Goal: Communication & Community: Share content

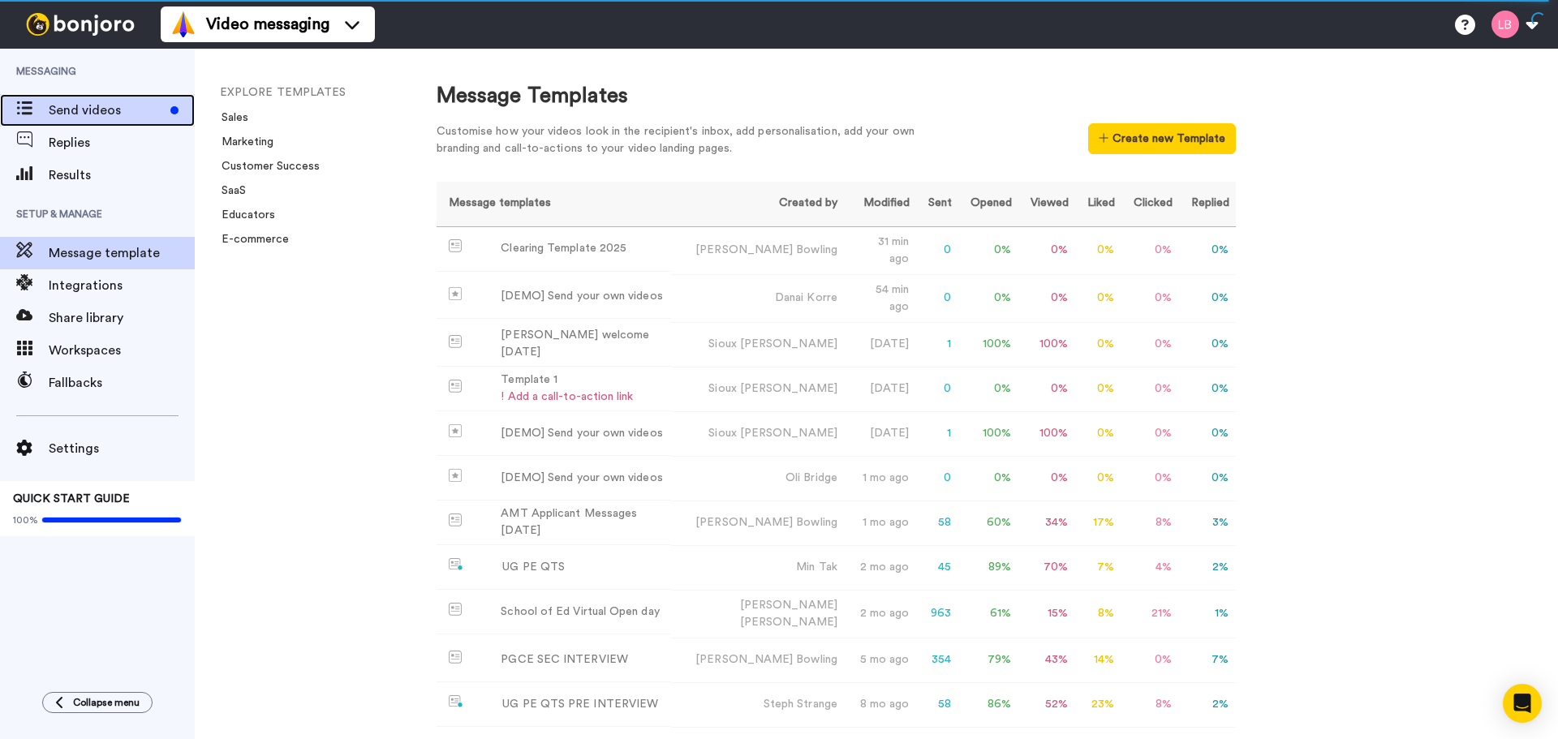
click at [97, 120] on div "Send videos" at bounding box center [97, 110] width 195 height 32
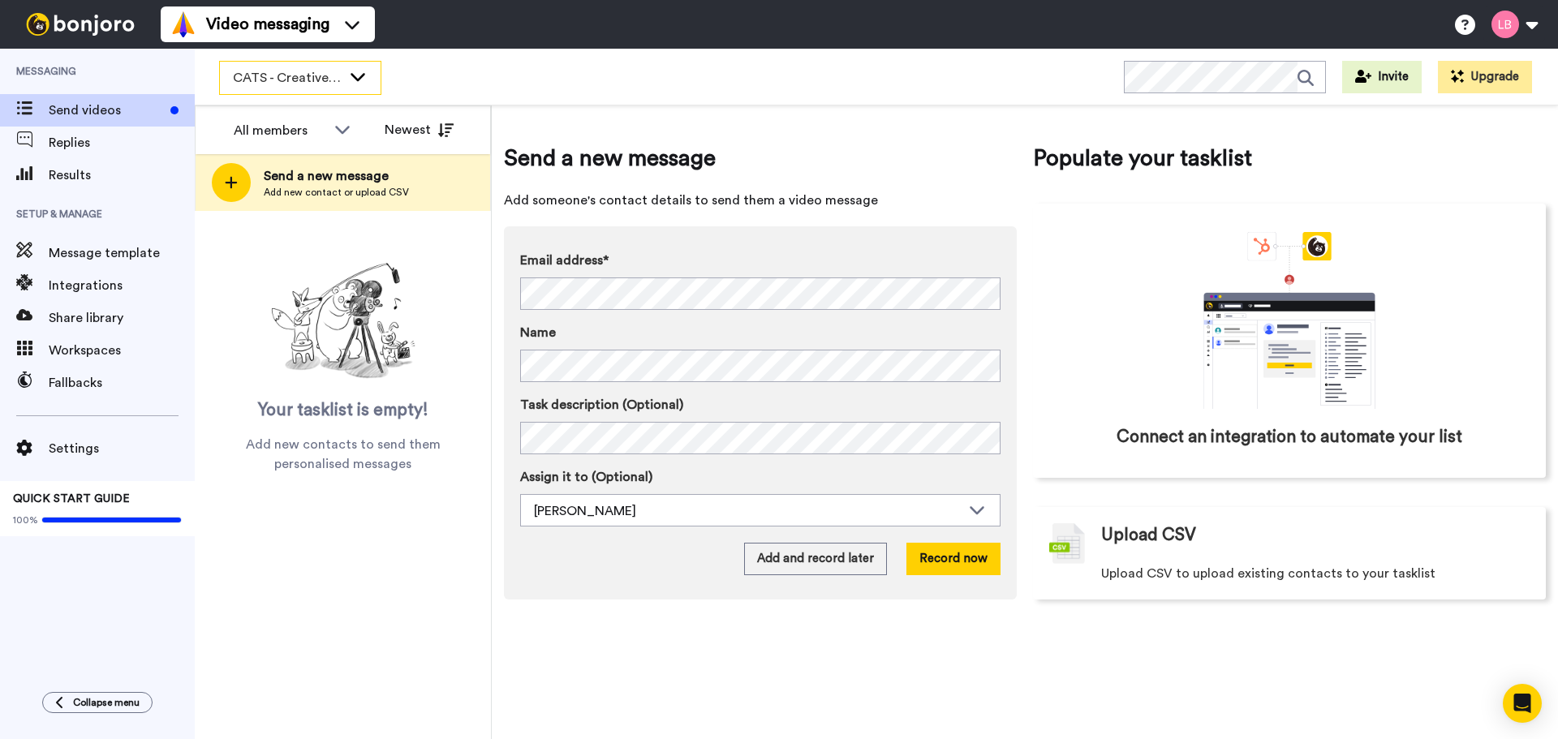
click at [282, 75] on span "CATS - Creative 2025" at bounding box center [287, 77] width 109 height 19
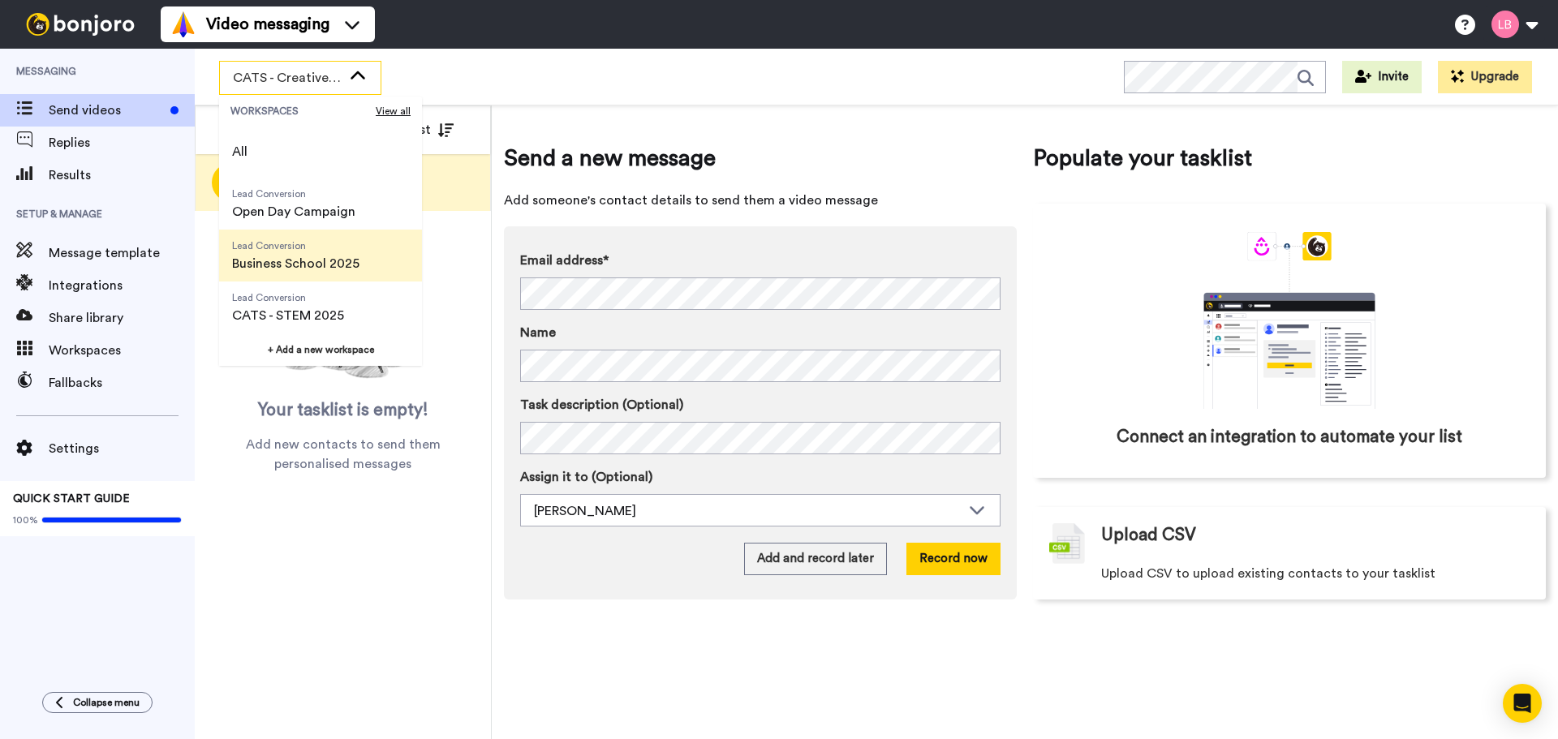
scroll to position [81, 0]
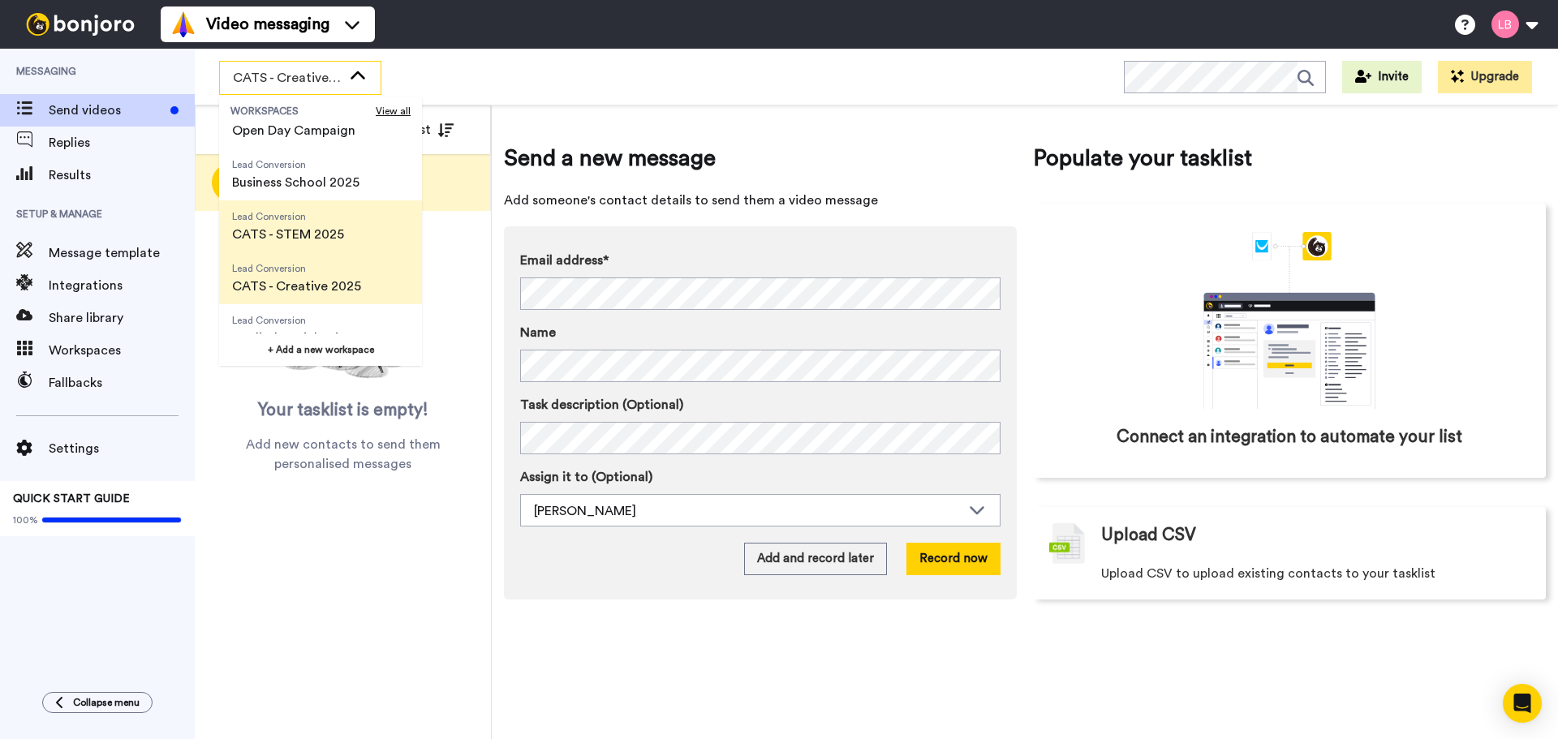
click at [289, 238] on span "CATS - STEM 2025" at bounding box center [288, 234] width 112 height 19
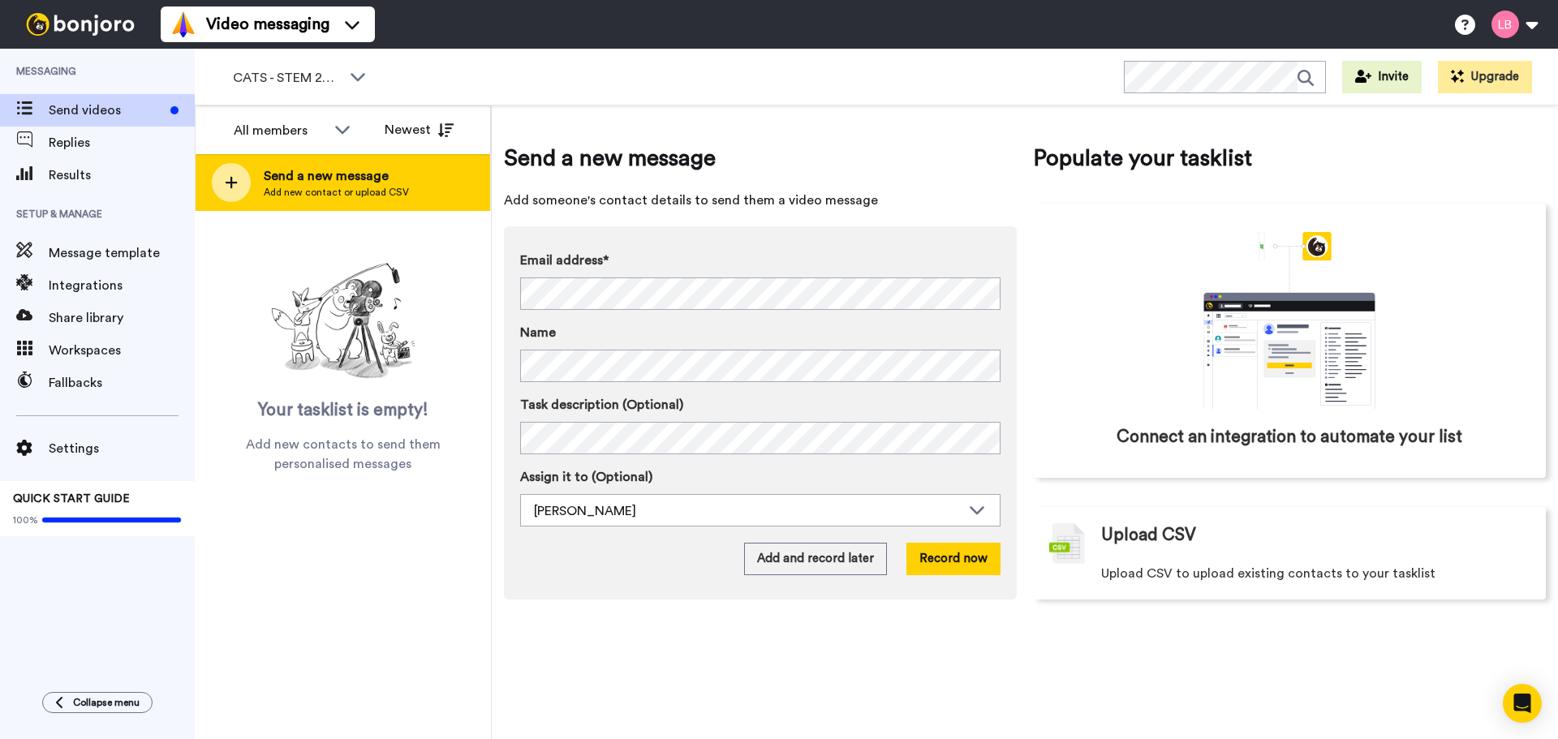
click at [292, 181] on span "Send a new message" at bounding box center [336, 175] width 145 height 19
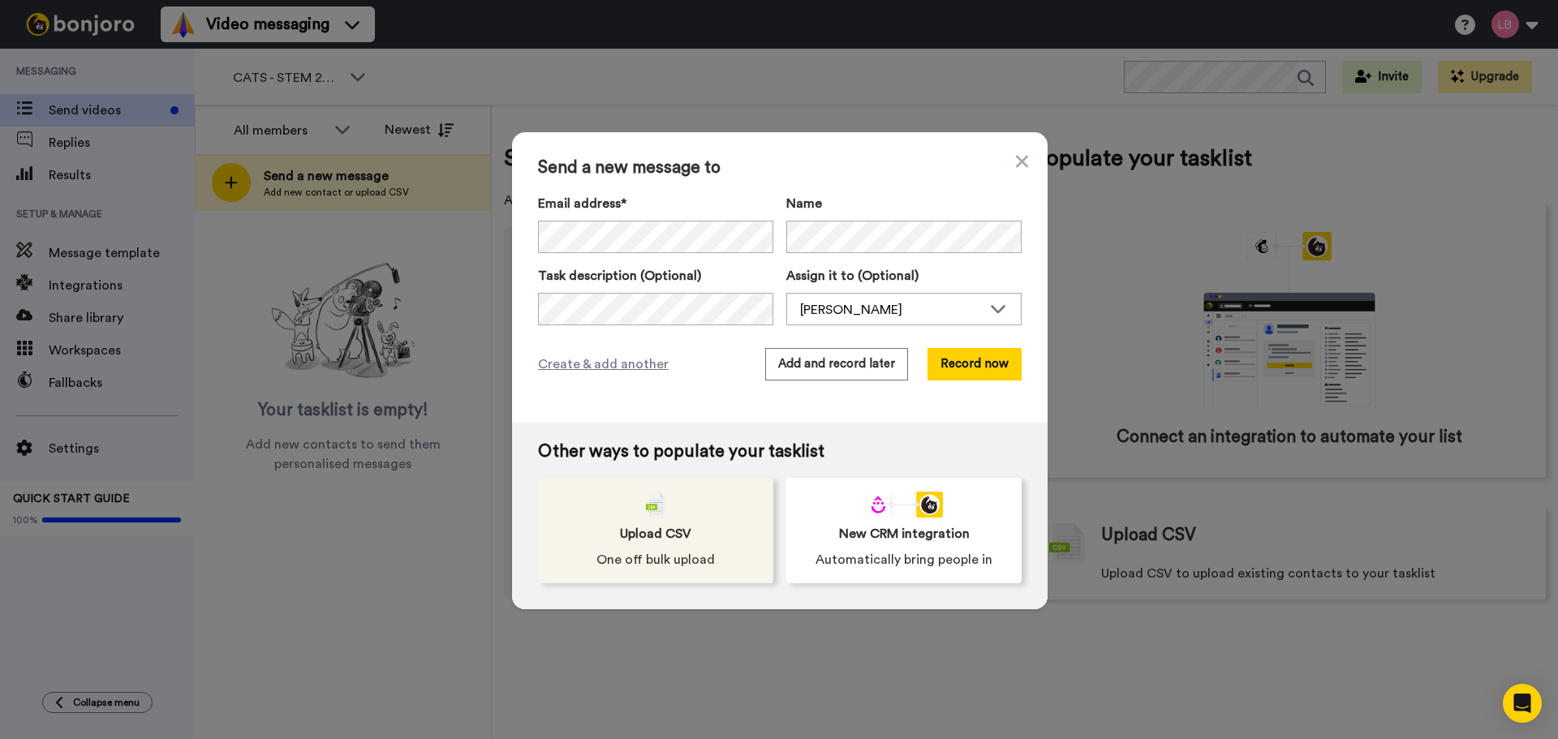
click at [671, 543] on span "Upload CSV" at bounding box center [655, 533] width 71 height 19
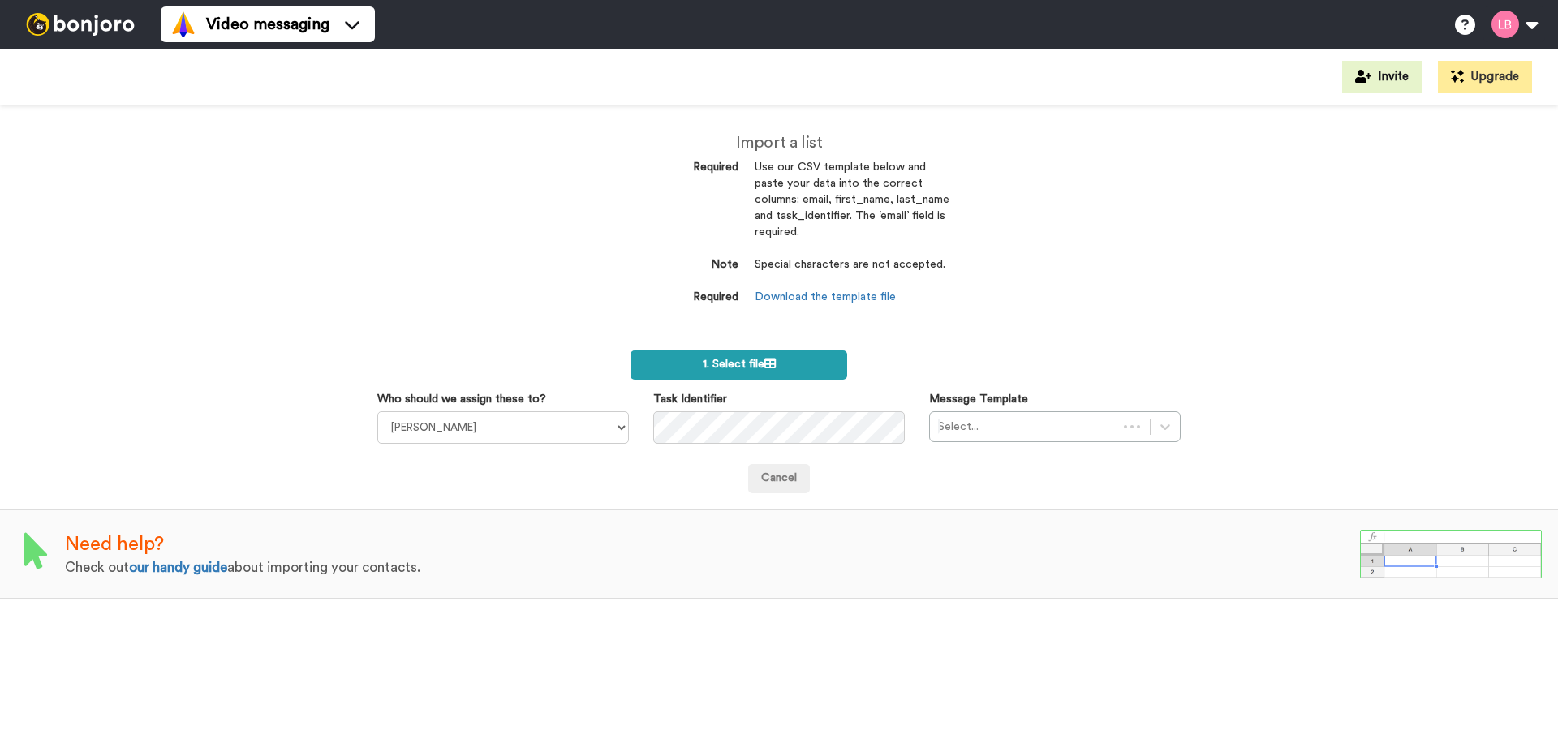
click at [750, 350] on label "1. Select file" at bounding box center [738, 364] width 217 height 29
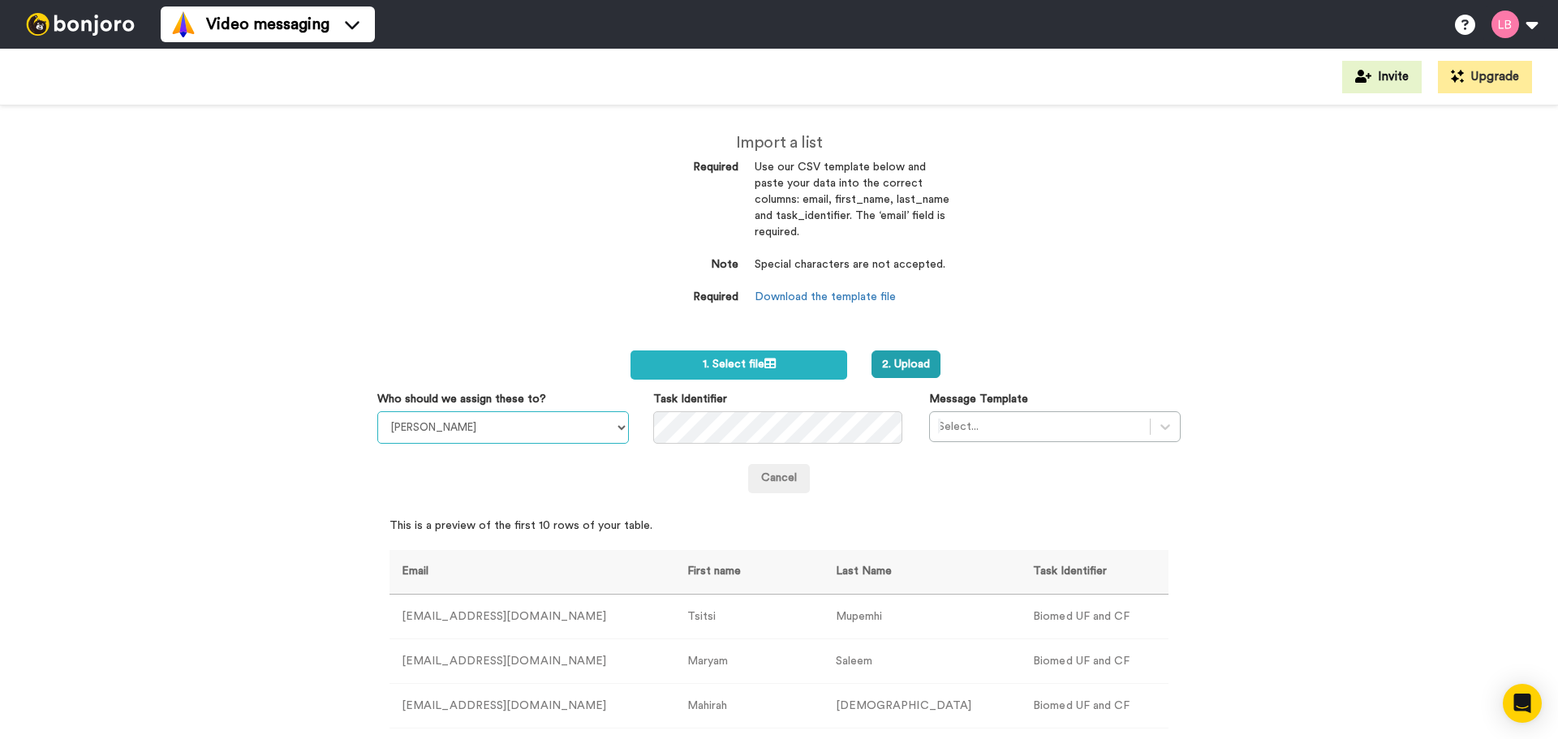
click at [546, 422] on select "Sandra Roper Cara Marie Burgess Joseph Adonu Teresa Bennett Dr Prasad Sreenivas…" at bounding box center [503, 427] width 252 height 32
select select "6c282f9b-f1b4-4079-9b2c-a948a7a12bee"
click at [377, 411] on select "Sandra Roper Cara Marie Burgess Joseph Adonu Teresa Bennett Dr Prasad Sreenivas…" at bounding box center [503, 427] width 252 height 32
click at [994, 430] on div at bounding box center [1040, 426] width 204 height 19
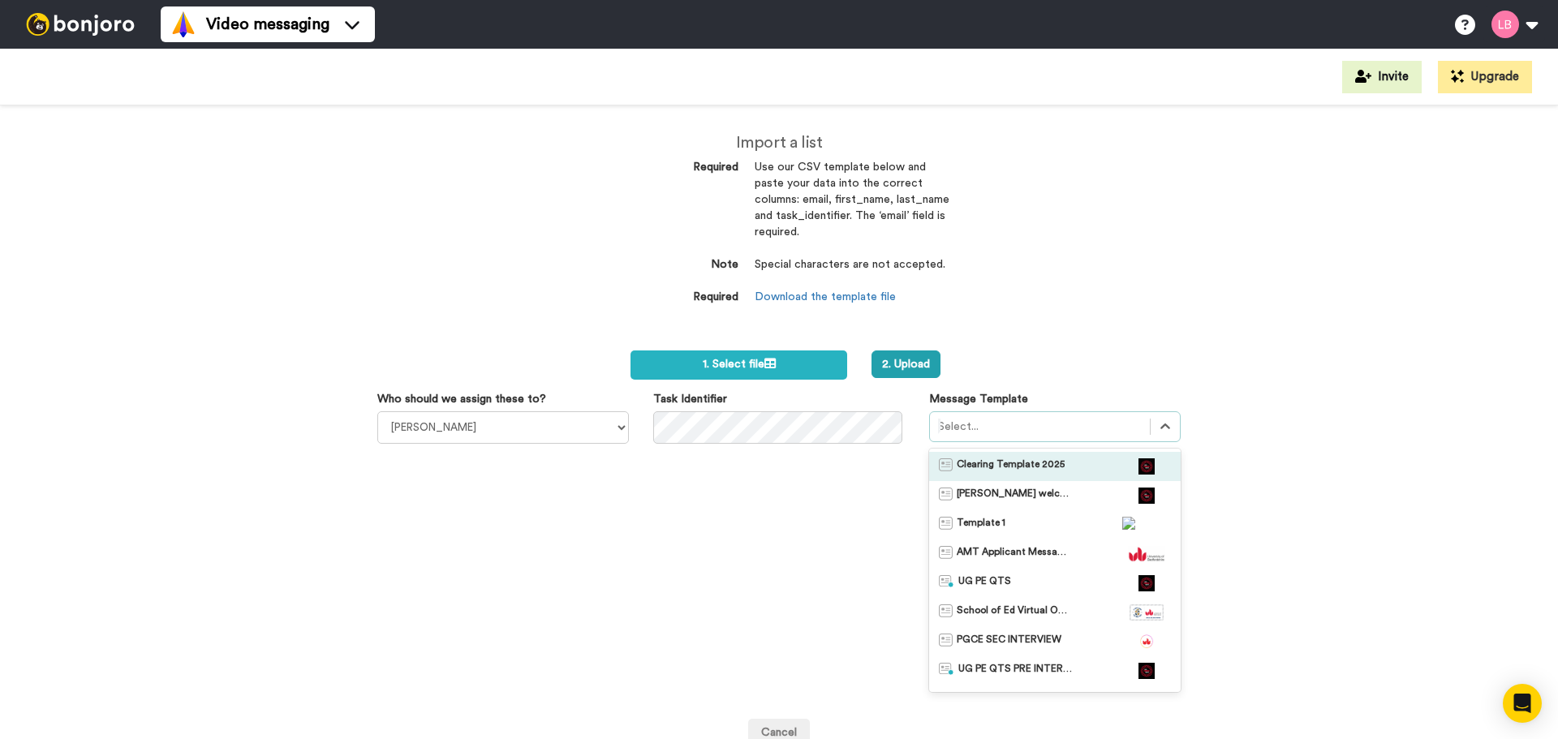
click at [1010, 461] on span "Clearing Template 2025" at bounding box center [1011, 466] width 108 height 16
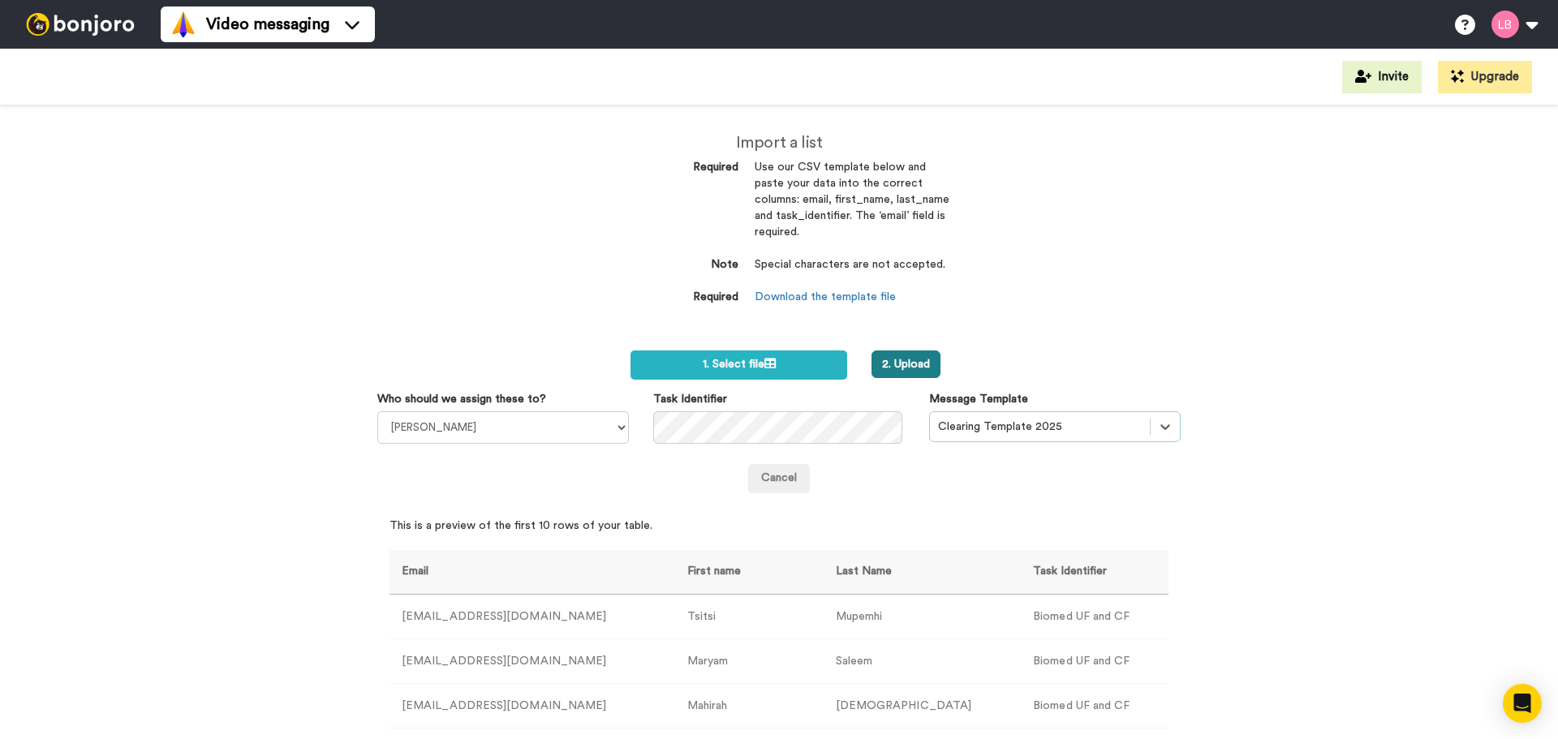
click at [909, 364] on button "2. Upload" at bounding box center [905, 364] width 69 height 28
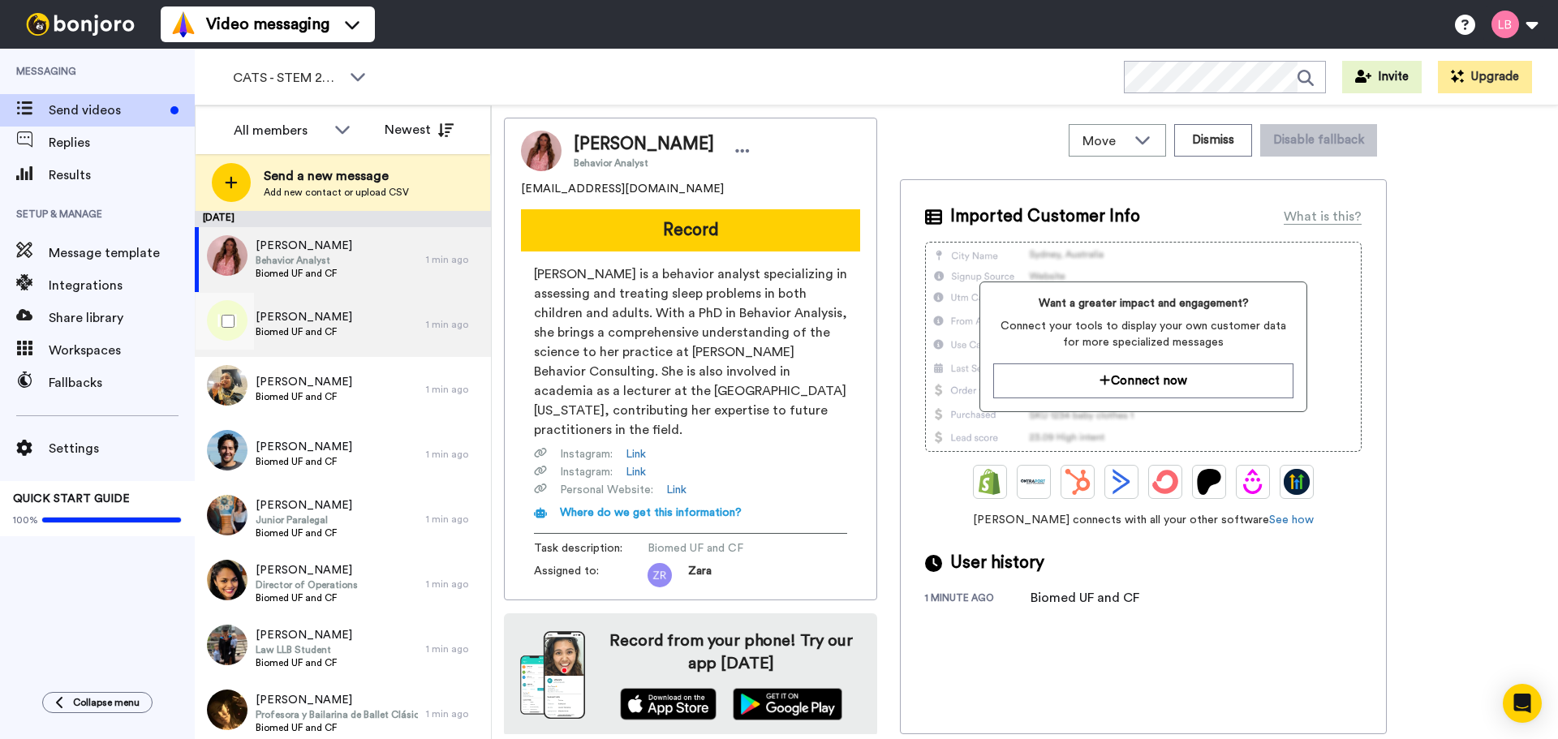
click at [344, 317] on span "[PERSON_NAME]" at bounding box center [304, 317] width 97 height 16
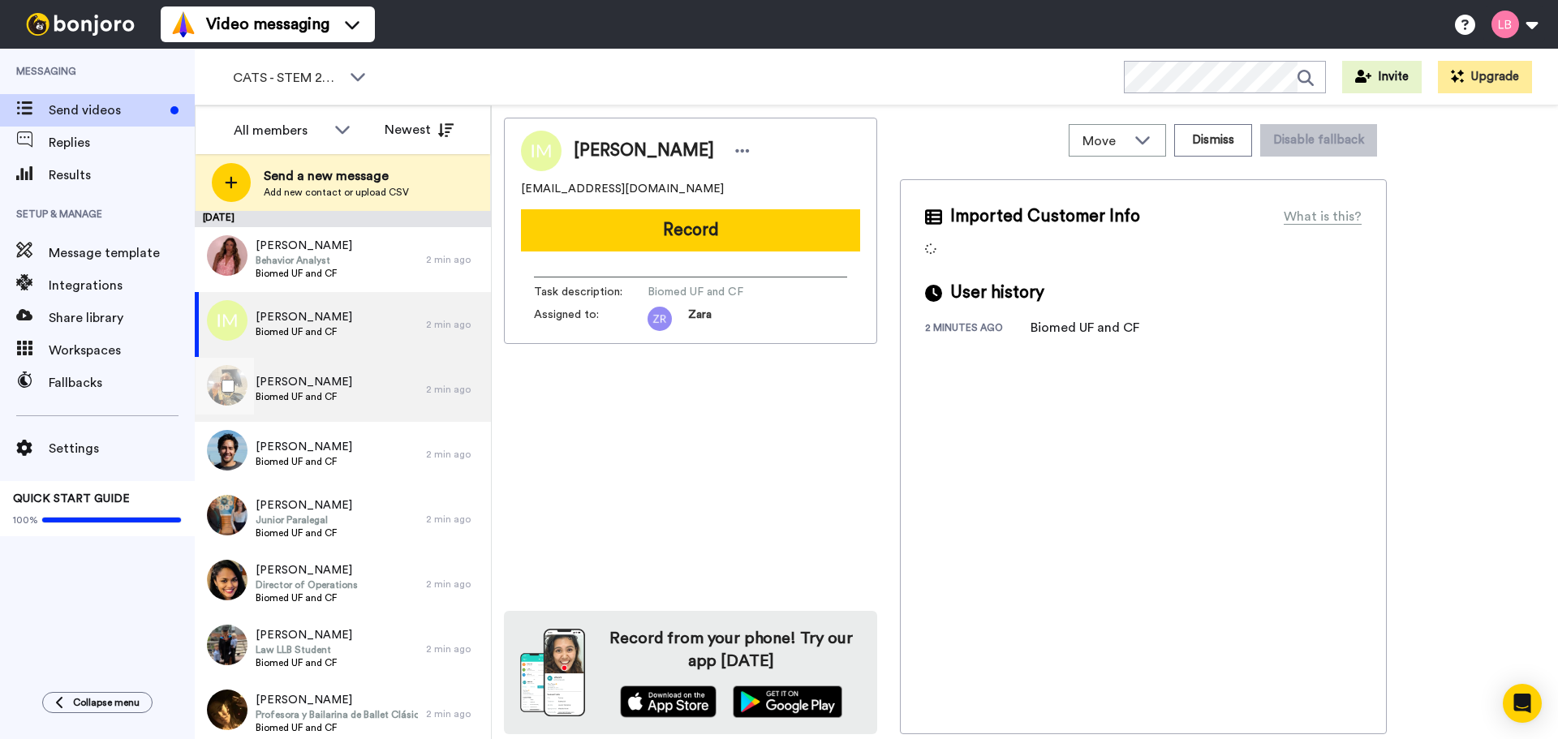
click at [352, 398] on div "[PERSON_NAME] Biomed UF and CF" at bounding box center [310, 389] width 231 height 65
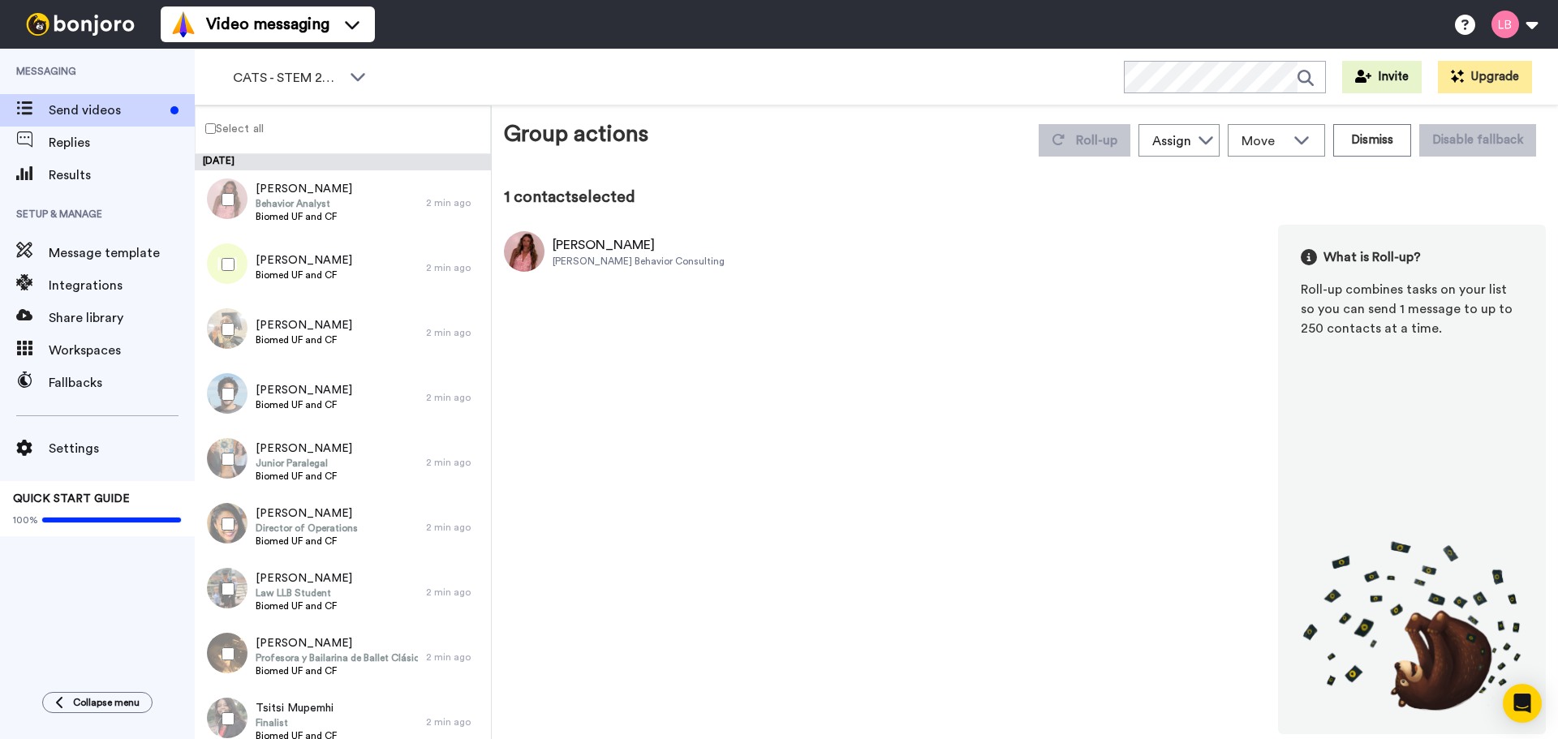
click at [220, 129] on label "Select all" at bounding box center [230, 127] width 68 height 19
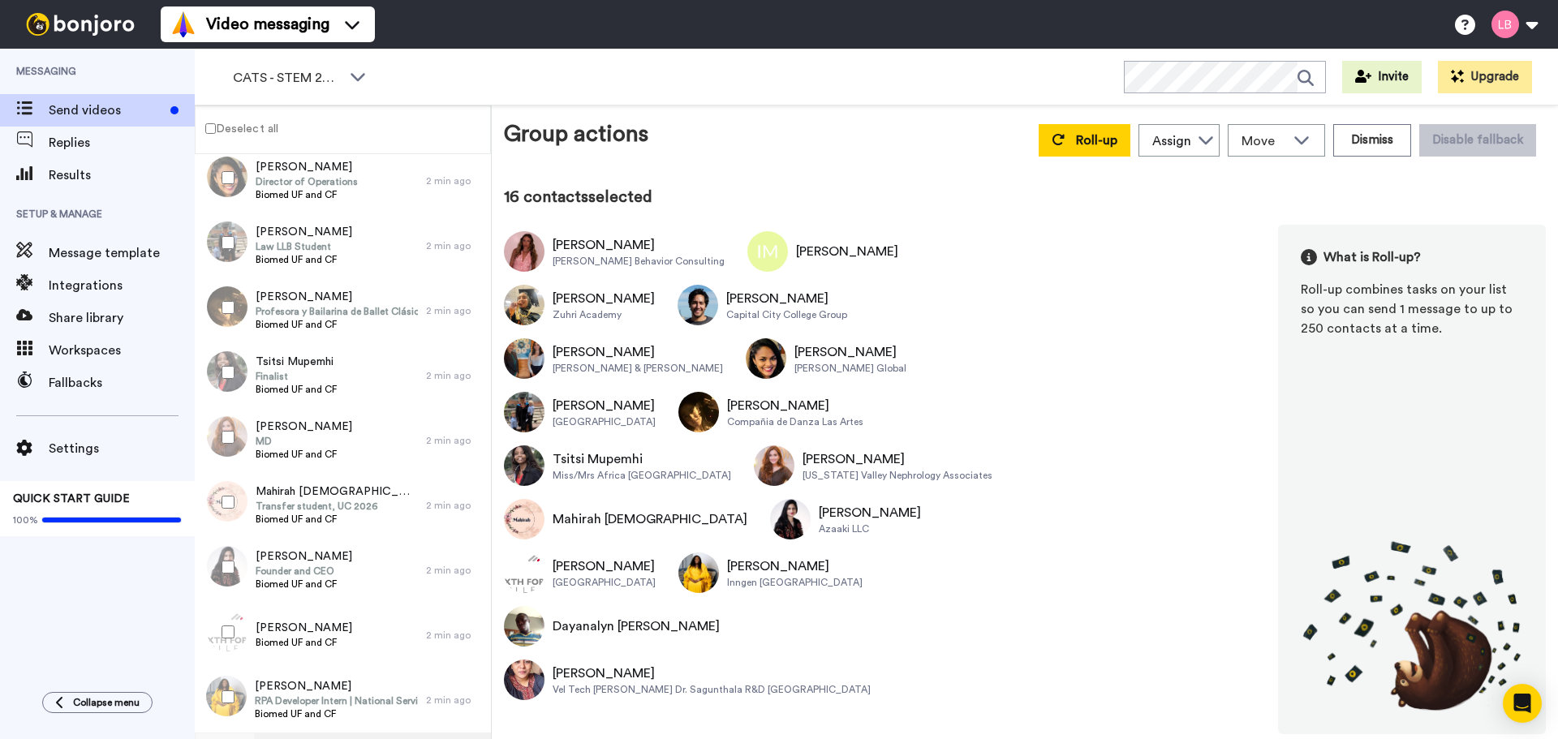
scroll to position [226, 0]
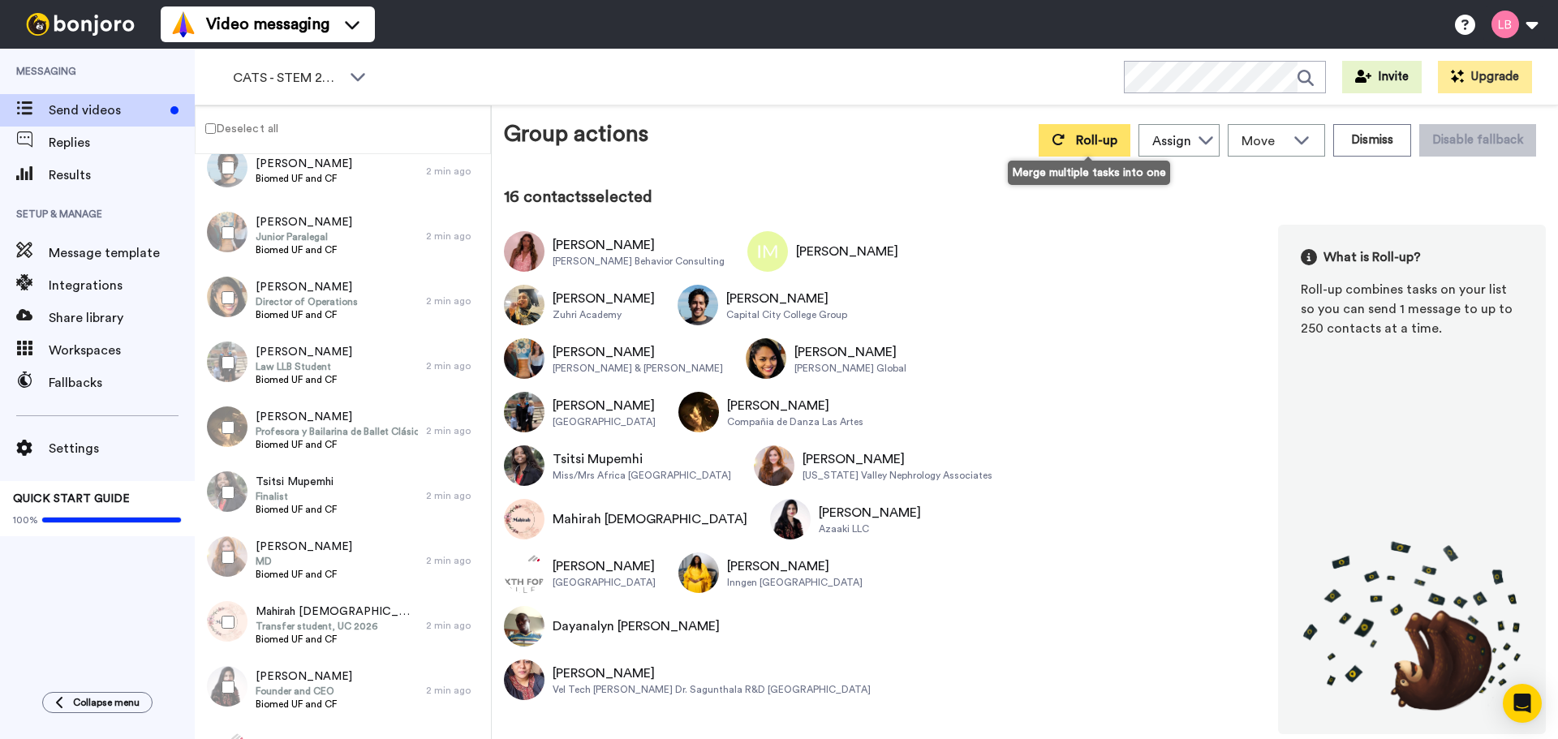
click at [1103, 146] on span "Roll-up" at bounding box center [1096, 140] width 41 height 13
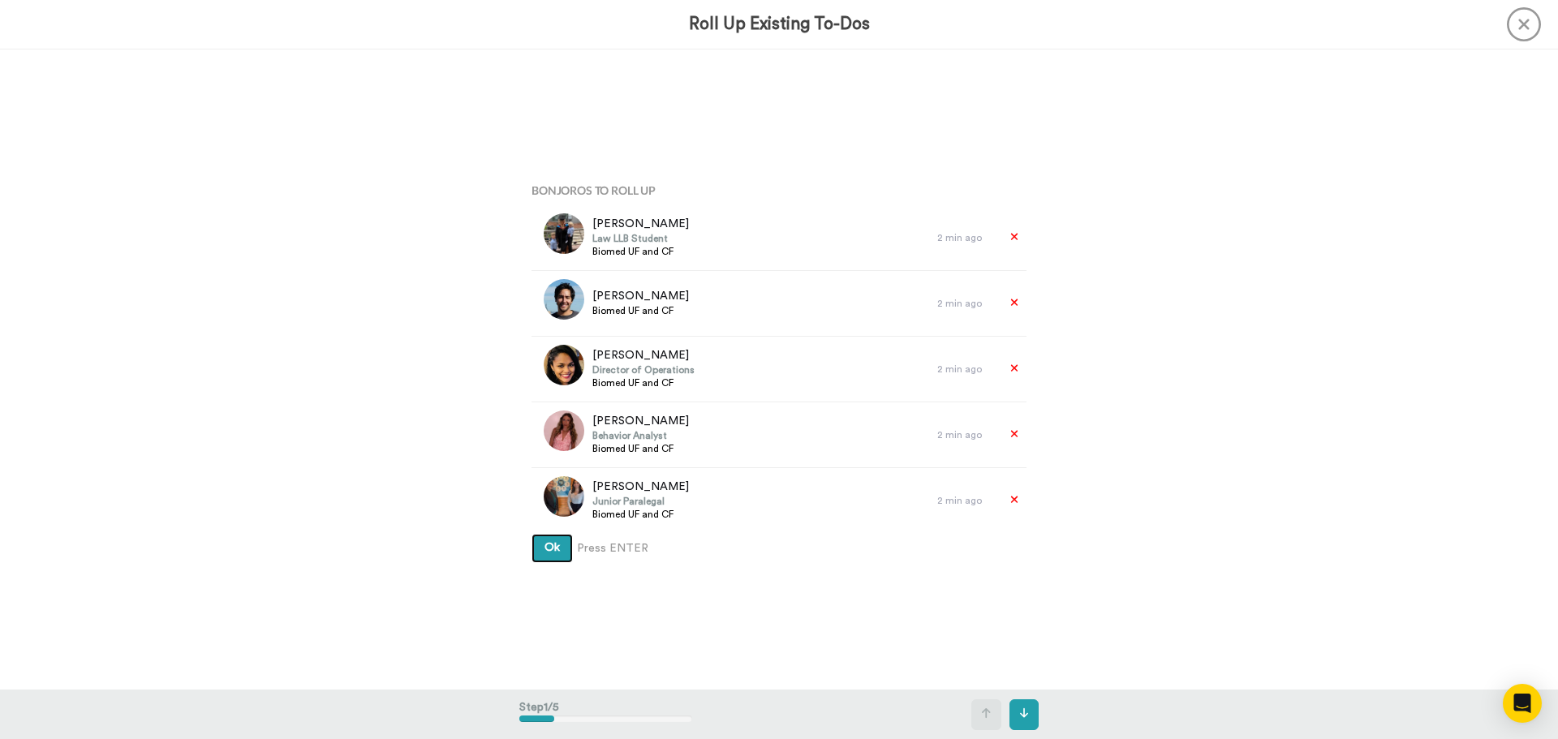
click at [554, 553] on button "Ok" at bounding box center [551, 548] width 41 height 29
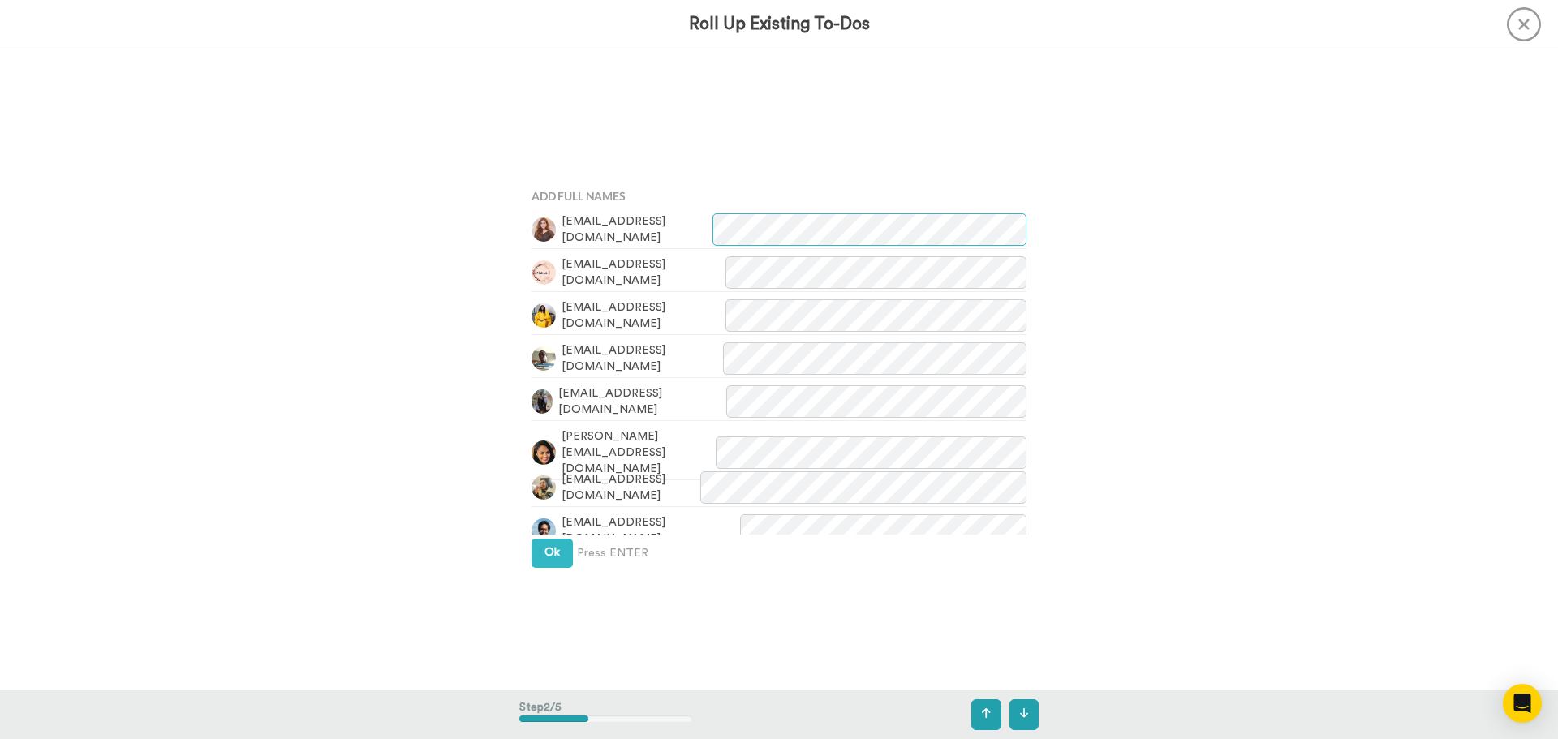
scroll to position [641, 0]
click at [554, 553] on button "Ok" at bounding box center [551, 547] width 41 height 29
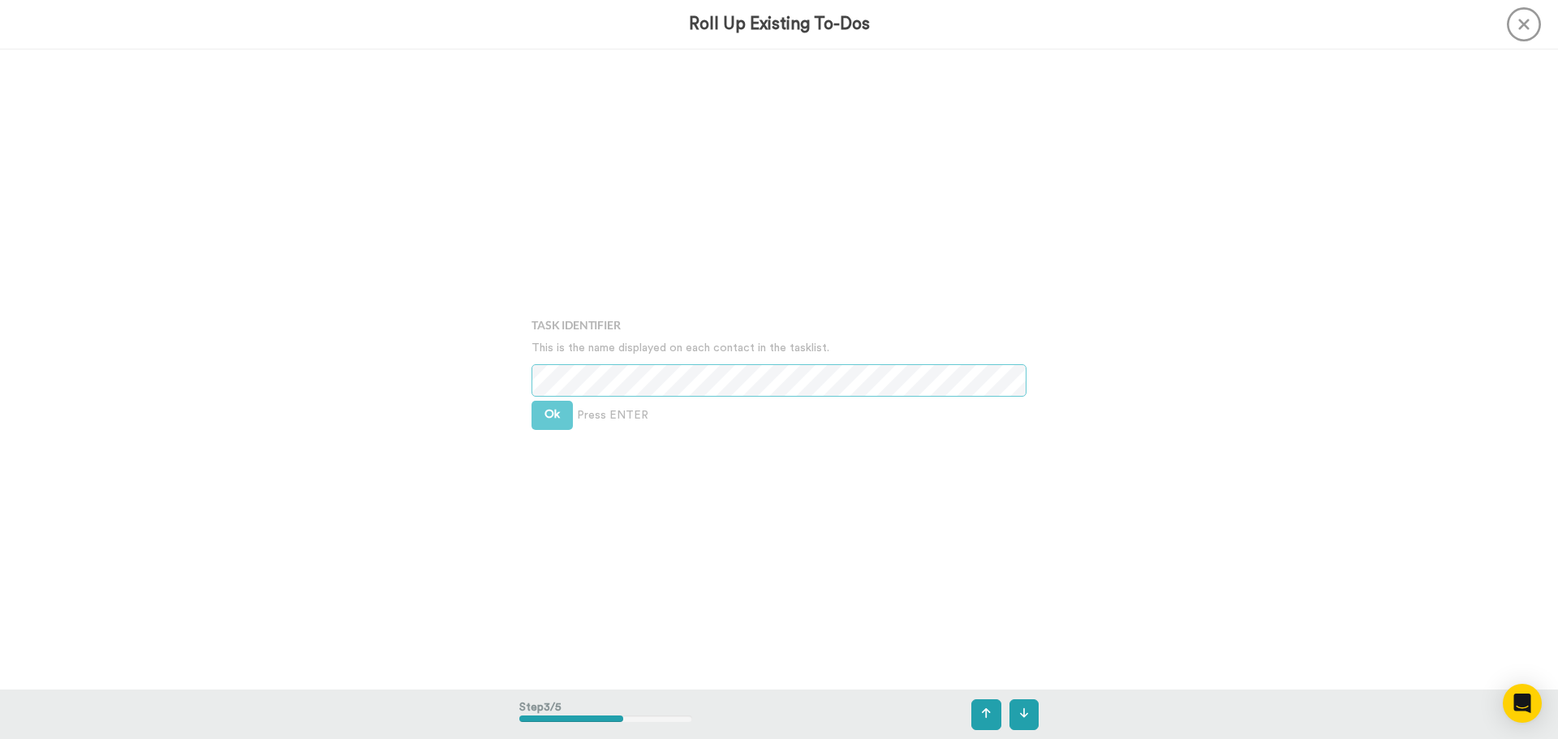
scroll to position [1282, 0]
click at [544, 415] on span "Ok" at bounding box center [551, 412] width 15 height 11
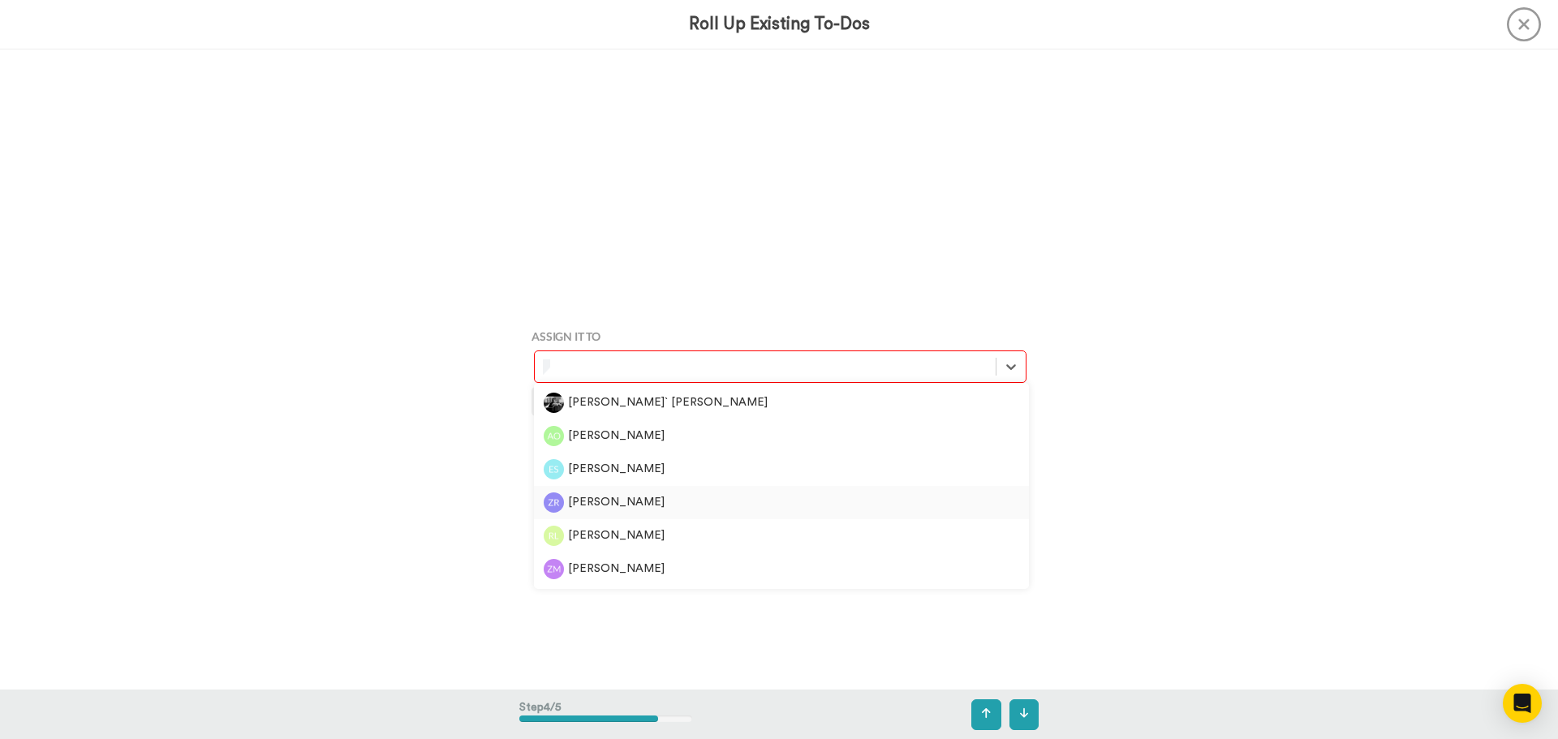
click at [583, 501] on div "[PERSON_NAME]" at bounding box center [781, 502] width 475 height 20
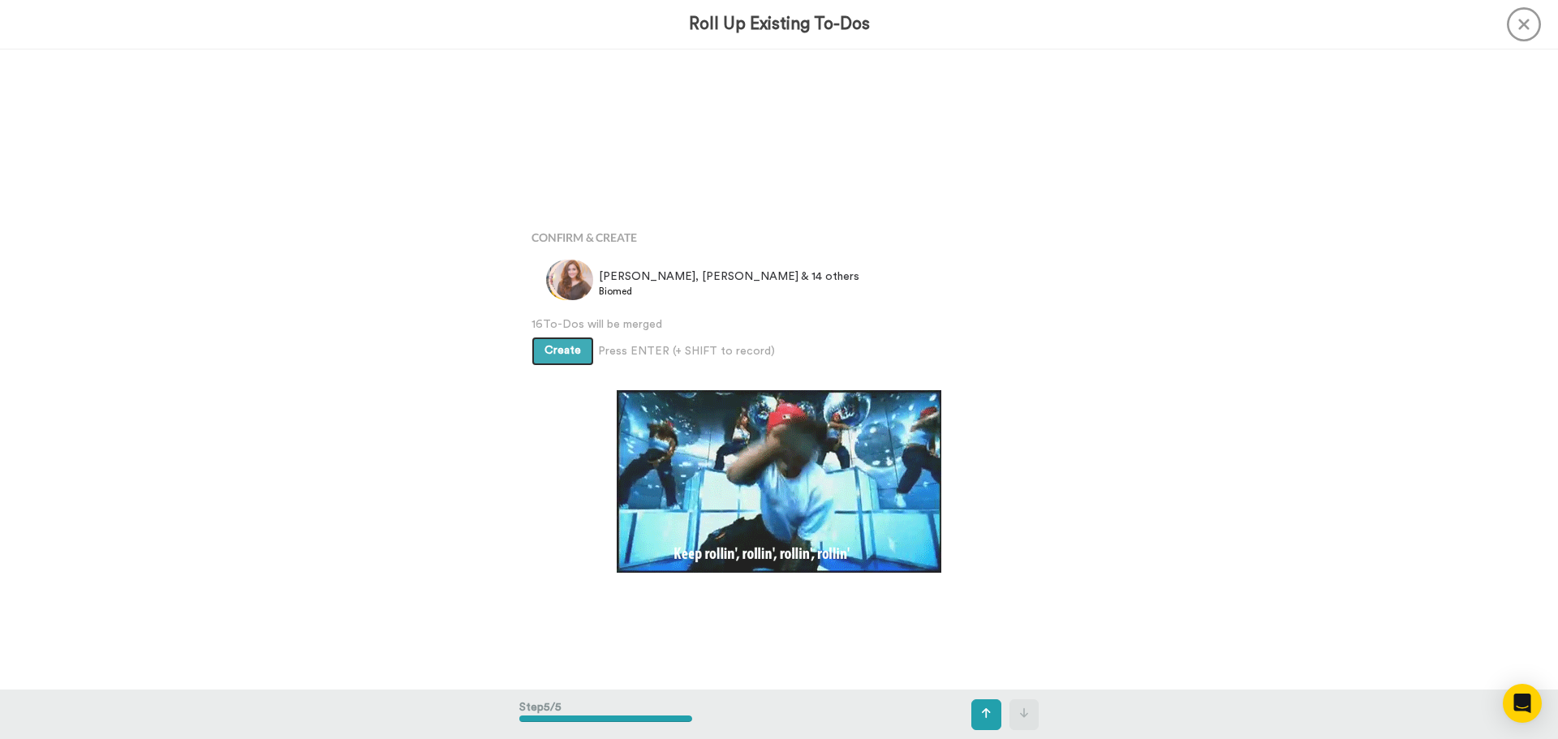
scroll to position [2562, 0]
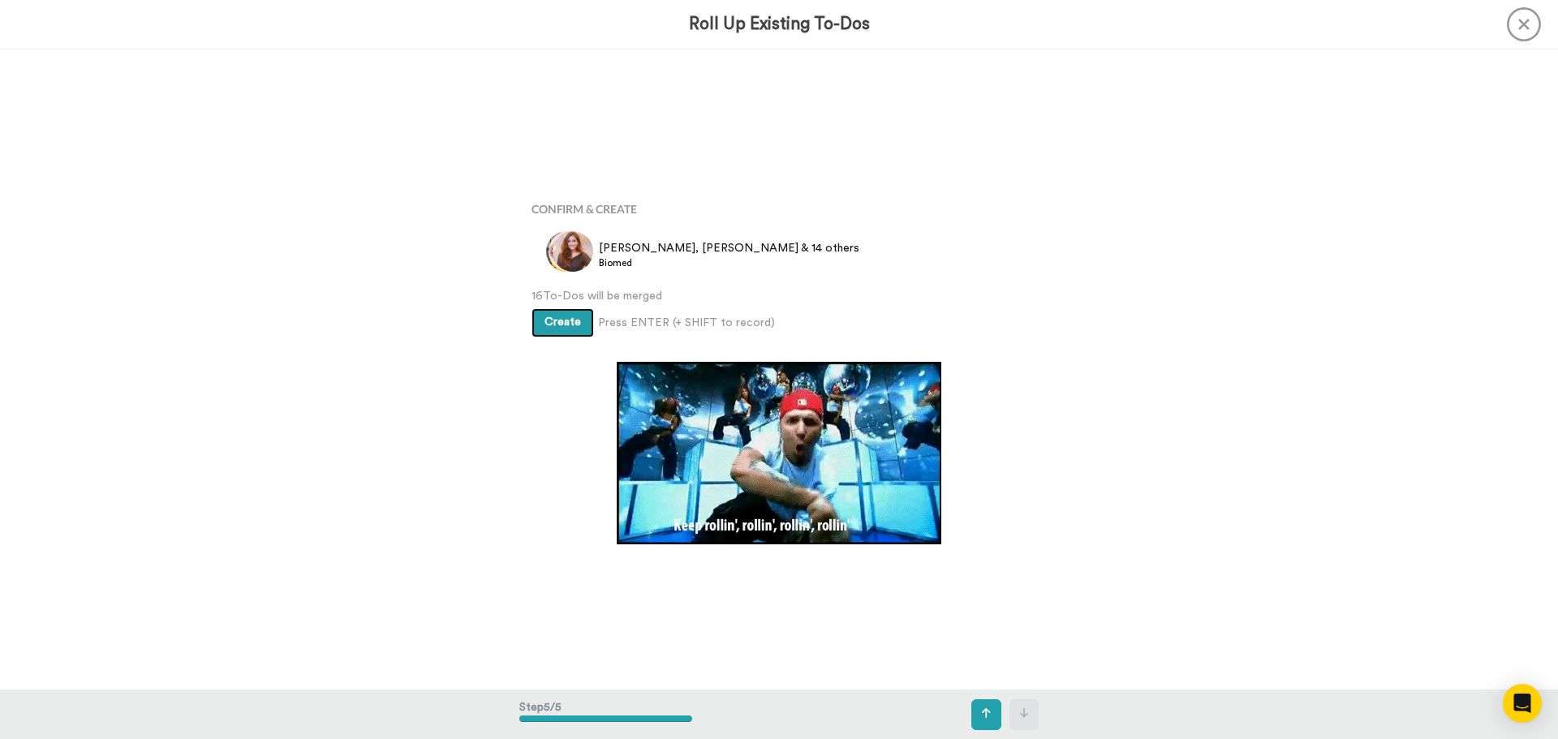
click at [560, 320] on span "Create" at bounding box center [562, 321] width 37 height 11
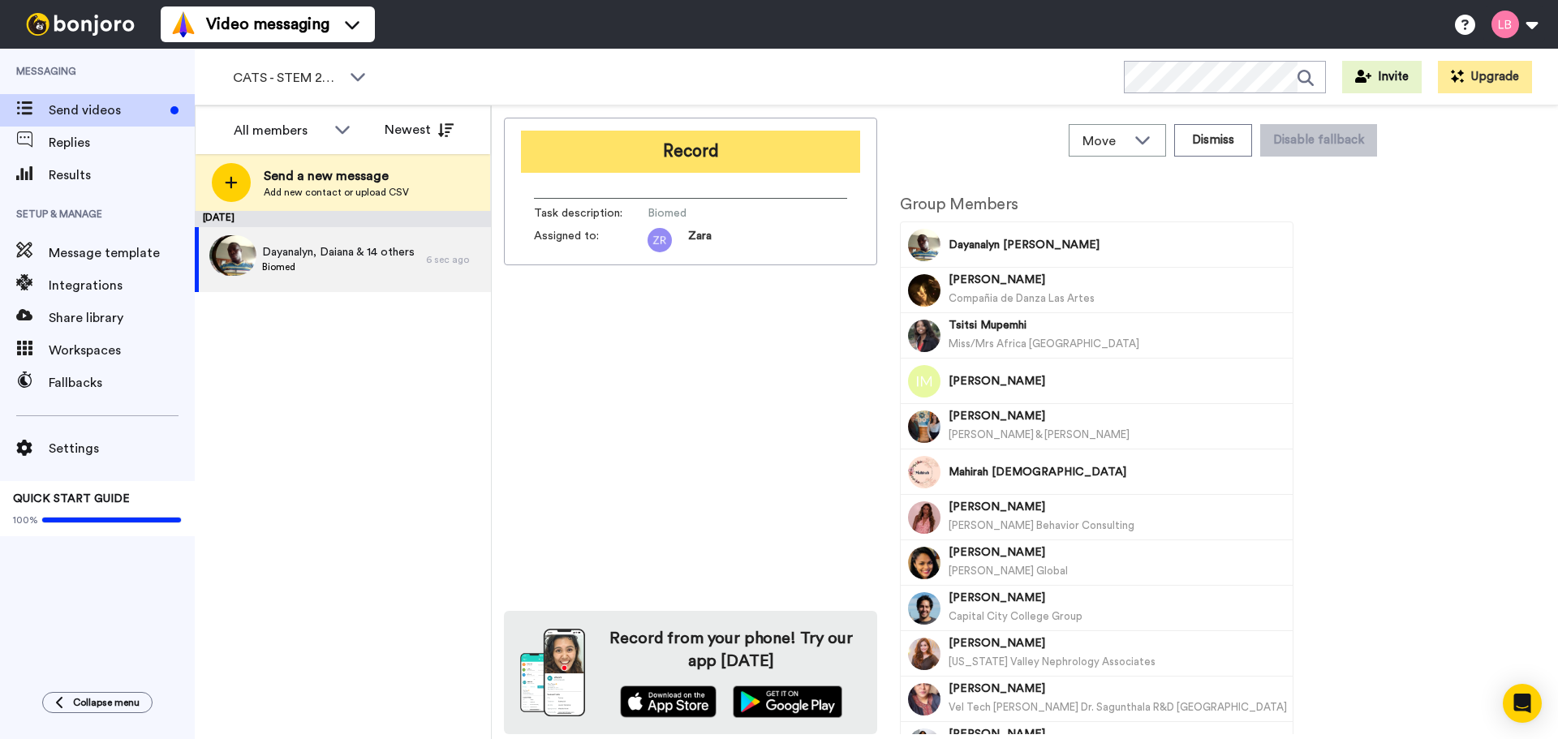
click at [737, 166] on button "Record" at bounding box center [690, 152] width 339 height 42
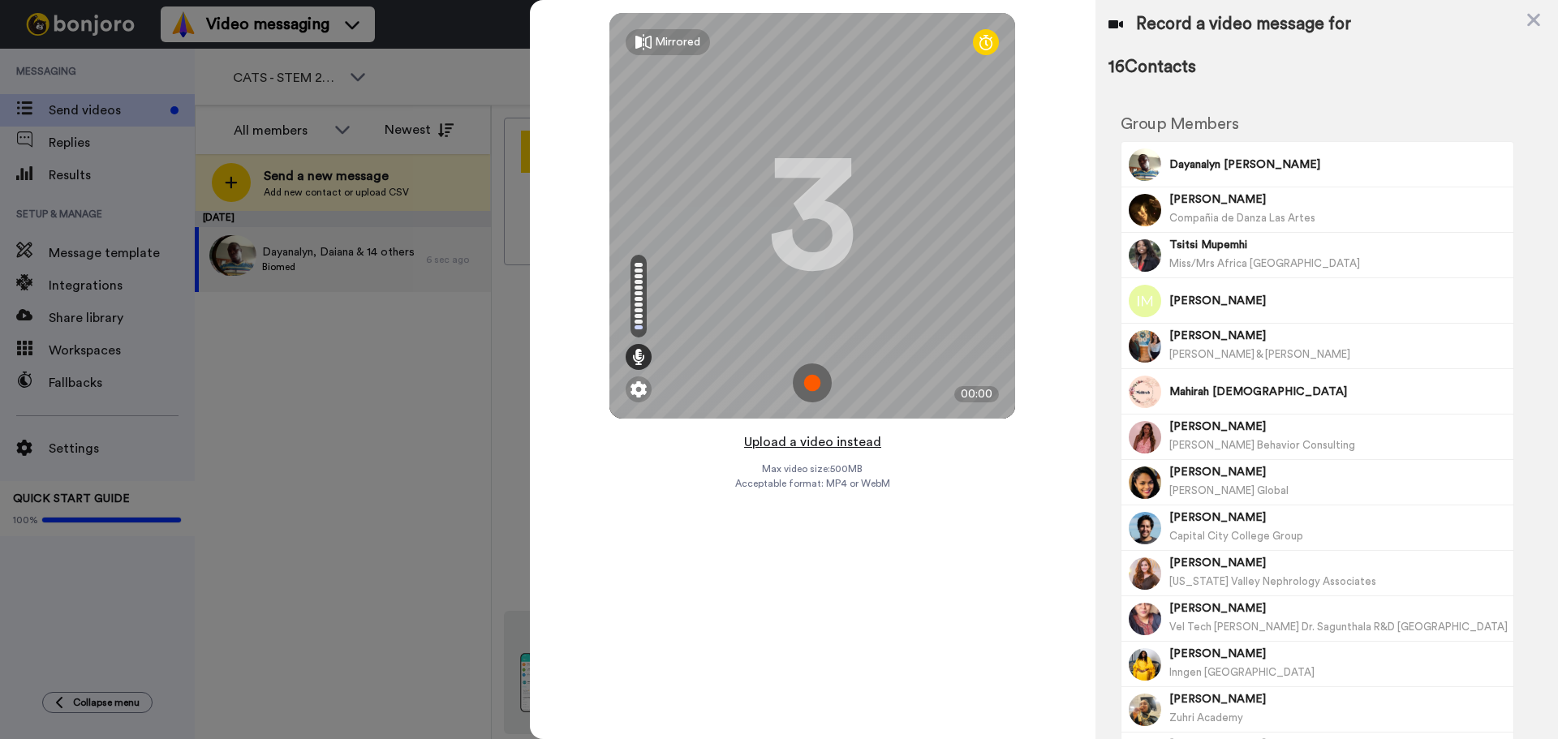
click at [798, 443] on button "Upload a video instead" at bounding box center [812, 442] width 147 height 21
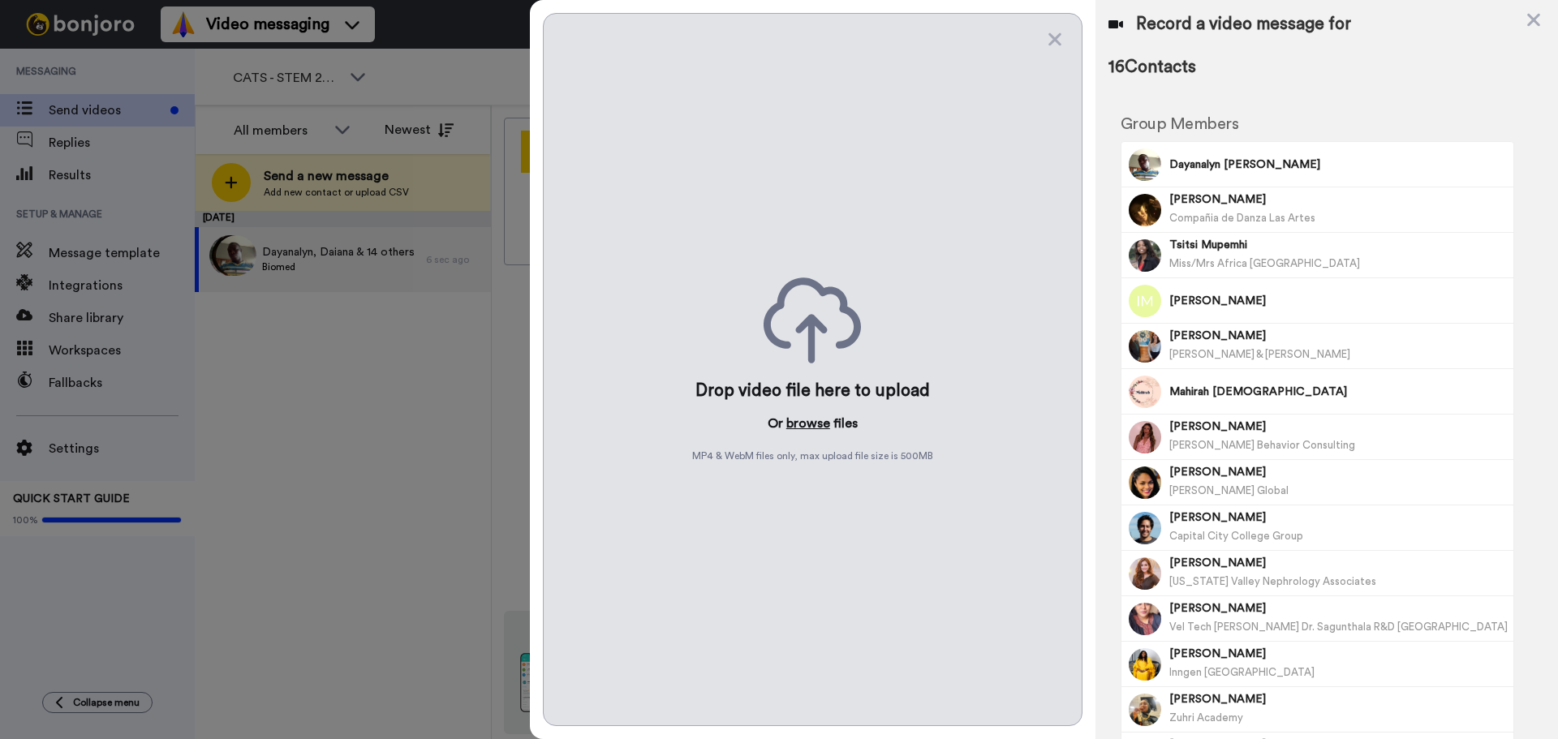
click at [804, 430] on button "browse" at bounding box center [808, 423] width 44 height 19
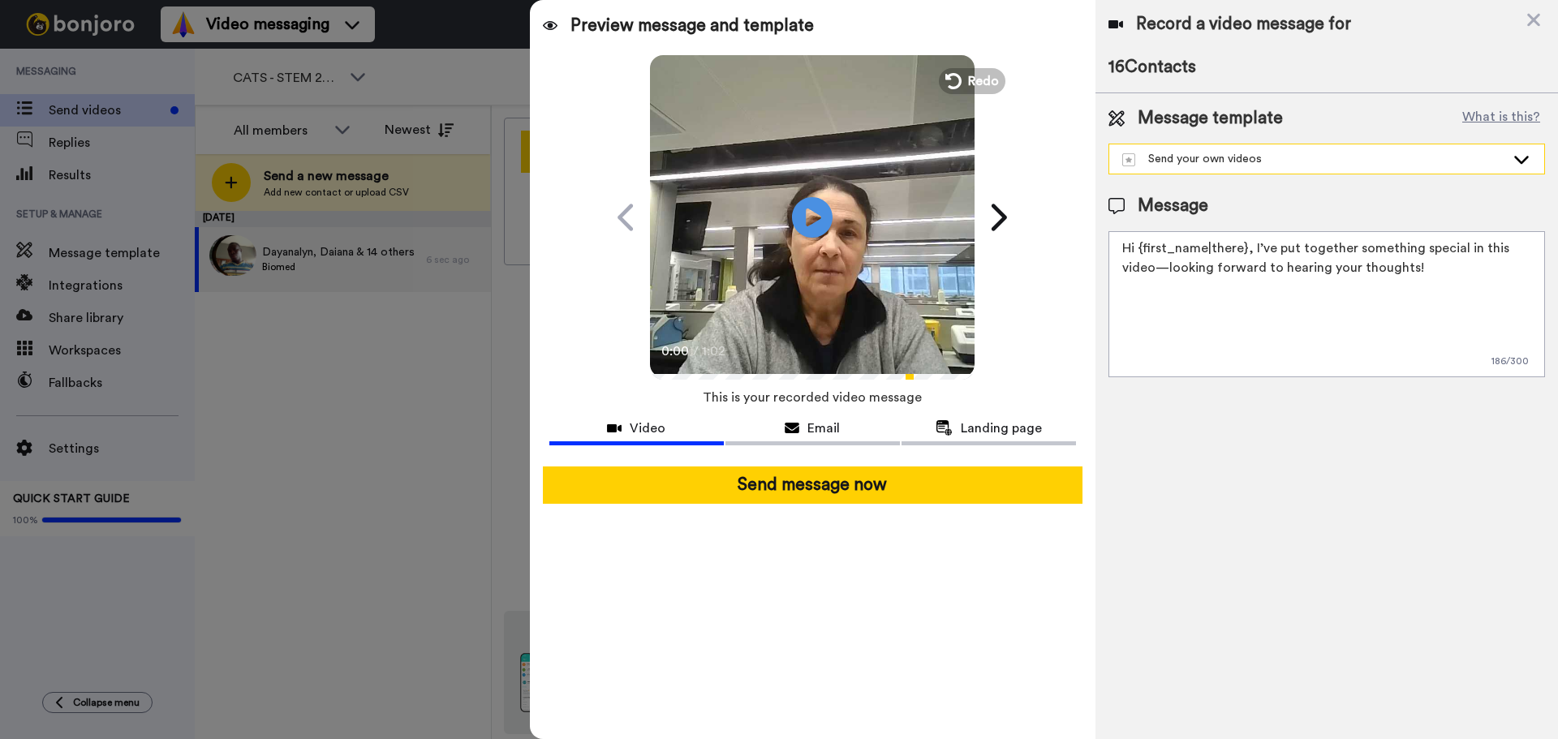
click at [1338, 161] on div "Send your own videos" at bounding box center [1313, 159] width 383 height 16
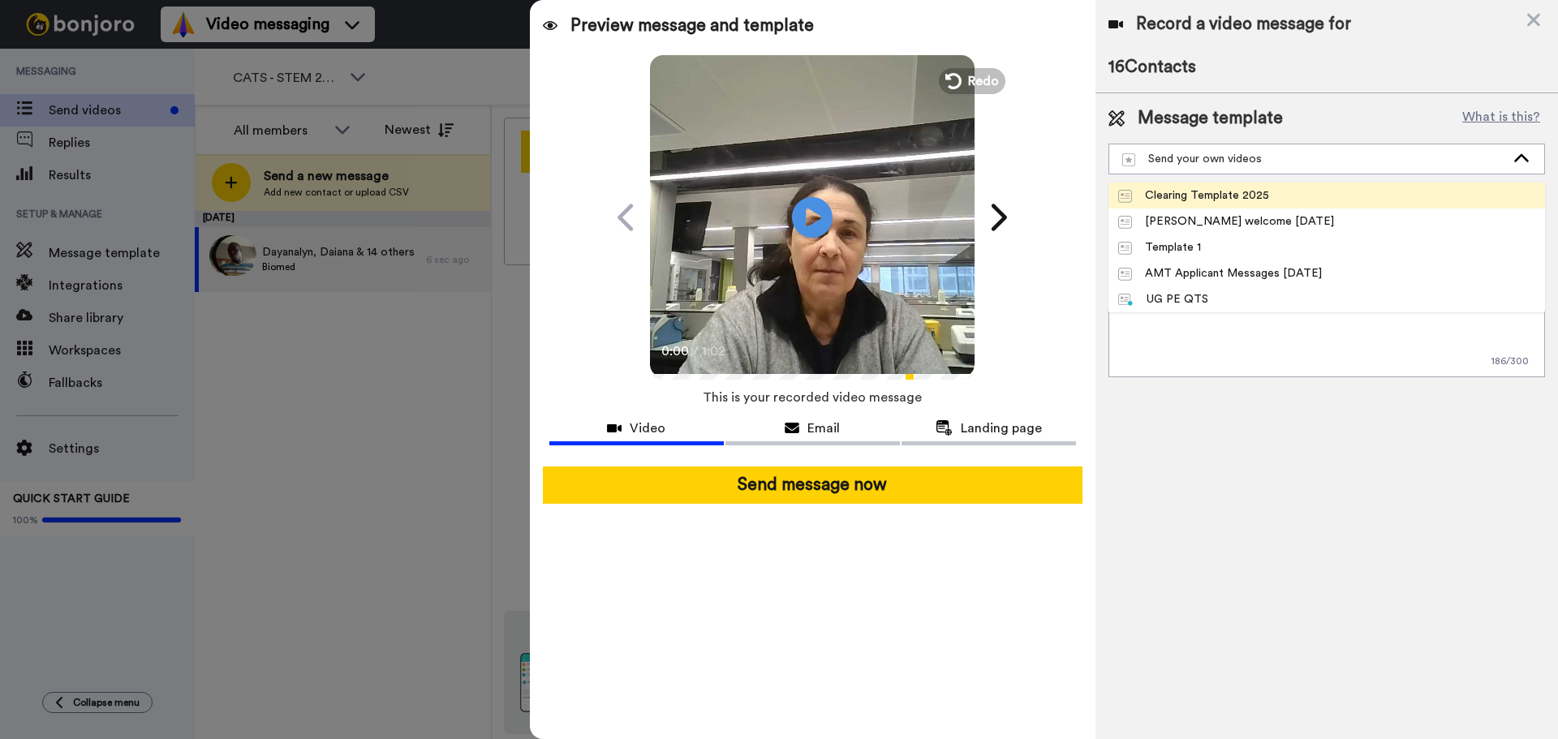
click at [1189, 196] on div "Clearing Template 2025" at bounding box center [1193, 195] width 151 height 16
type textarea "Hi {first_name}, I am so glad you have chosen the University of Bedfordshire. I…"
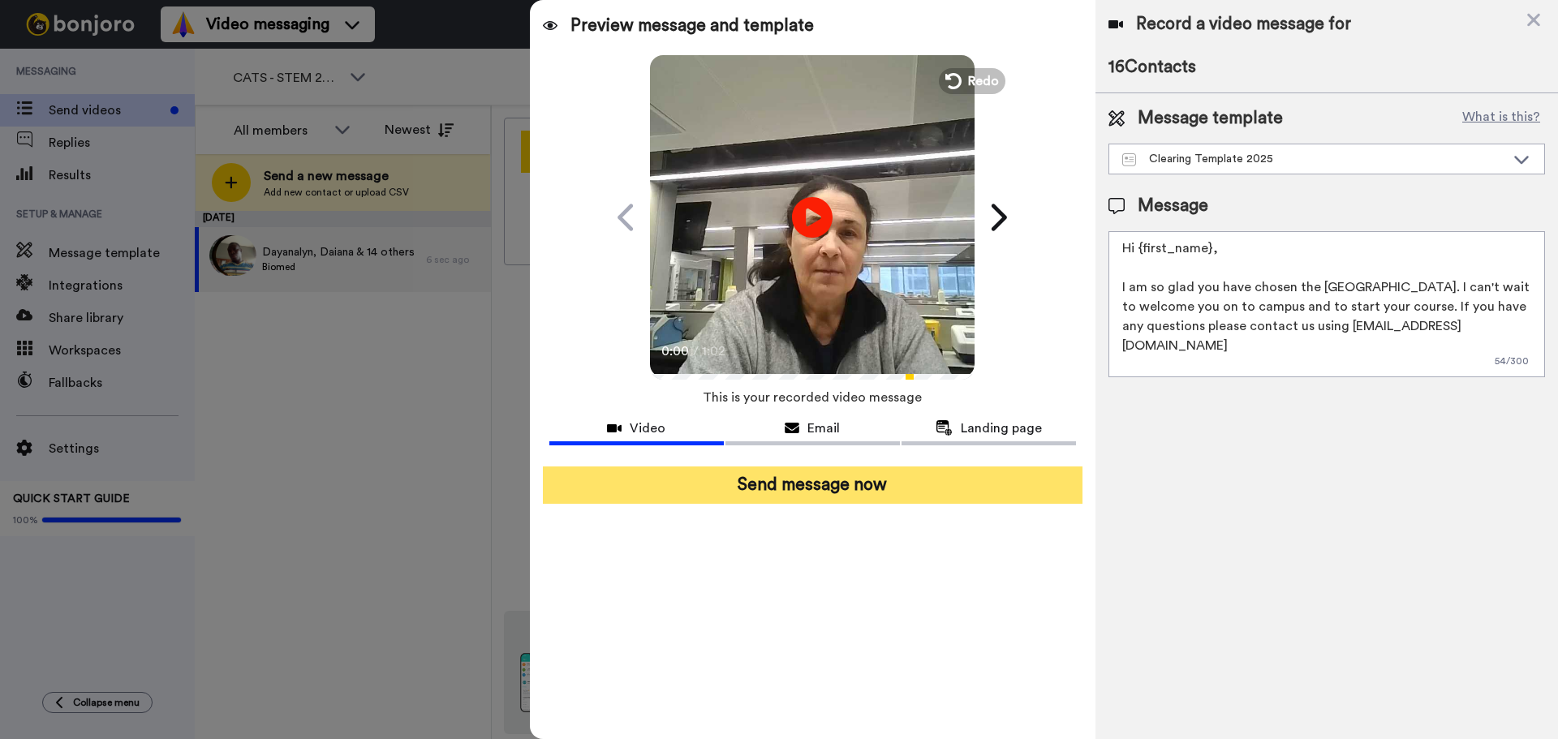
click at [887, 475] on button "Send message now" at bounding box center [813, 485] width 540 height 37
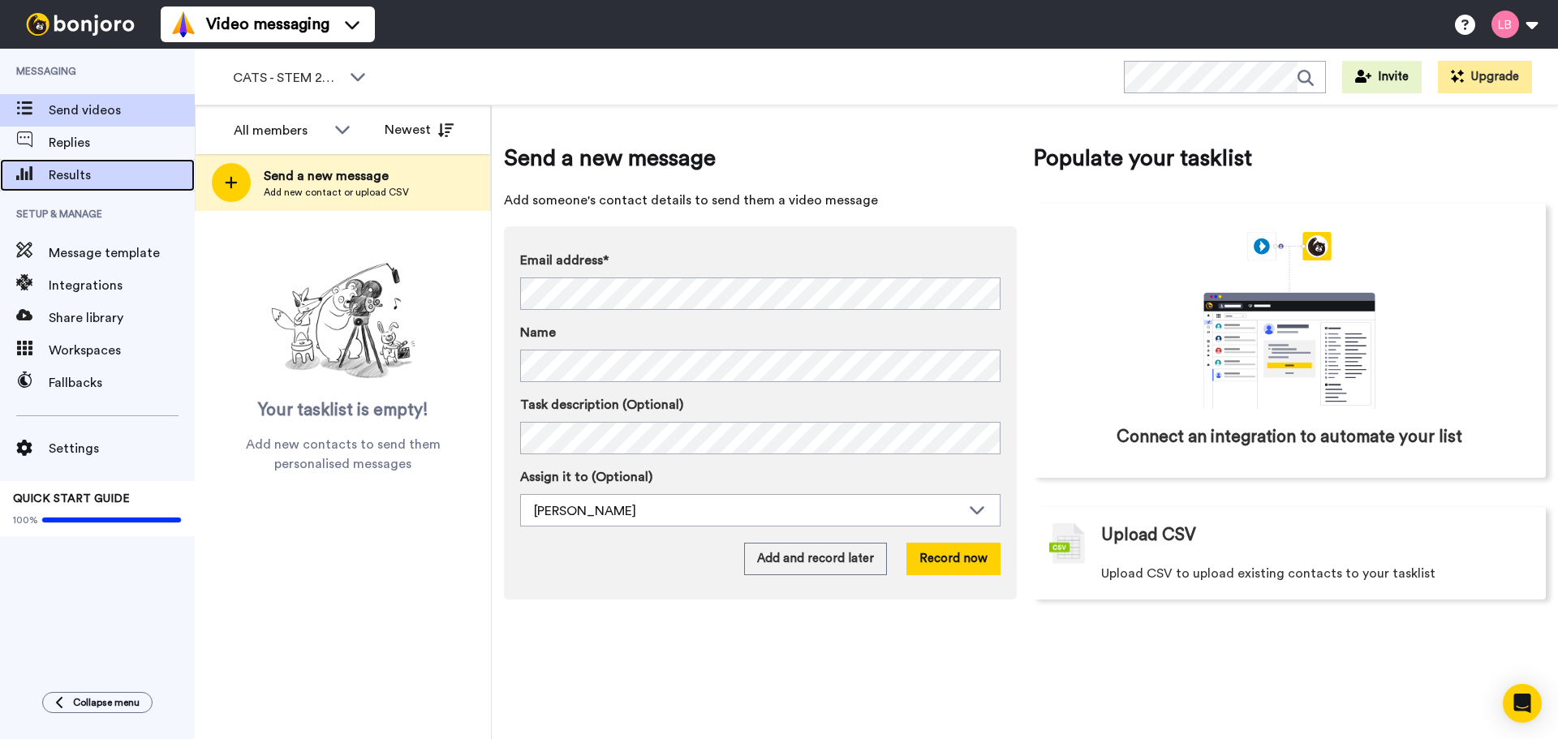
click at [77, 187] on div "Results" at bounding box center [97, 175] width 195 height 32
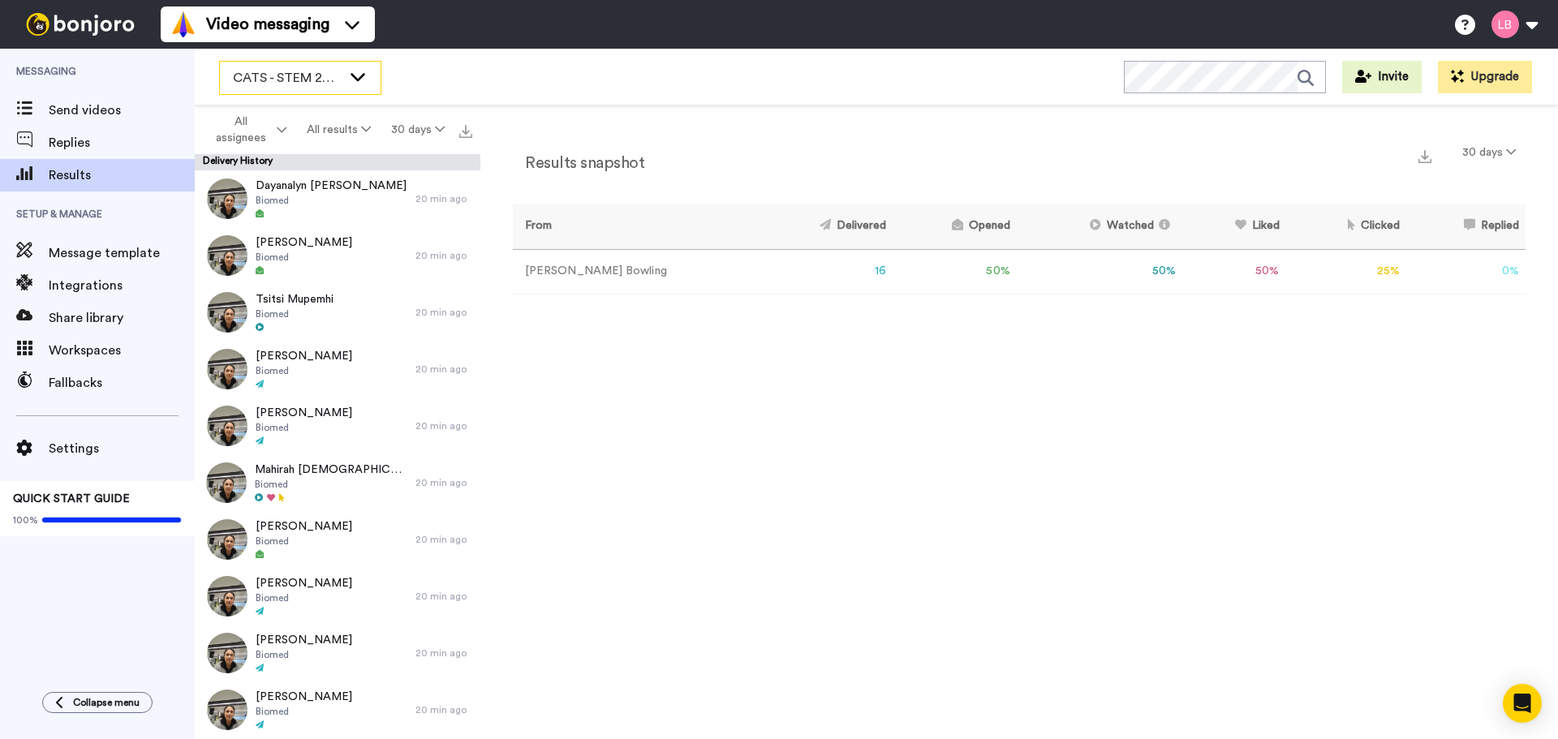
click at [319, 78] on span "CATS - STEM 2025" at bounding box center [287, 77] width 109 height 19
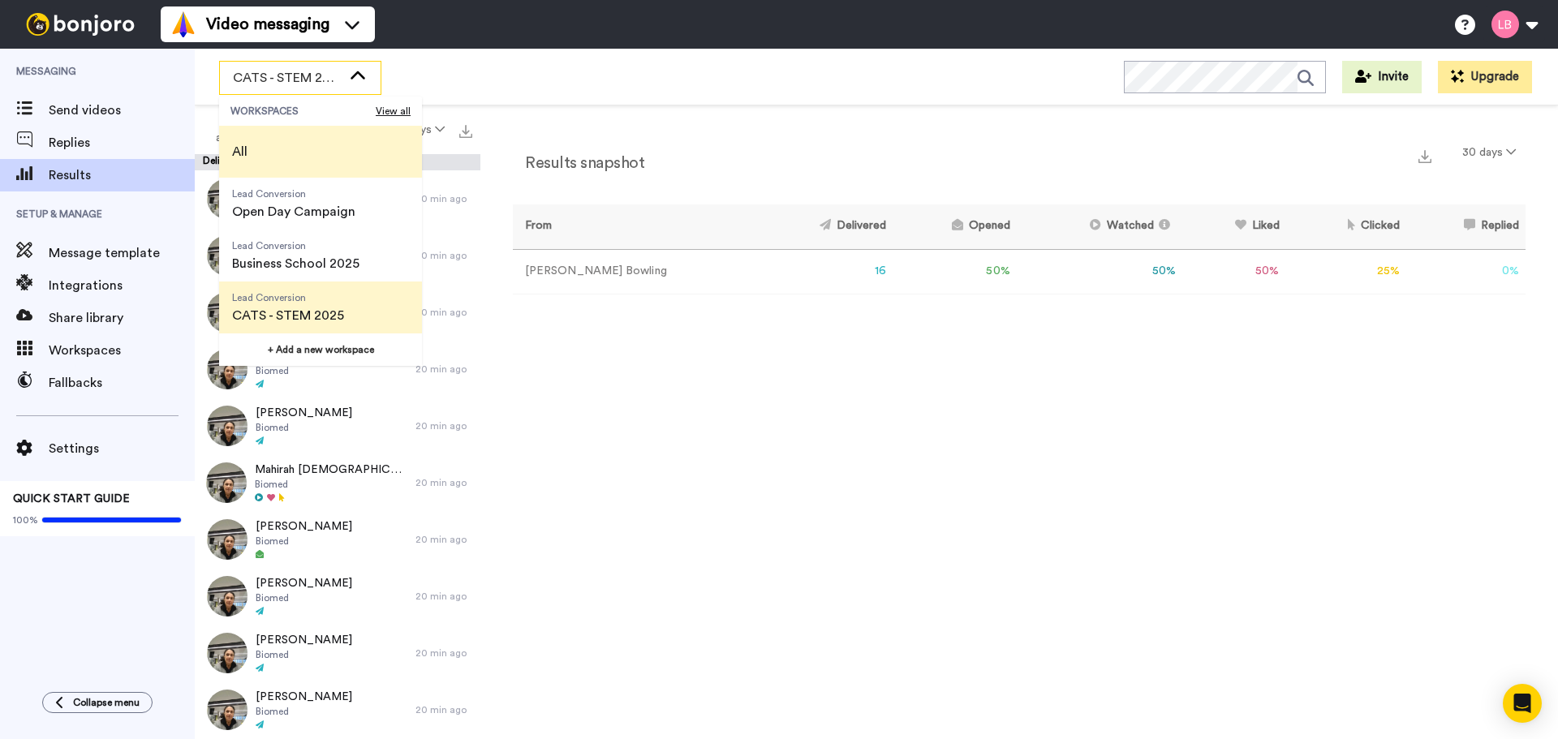
click at [273, 144] on li "All" at bounding box center [320, 152] width 203 height 52
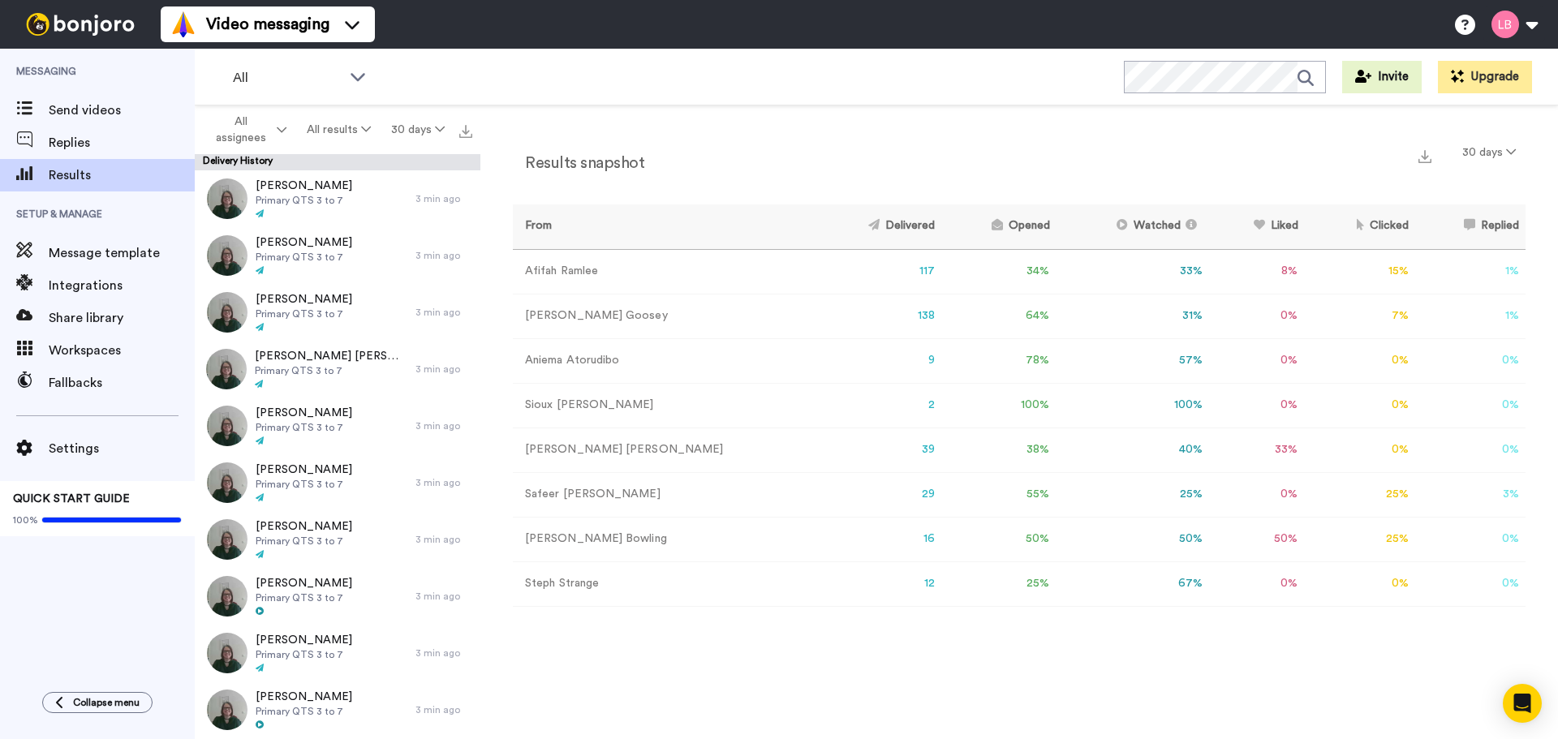
click at [557, 95] on div "All WORKSPACES View all All Lead Conversion Open Day Campaign Lead Conversion B…" at bounding box center [876, 77] width 1363 height 57
click at [292, 92] on div "All" at bounding box center [300, 78] width 161 height 32
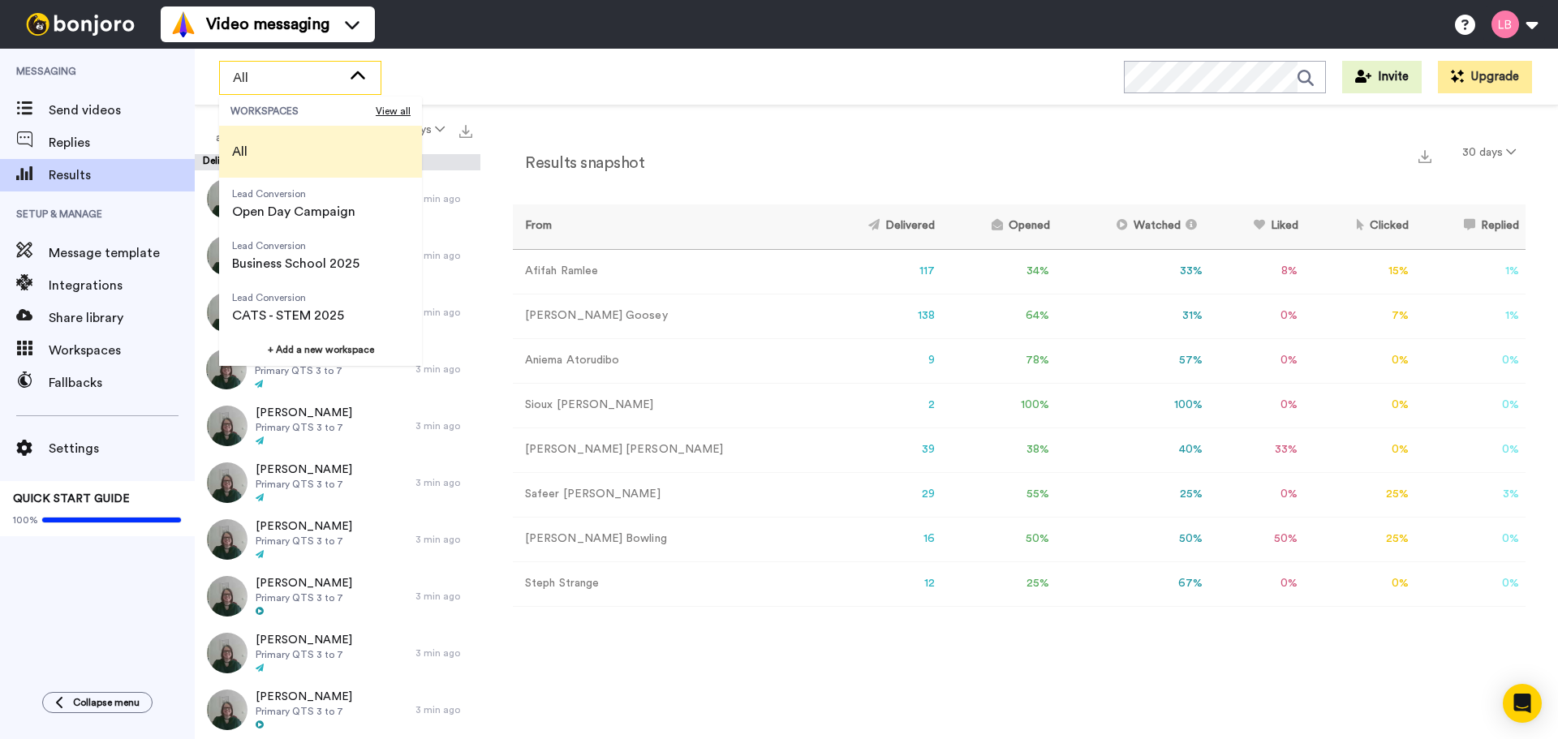
click at [277, 153] on li "All" at bounding box center [320, 152] width 203 height 52
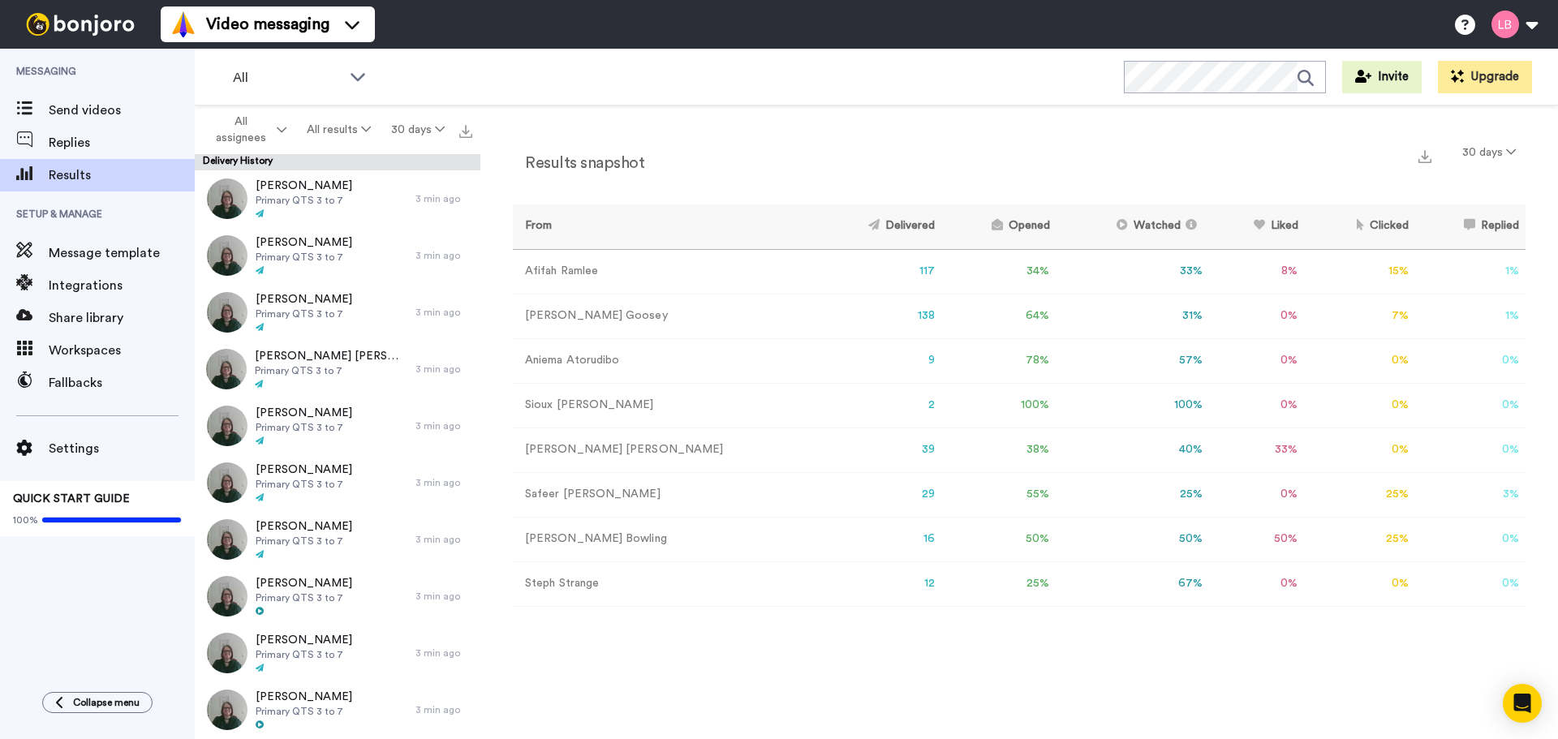
click at [66, 26] on img at bounding box center [80, 24] width 122 height 23
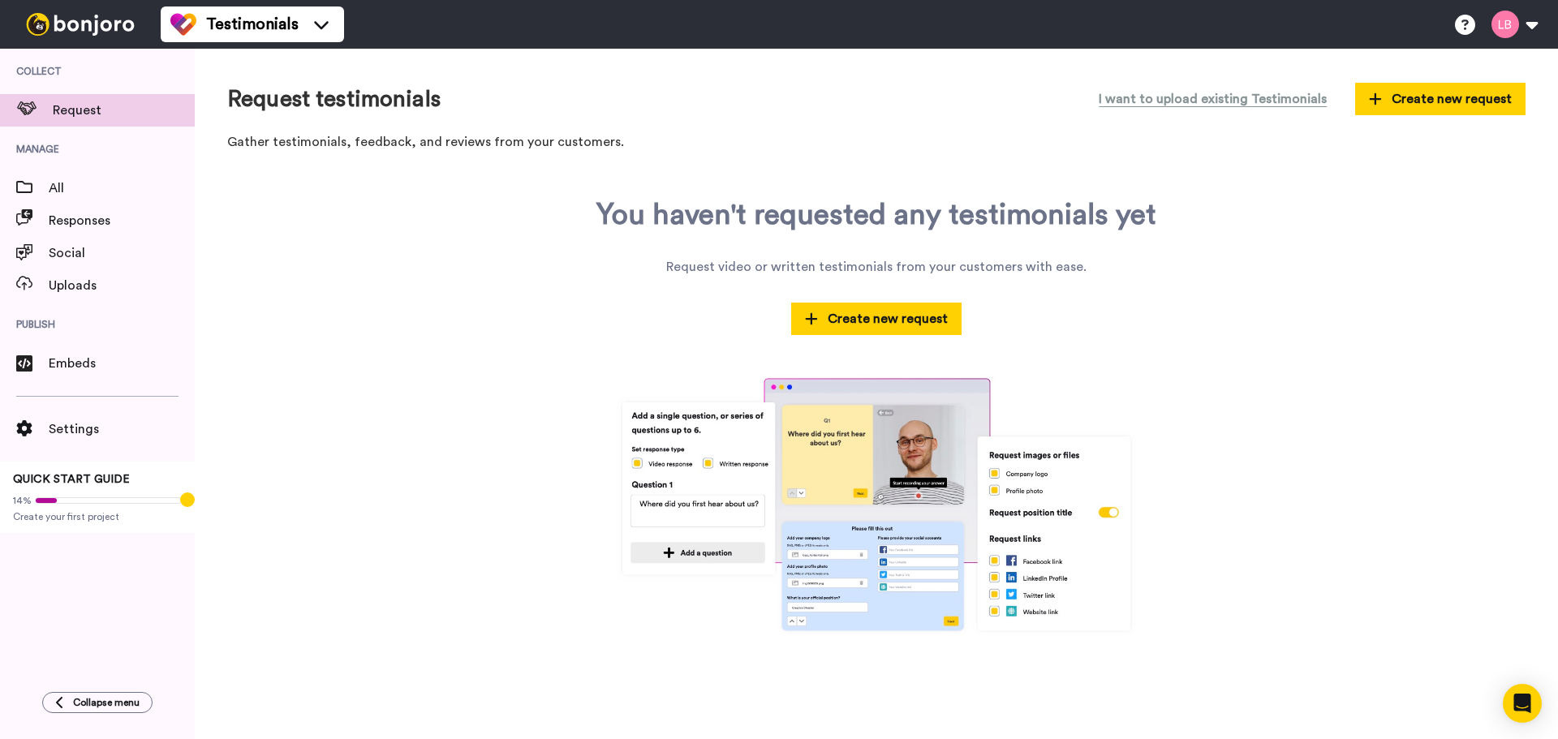
click at [94, 23] on img at bounding box center [80, 24] width 122 height 23
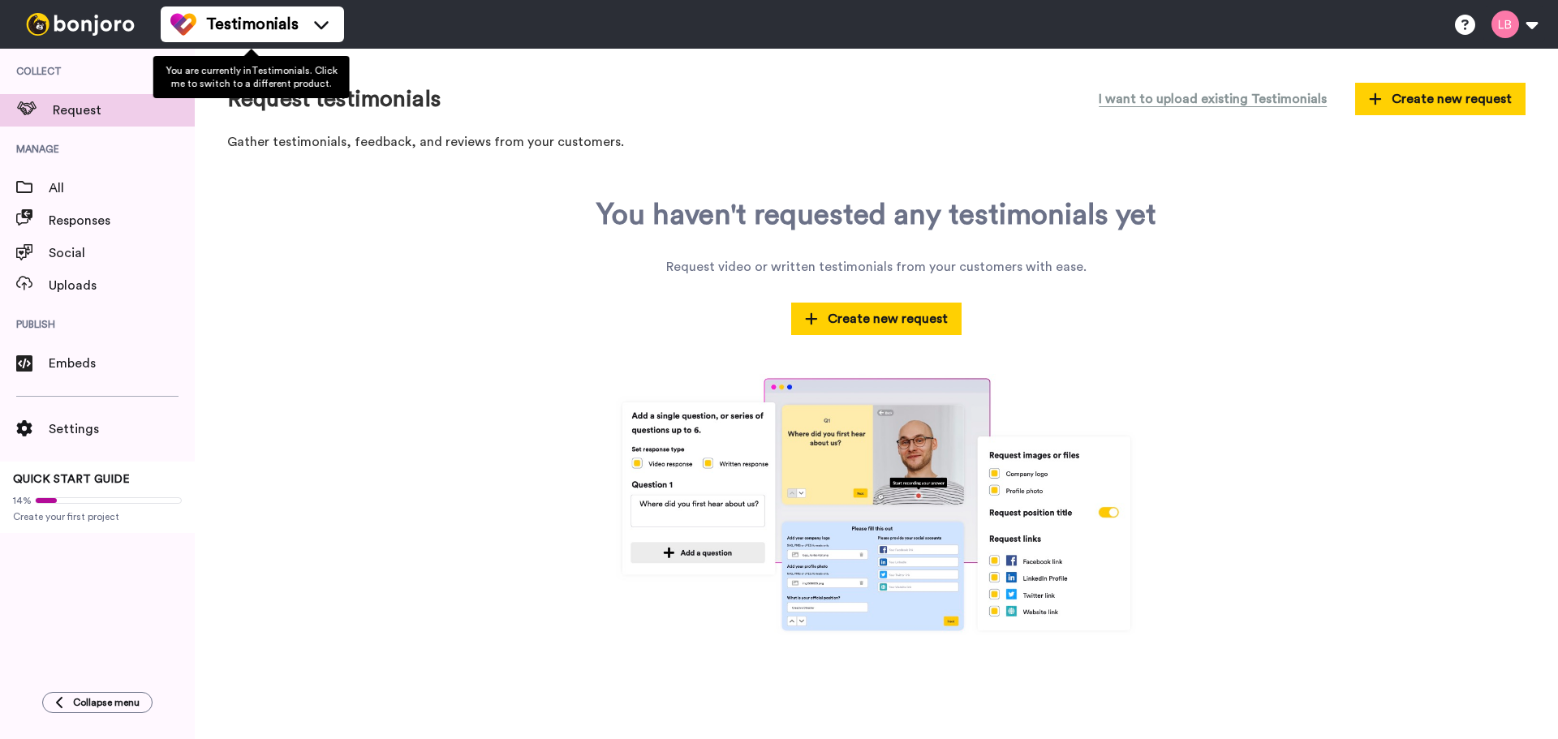
click at [280, 28] on span "Testimonials" at bounding box center [252, 24] width 92 height 23
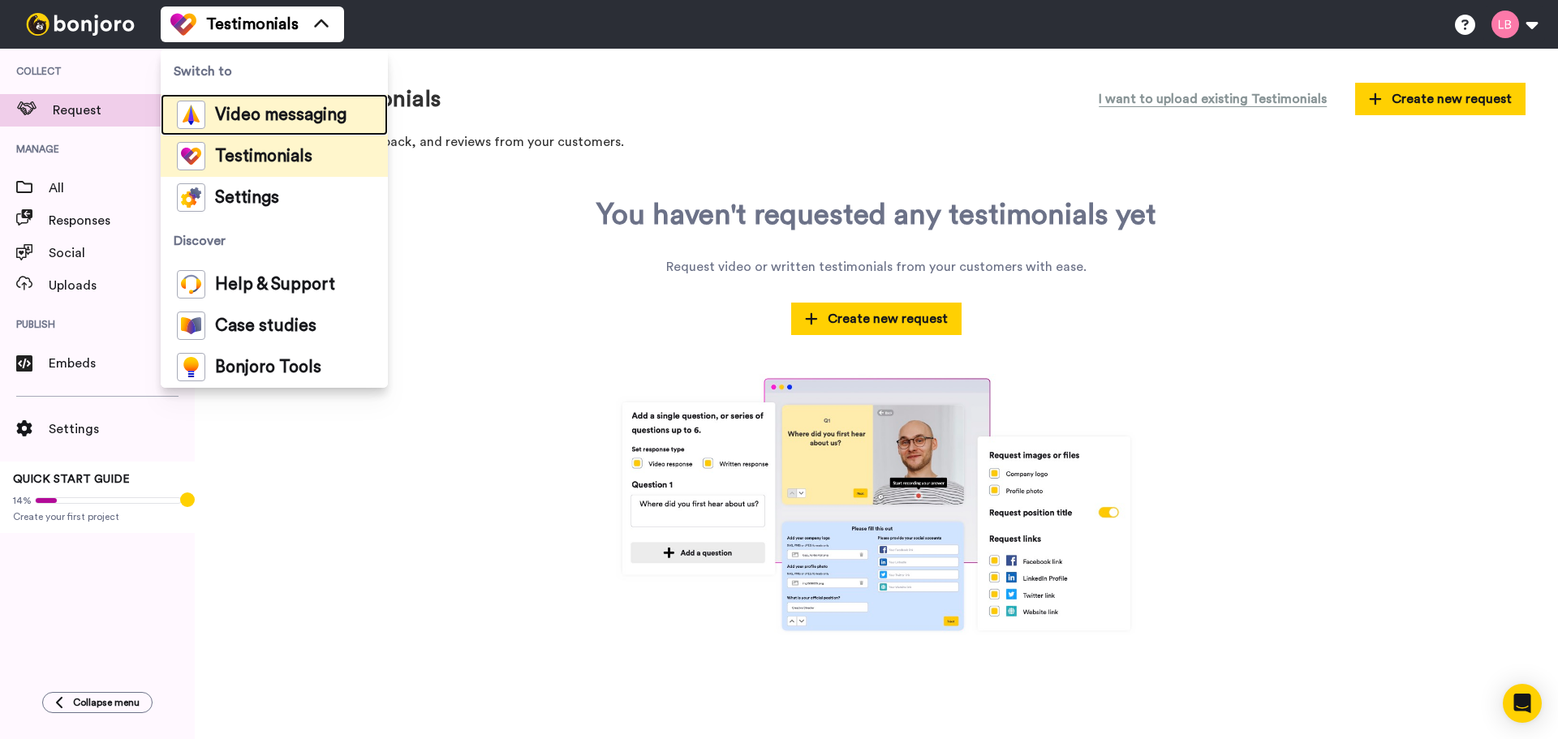
click at [247, 105] on div "Video messaging" at bounding box center [262, 115] width 170 height 28
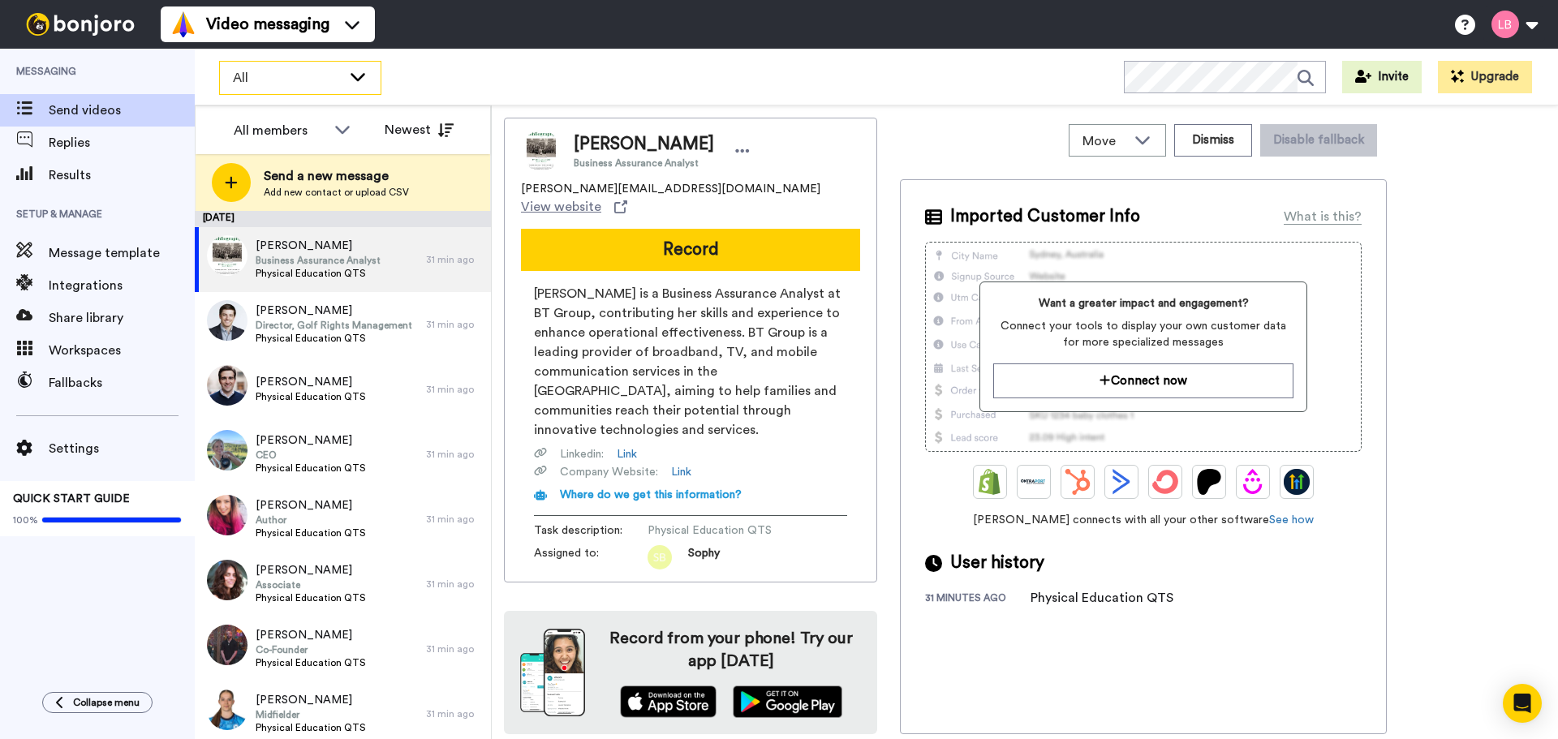
click at [272, 68] on span "All" at bounding box center [287, 77] width 109 height 19
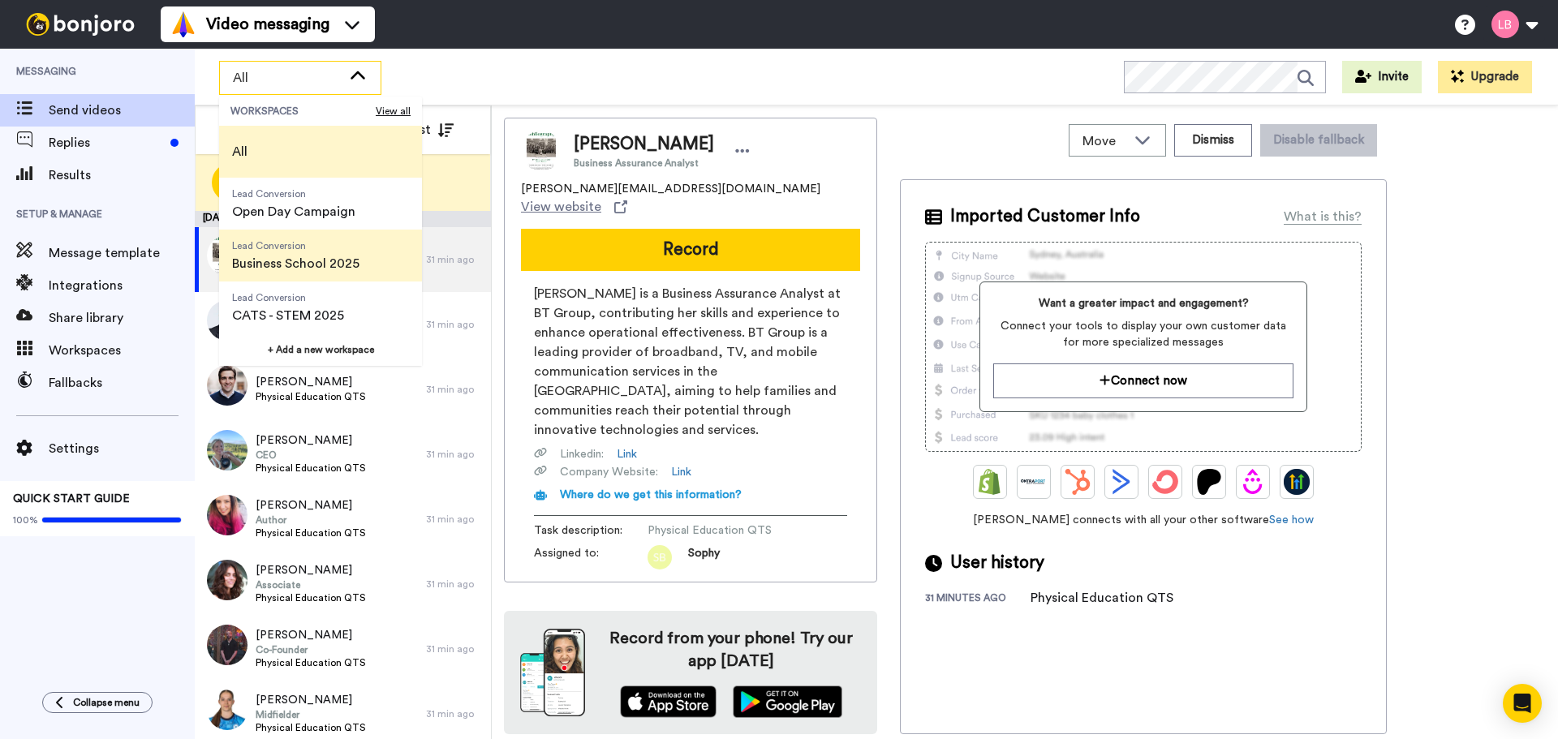
click at [281, 258] on span "Business School 2025" at bounding box center [295, 263] width 127 height 19
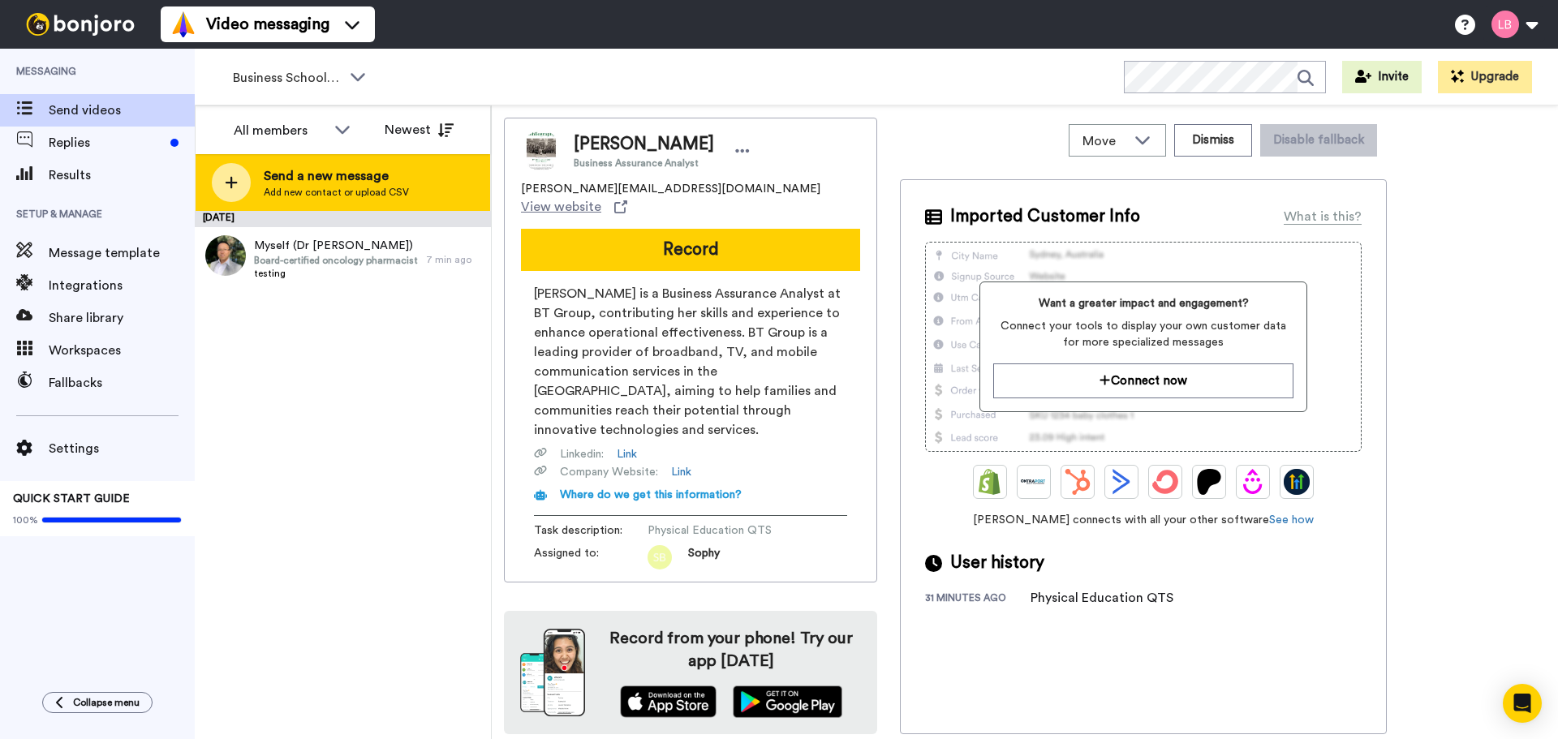
click at [270, 175] on span "Send a new message" at bounding box center [336, 175] width 145 height 19
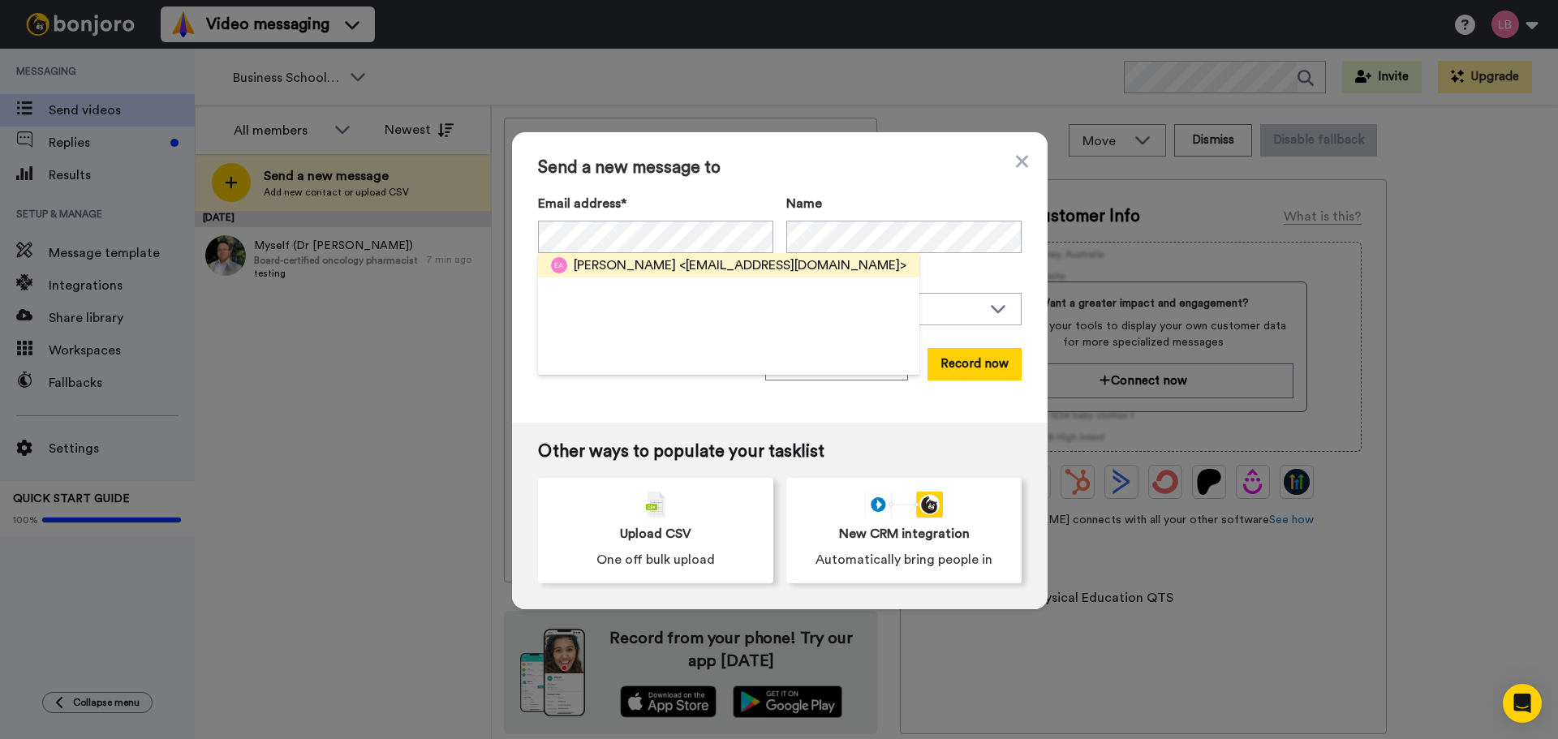
click at [614, 270] on span "Eugene Assan" at bounding box center [625, 265] width 102 height 19
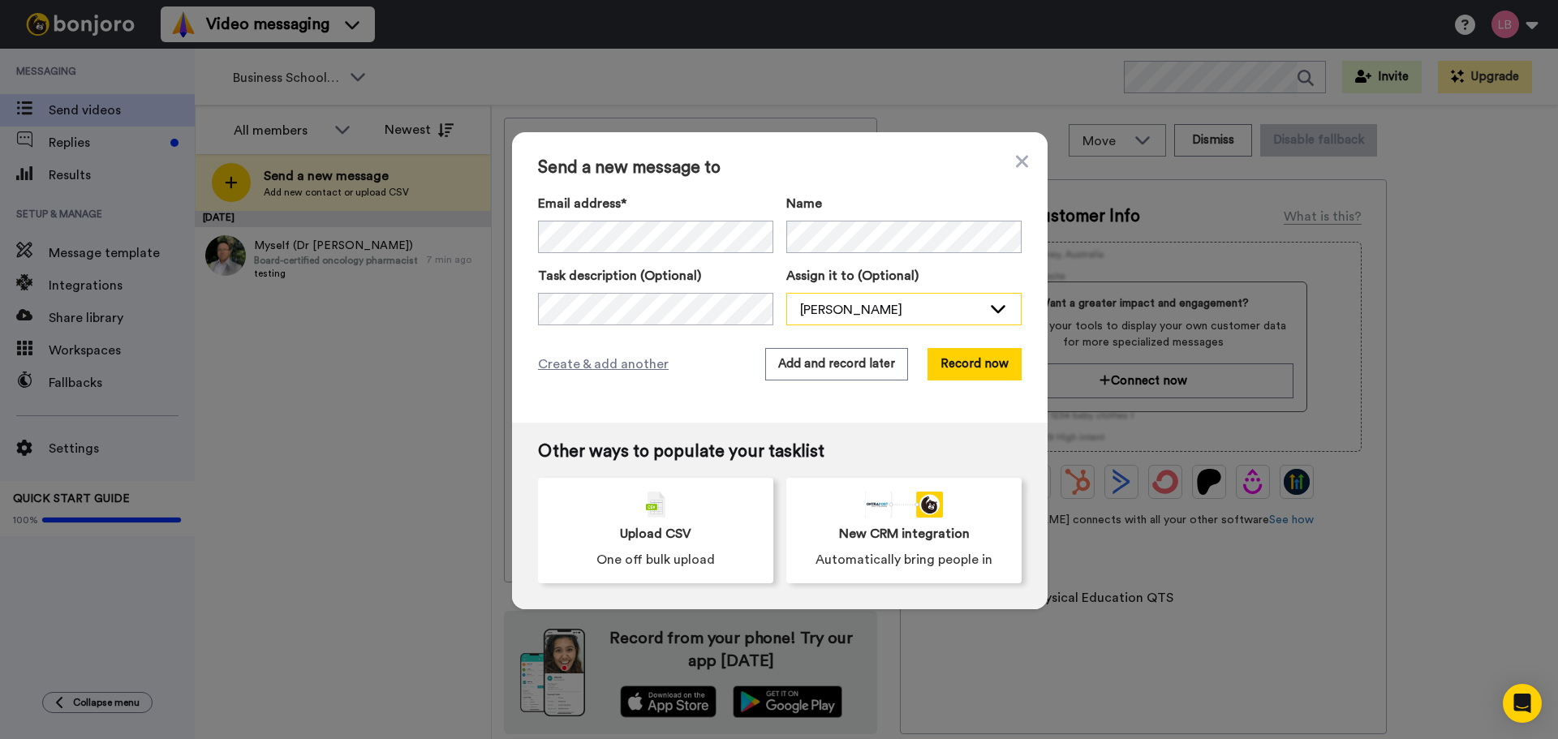
click at [830, 312] on div "Lee Bowling" at bounding box center [891, 309] width 182 height 19
click at [667, 372] on div "Create & add another Add and record later Record now" at bounding box center [780, 364] width 484 height 32
click at [845, 367] on button "Add and record later" at bounding box center [836, 364] width 143 height 32
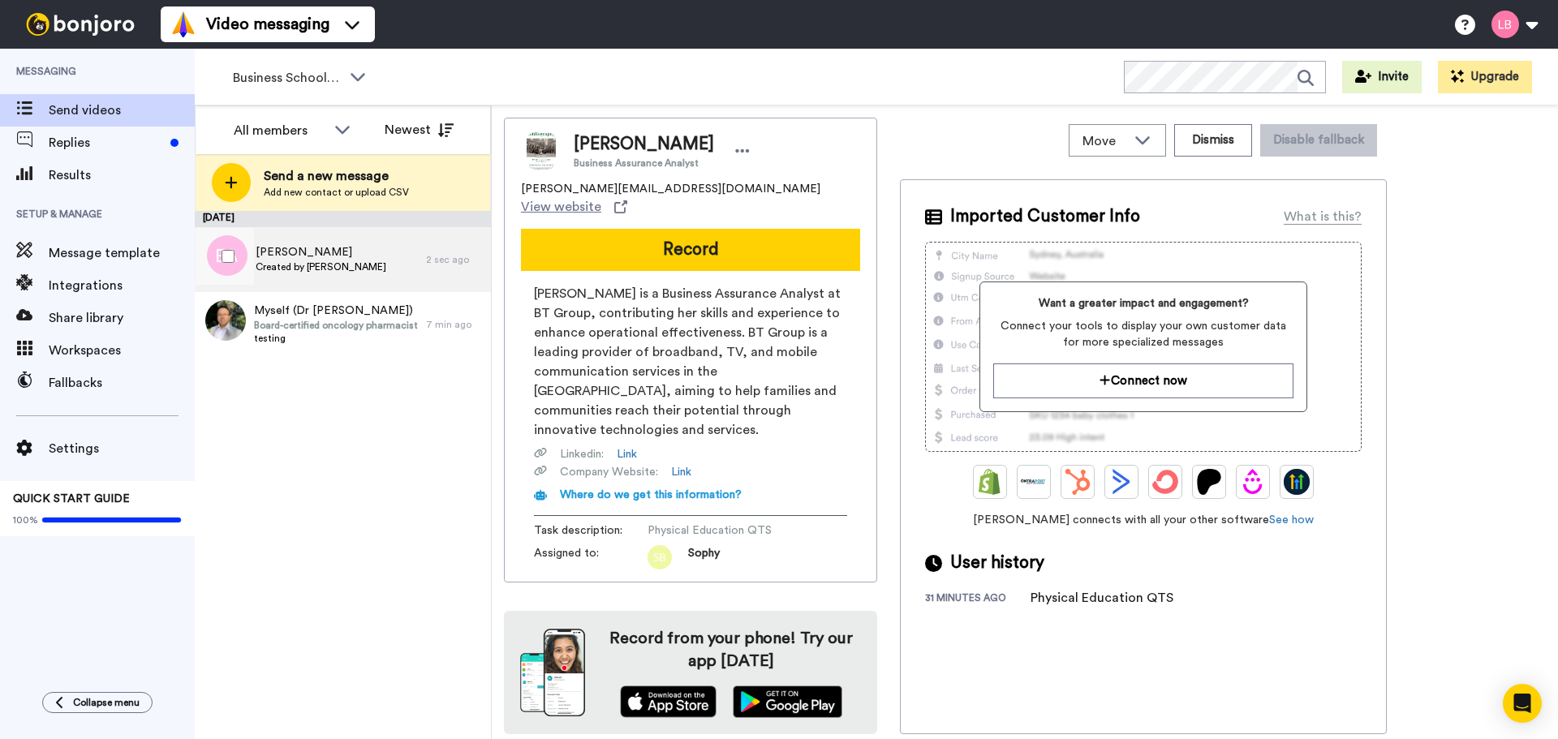
click at [362, 264] on div "Eugene Assan Created by Lee Bowling" at bounding box center [310, 259] width 231 height 65
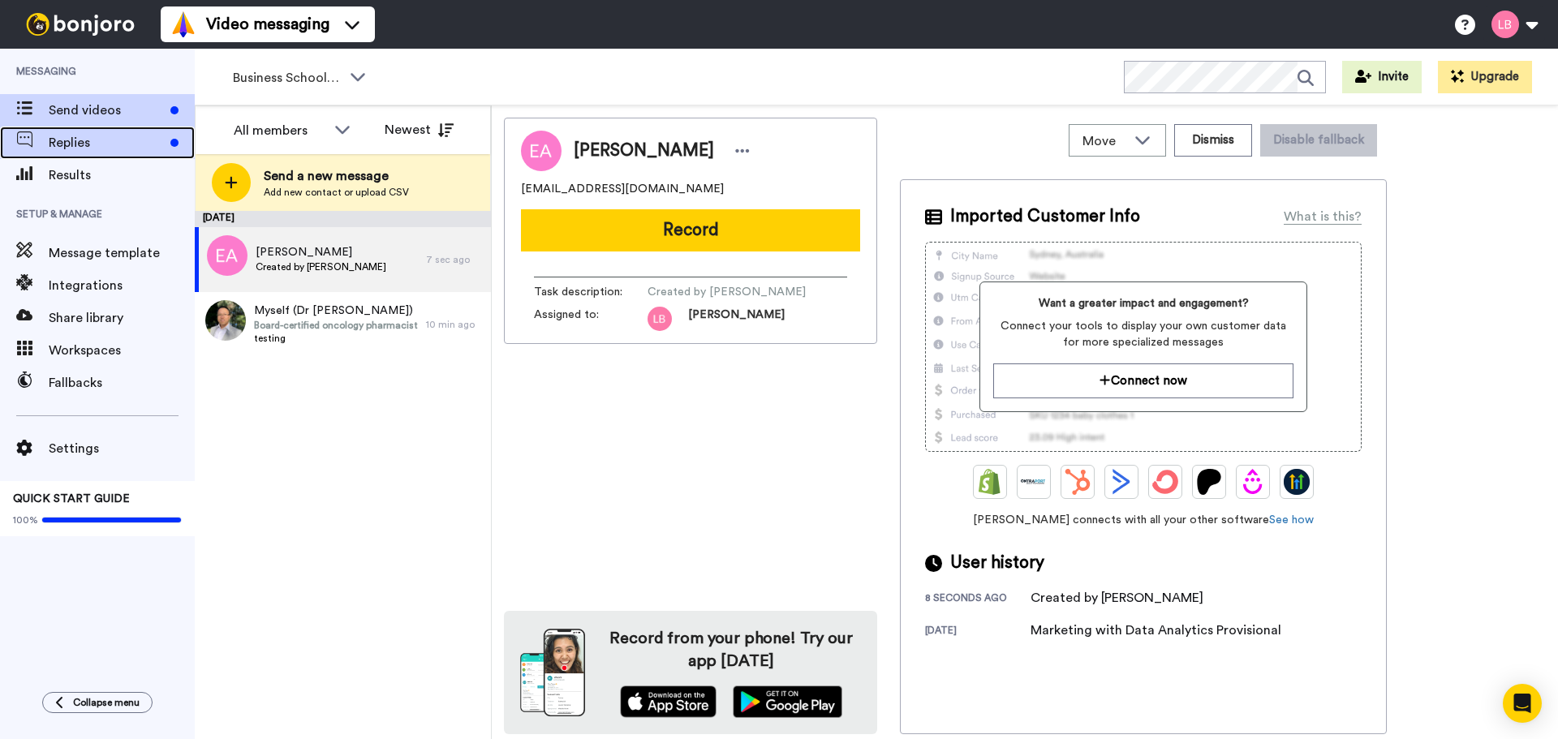
click at [100, 139] on span "Replies" at bounding box center [106, 142] width 115 height 19
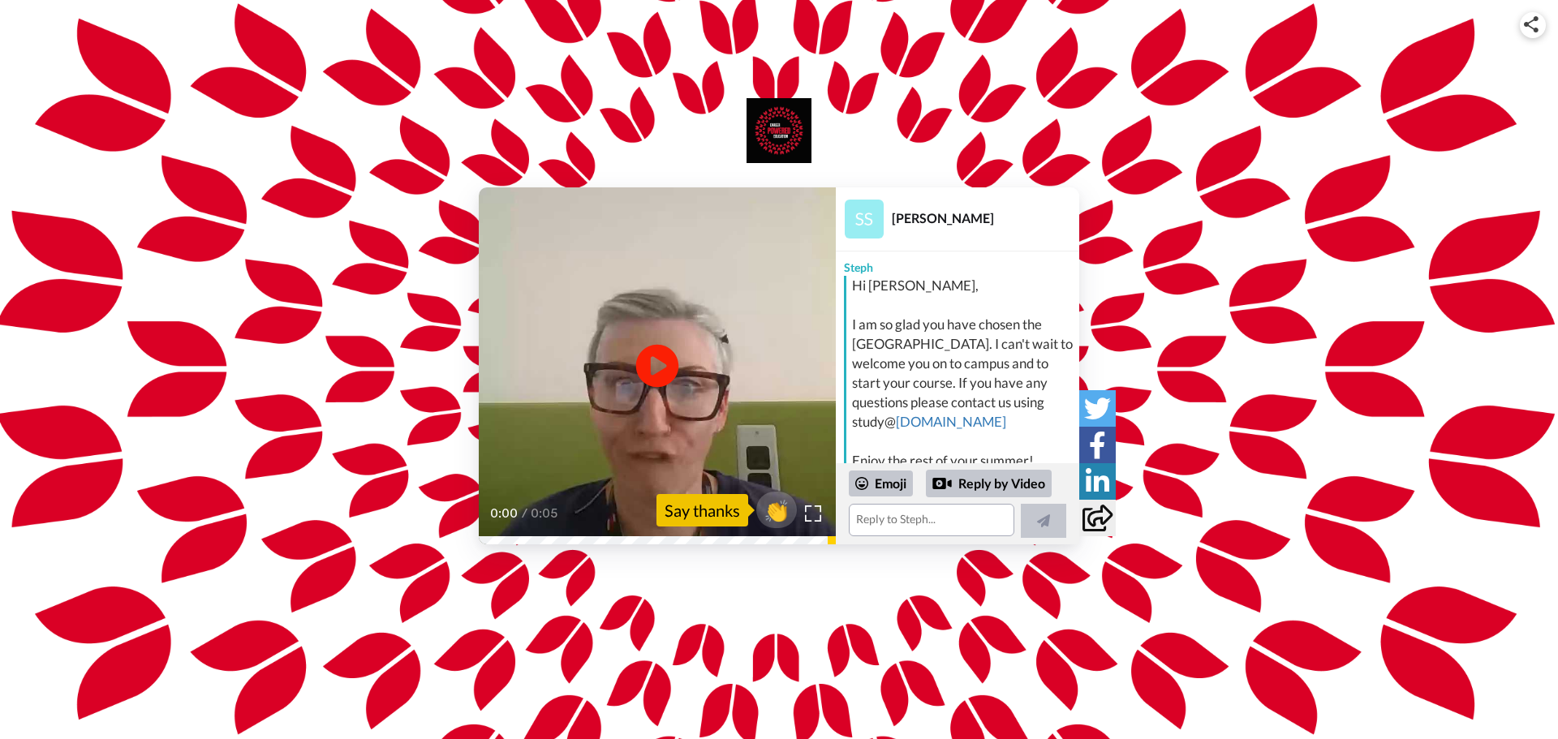
click at [656, 348] on icon at bounding box center [657, 366] width 43 height 43
click at [772, 511] on span "👏" at bounding box center [776, 510] width 51 height 32
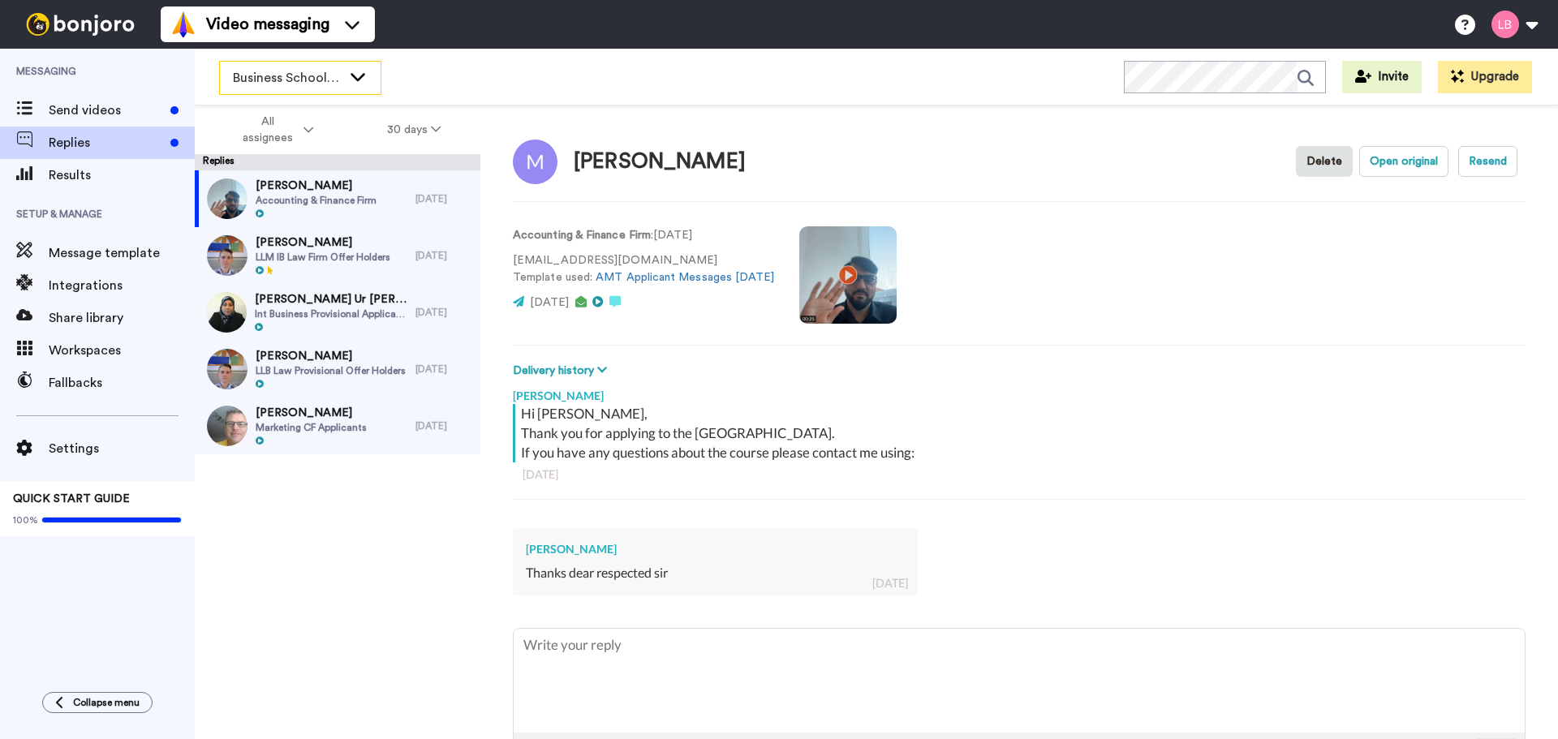
click at [278, 80] on span "Business School 2025" at bounding box center [287, 77] width 109 height 19
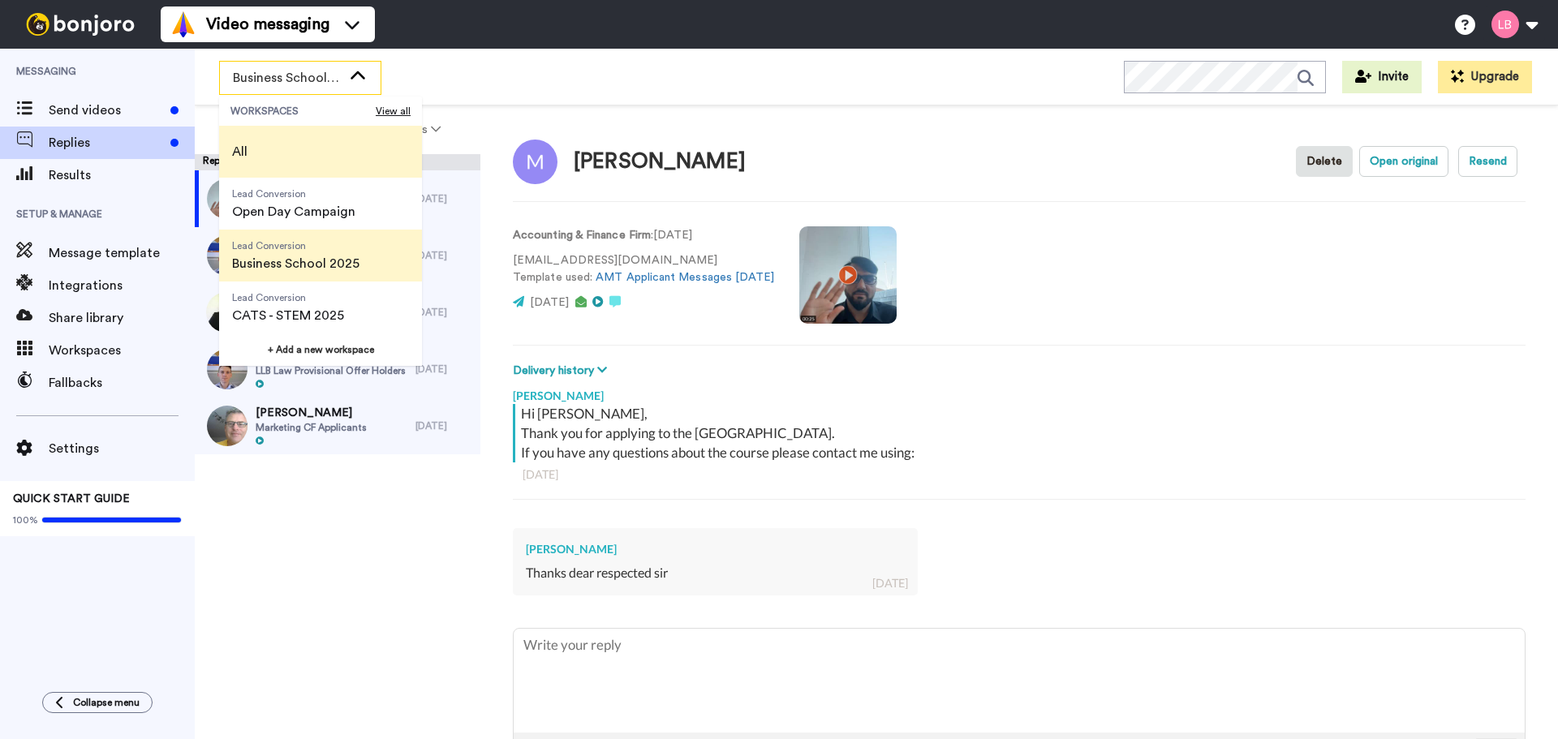
click at [282, 138] on li "All" at bounding box center [320, 152] width 203 height 52
type textarea "x"
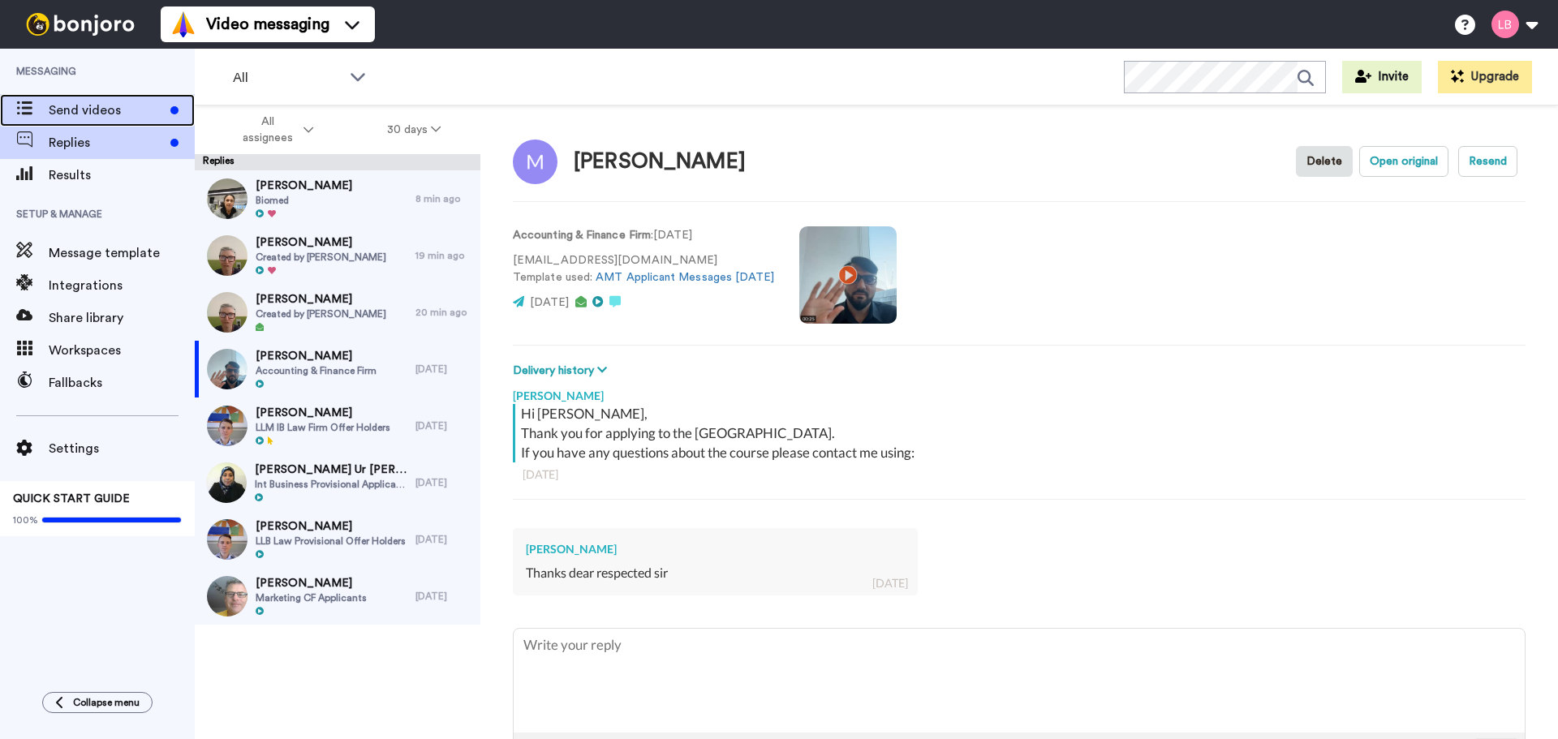
click at [98, 119] on span "Send videos" at bounding box center [106, 110] width 115 height 19
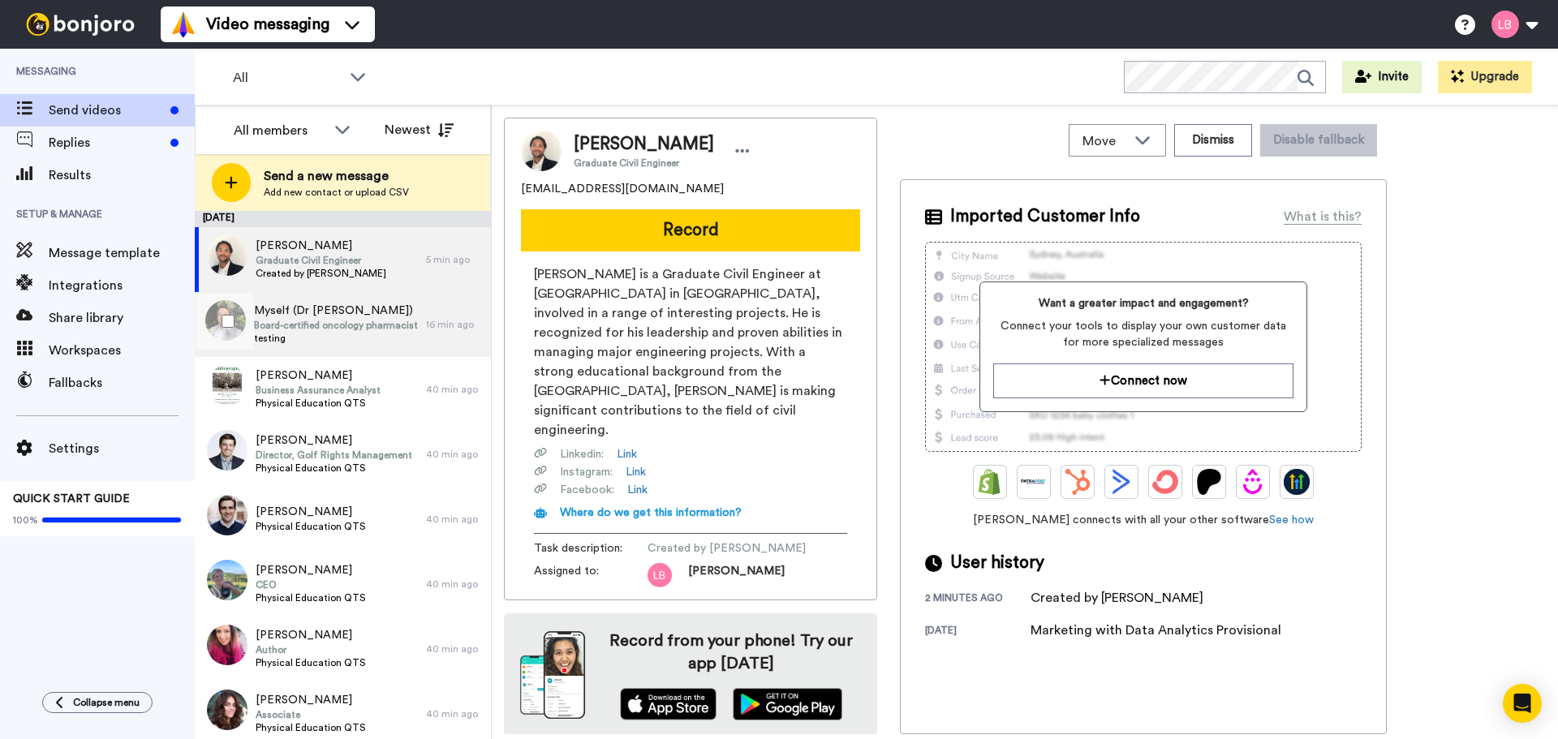
click at [355, 329] on span "Board-certified oncology pharmacist and pharmacotherapy specialist" at bounding box center [336, 325] width 164 height 13
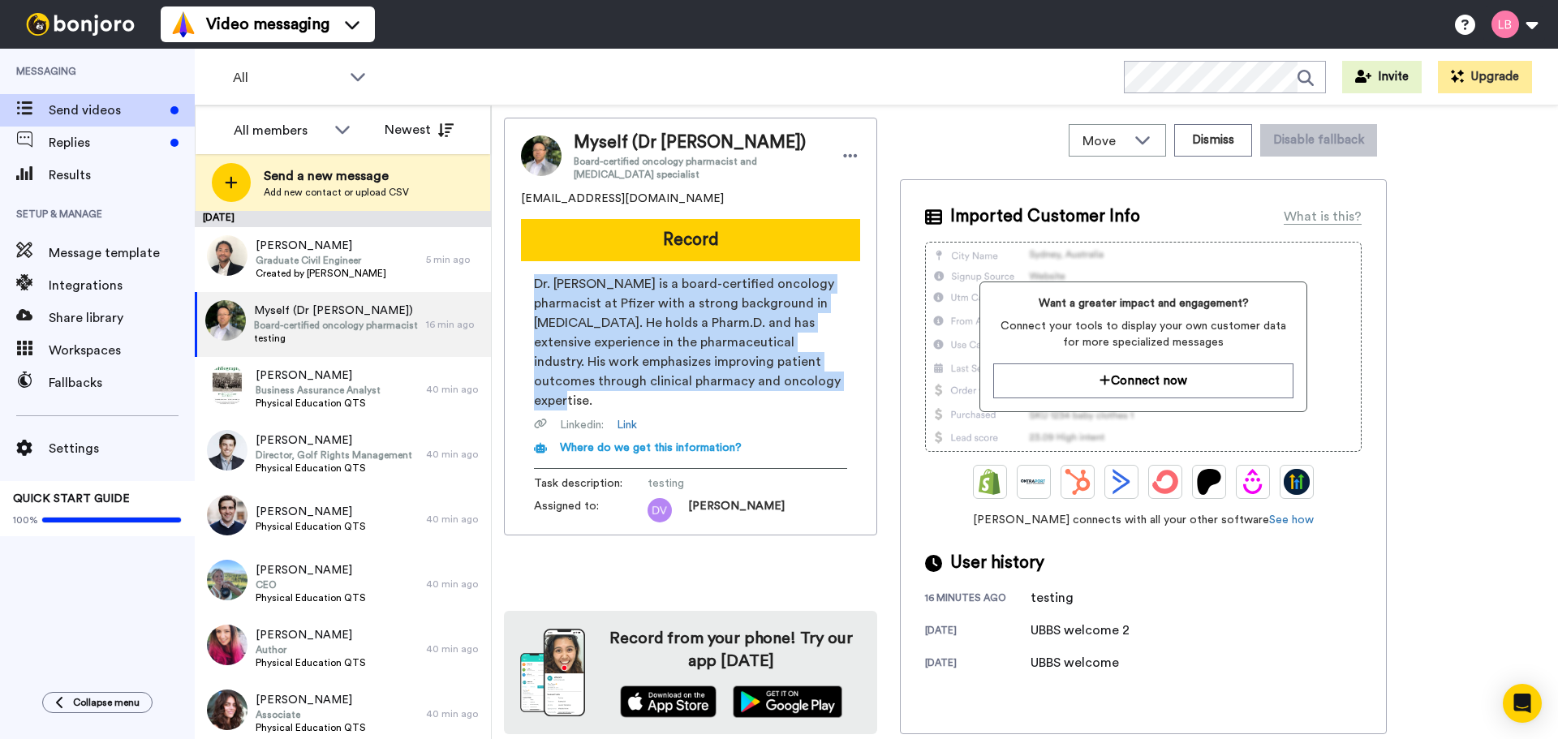
drag, startPoint x: 536, startPoint y: 283, endPoint x: 829, endPoint y: 391, distance: 312.1
click at [829, 391] on div "Dr. Long Vo is a board-certified oncology pharmacist at Pfizer with a strong ba…" at bounding box center [690, 365] width 313 height 182
copy span "Dr. Long Vo is a board-certified oncology pharmacist at Pfizer with a strong ba…"
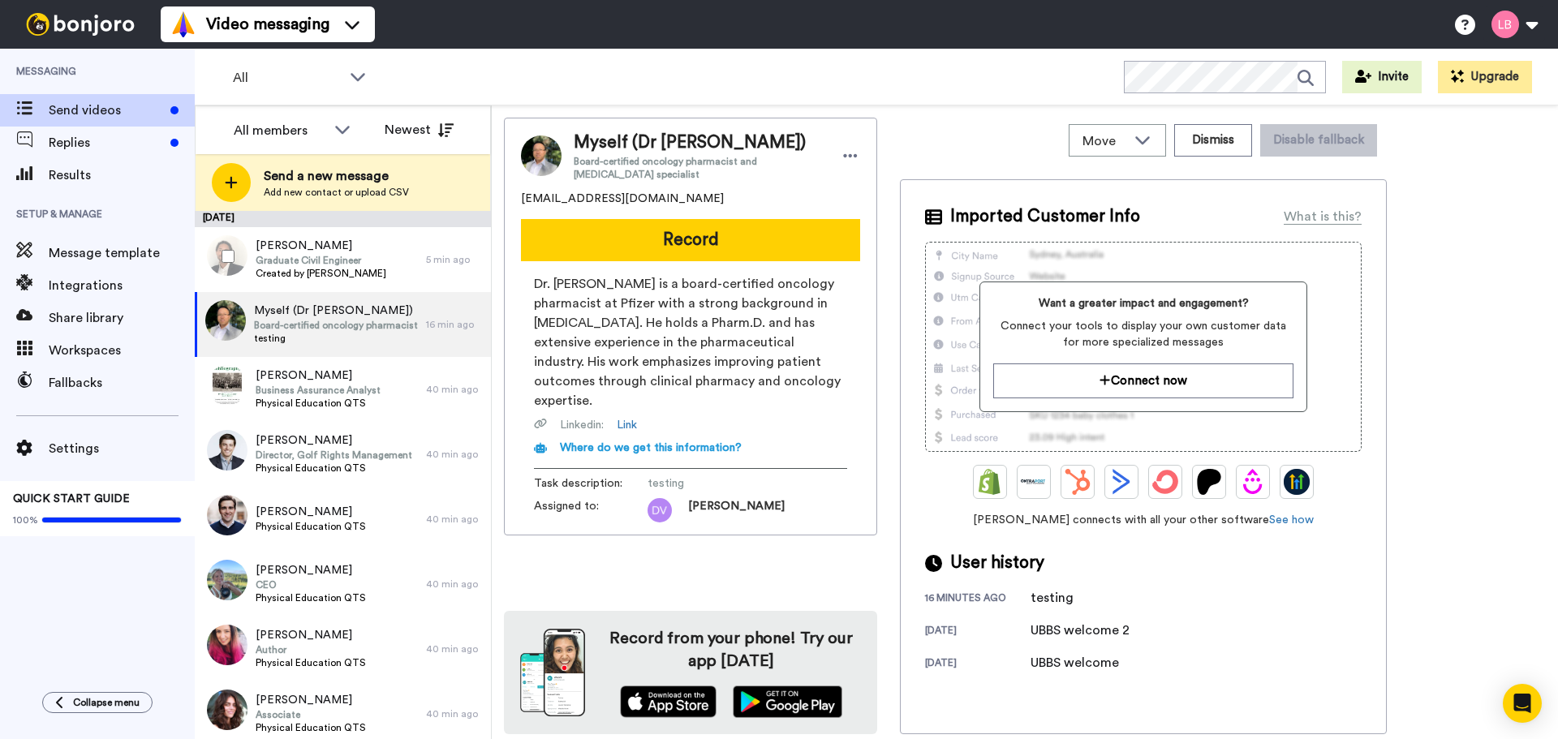
drag, startPoint x: 309, startPoint y: 271, endPoint x: 348, endPoint y: 304, distance: 51.2
click at [310, 270] on span "Created by [PERSON_NAME]" at bounding box center [321, 273] width 131 height 13
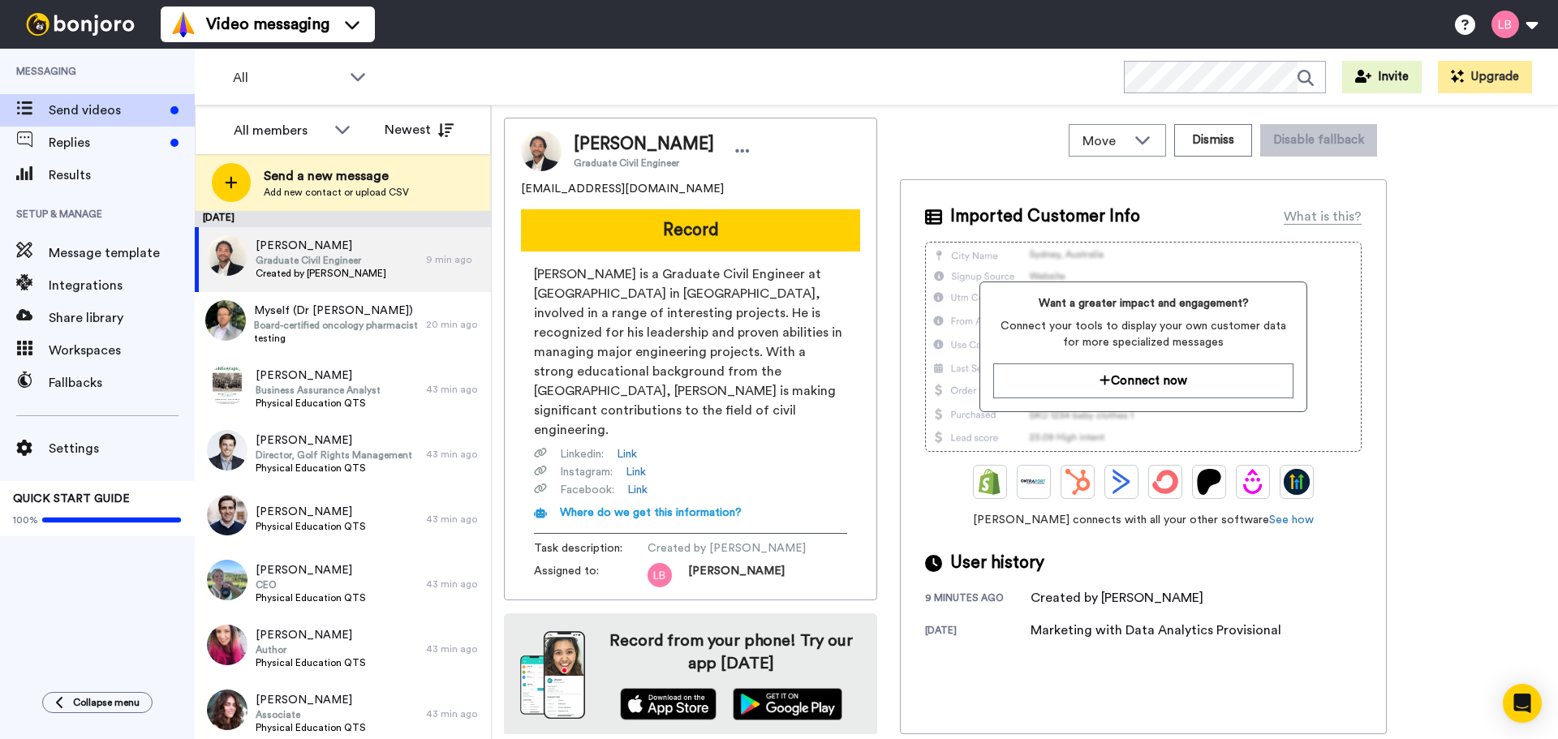
click at [802, 350] on span "Eugene Baiden Assan is a Graduate Civil Engineer at AECOM in Melbourne, involve…" at bounding box center [690, 351] width 313 height 175
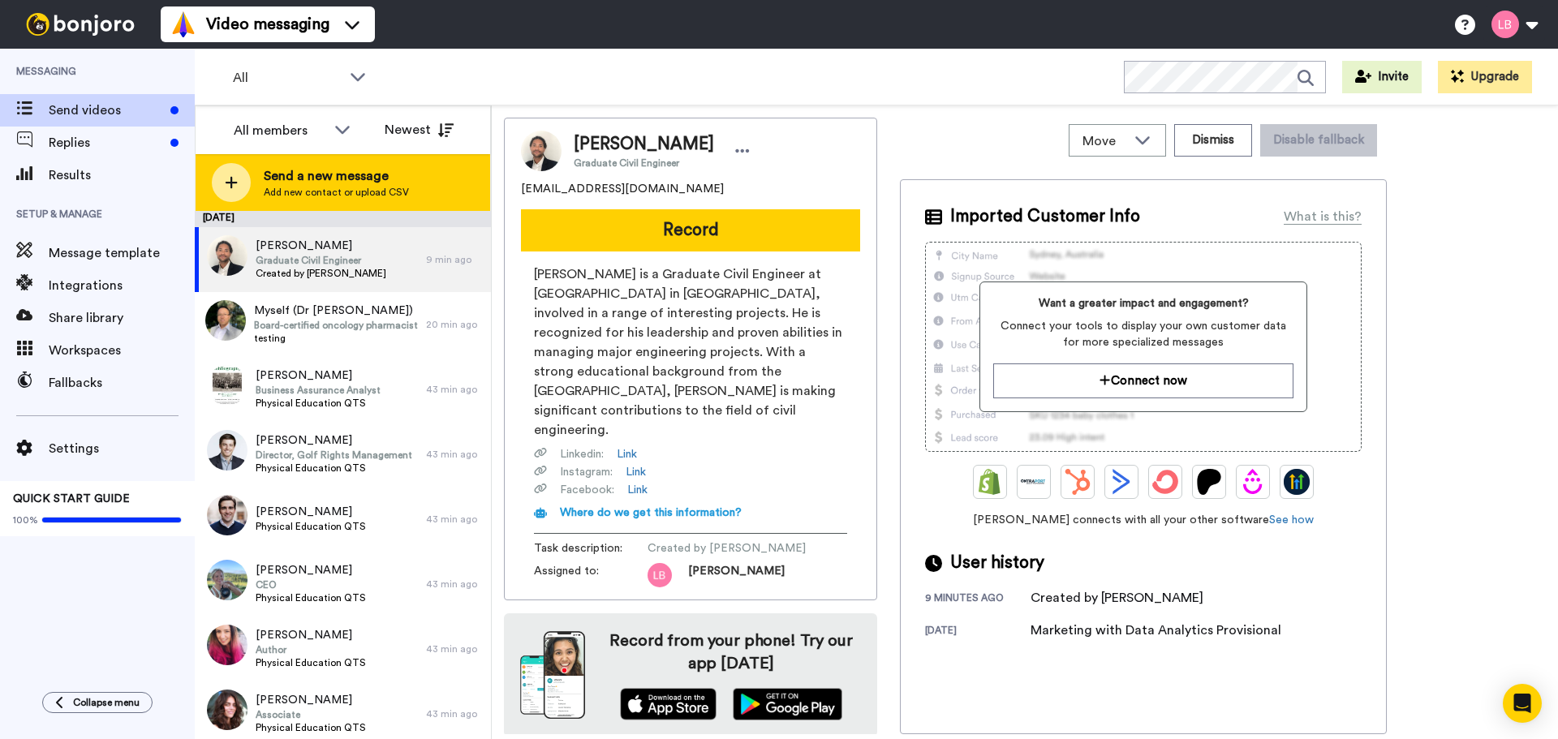
click at [264, 191] on span "Add new contact or upload CSV" at bounding box center [336, 192] width 145 height 13
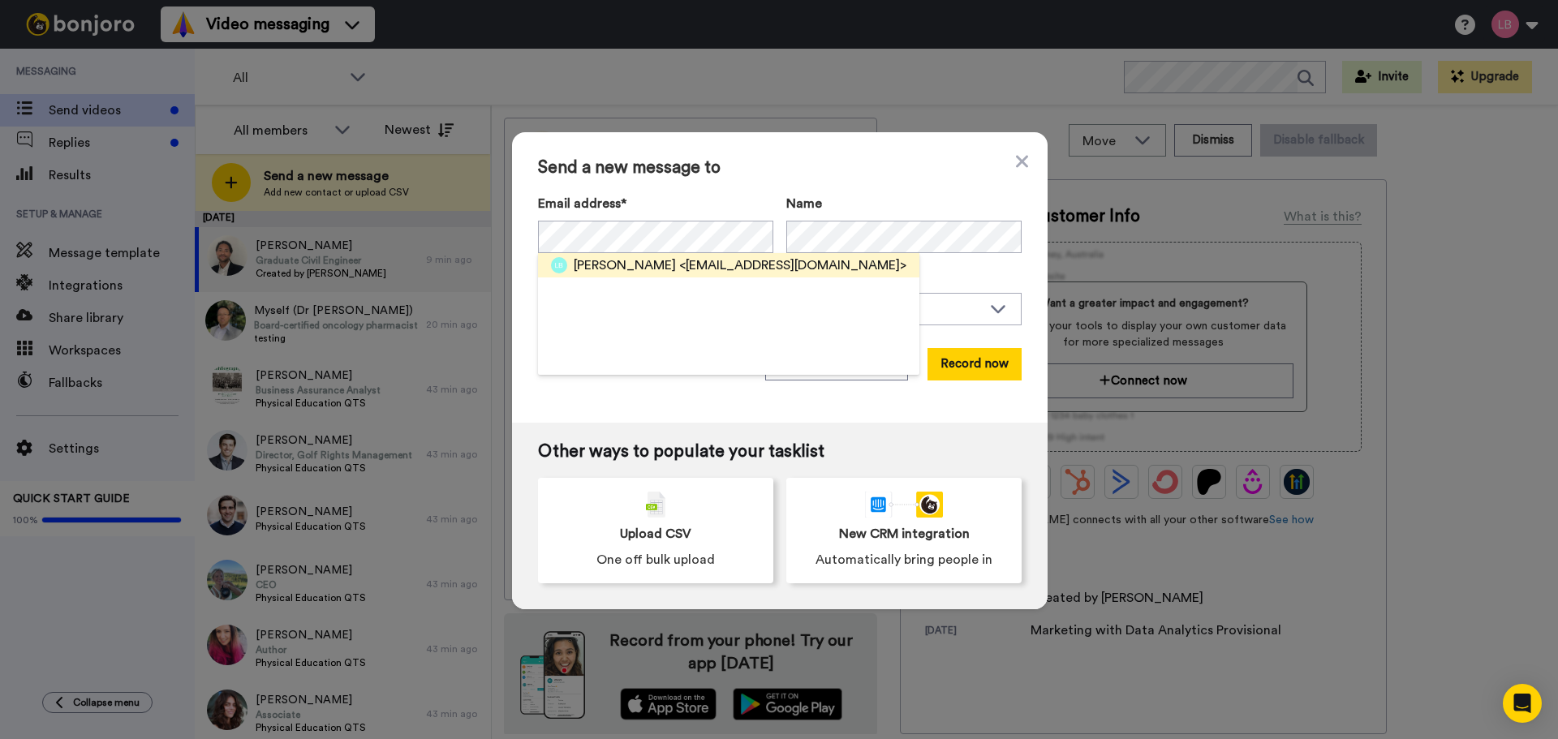
click at [725, 273] on span "<leebowl_2000@hotmail.com>" at bounding box center [792, 265] width 227 height 19
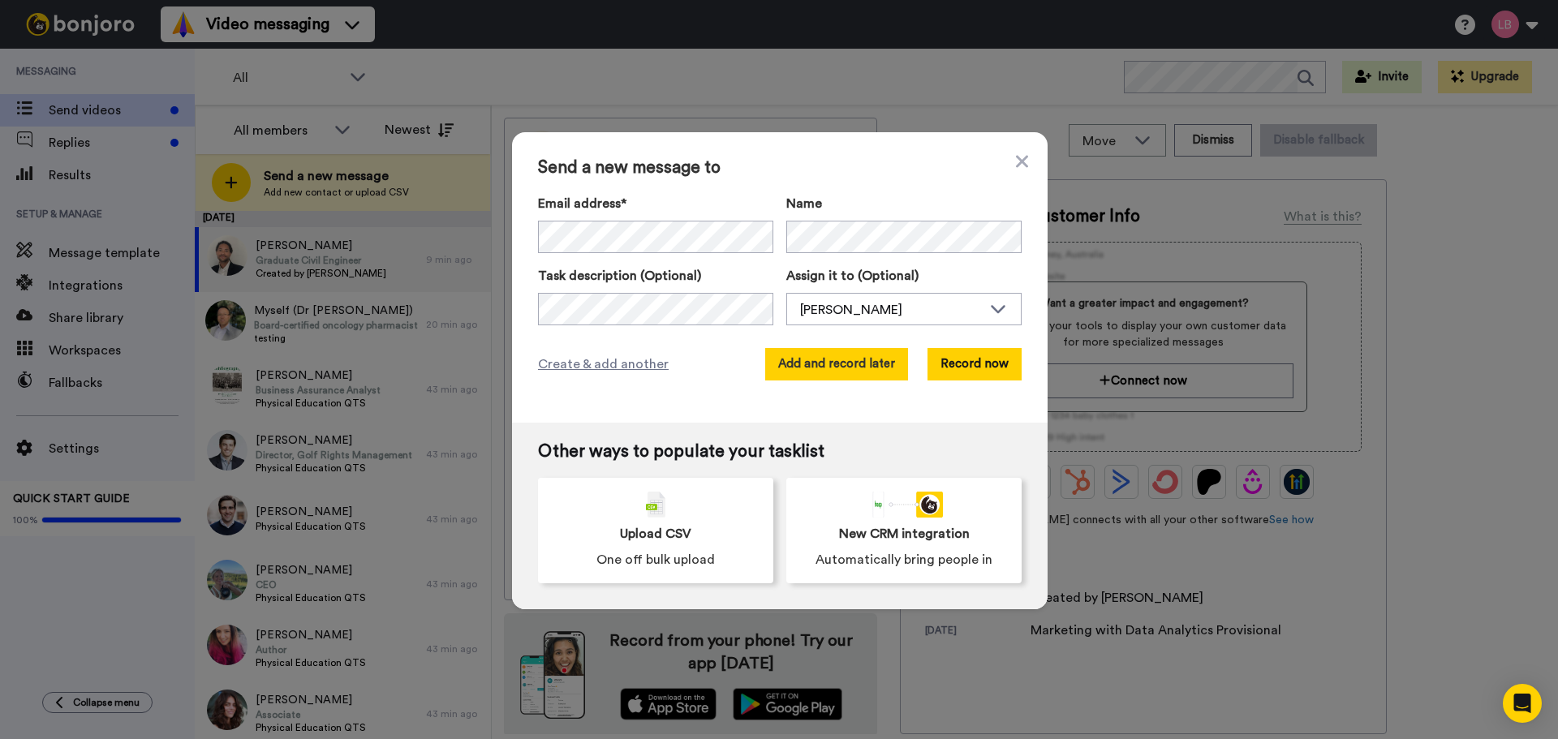
click at [799, 369] on button "Add and record later" at bounding box center [836, 364] width 143 height 32
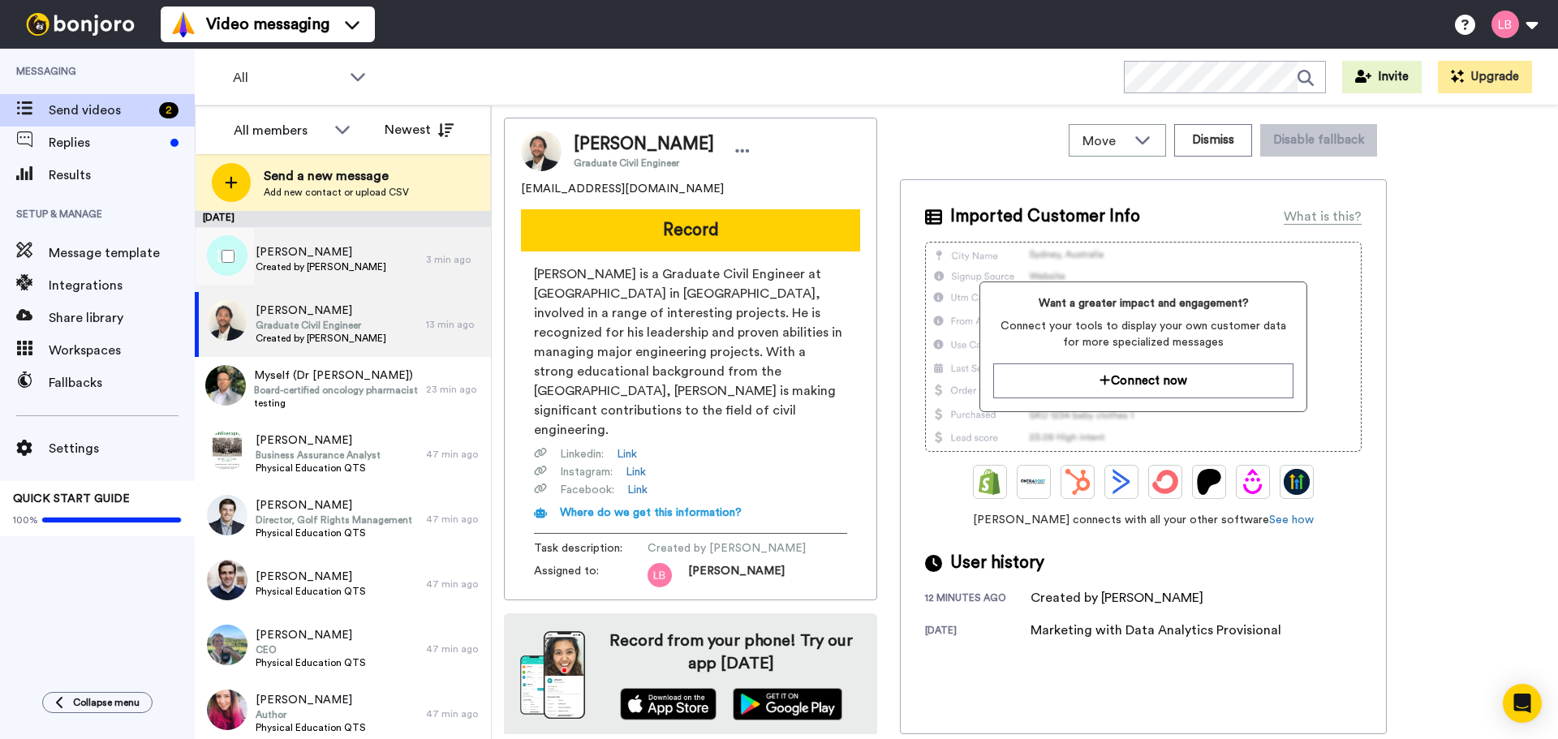
click at [333, 273] on div "[PERSON_NAME] Created by [PERSON_NAME]" at bounding box center [321, 259] width 131 height 31
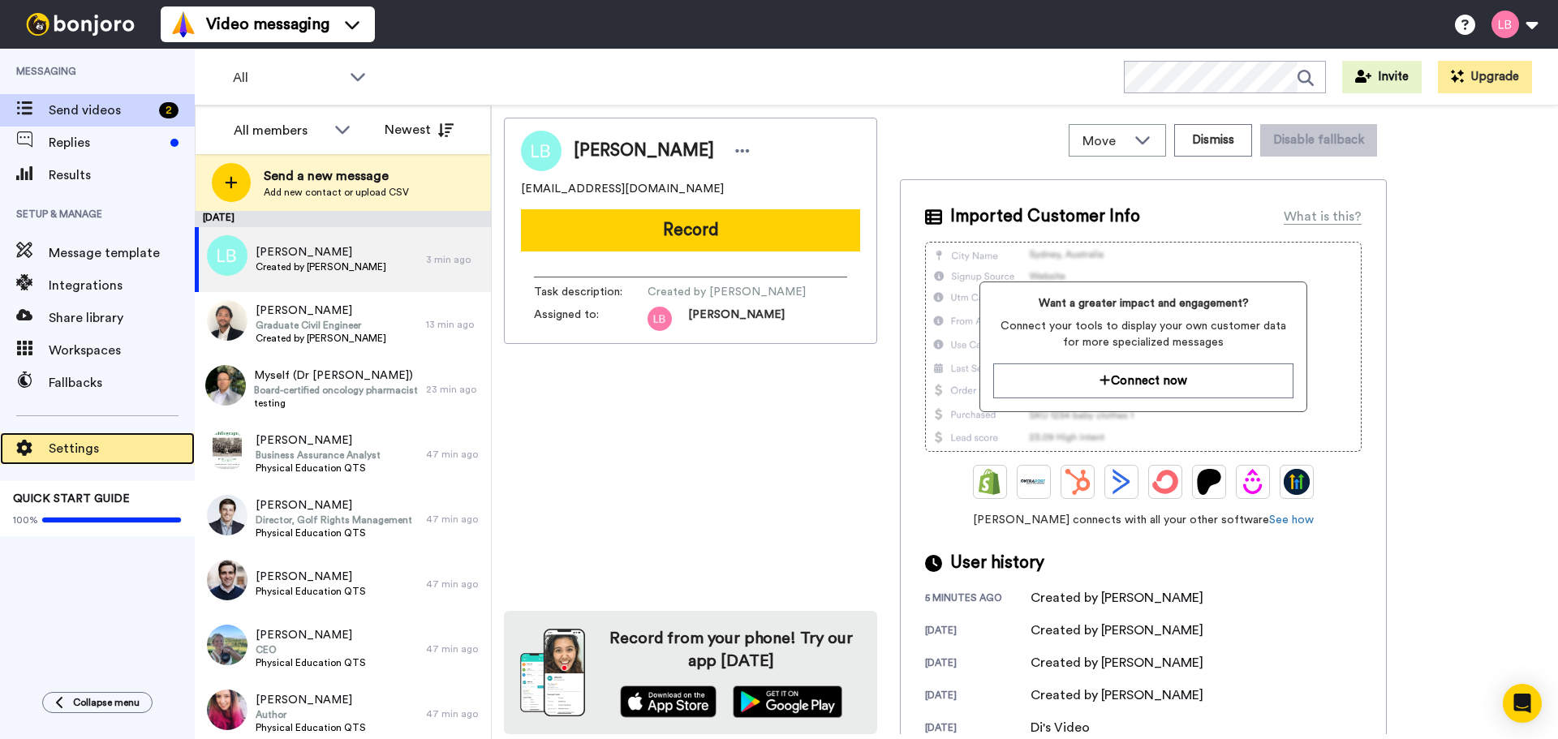
click at [51, 445] on span "Settings" at bounding box center [122, 448] width 146 height 19
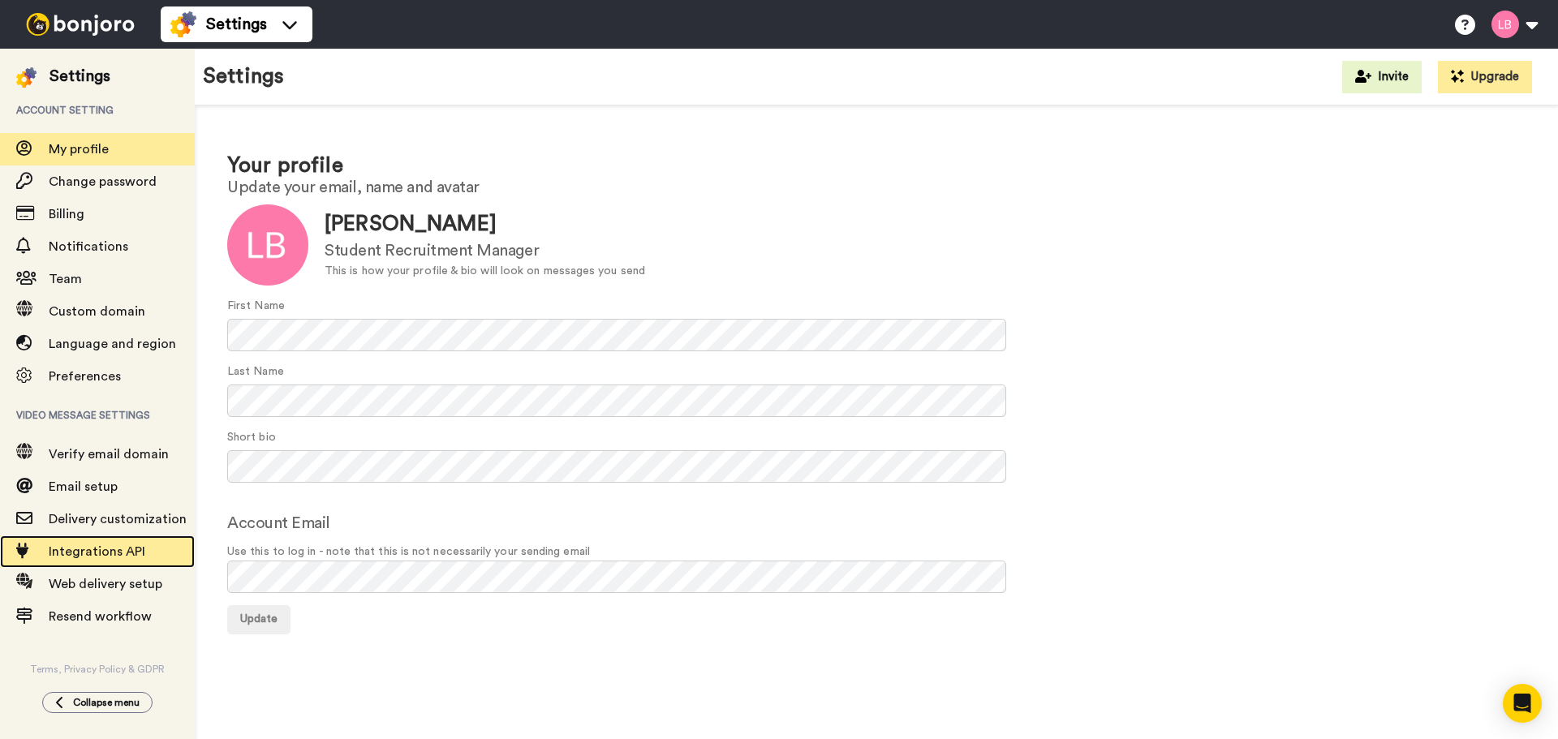
click at [75, 561] on span "Integrations API" at bounding box center [122, 551] width 146 height 19
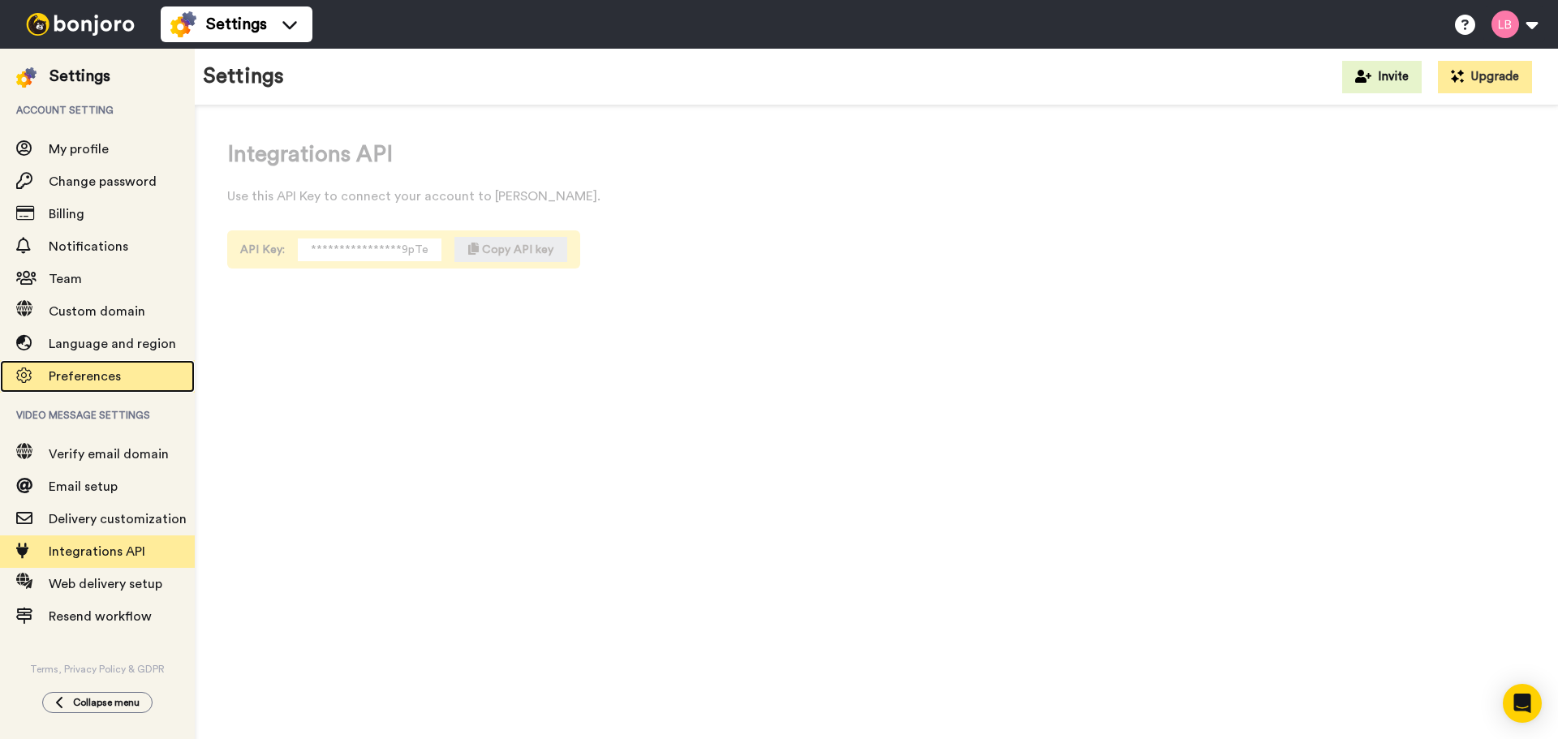
click at [70, 372] on span "Preferences" at bounding box center [85, 376] width 72 height 13
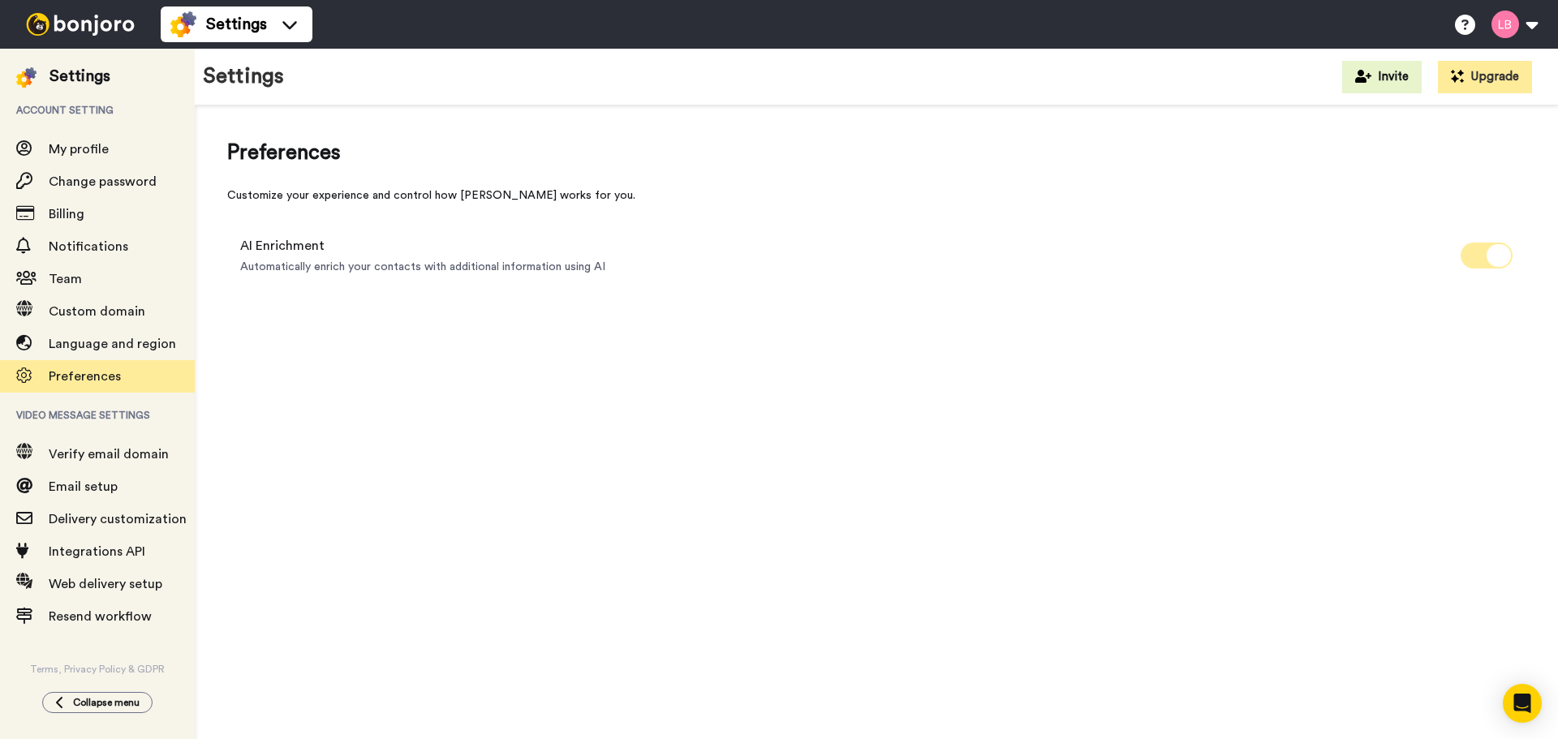
click at [1496, 252] on icon at bounding box center [1498, 255] width 24 height 23
click at [117, 38] on div at bounding box center [80, 24] width 161 height 49
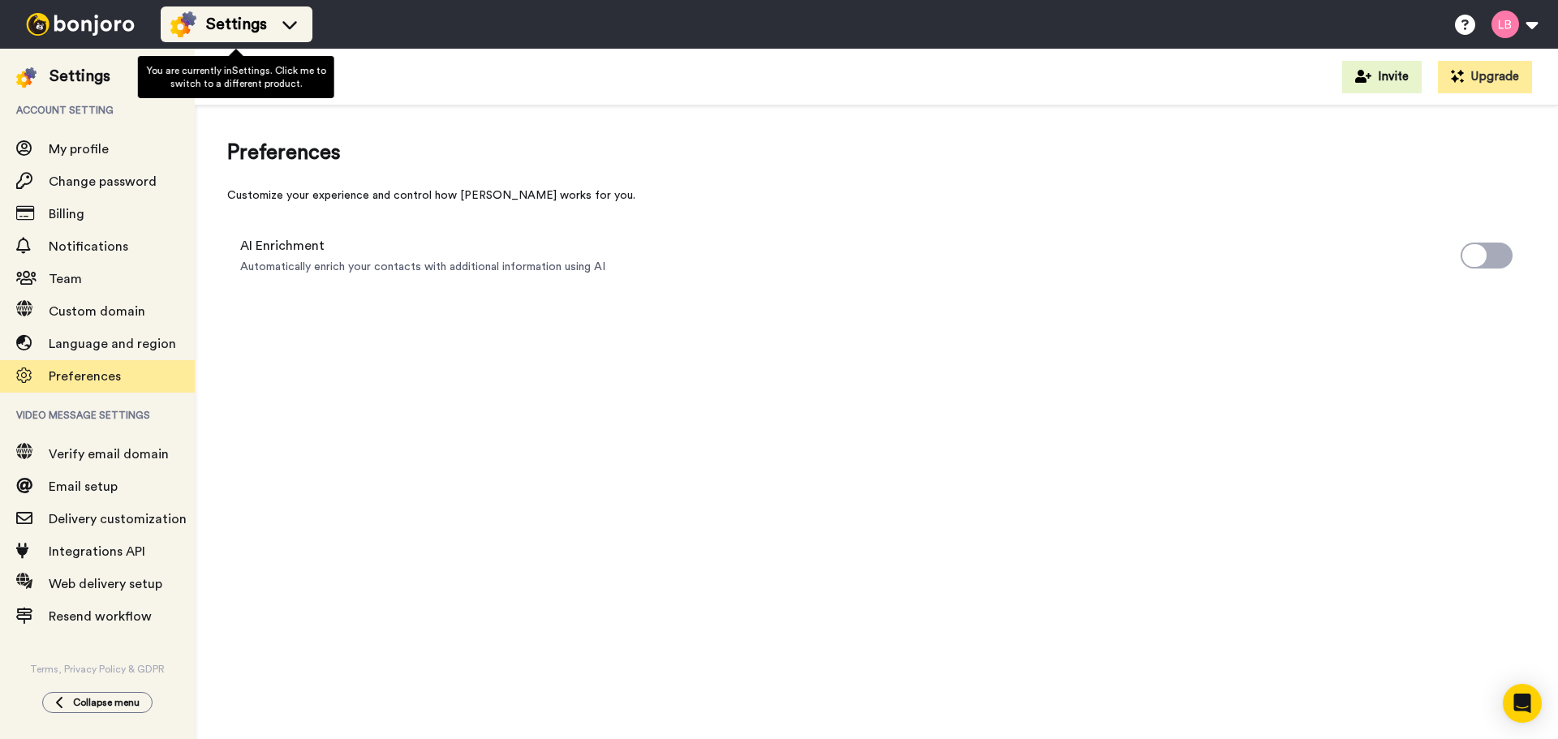
click at [235, 29] on span "Settings" at bounding box center [236, 24] width 61 height 23
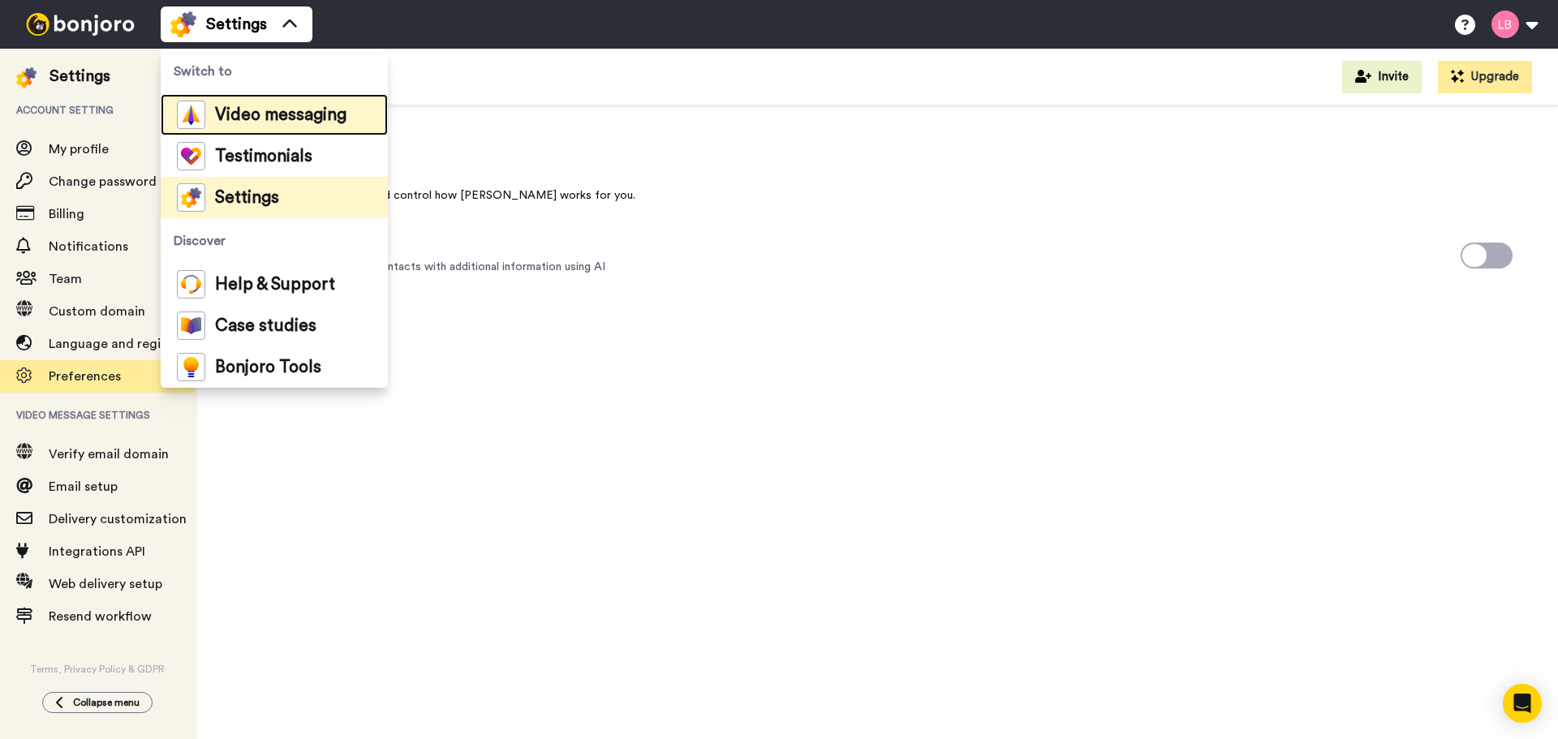
click at [241, 105] on div "Video messaging" at bounding box center [262, 115] width 170 height 28
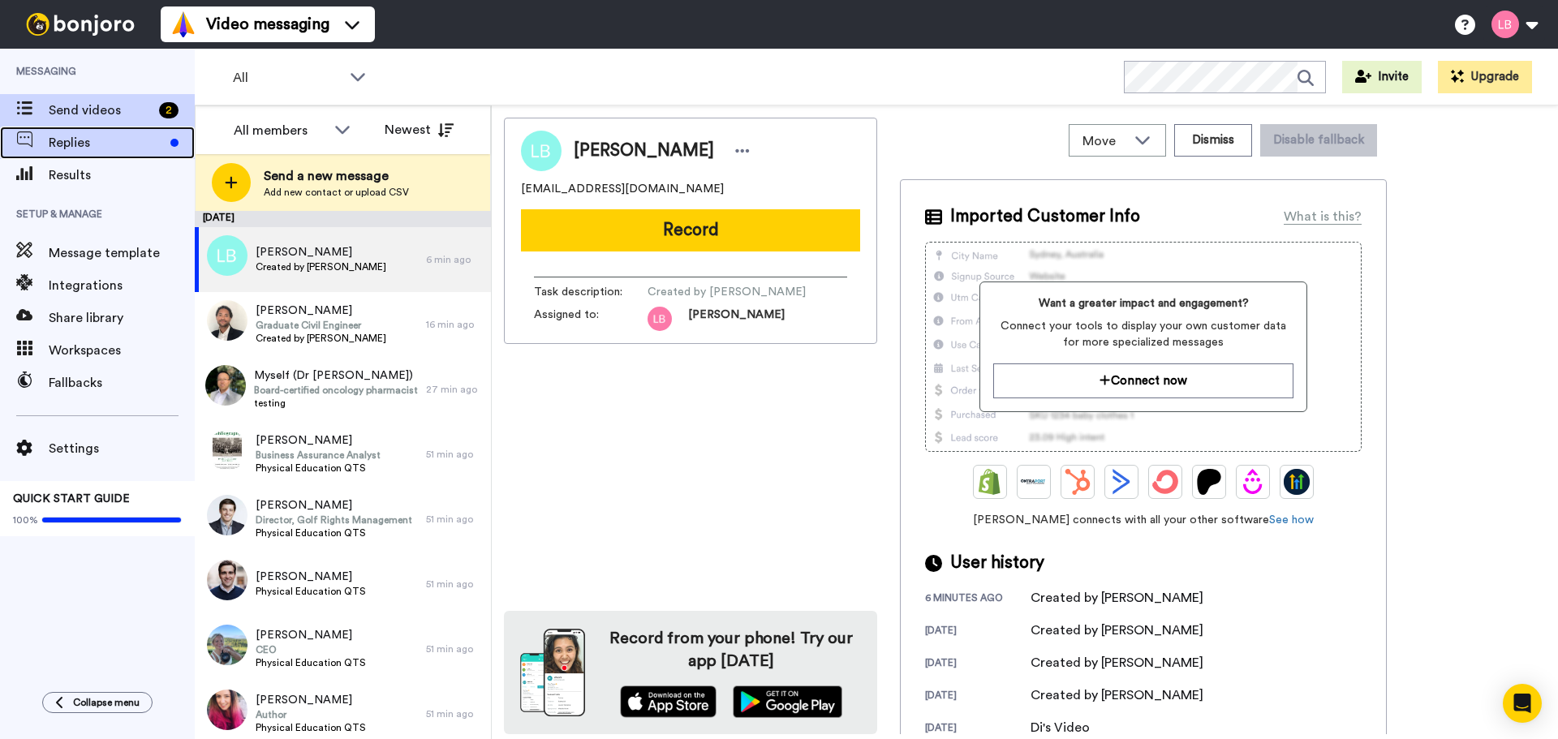
click at [85, 155] on div "Replies" at bounding box center [97, 143] width 195 height 32
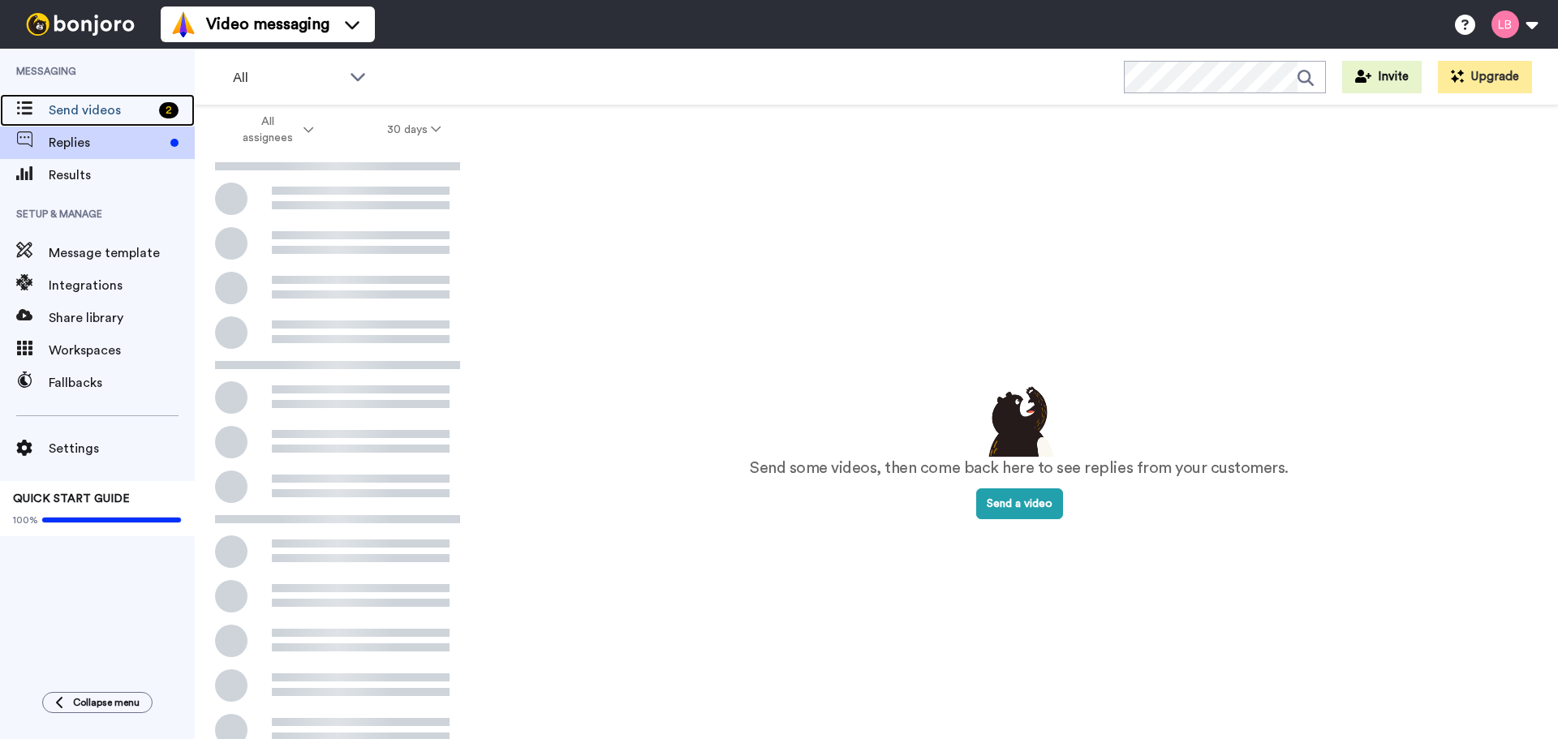
click at [74, 95] on div "Send videos 2" at bounding box center [97, 110] width 195 height 32
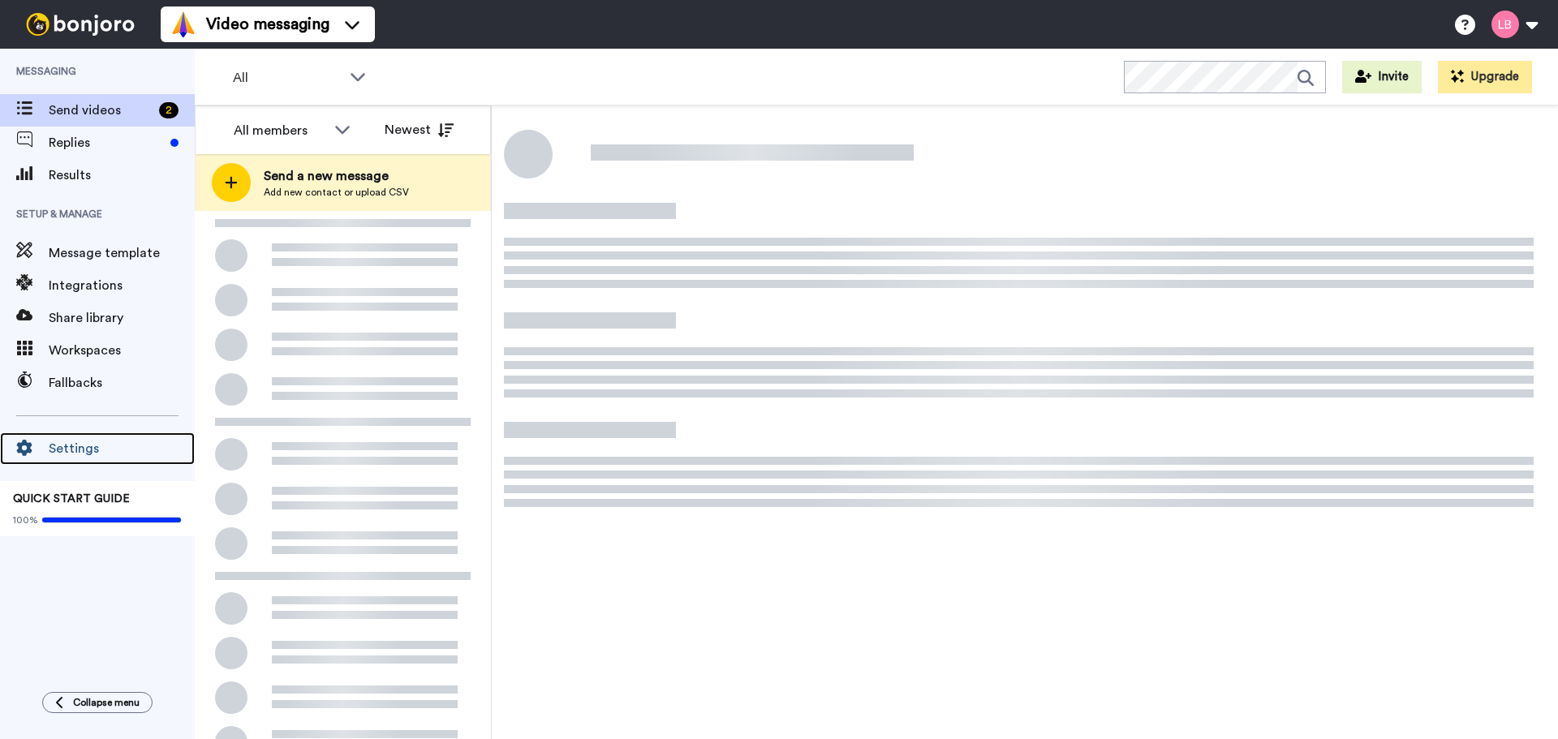
click at [64, 442] on span "Settings" at bounding box center [122, 448] width 146 height 19
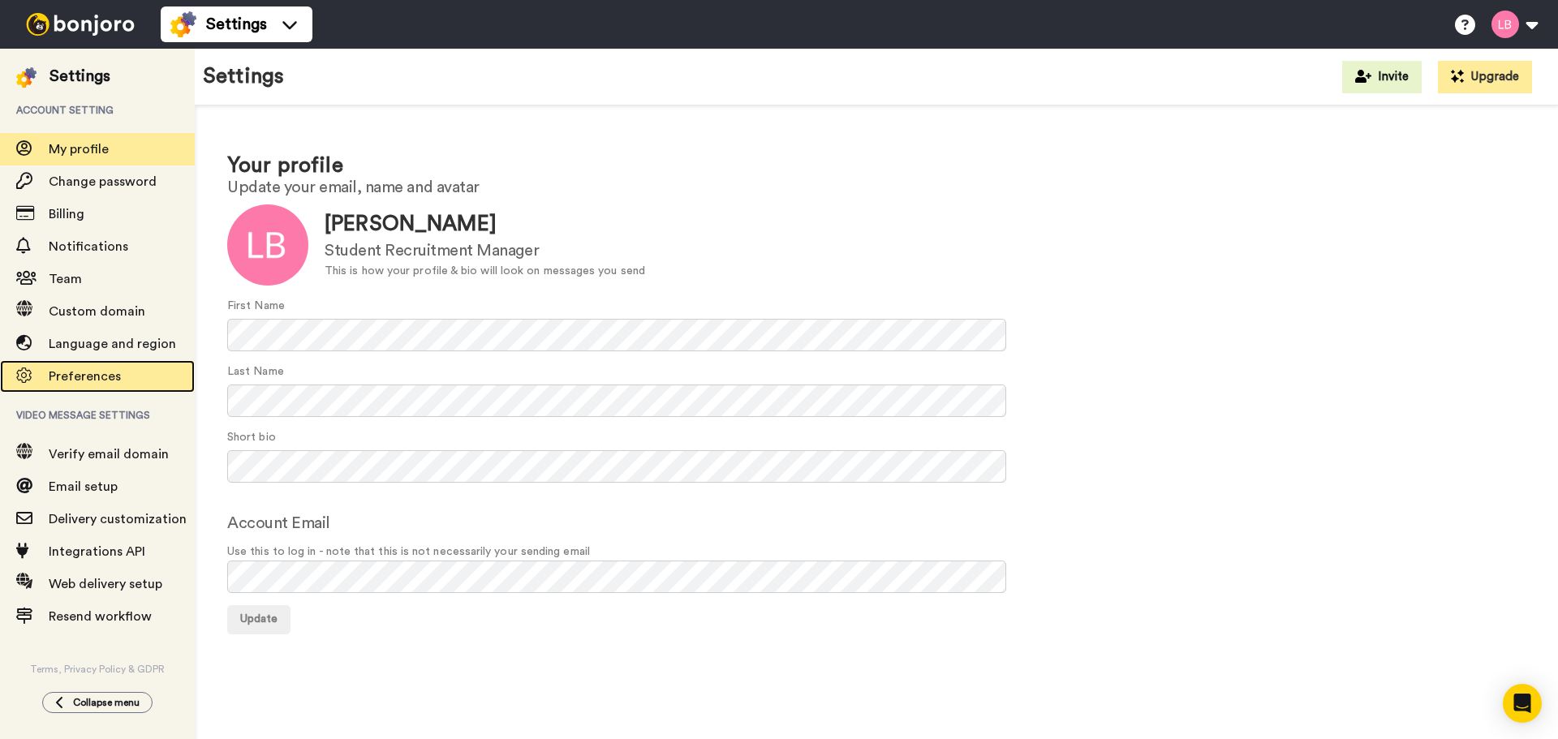
click at [88, 381] on span "Preferences" at bounding box center [85, 376] width 72 height 13
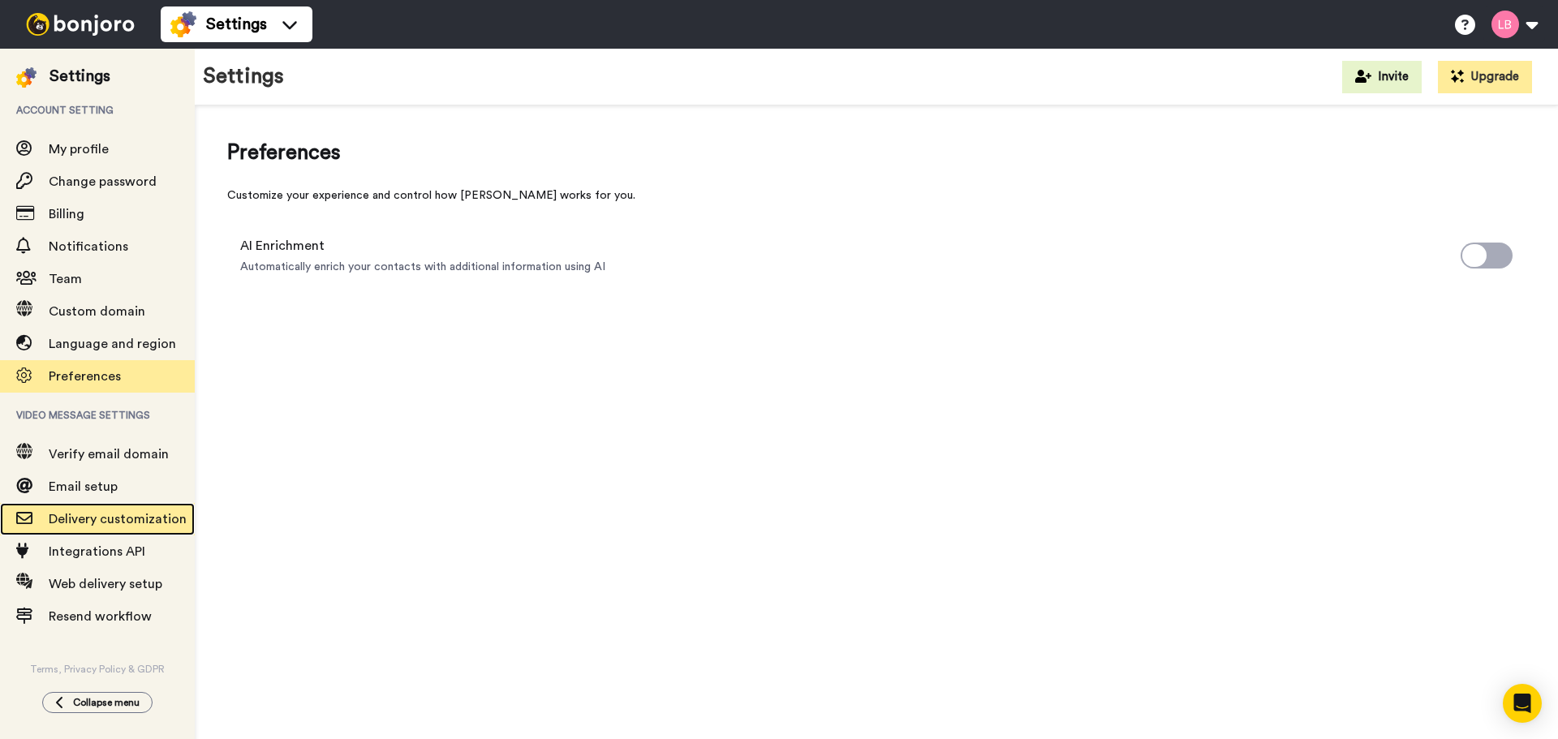
click at [107, 527] on span "Delivery customization" at bounding box center [122, 519] width 146 height 19
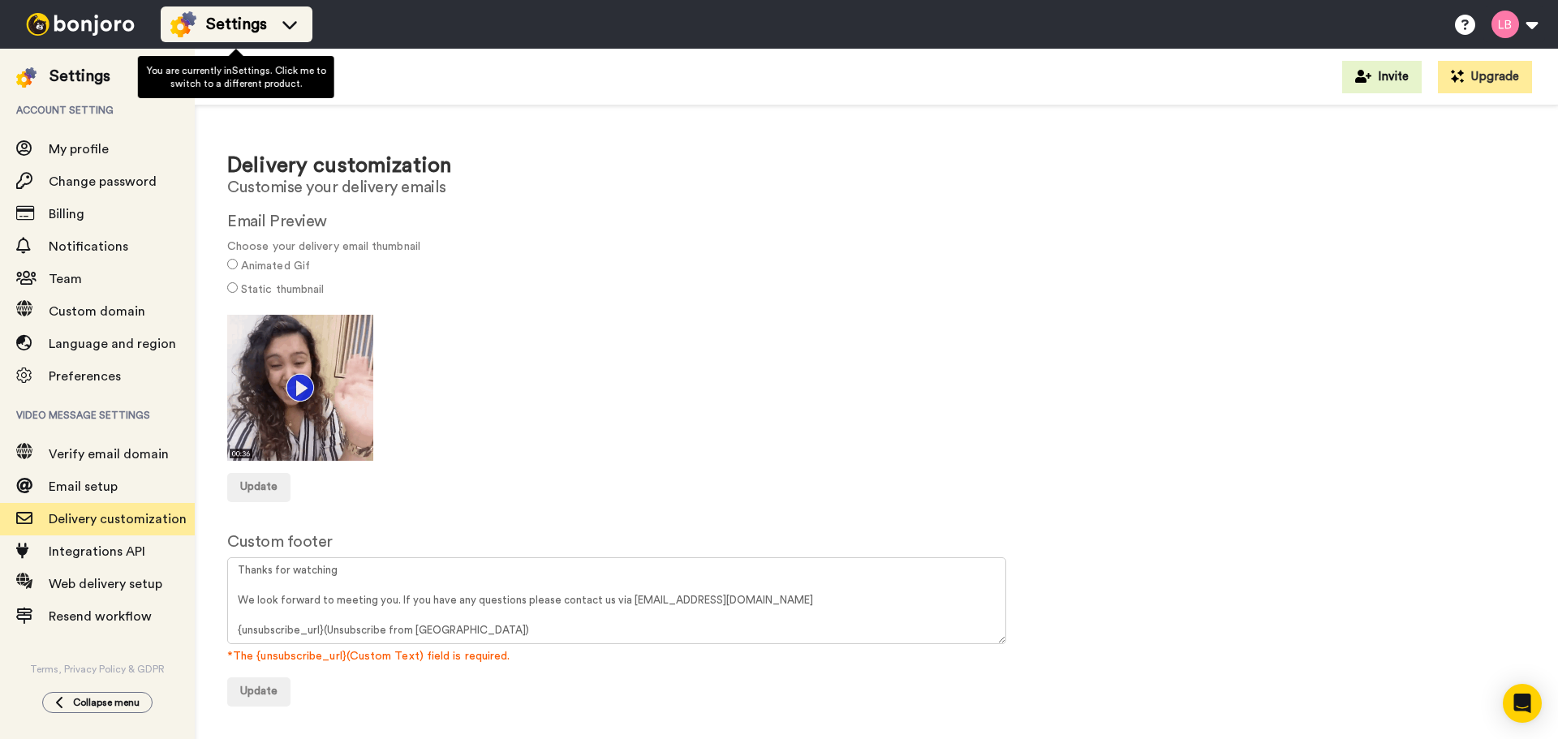
click at [241, 19] on span "Settings" at bounding box center [236, 24] width 61 height 23
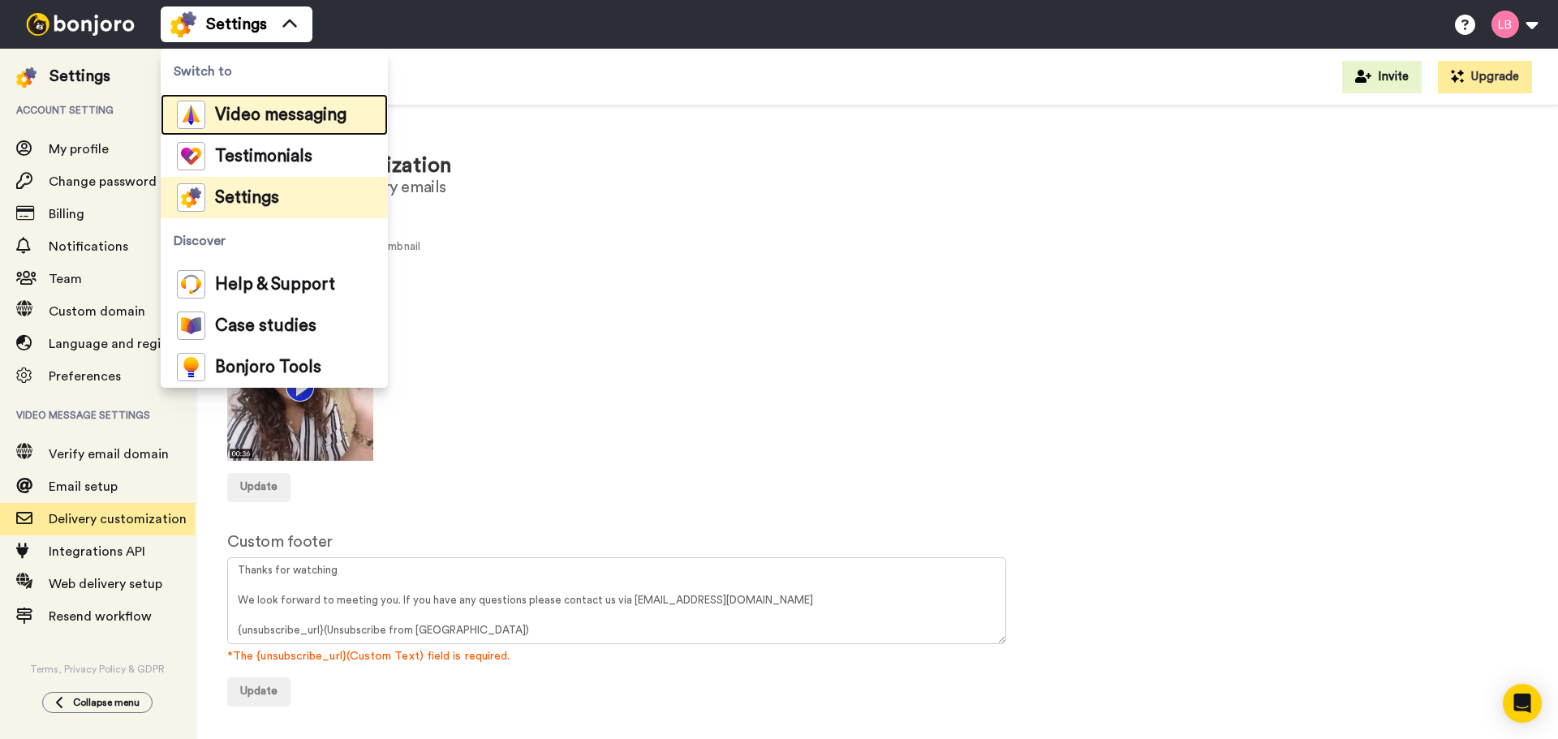
click at [236, 102] on div "Video messaging" at bounding box center [262, 115] width 170 height 28
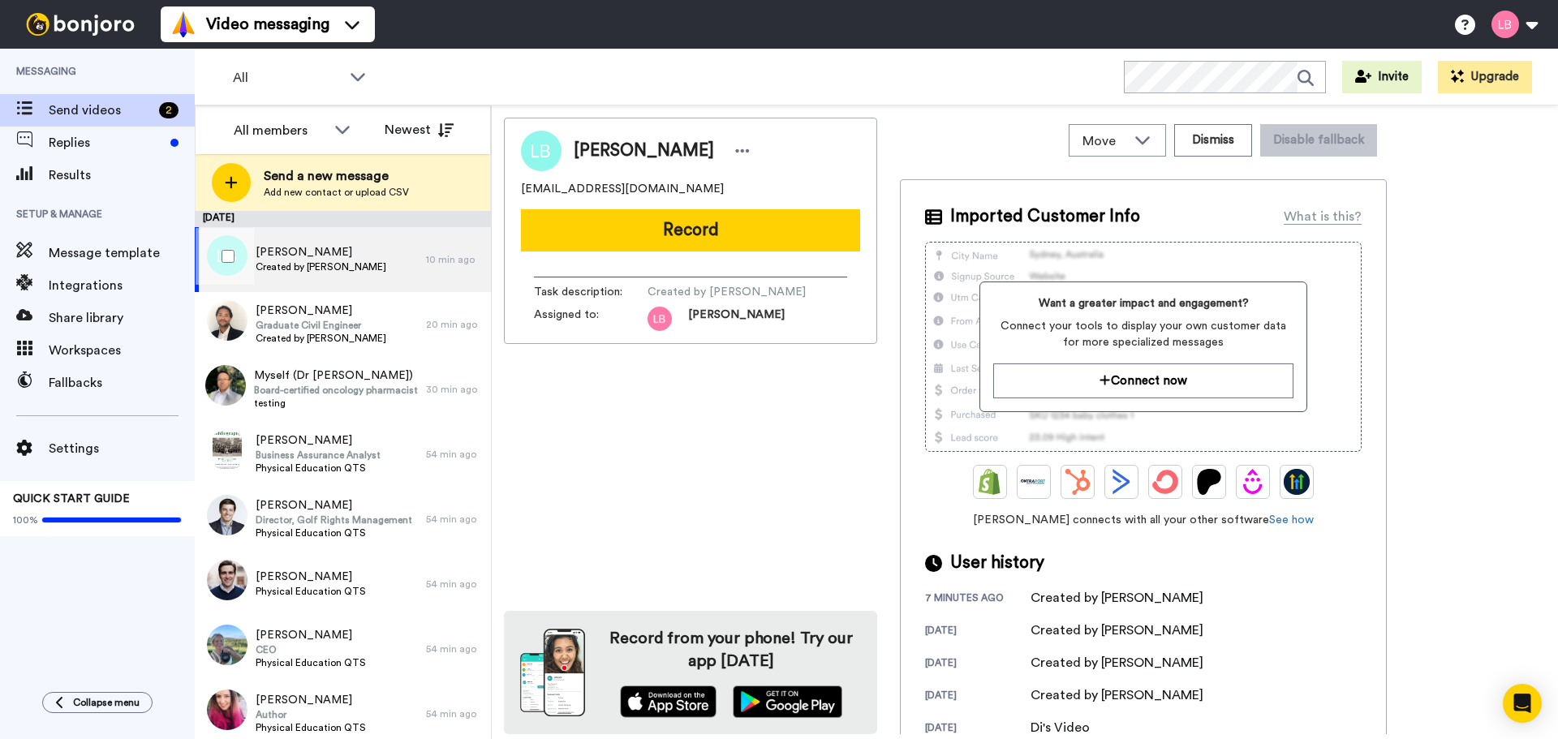
click at [234, 257] on div at bounding box center [225, 256] width 58 height 57
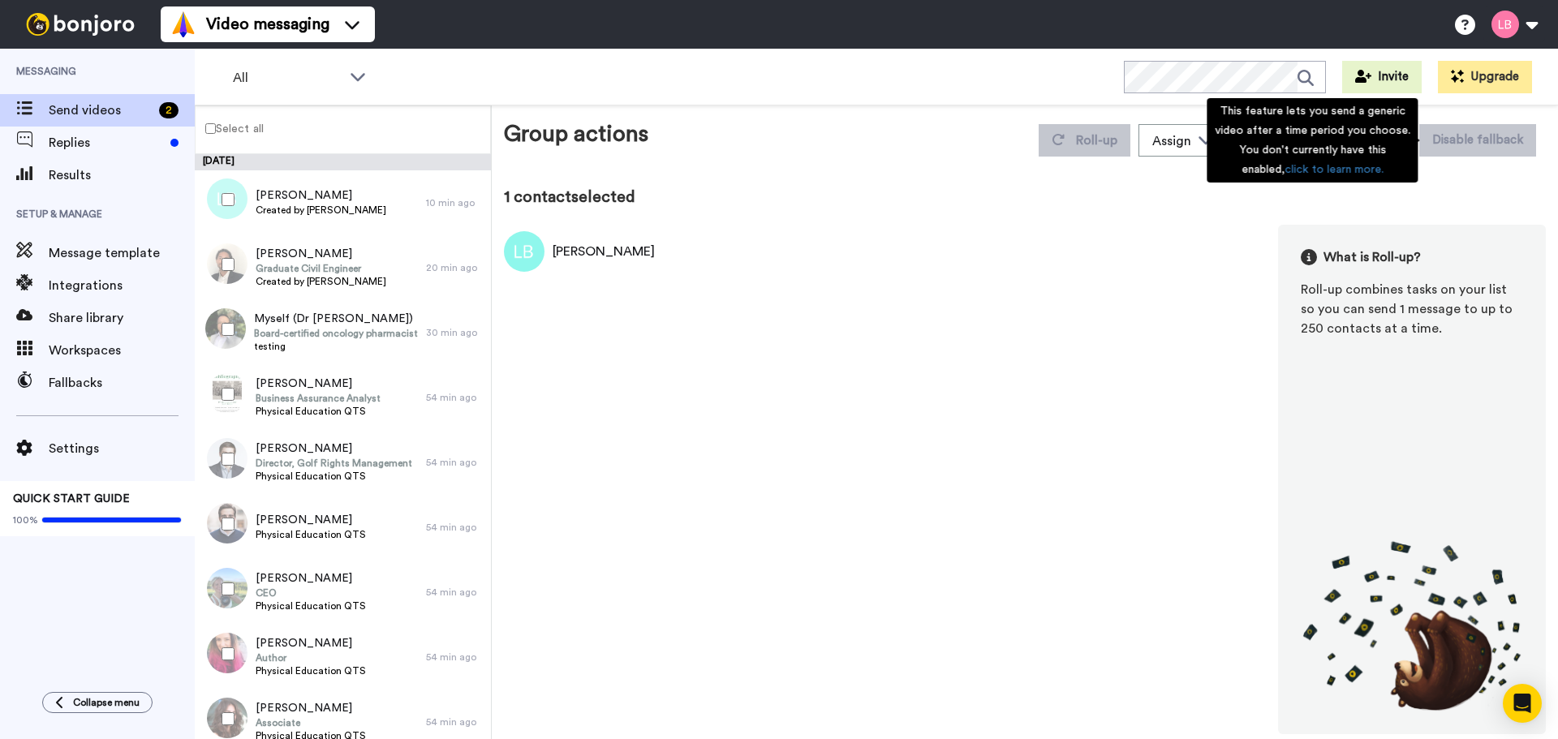
click at [1382, 139] on div "This feature lets you send a generic video after a time period you choose. You …" at bounding box center [1311, 140] width 211 height 84
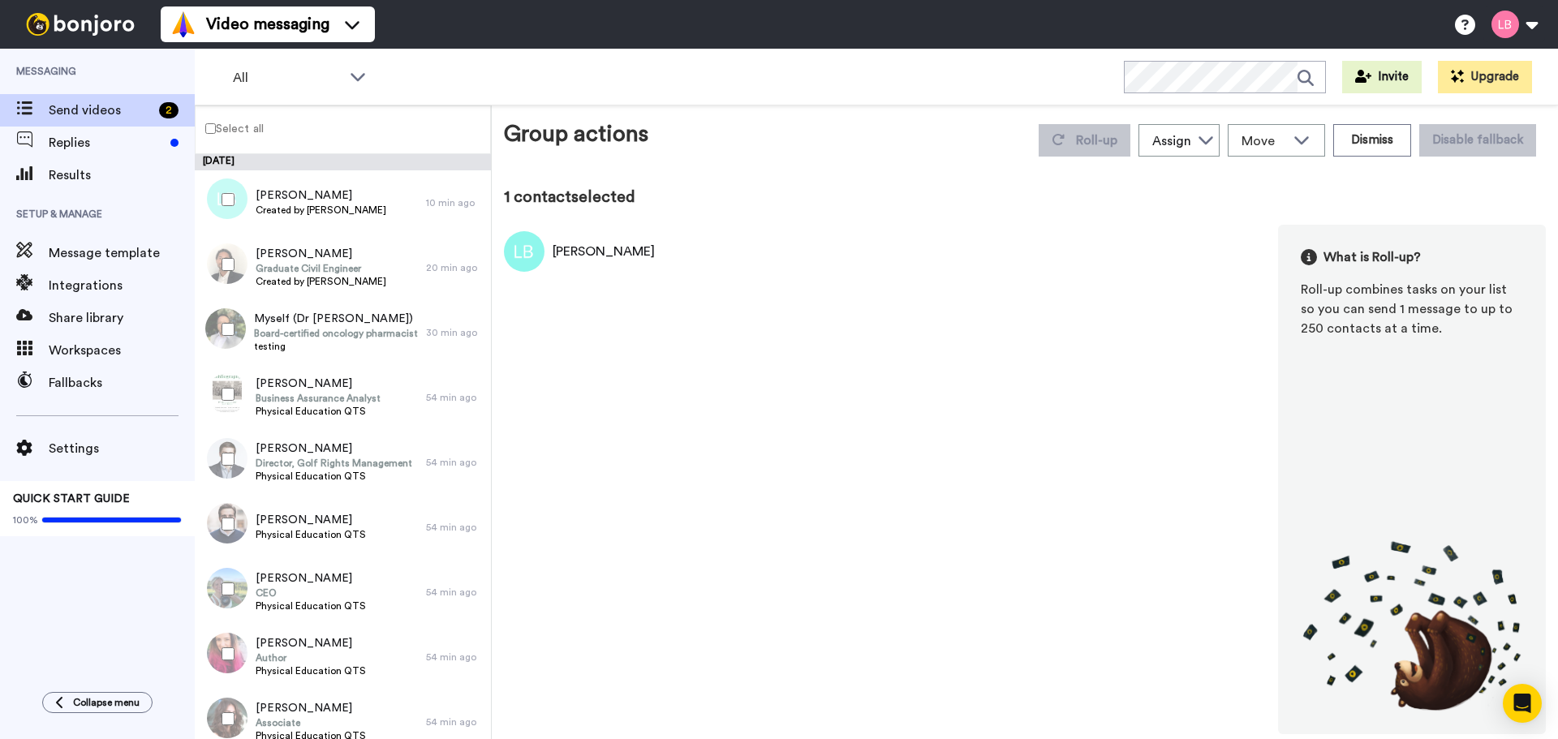
click at [1107, 286] on div "Lee Bowling What is Roll-up? Roll-up combines tasks on your list so you can sen…" at bounding box center [1025, 480] width 1042 height 510
click at [1380, 136] on button "Dismiss" at bounding box center [1372, 140] width 78 height 32
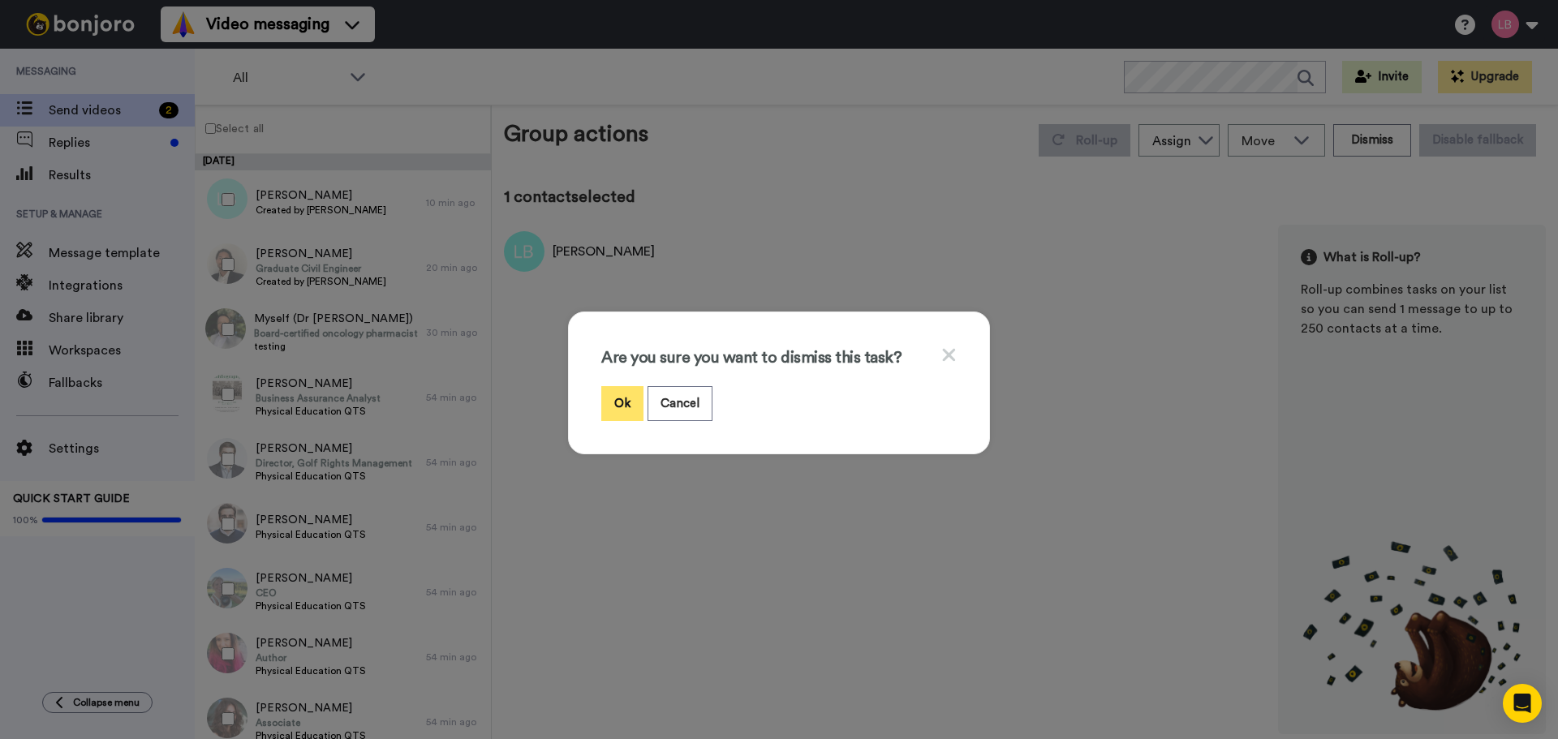
click at [630, 409] on button "Ok" at bounding box center [622, 403] width 42 height 35
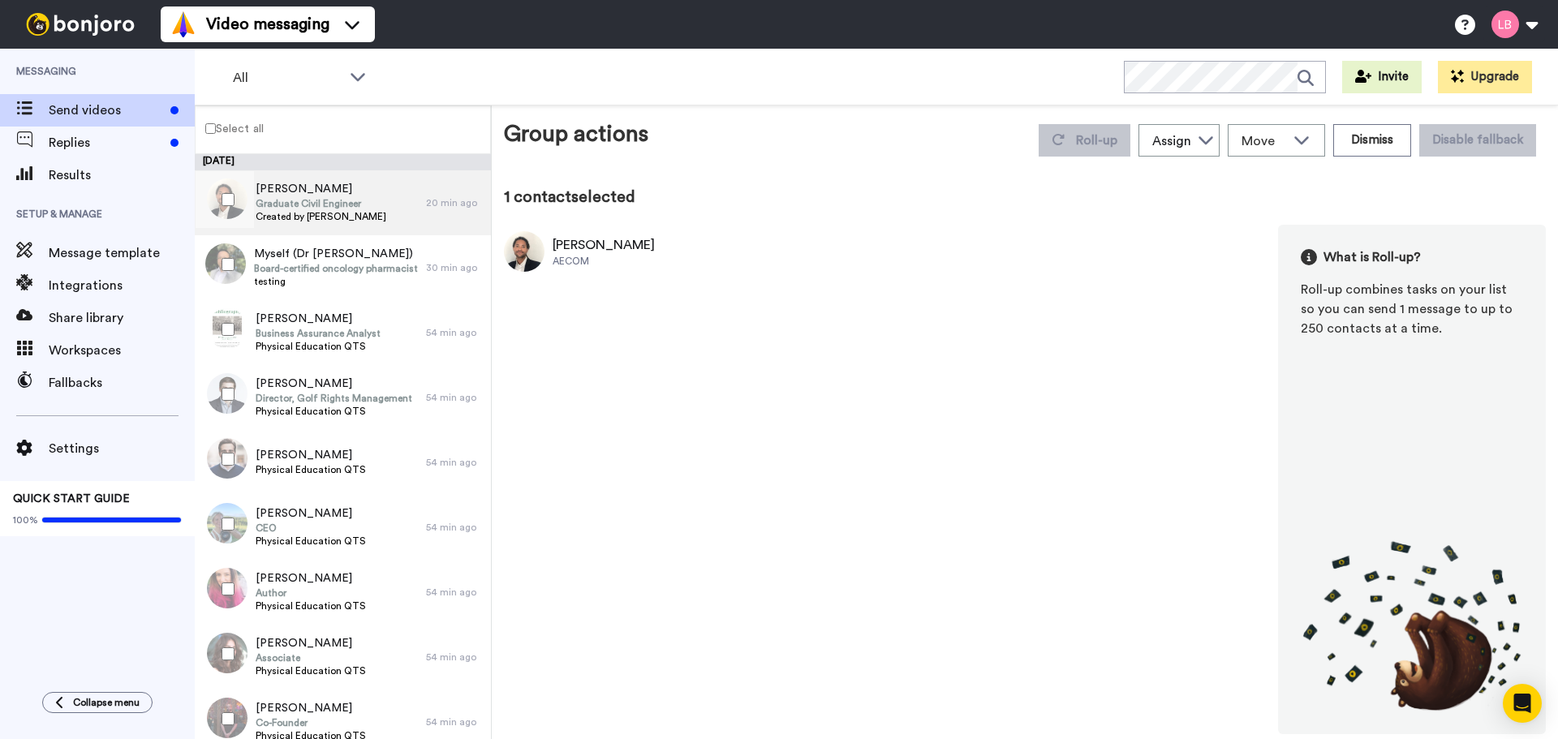
click at [326, 213] on span "Created by Lee Bowling" at bounding box center [321, 216] width 131 height 13
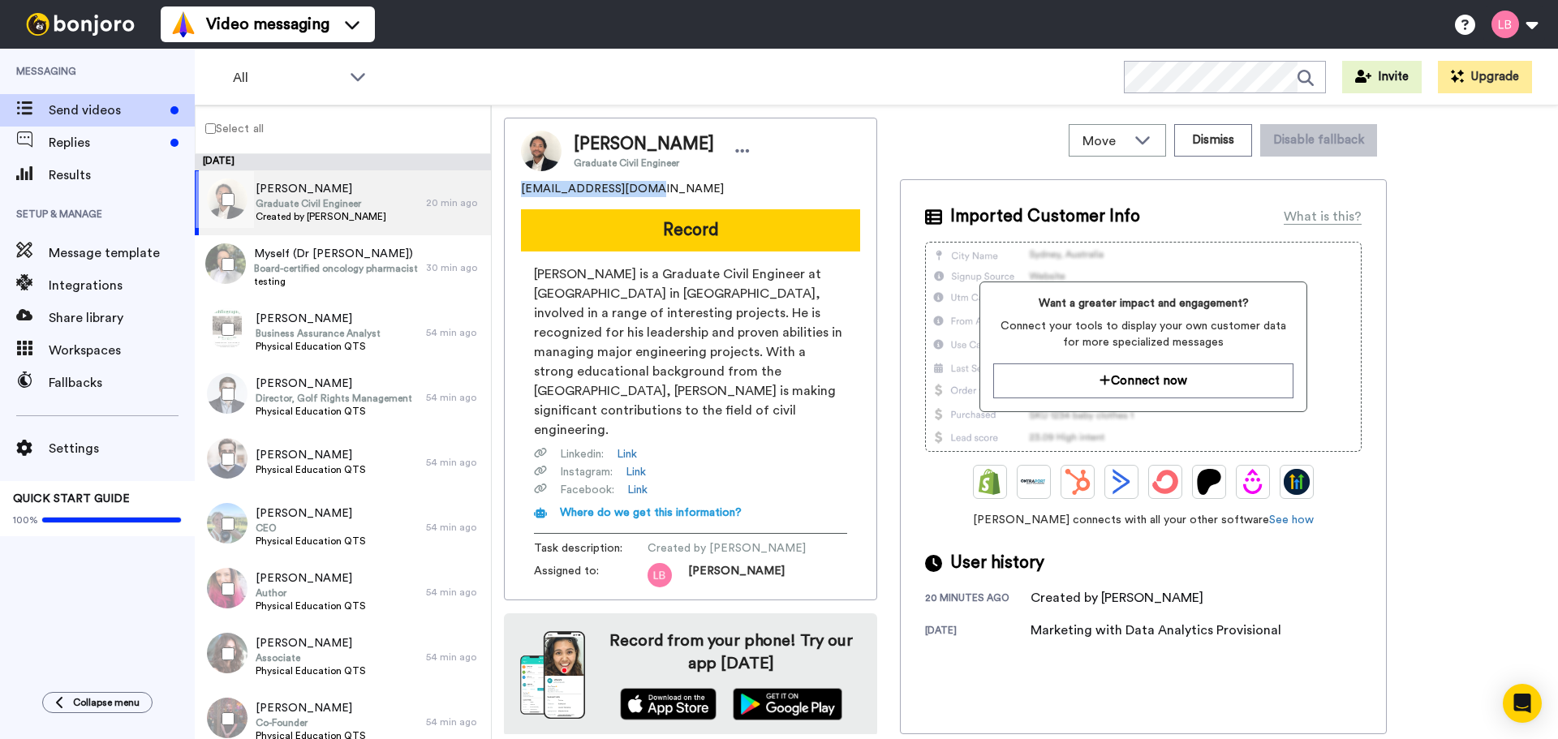
drag, startPoint x: 649, startPoint y: 188, endPoint x: 522, endPoint y: 188, distance: 127.4
click at [522, 188] on div "danassan87@yahoo.com" at bounding box center [690, 189] width 339 height 16
copy span "danassan87@yahoo.com"
click at [1223, 151] on button "Dismiss" at bounding box center [1213, 140] width 78 height 32
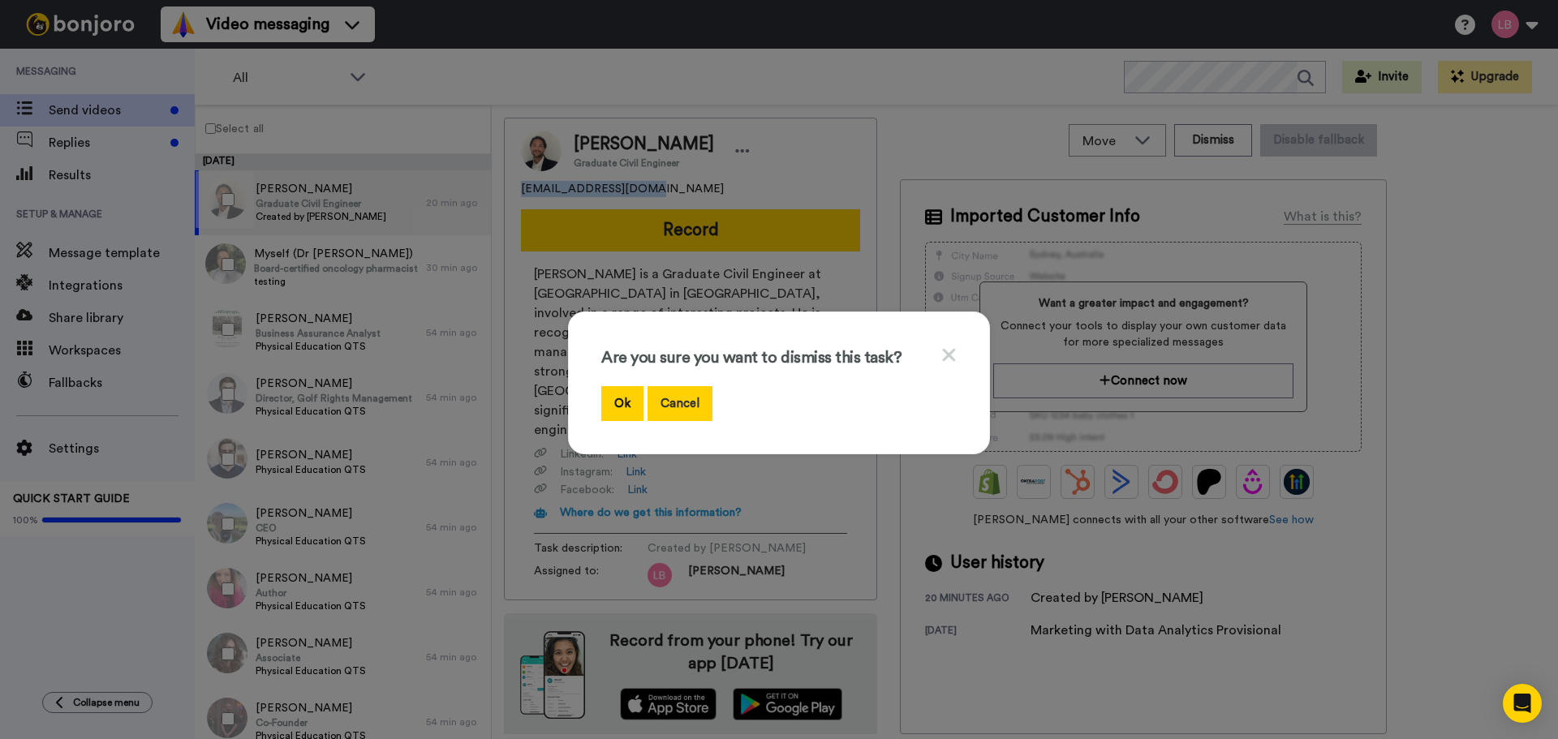
click at [693, 392] on button "Cancel" at bounding box center [679, 403] width 65 height 35
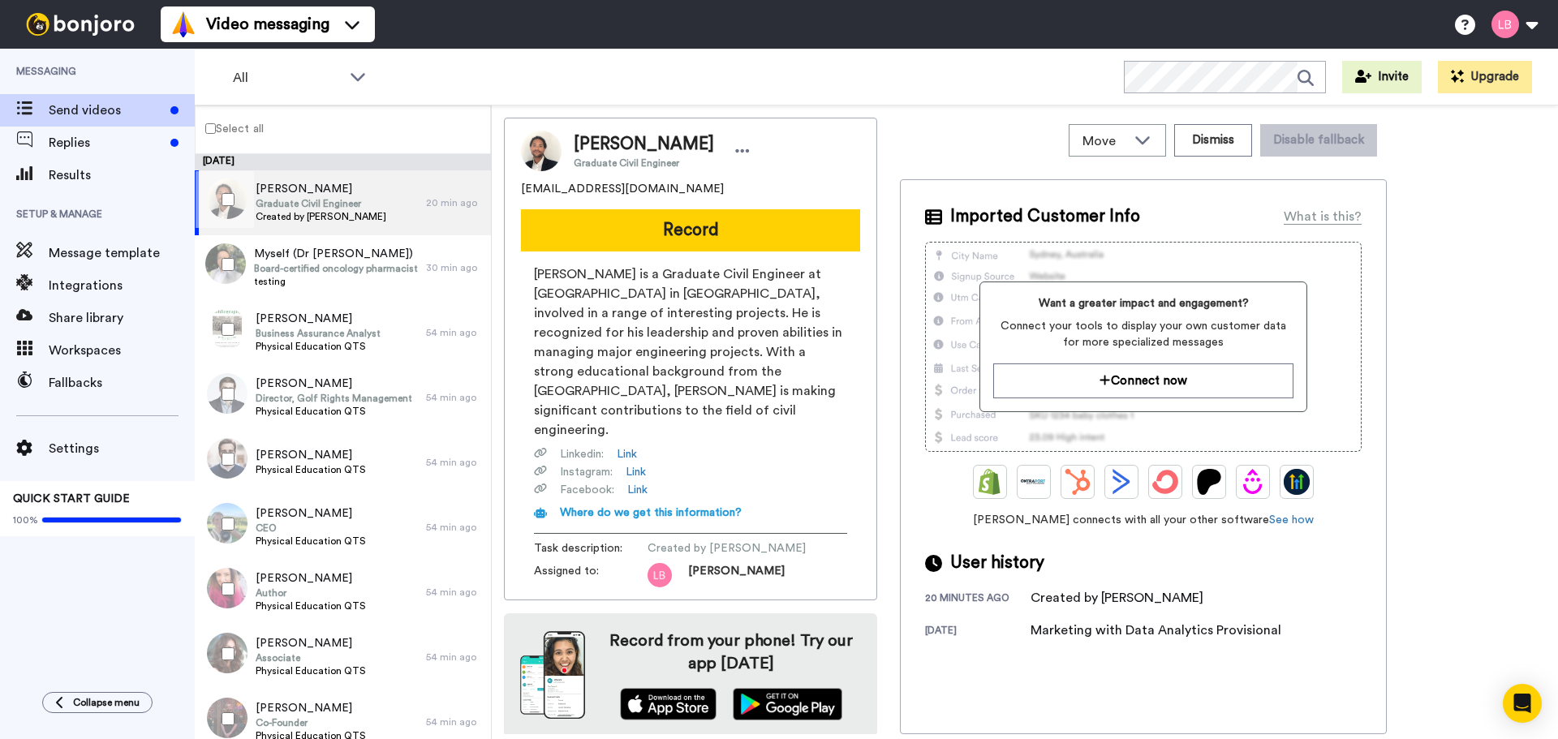
click at [352, 132] on div "Select all" at bounding box center [343, 129] width 296 height 49
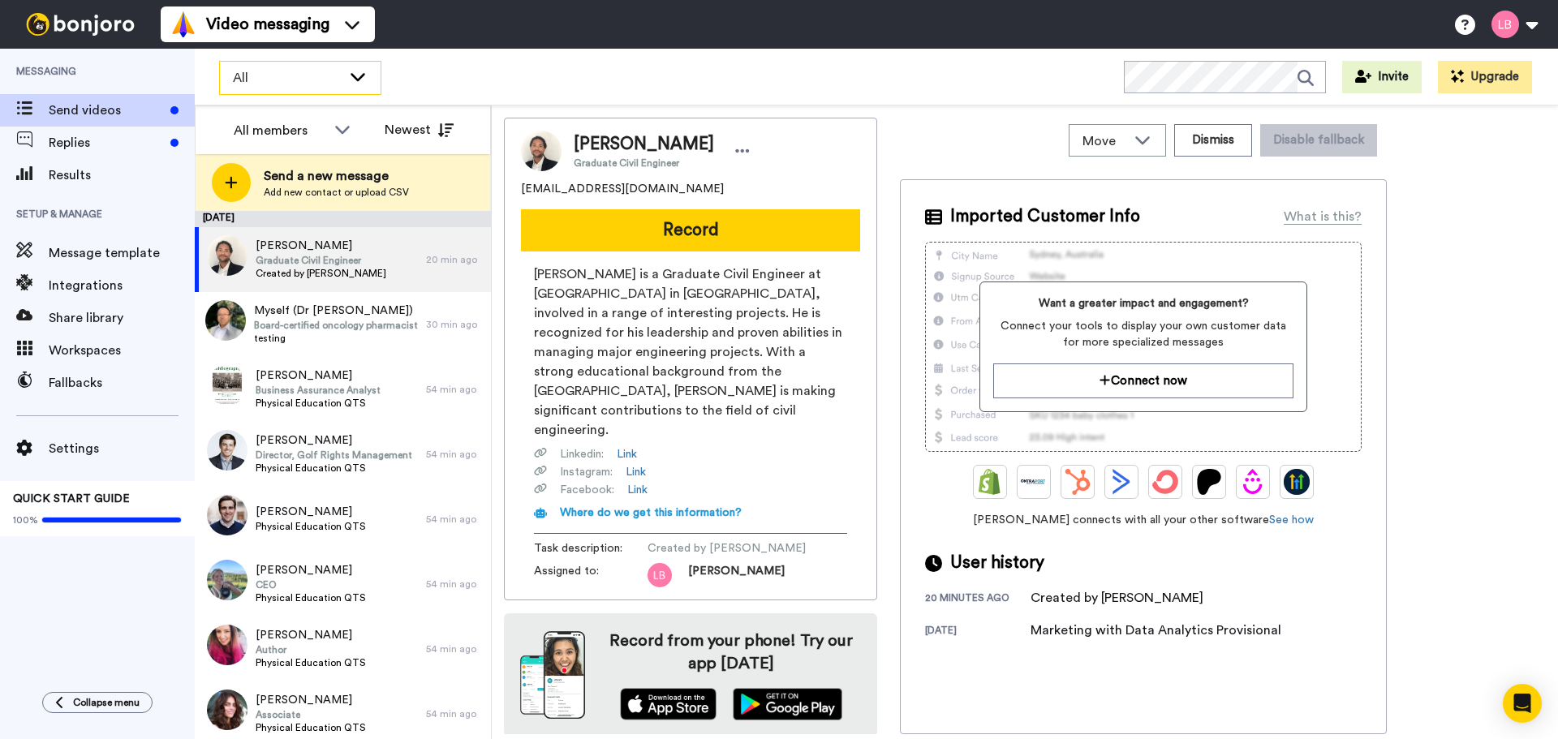
click at [279, 77] on span "All" at bounding box center [287, 77] width 109 height 19
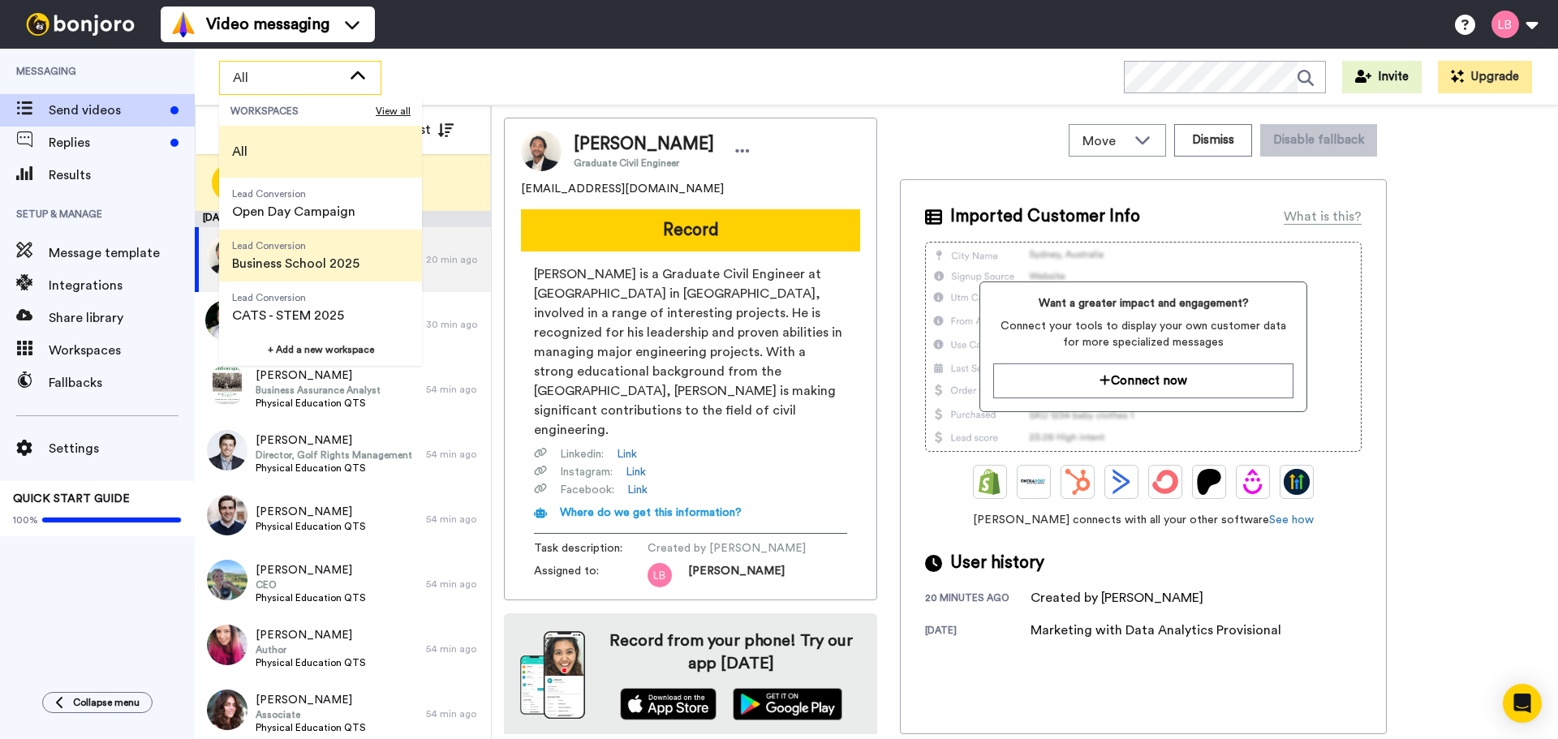
click at [290, 258] on span "Business School 2025" at bounding box center [295, 263] width 127 height 19
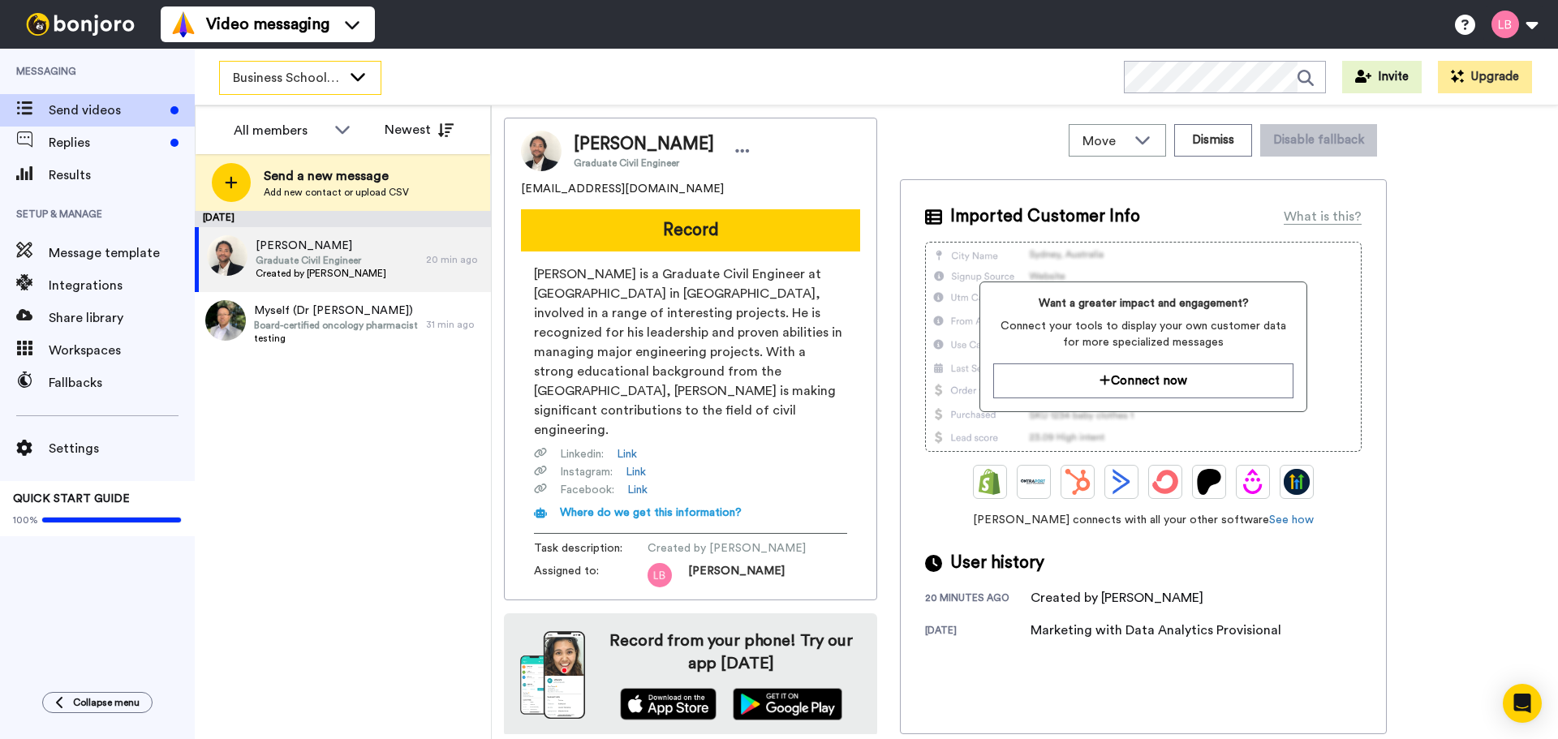
click at [304, 84] on span "Business School 2025" at bounding box center [287, 77] width 109 height 19
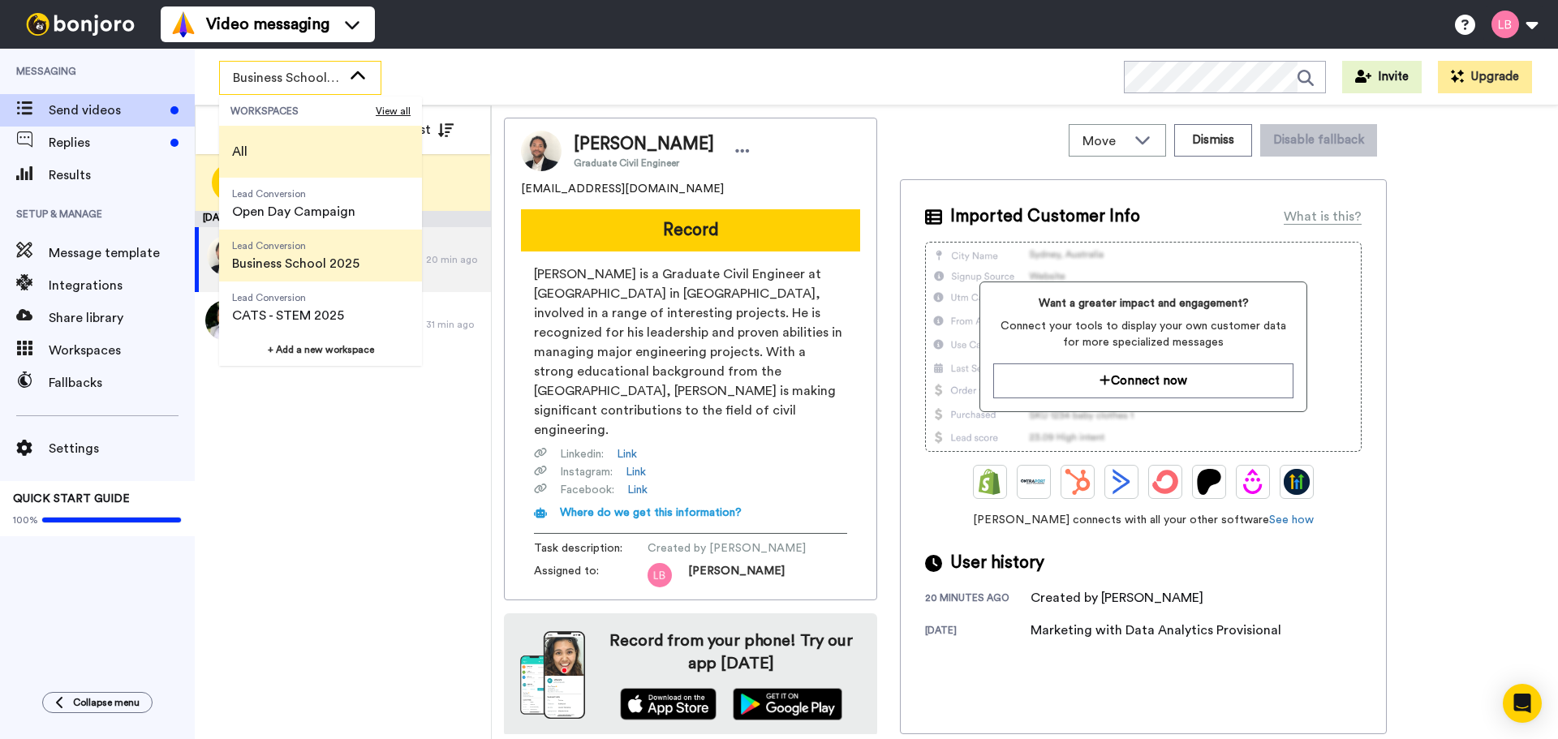
click at [286, 154] on li "All" at bounding box center [320, 152] width 203 height 52
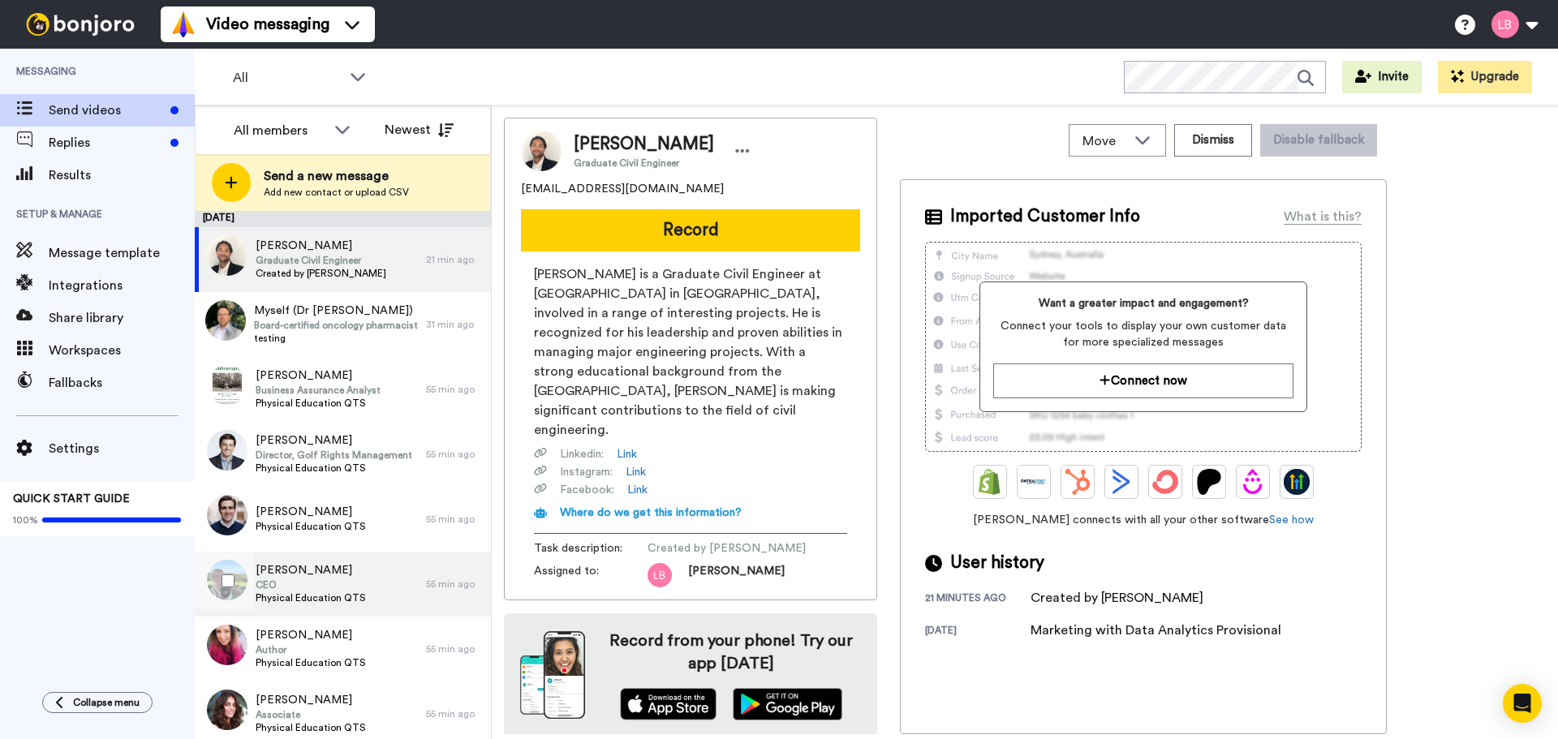
click at [294, 580] on span "CEO" at bounding box center [311, 584] width 110 height 13
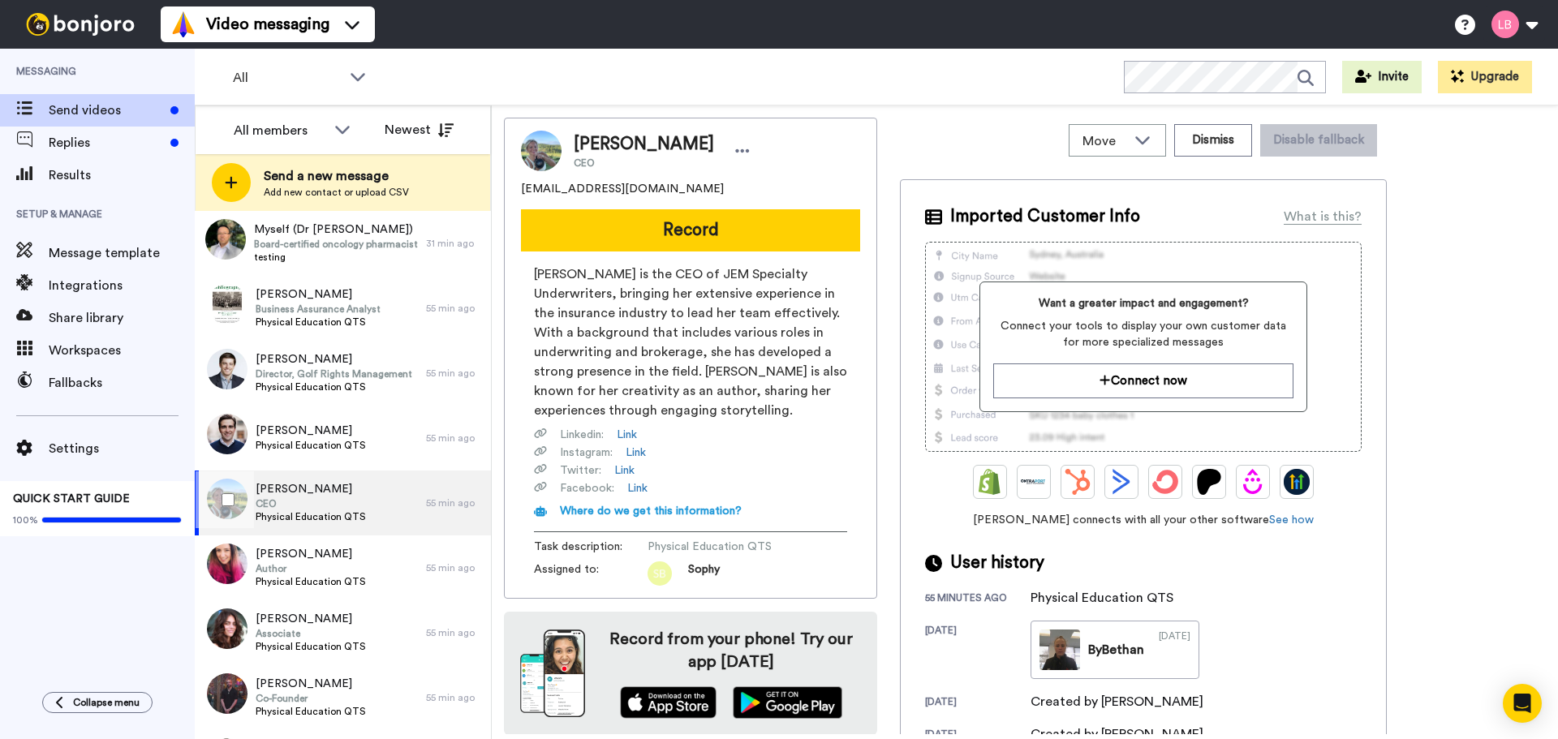
scroll to position [162, 0]
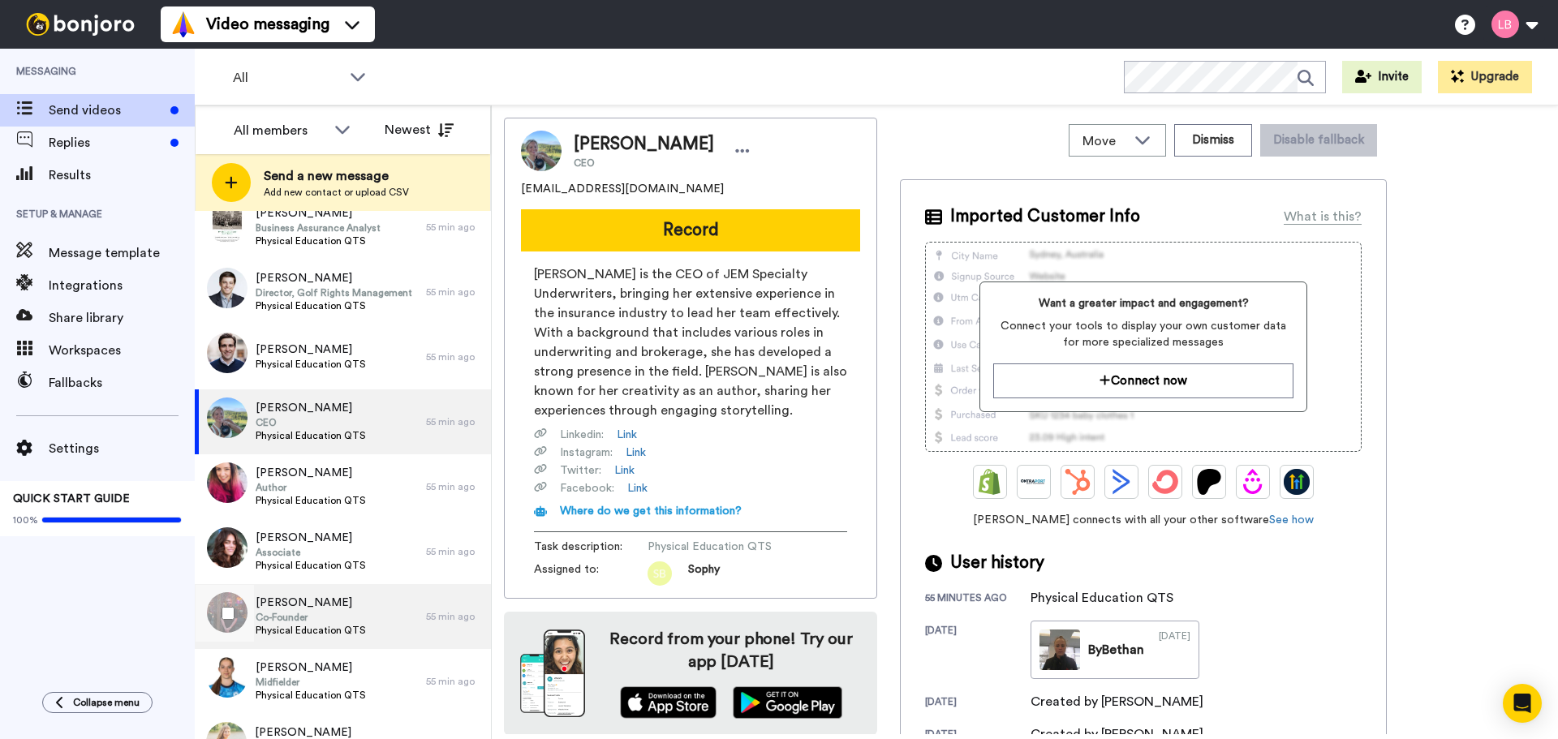
click at [354, 601] on span "Dom Cole" at bounding box center [311, 603] width 110 height 16
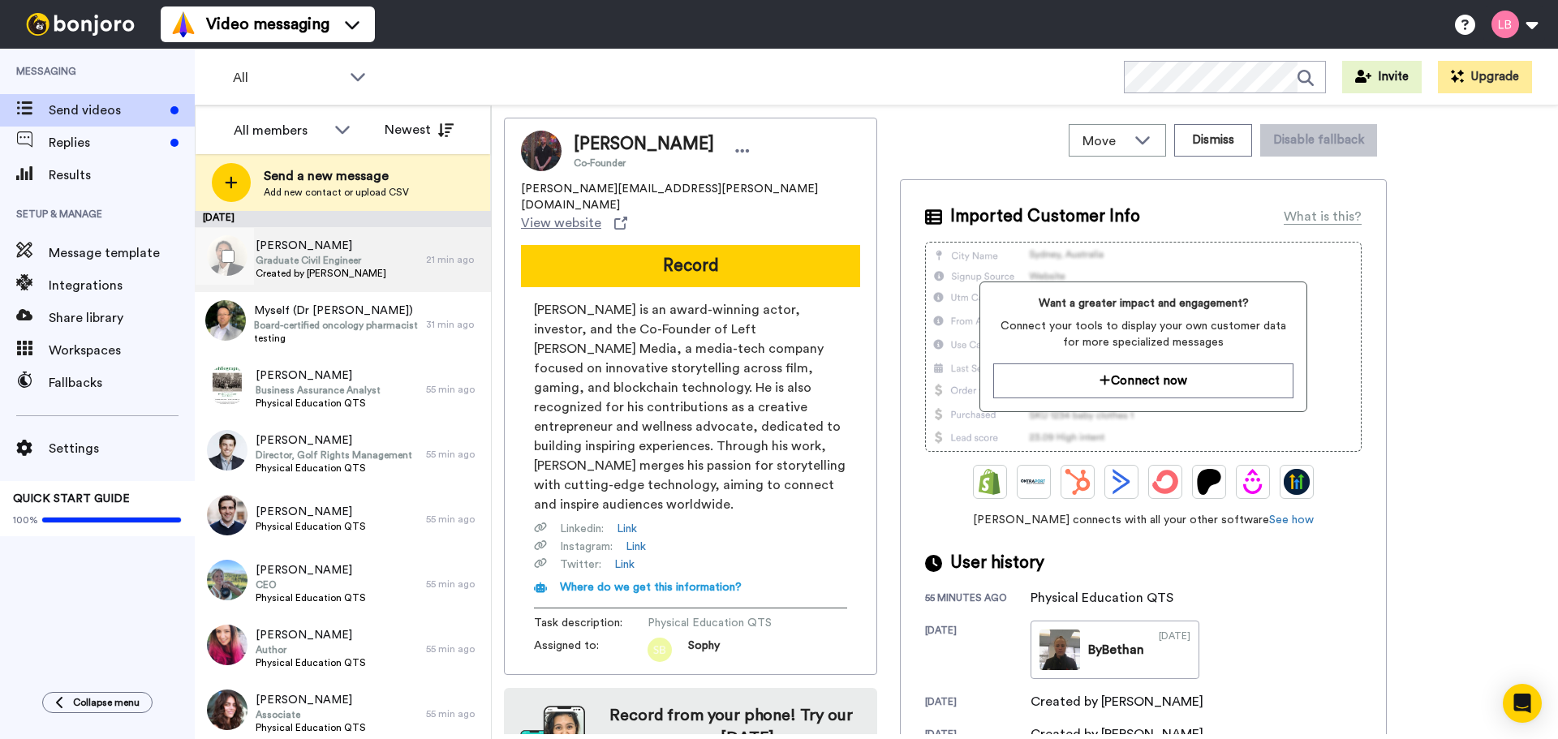
click at [385, 265] on div "Eugene Assan Graduate Civil Engineer Created by Lee Bowling" at bounding box center [310, 259] width 231 height 65
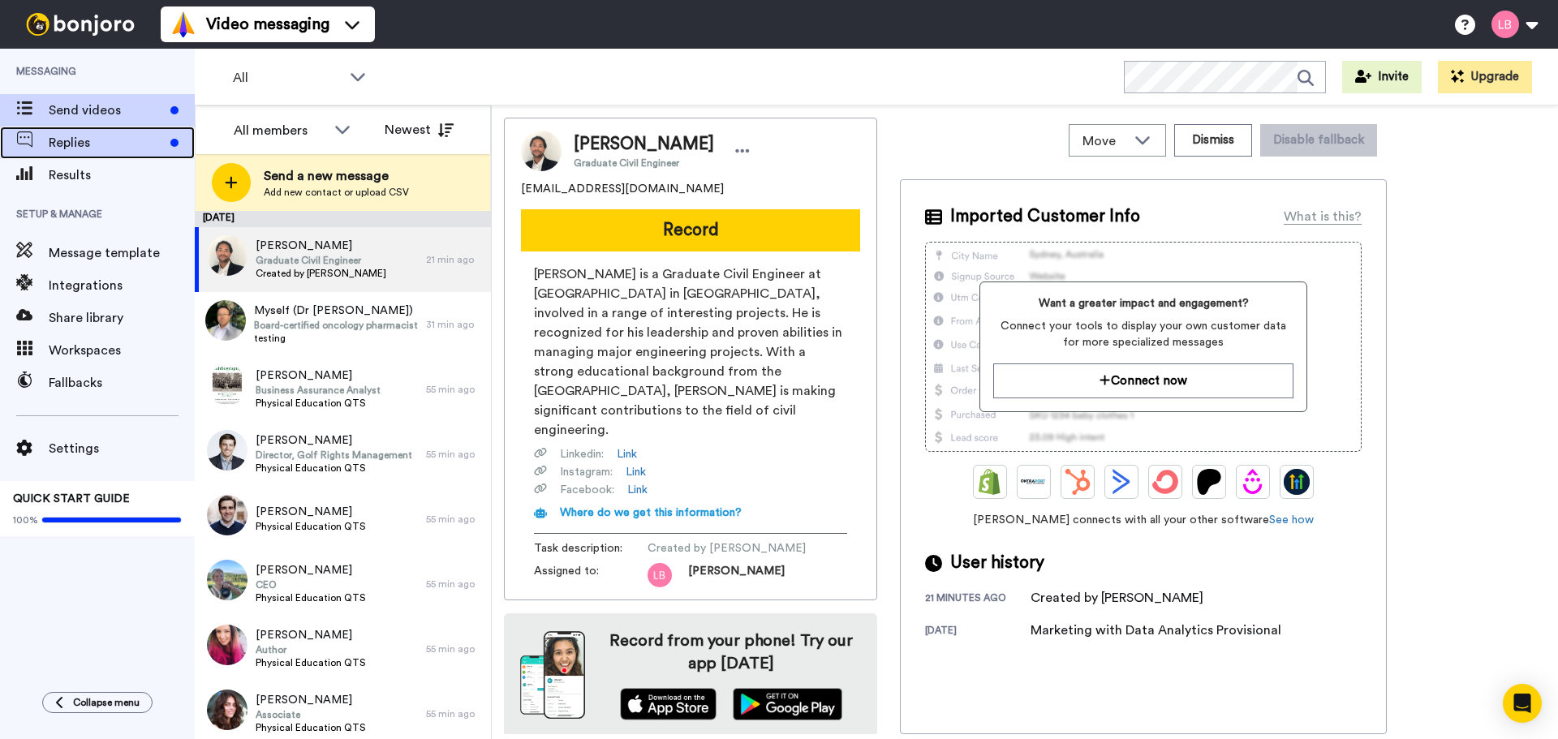
click at [108, 150] on span "Replies" at bounding box center [106, 142] width 115 height 19
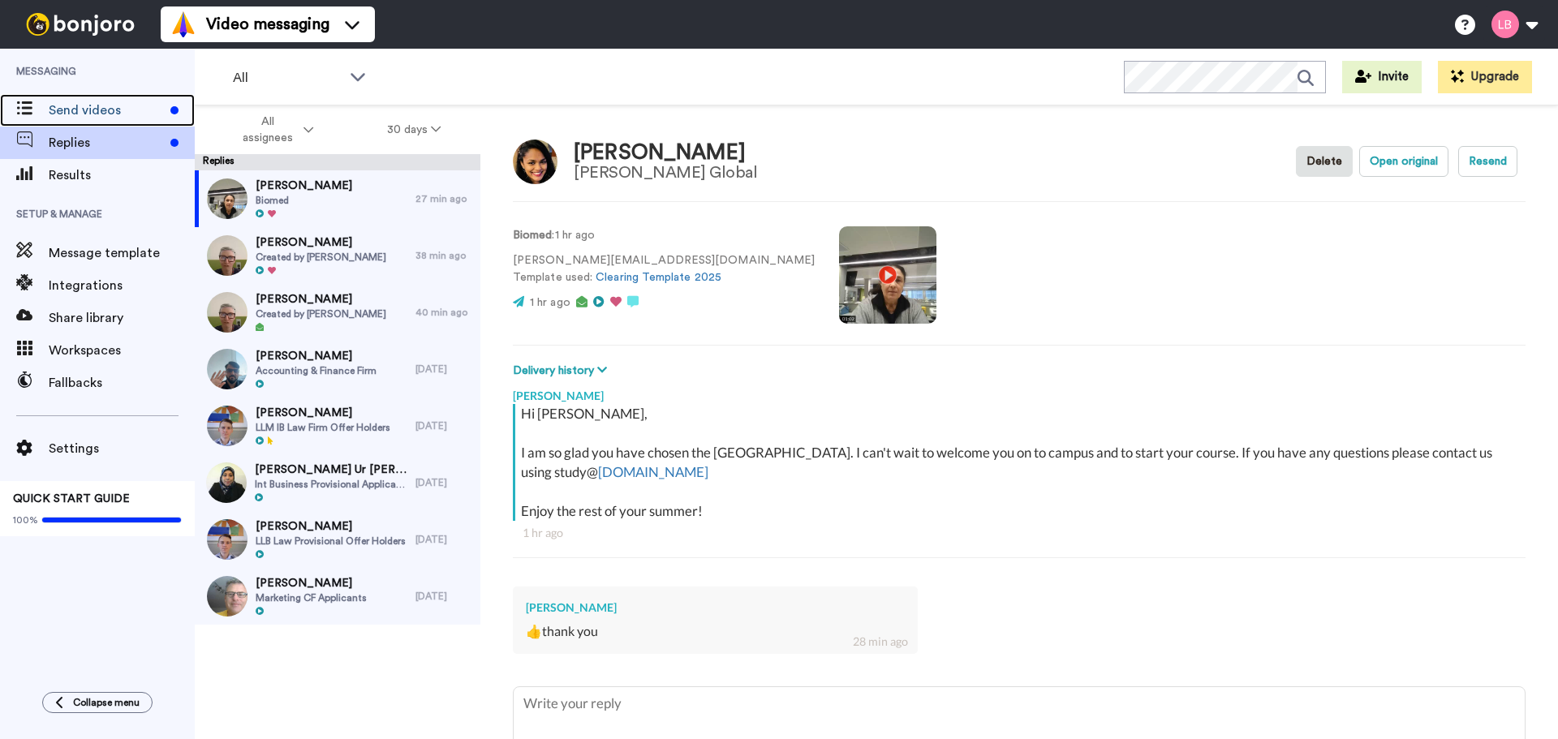
click at [83, 105] on span "Send videos" at bounding box center [106, 110] width 115 height 19
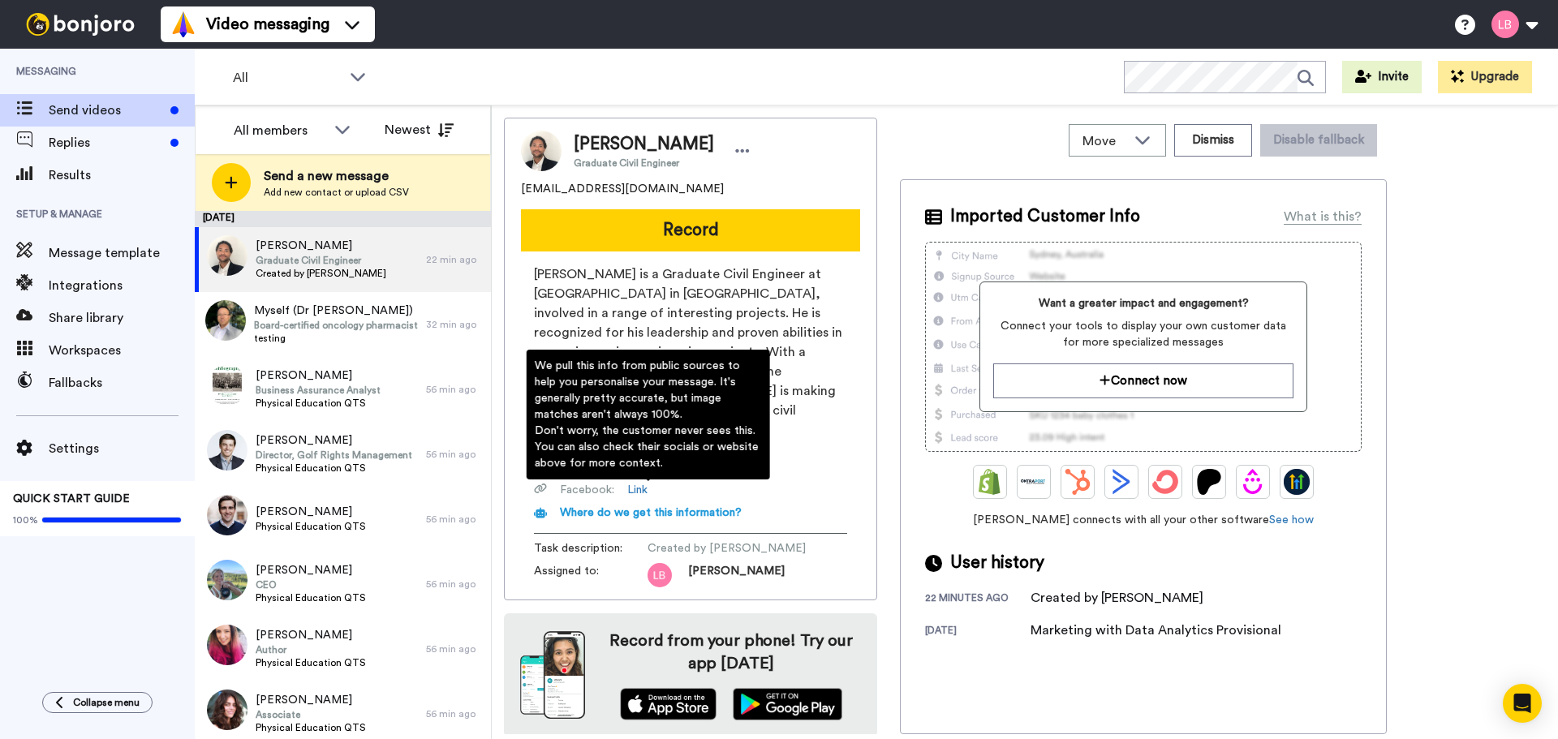
click at [781, 464] on div "Instagram : Link" at bounding box center [690, 472] width 313 height 16
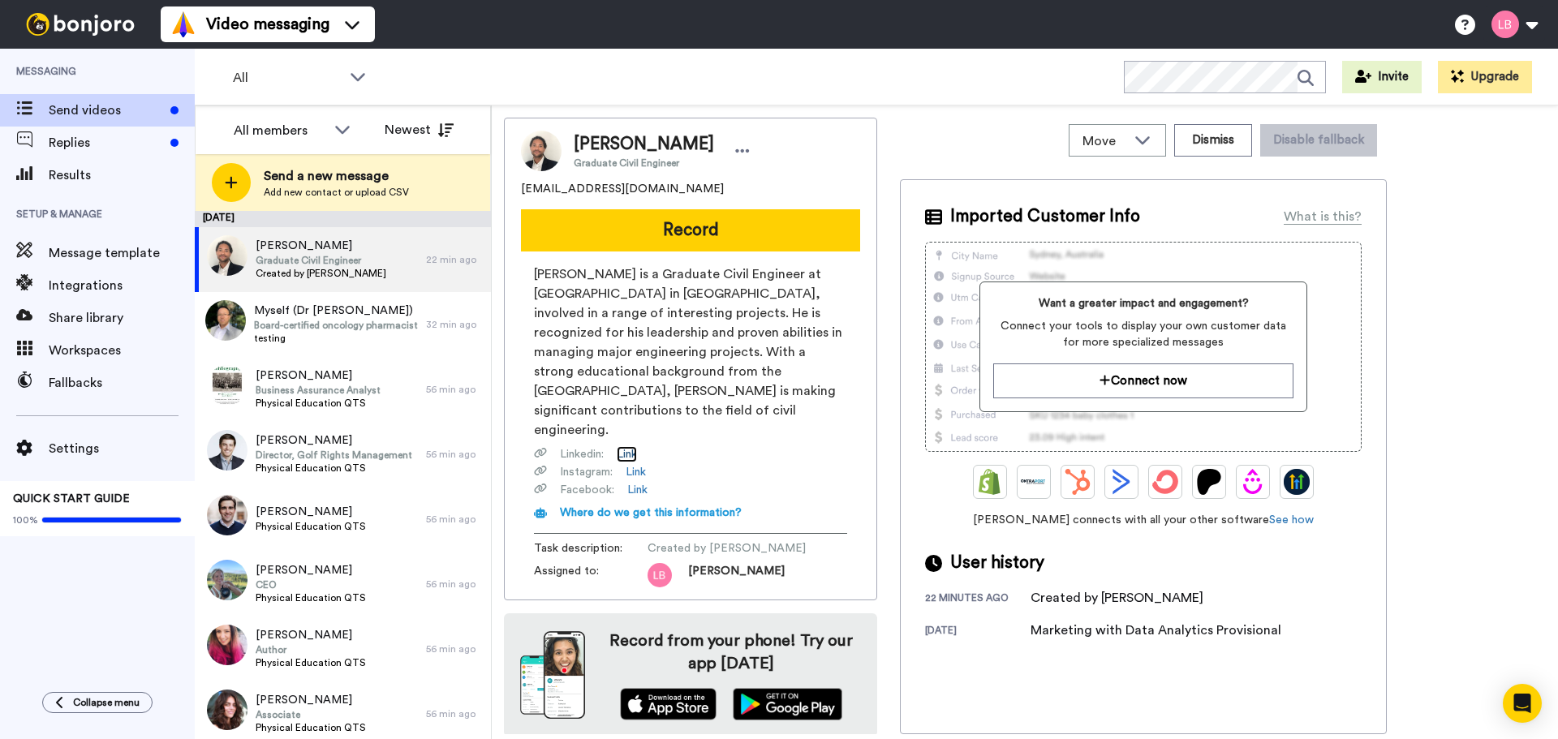
click at [624, 446] on link "Link" at bounding box center [627, 454] width 20 height 16
click at [75, 454] on span "Settings" at bounding box center [122, 448] width 146 height 19
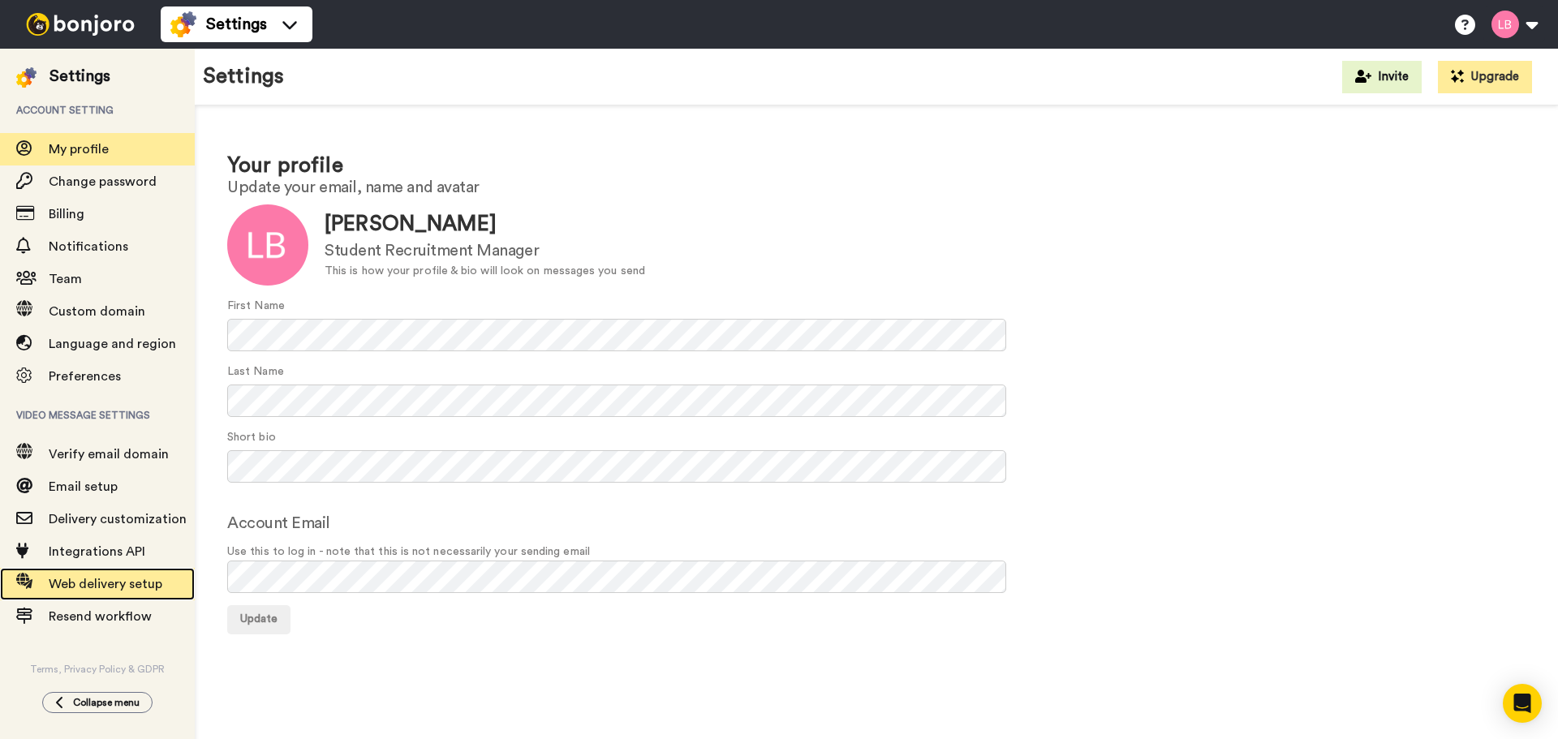
click at [79, 586] on span "Web delivery setup" at bounding box center [106, 584] width 114 height 13
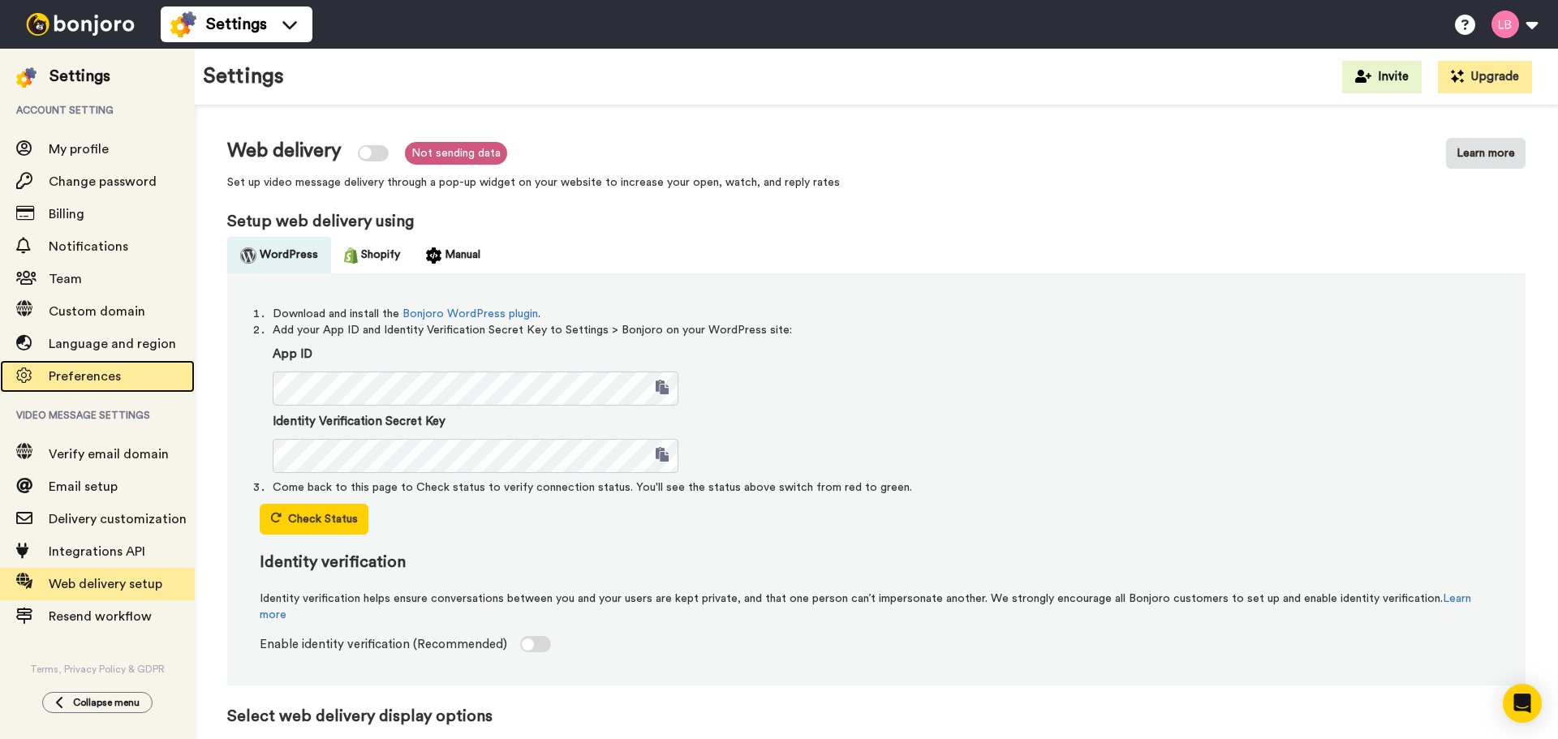
click at [76, 379] on span "Preferences" at bounding box center [85, 376] width 72 height 13
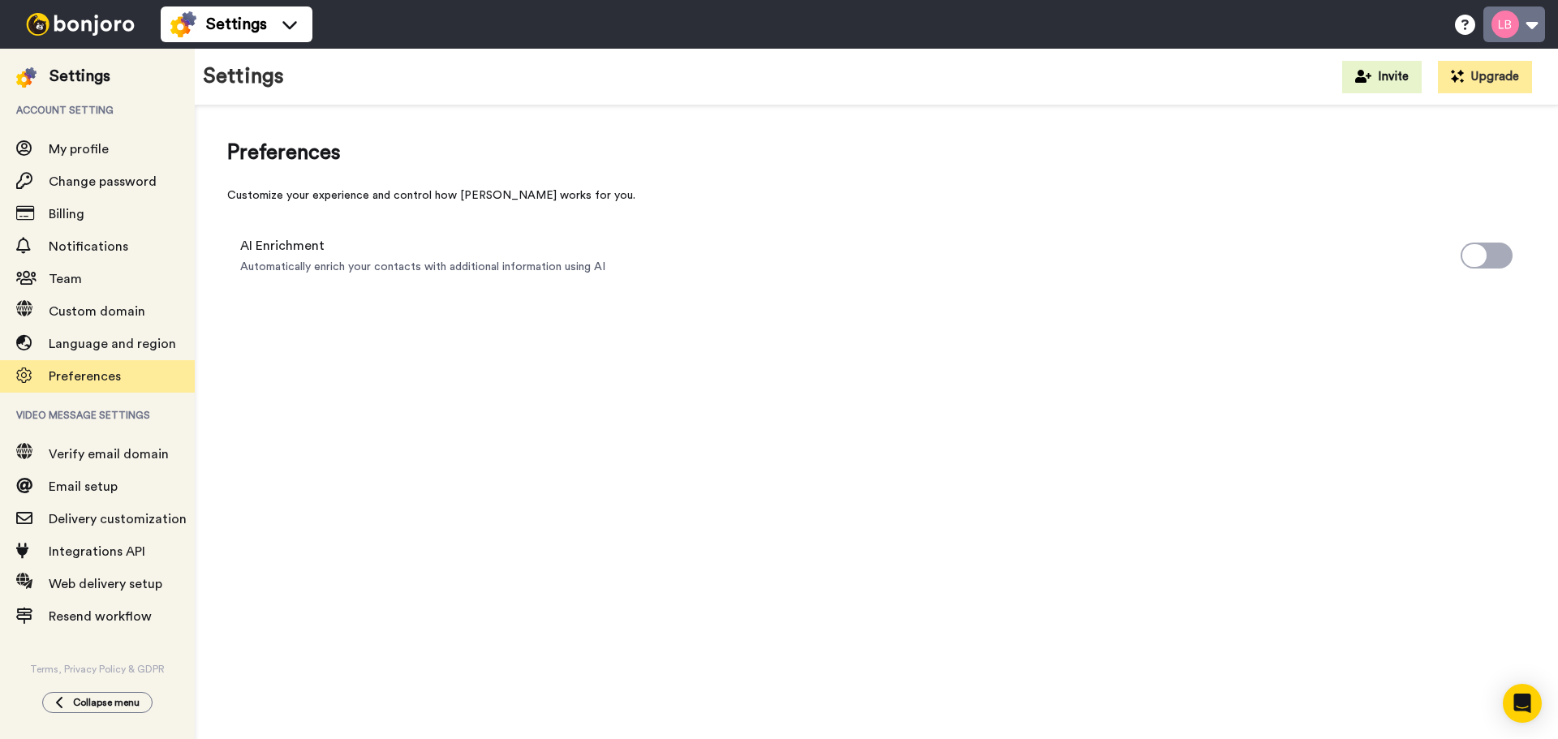
click at [1512, 19] on button at bounding box center [1514, 24] width 62 height 36
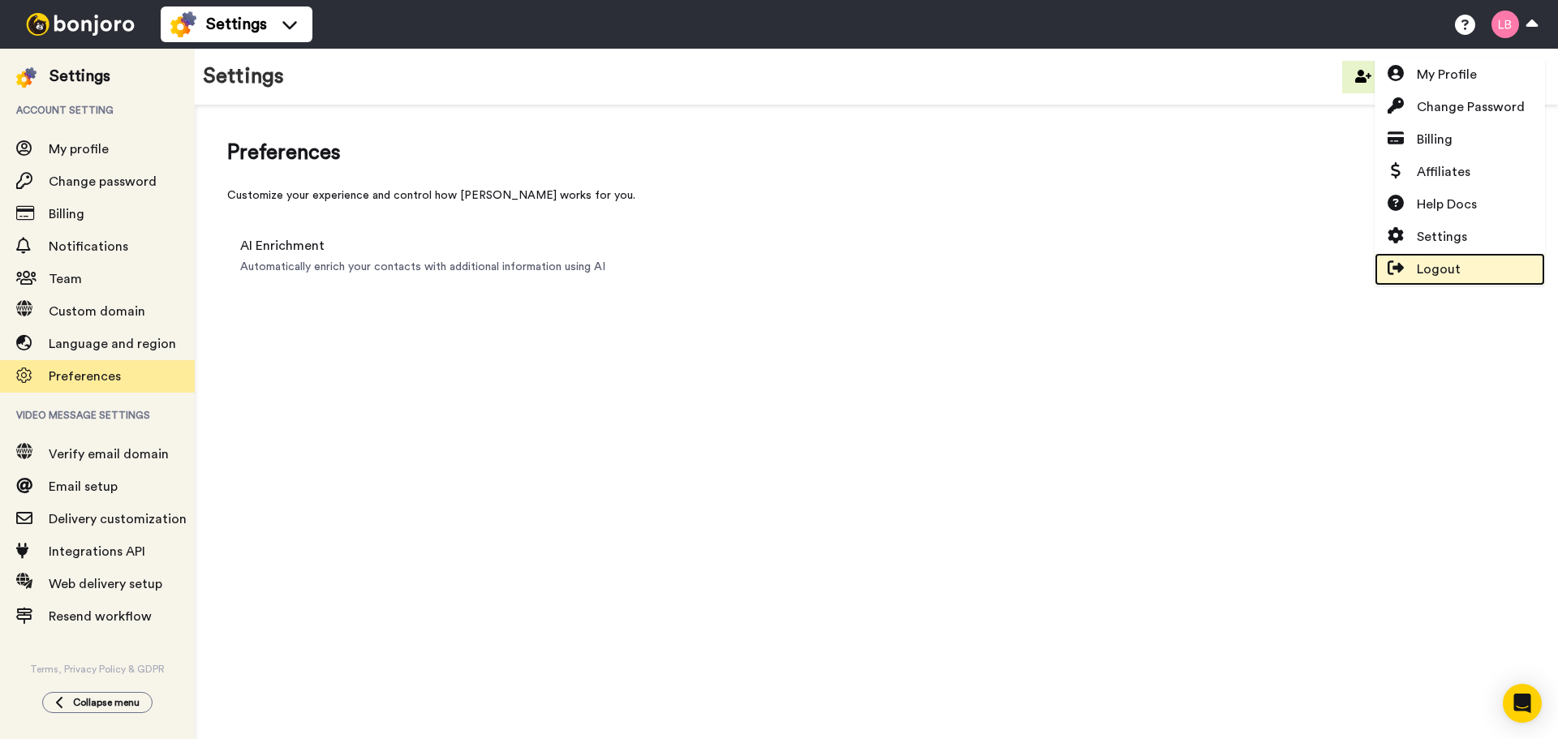
click at [1452, 267] on span "Logout" at bounding box center [1439, 269] width 44 height 19
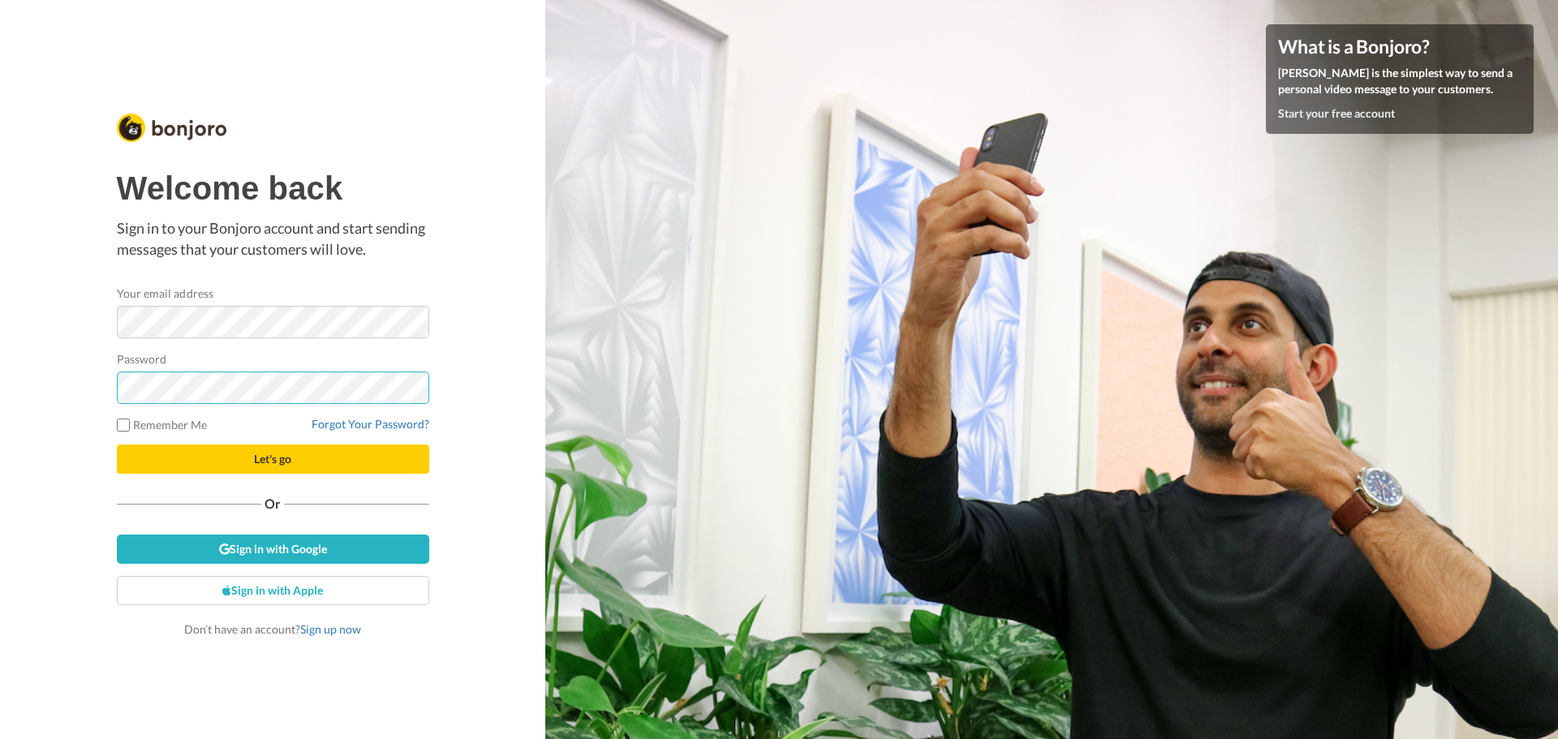
click at [117, 445] on button "Let's go" at bounding box center [273, 459] width 312 height 29
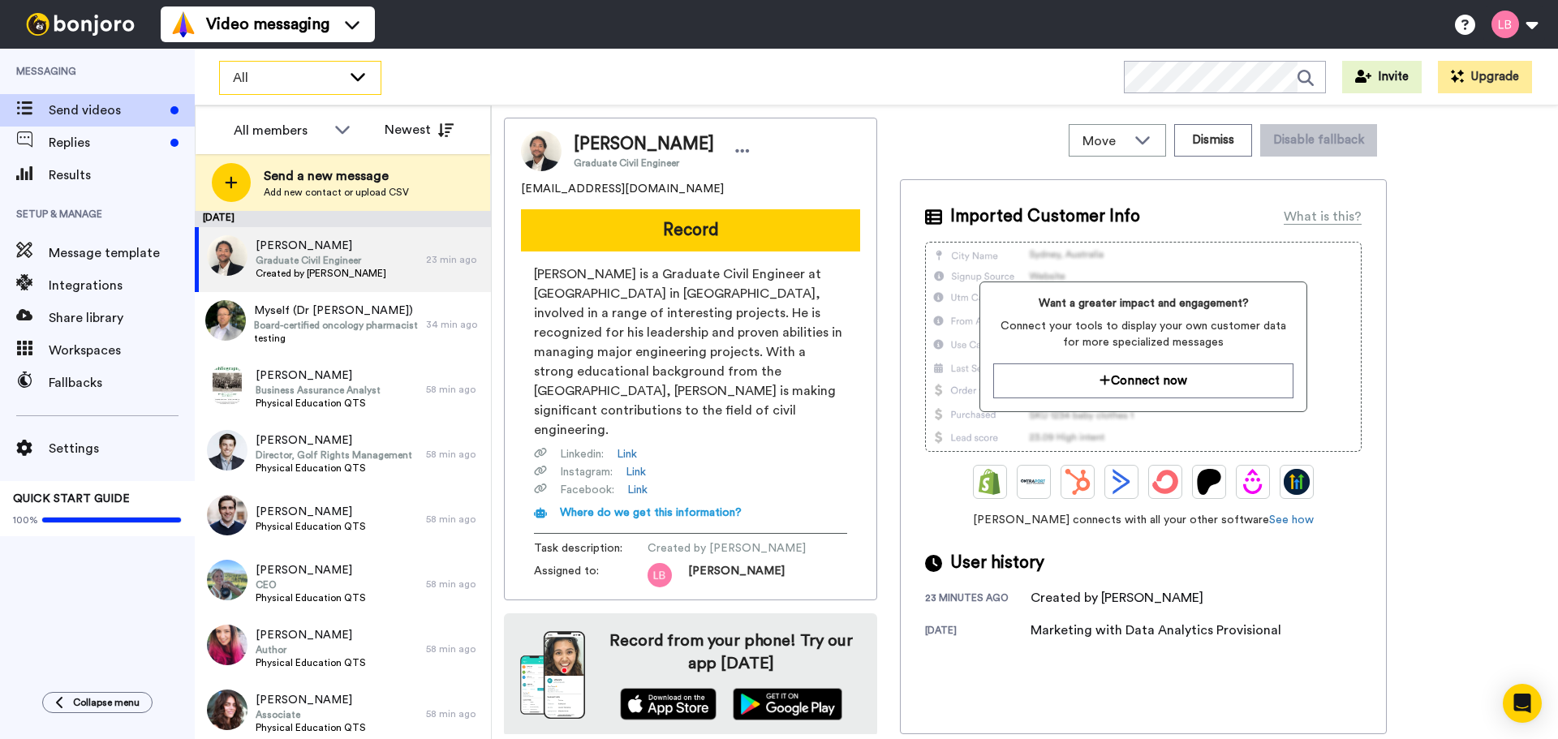
click at [305, 67] on div "All" at bounding box center [300, 78] width 161 height 32
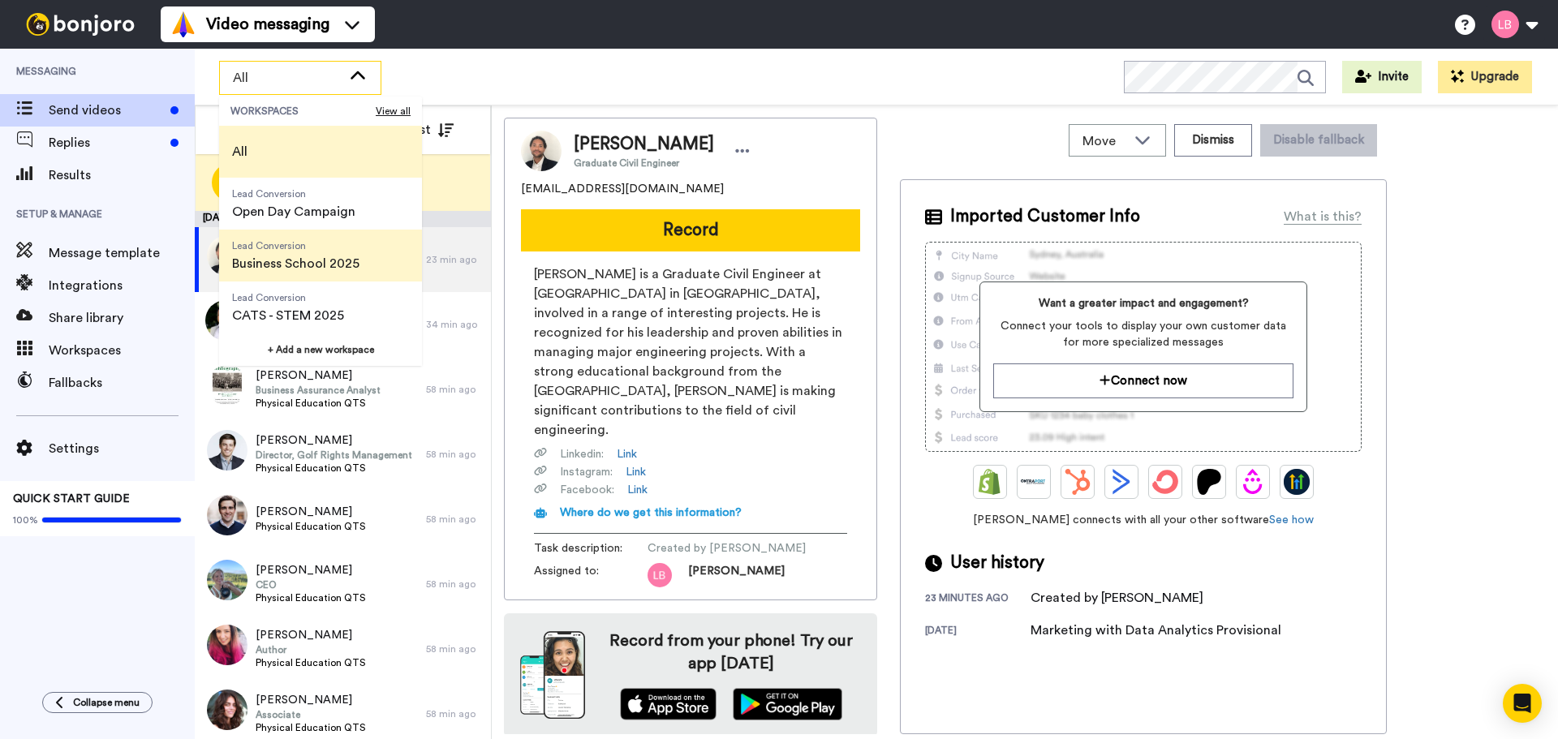
click at [285, 277] on span "Lead Conversion Business School 2025" at bounding box center [295, 256] width 153 height 52
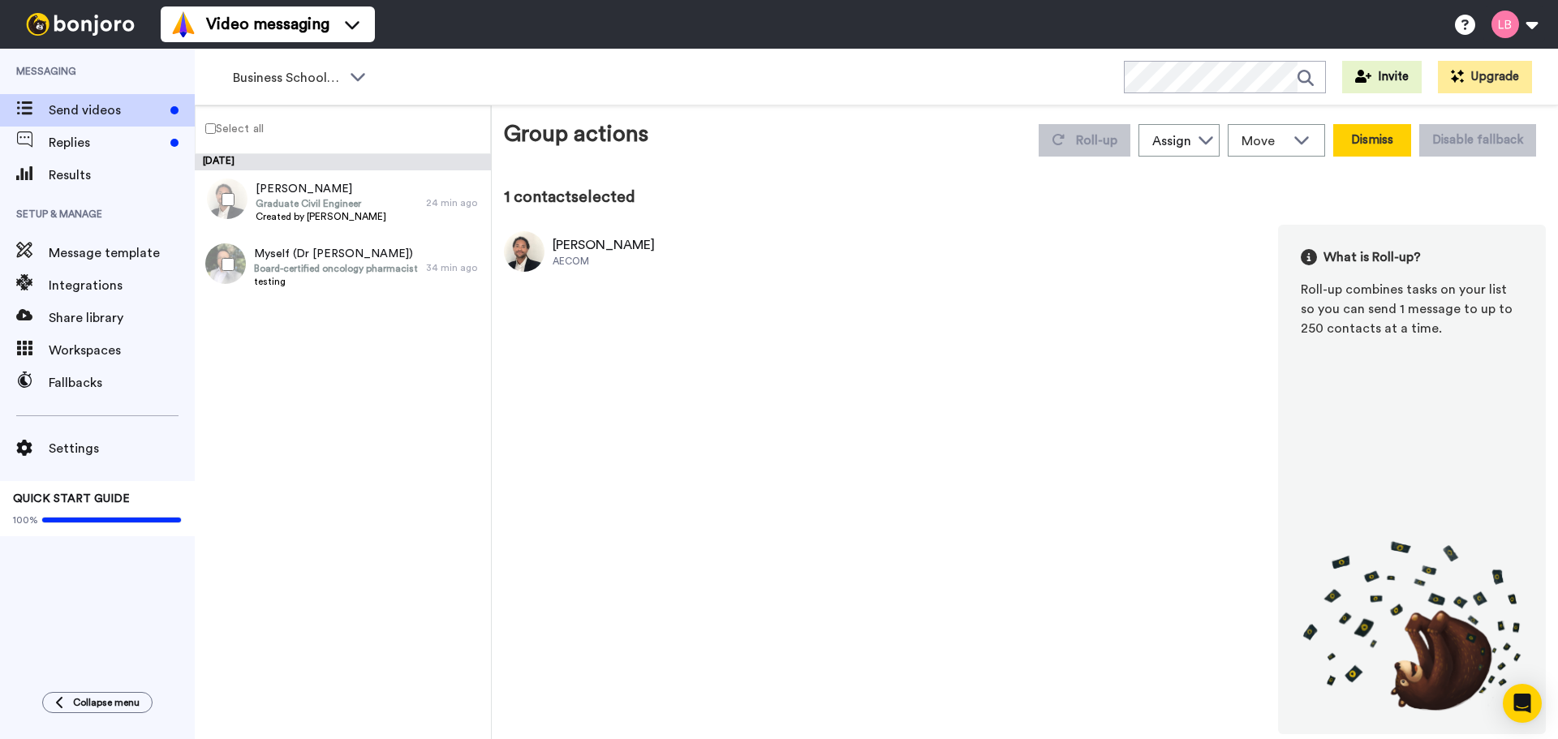
click at [1361, 141] on button "Dismiss" at bounding box center [1372, 140] width 78 height 32
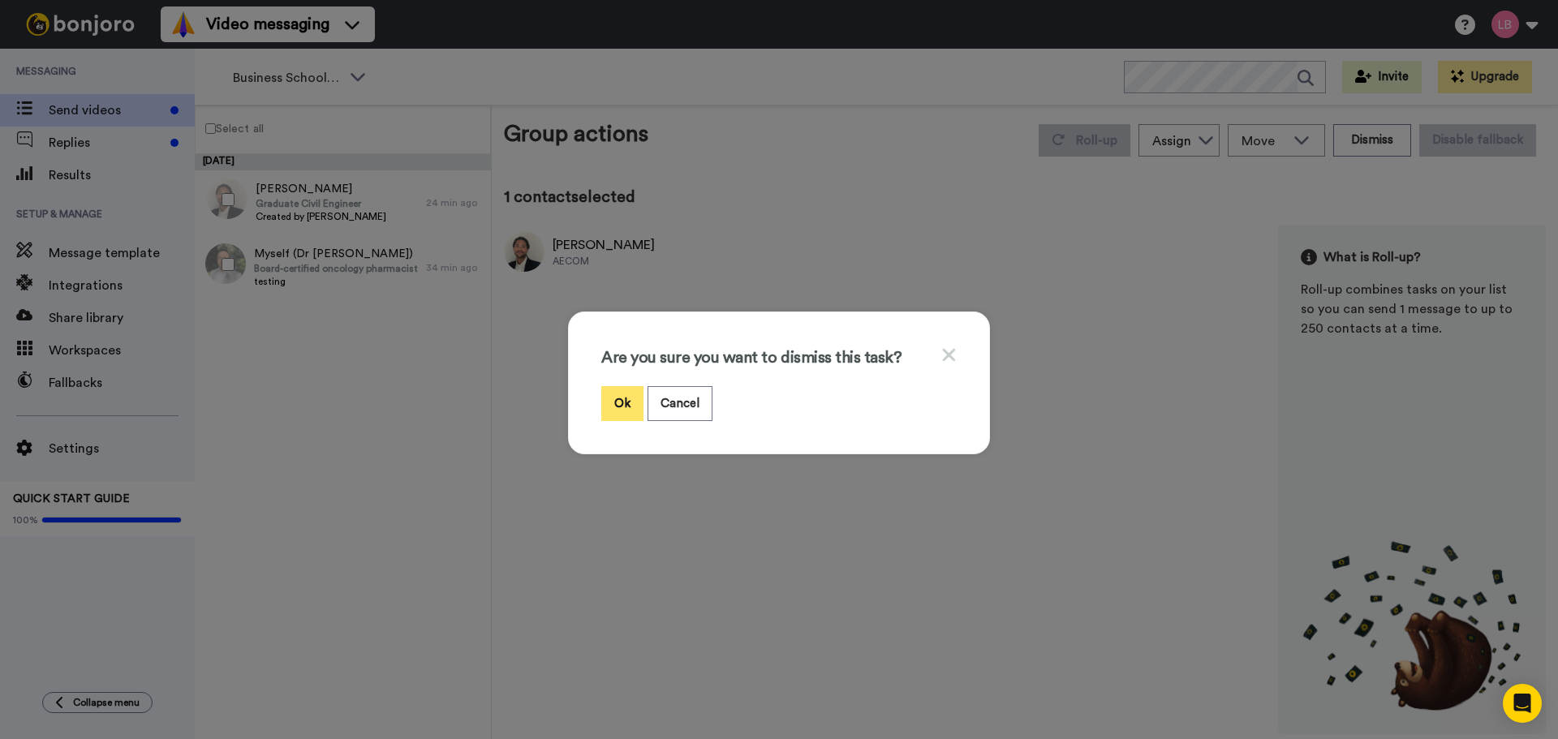
click at [615, 414] on button "Ok" at bounding box center [622, 403] width 42 height 35
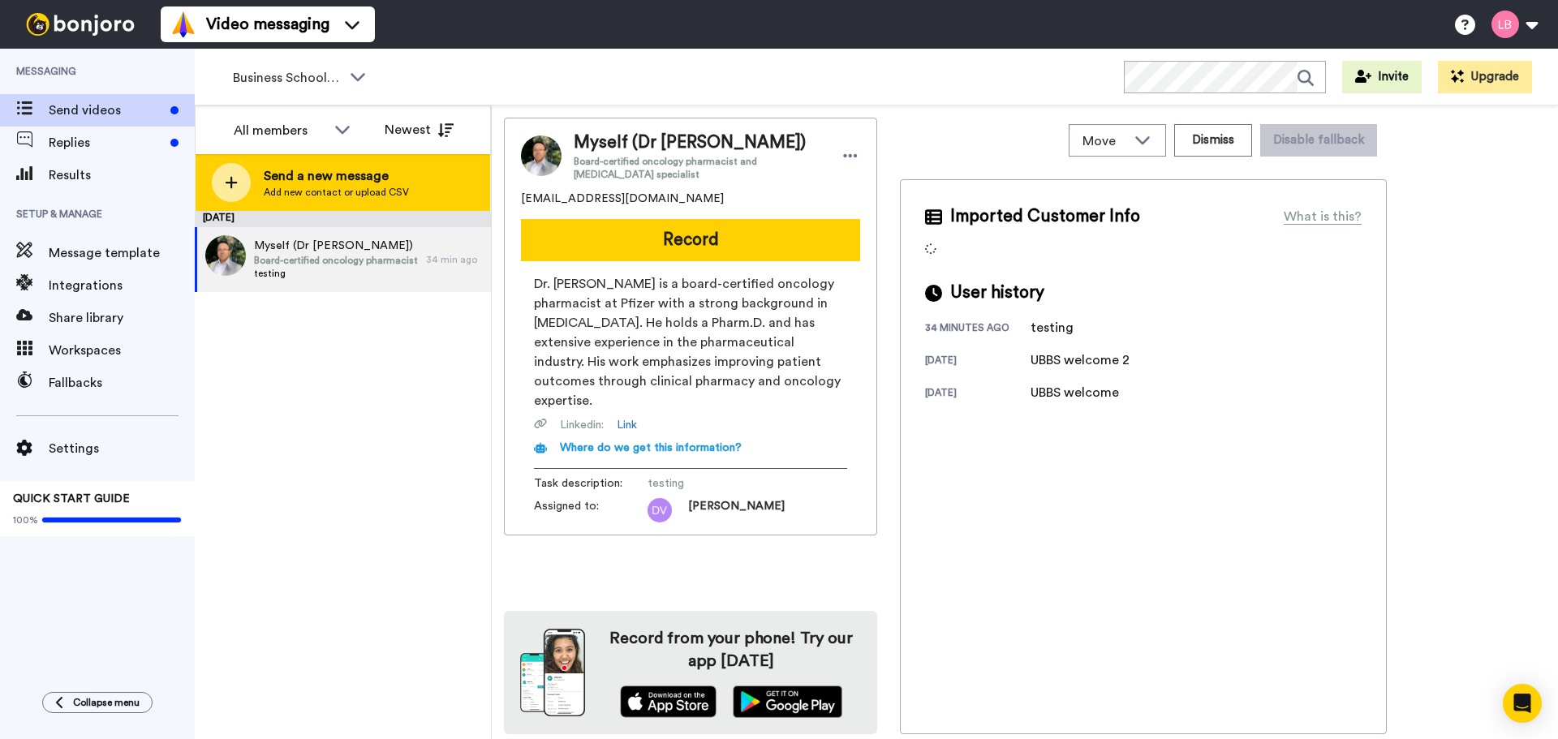
click at [301, 166] on div "Send a new message Add new contact or upload CSV" at bounding box center [343, 182] width 295 height 57
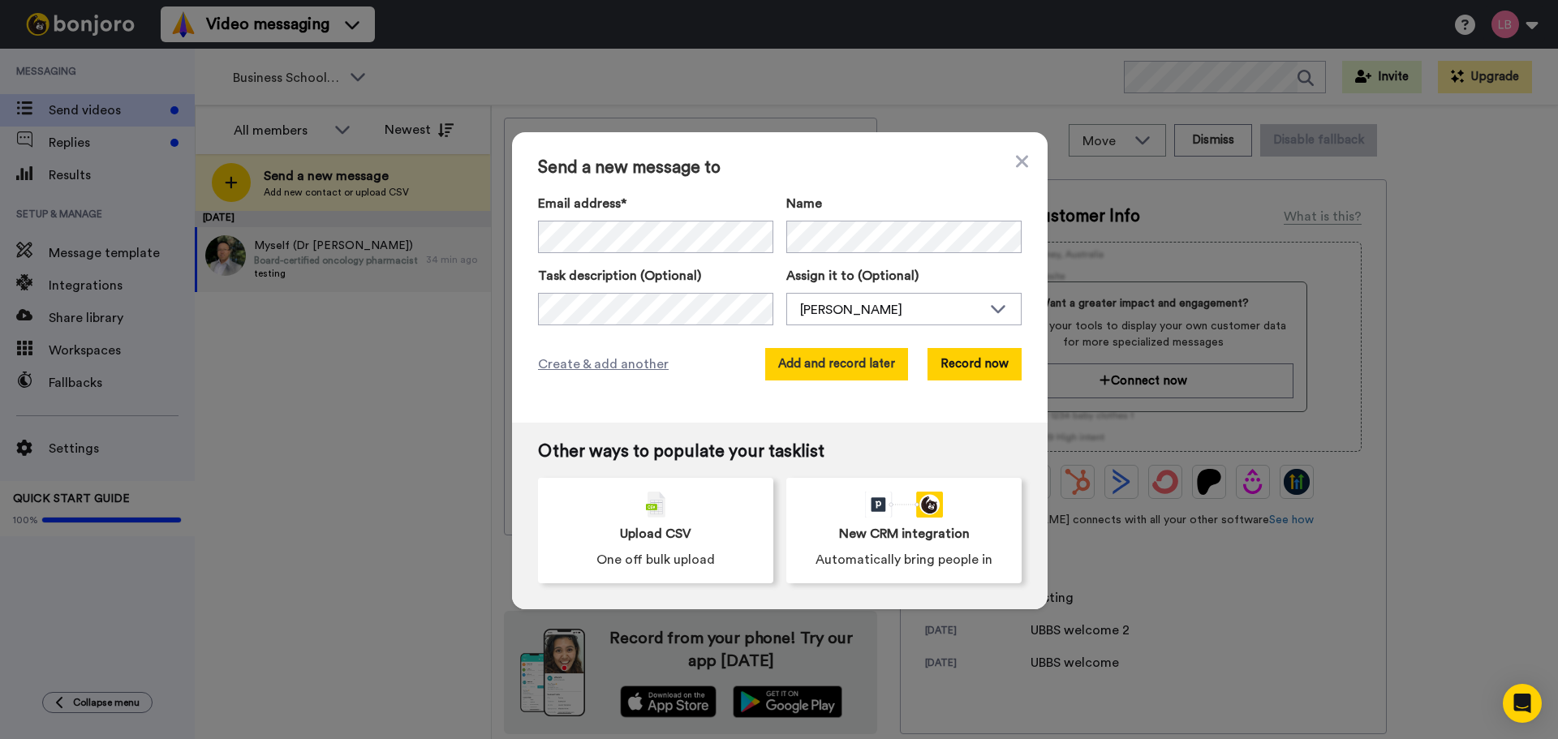
click at [844, 353] on button "Add and record later" at bounding box center [836, 364] width 143 height 32
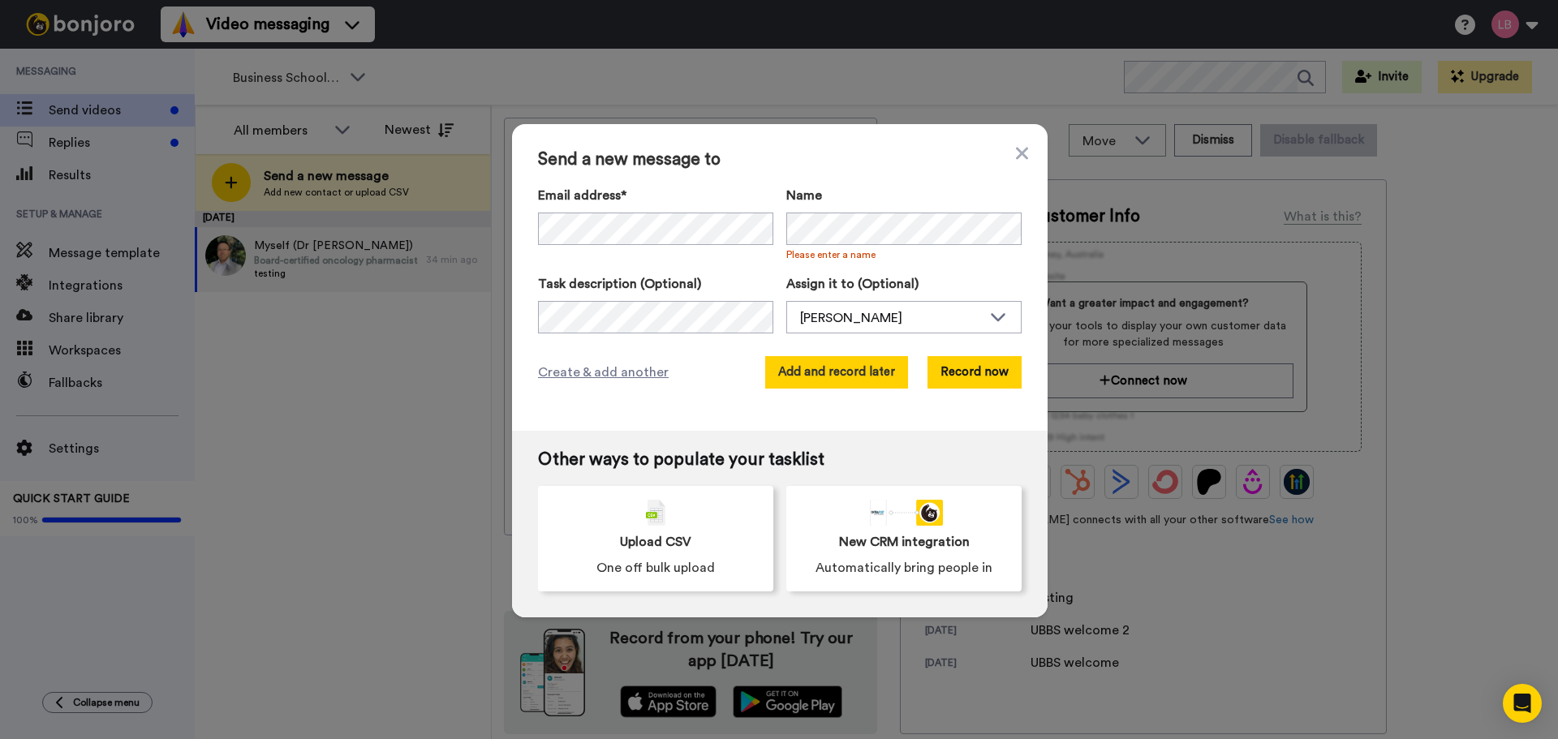
click at [889, 376] on button "Add and record later" at bounding box center [836, 372] width 143 height 32
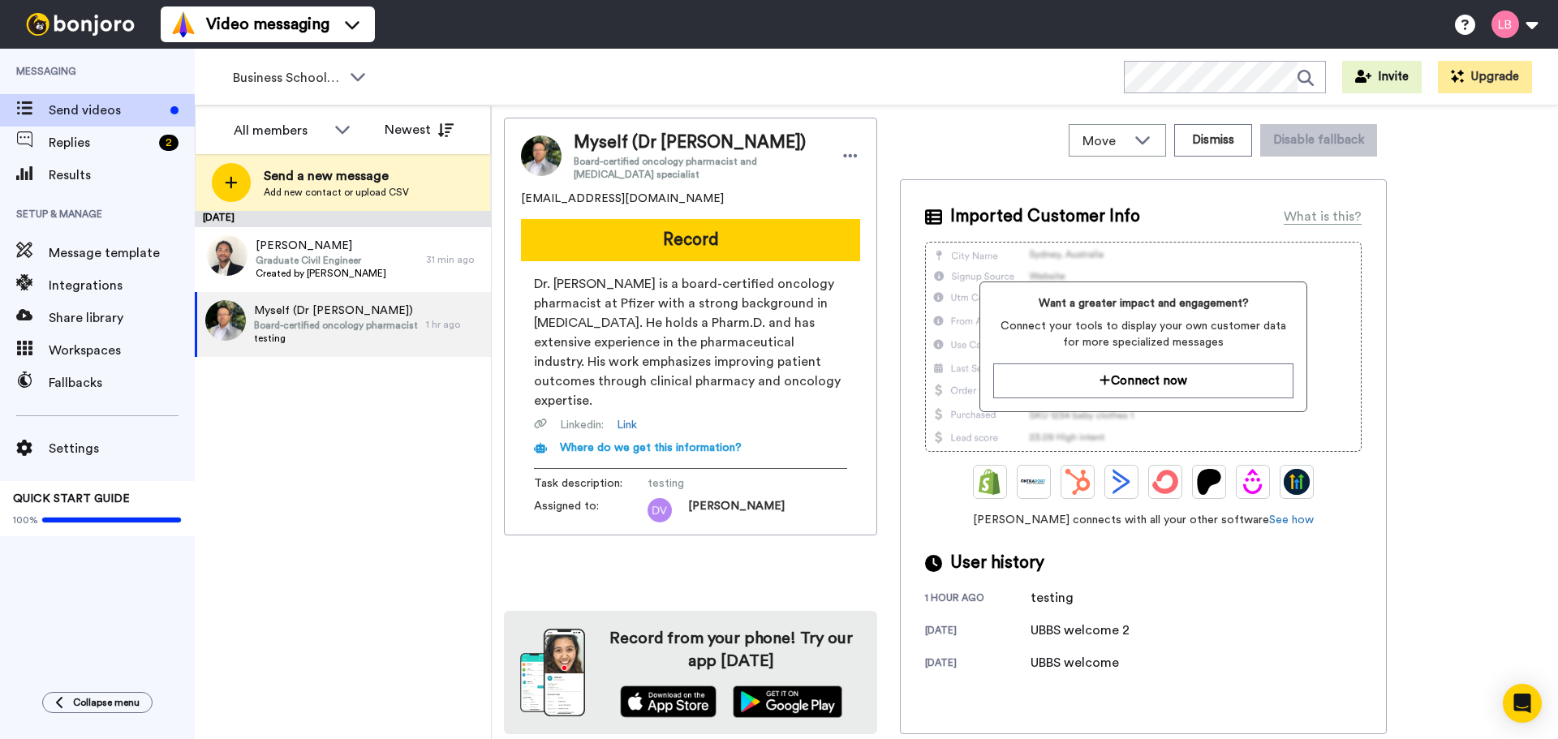
click at [348, 459] on div "August 14 Eugene Assan Graduate Civil Engineer Created by Lee Bowling 31 min ag…" at bounding box center [343, 475] width 296 height 528
click at [333, 252] on span "Eugene Assan" at bounding box center [321, 246] width 131 height 16
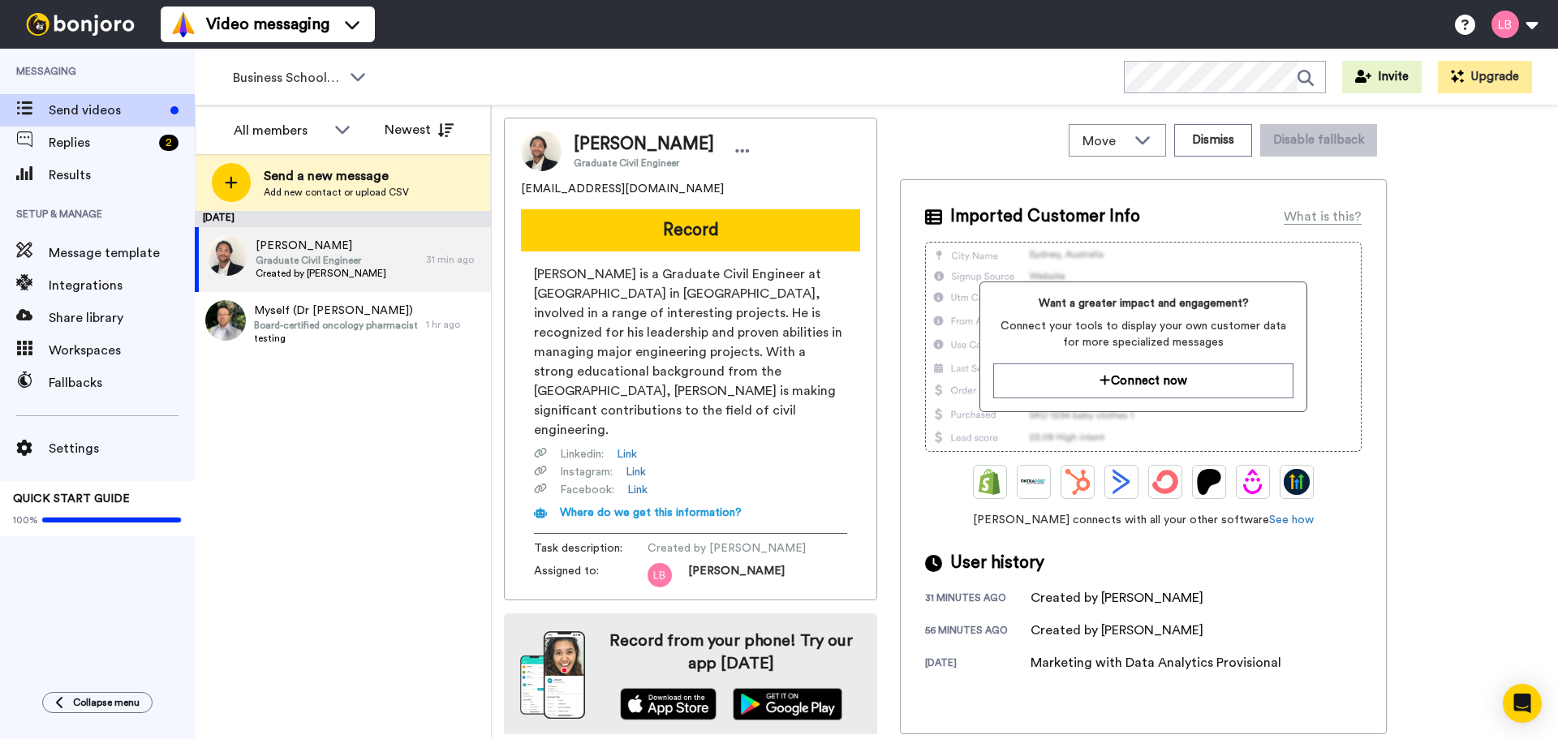
click at [316, 565] on div "August 14 Eugene Assan Graduate Civil Engineer Created by Lee Bowling 31 min ag…" at bounding box center [343, 475] width 296 height 528
click at [402, 95] on div "Business School 2025 WORKSPACES View all All Lead Conversion Open Day Campaign …" at bounding box center [876, 77] width 1363 height 57
click at [354, 78] on icon at bounding box center [357, 76] width 19 height 16
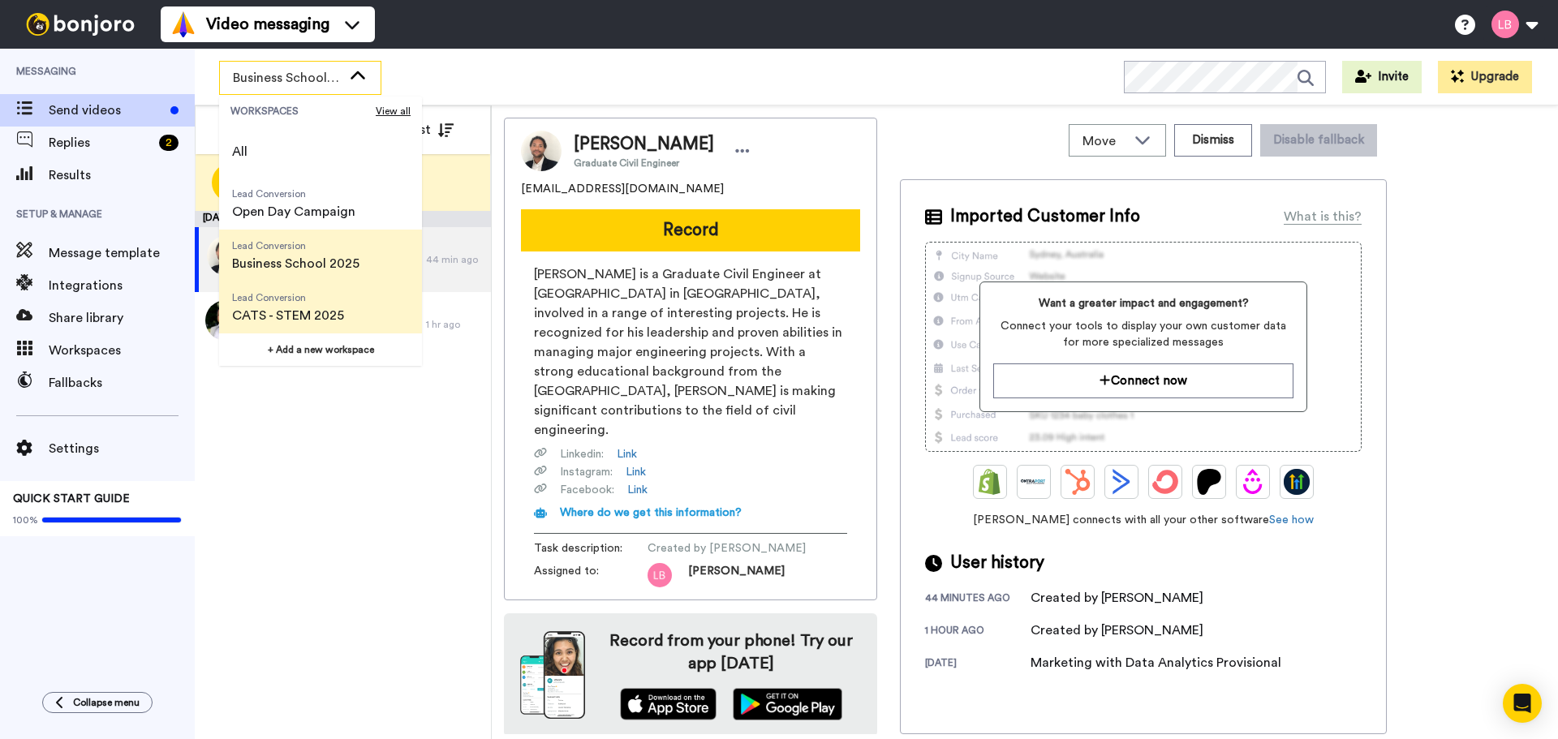
click at [324, 291] on span "Lead Conversion" at bounding box center [288, 297] width 112 height 13
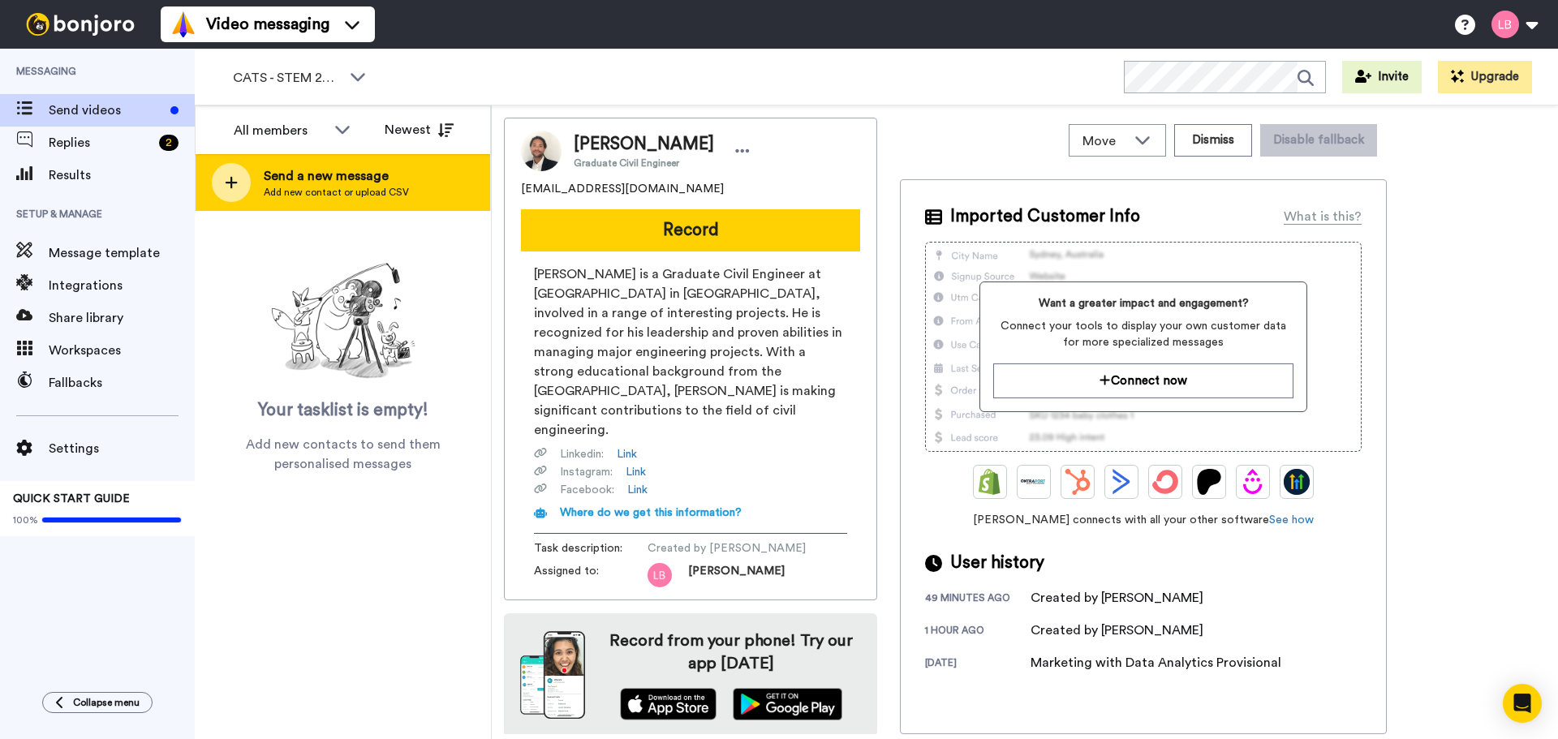
click at [316, 195] on span "Add new contact or upload CSV" at bounding box center [336, 192] width 145 height 13
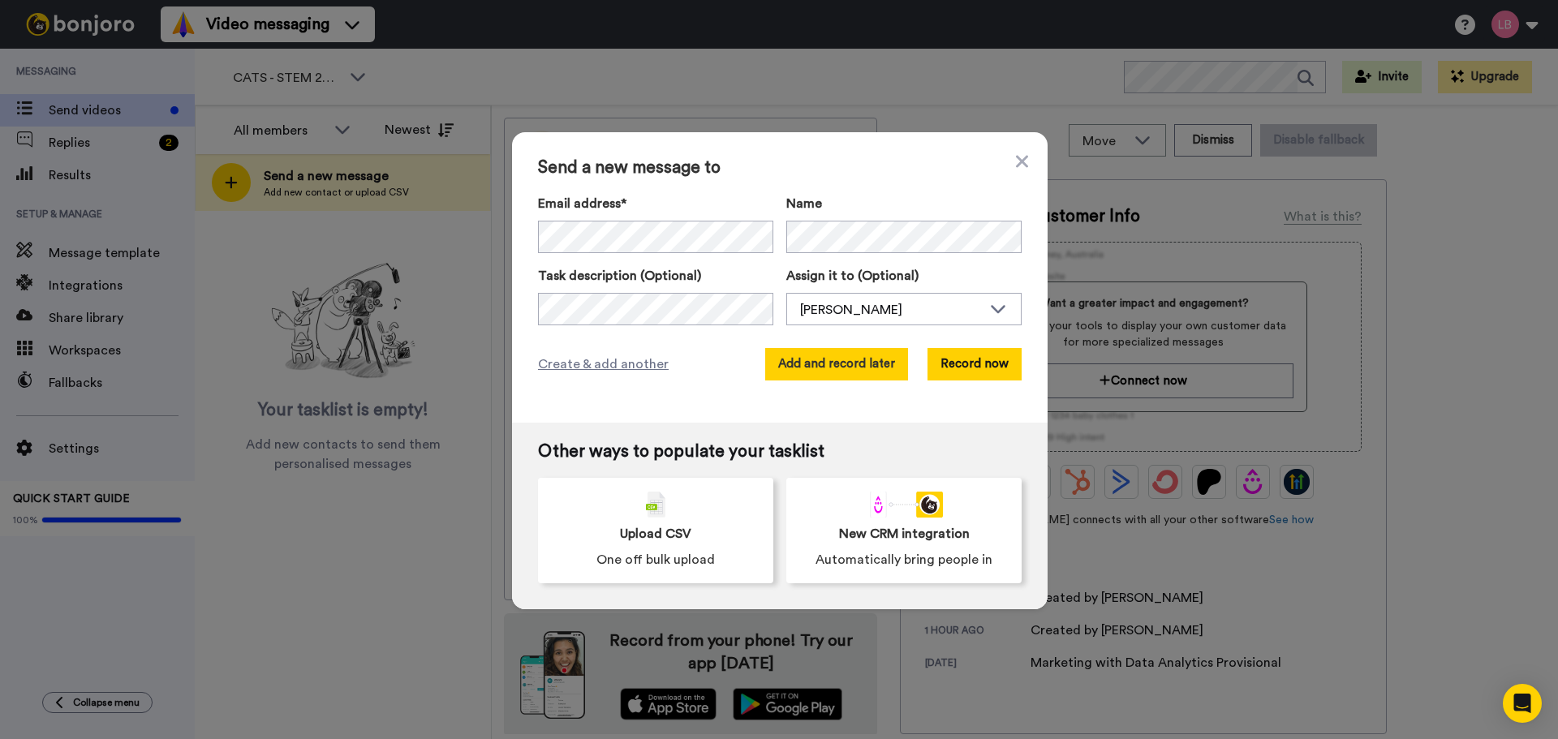
click at [834, 372] on button "Add and record later" at bounding box center [836, 364] width 143 height 32
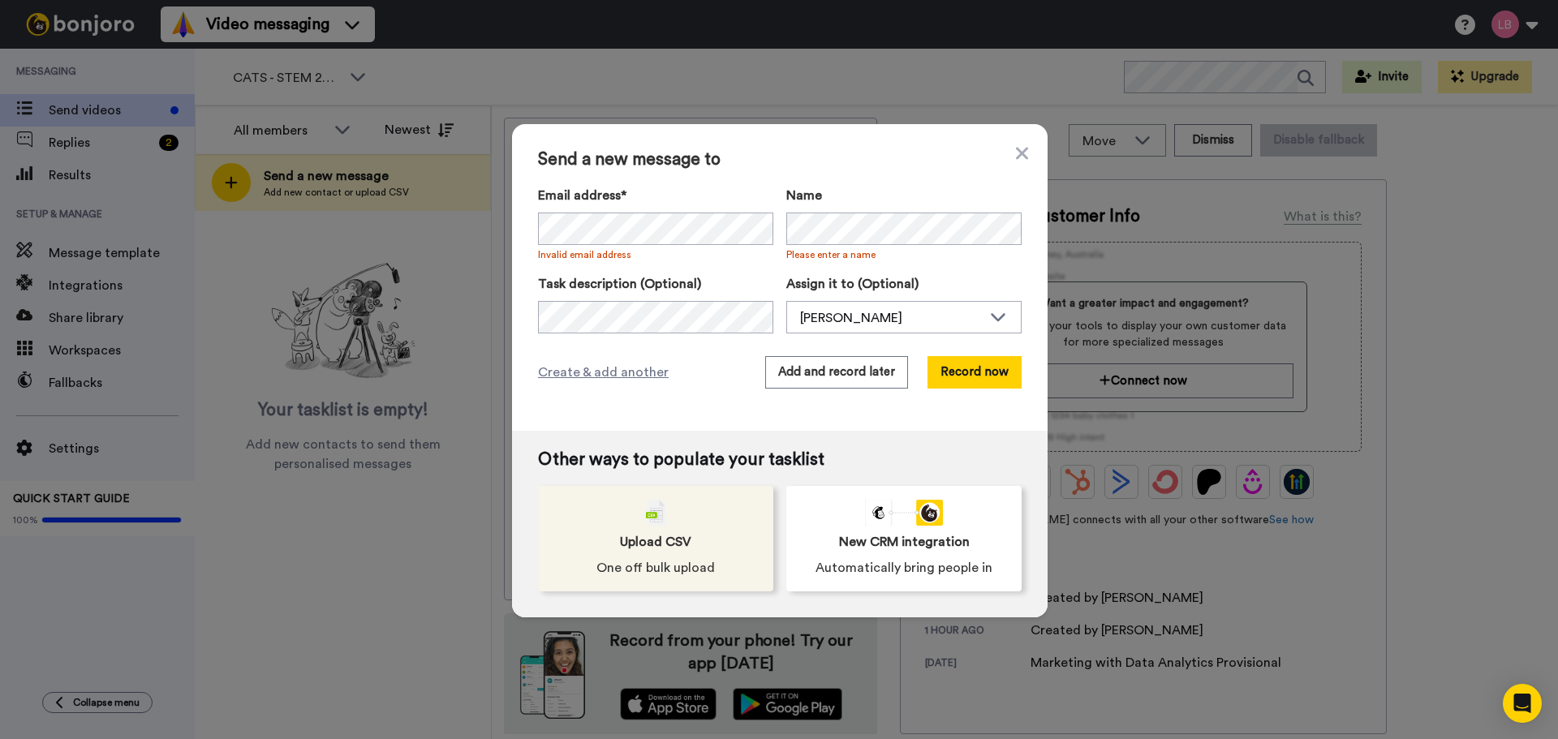
click at [664, 512] on div "Upload CSV One off bulk upload" at bounding box center [655, 538] width 235 height 105
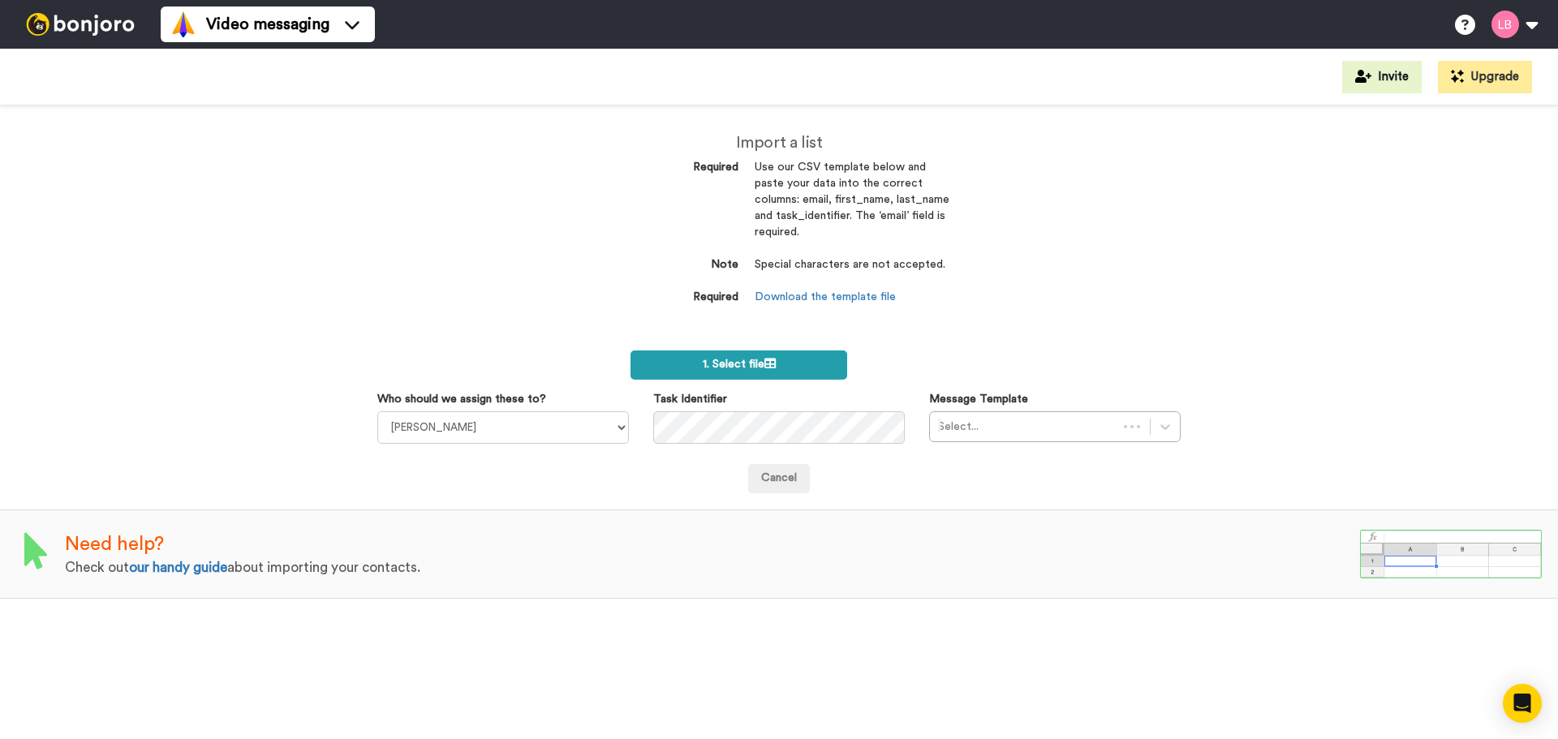
click at [792, 355] on label "1. Select file" at bounding box center [738, 364] width 217 height 29
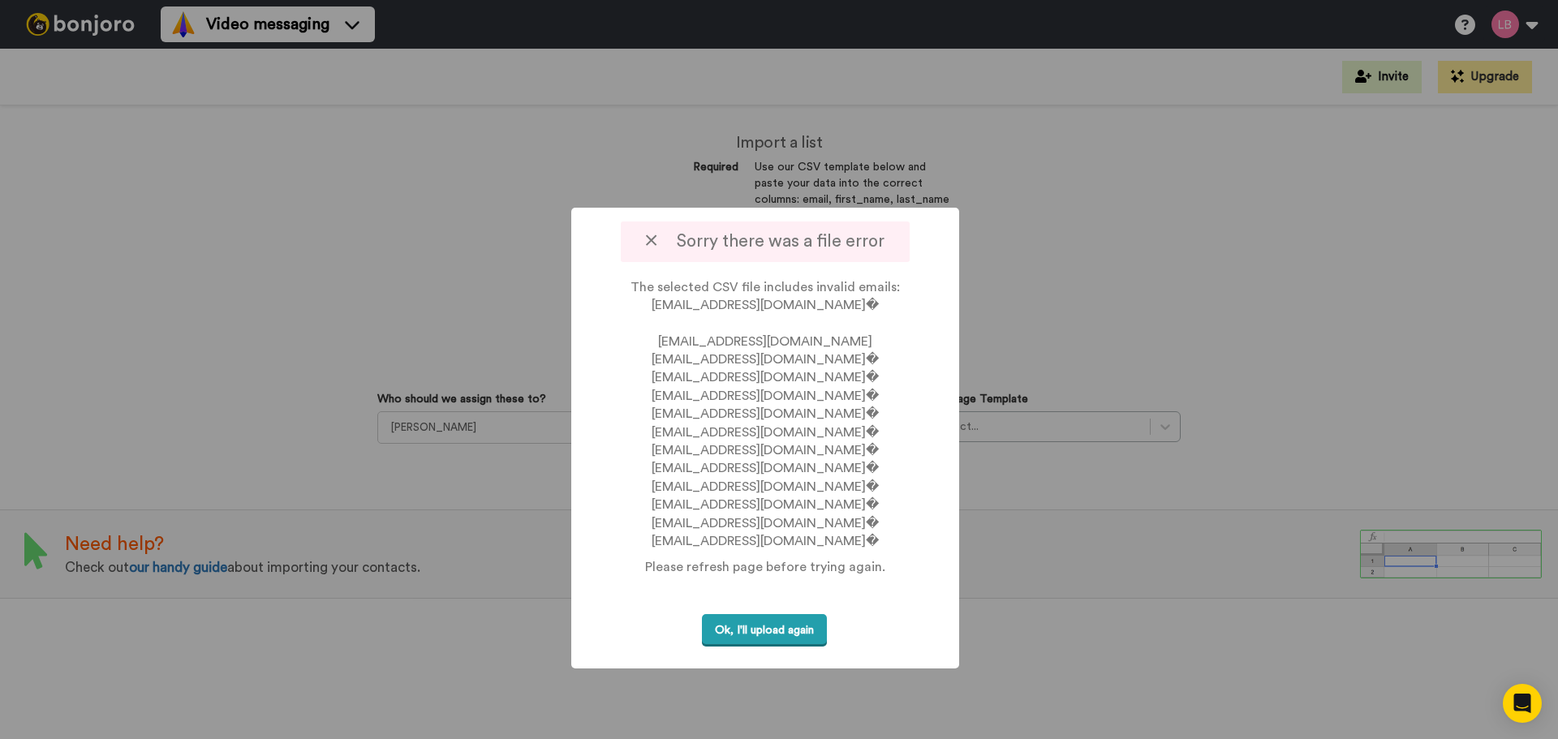
click at [790, 631] on button "Ok, I'll upload again" at bounding box center [764, 630] width 125 height 33
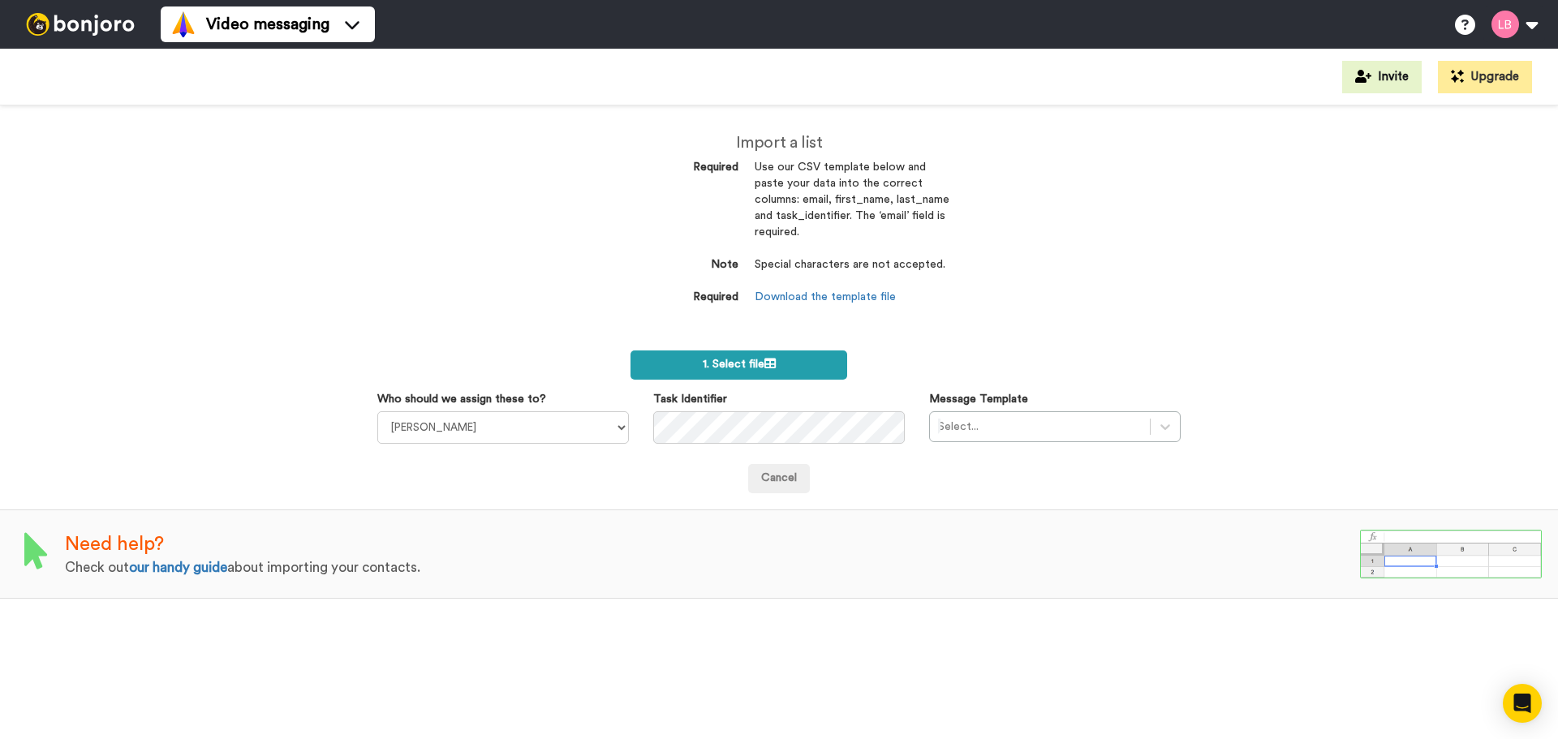
click at [756, 368] on span "1. Select file" at bounding box center [739, 364] width 73 height 11
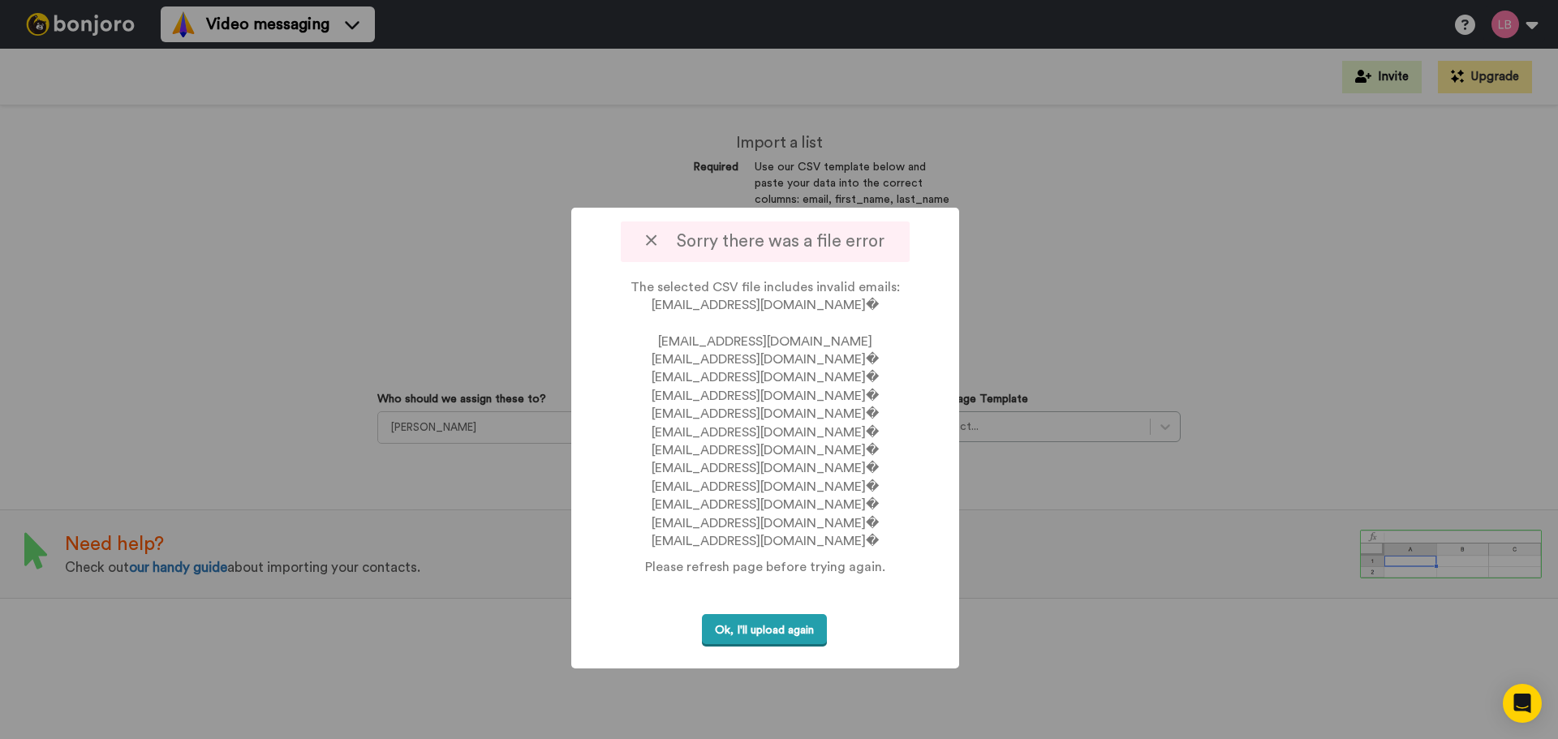
click at [785, 634] on button "Ok, I'll upload again" at bounding box center [764, 630] width 125 height 33
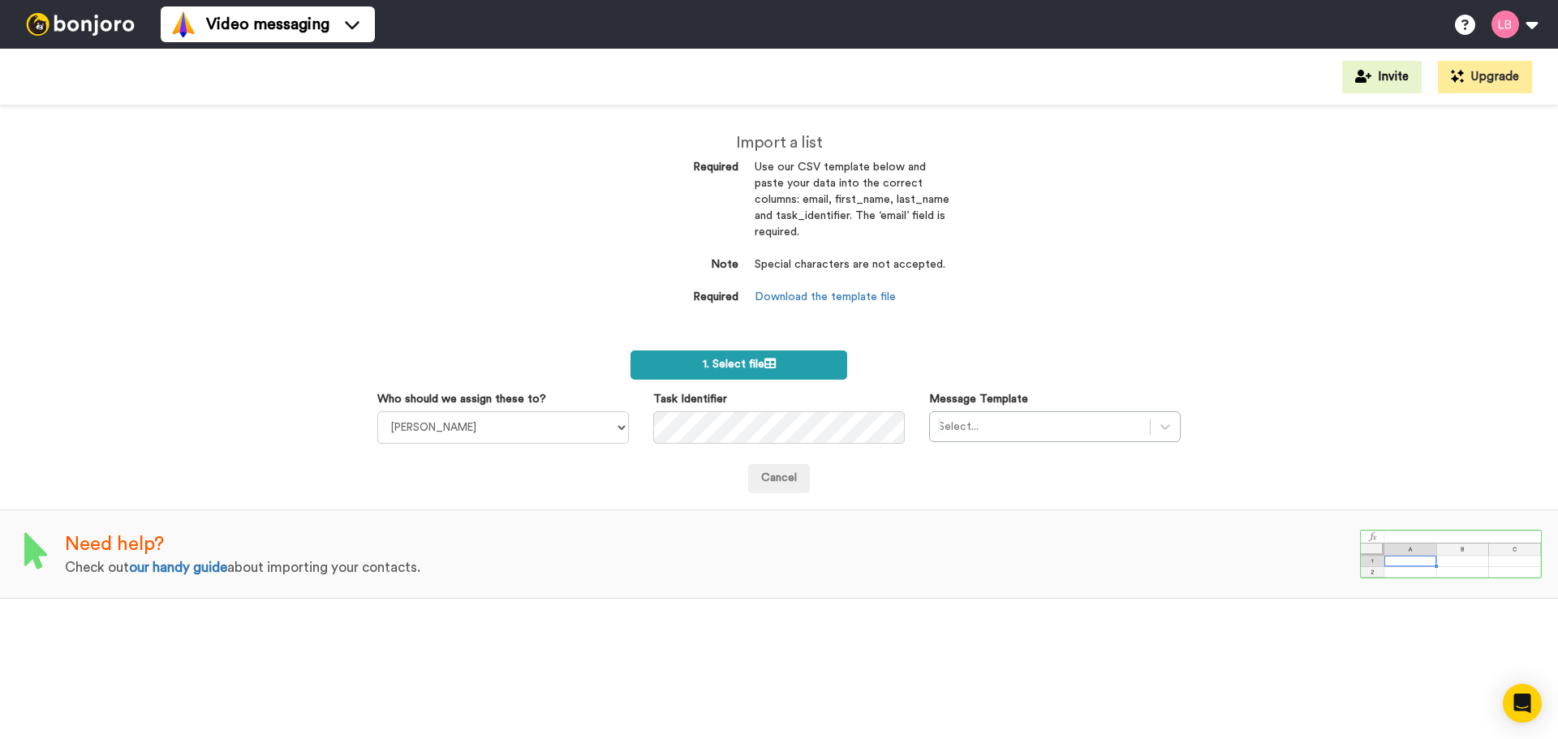
click at [811, 357] on label "1. Select file" at bounding box center [738, 364] width 217 height 29
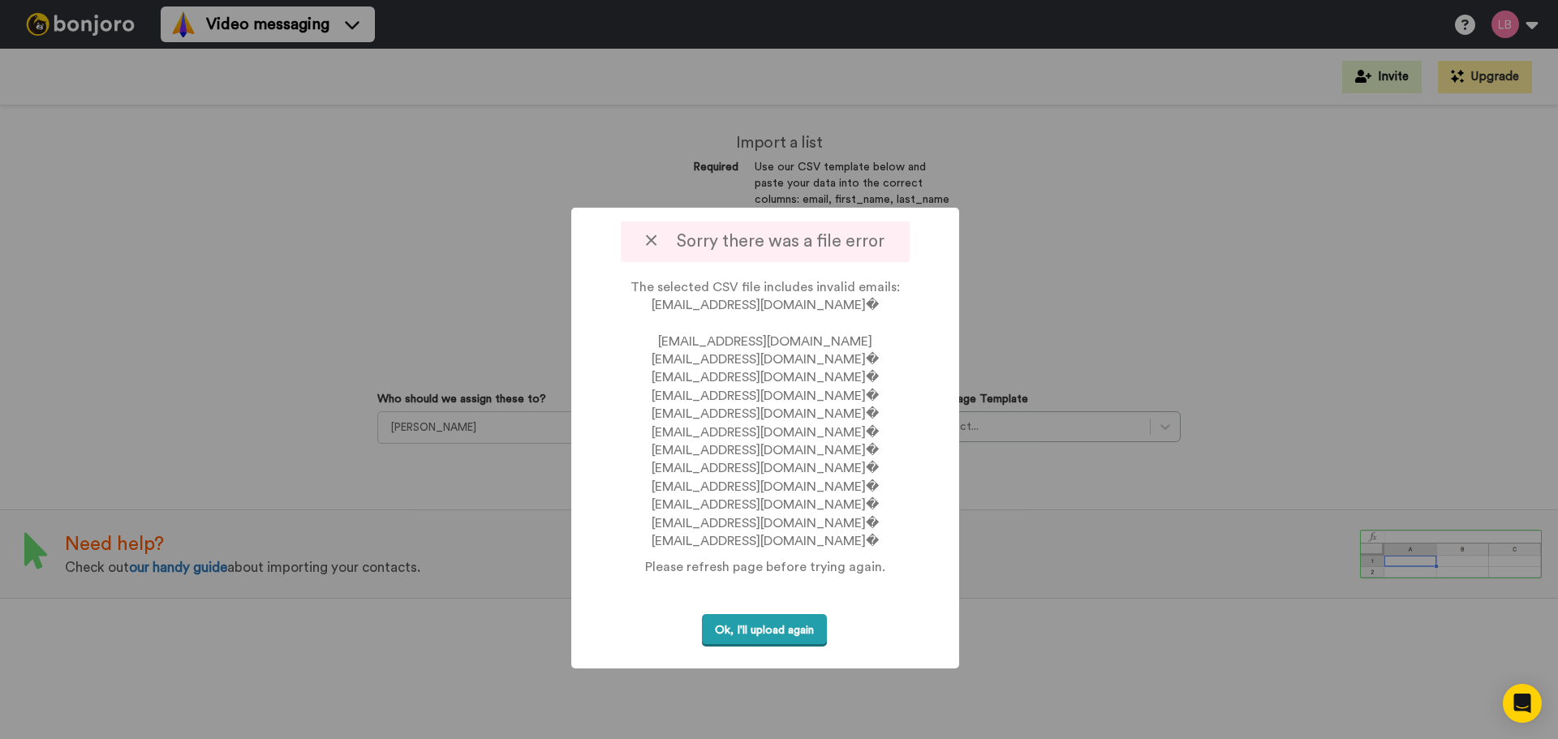
click at [763, 631] on button "Ok, I'll upload again" at bounding box center [764, 630] width 125 height 33
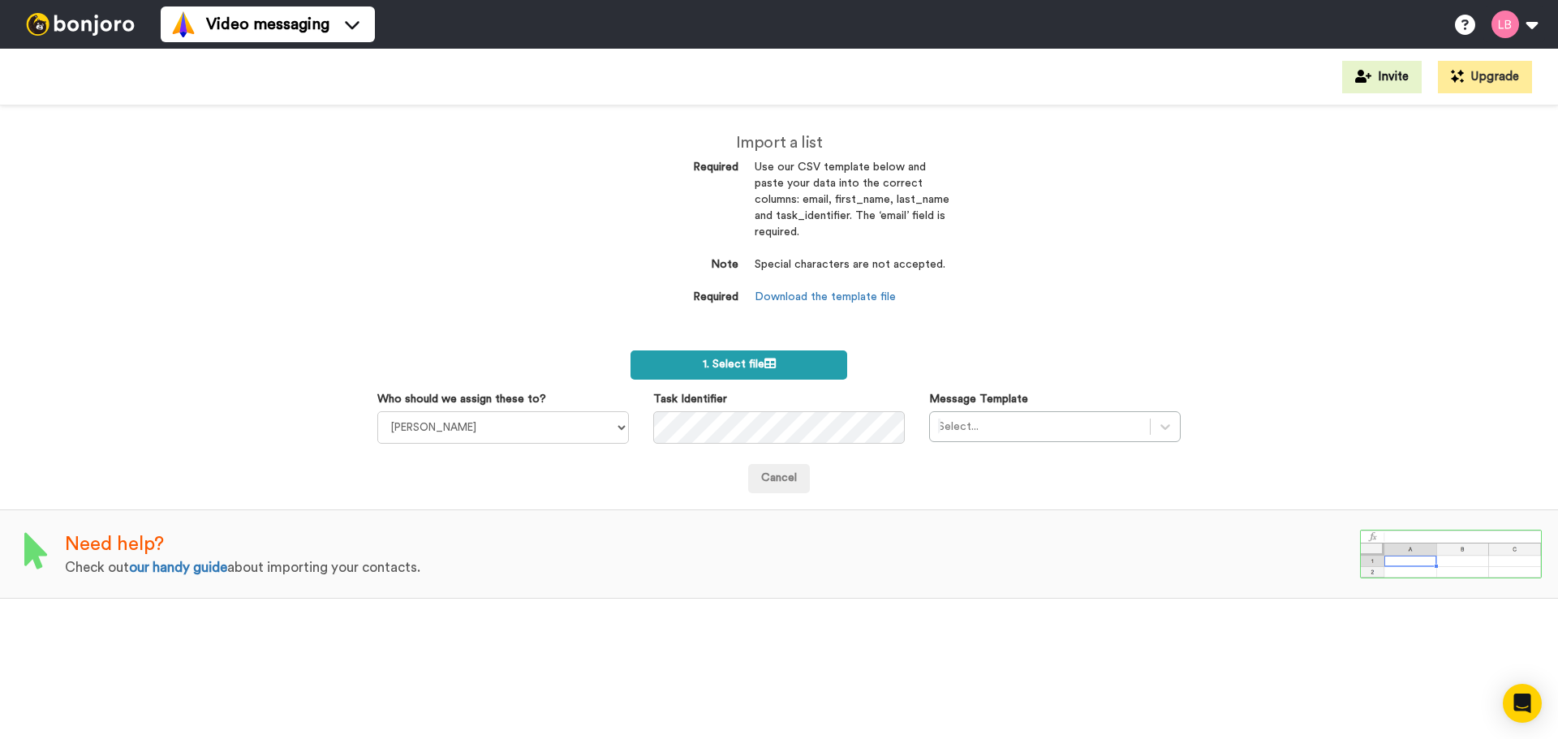
click at [753, 370] on label "1. Select file" at bounding box center [738, 364] width 217 height 29
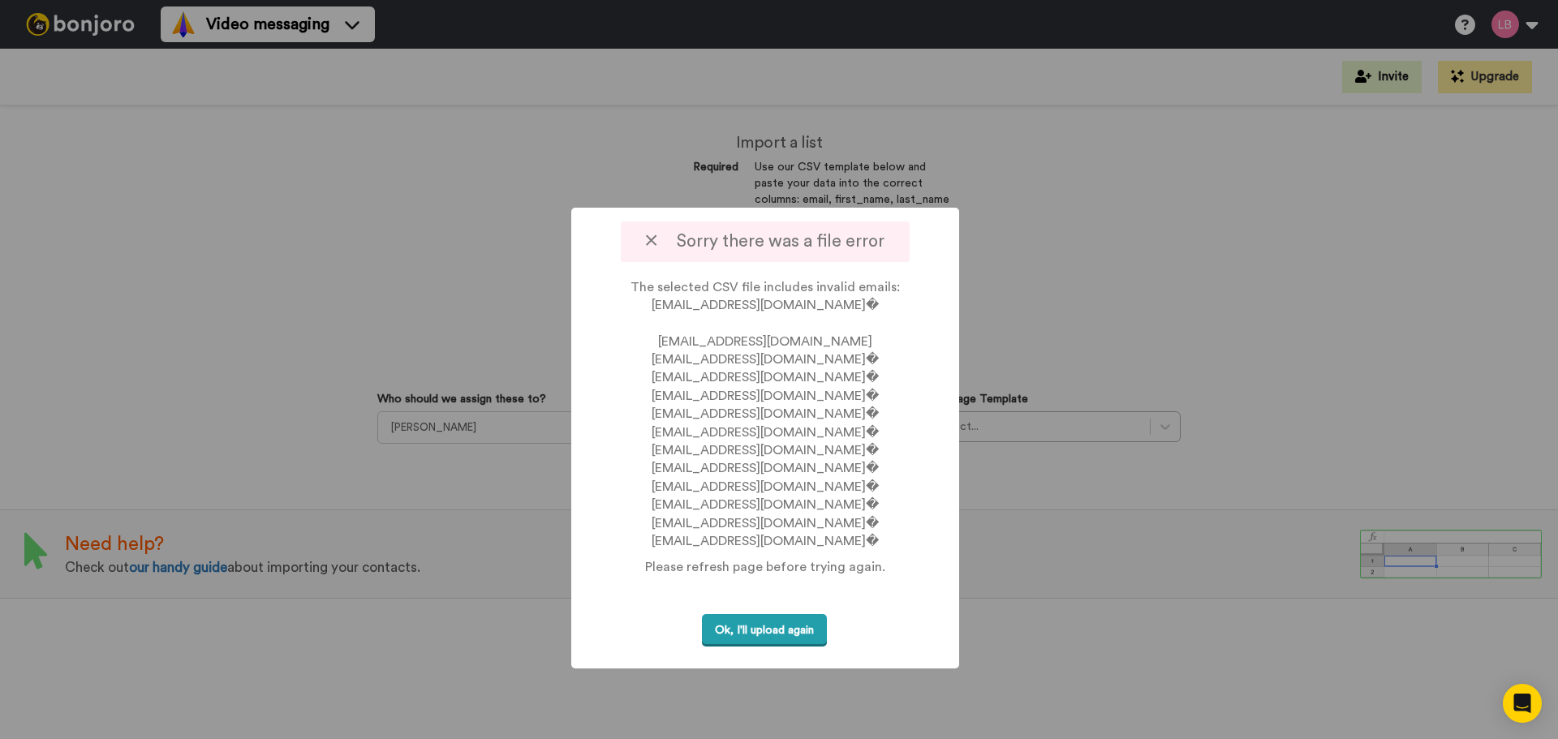
click at [803, 635] on button "Ok, I'll upload again" at bounding box center [764, 630] width 125 height 33
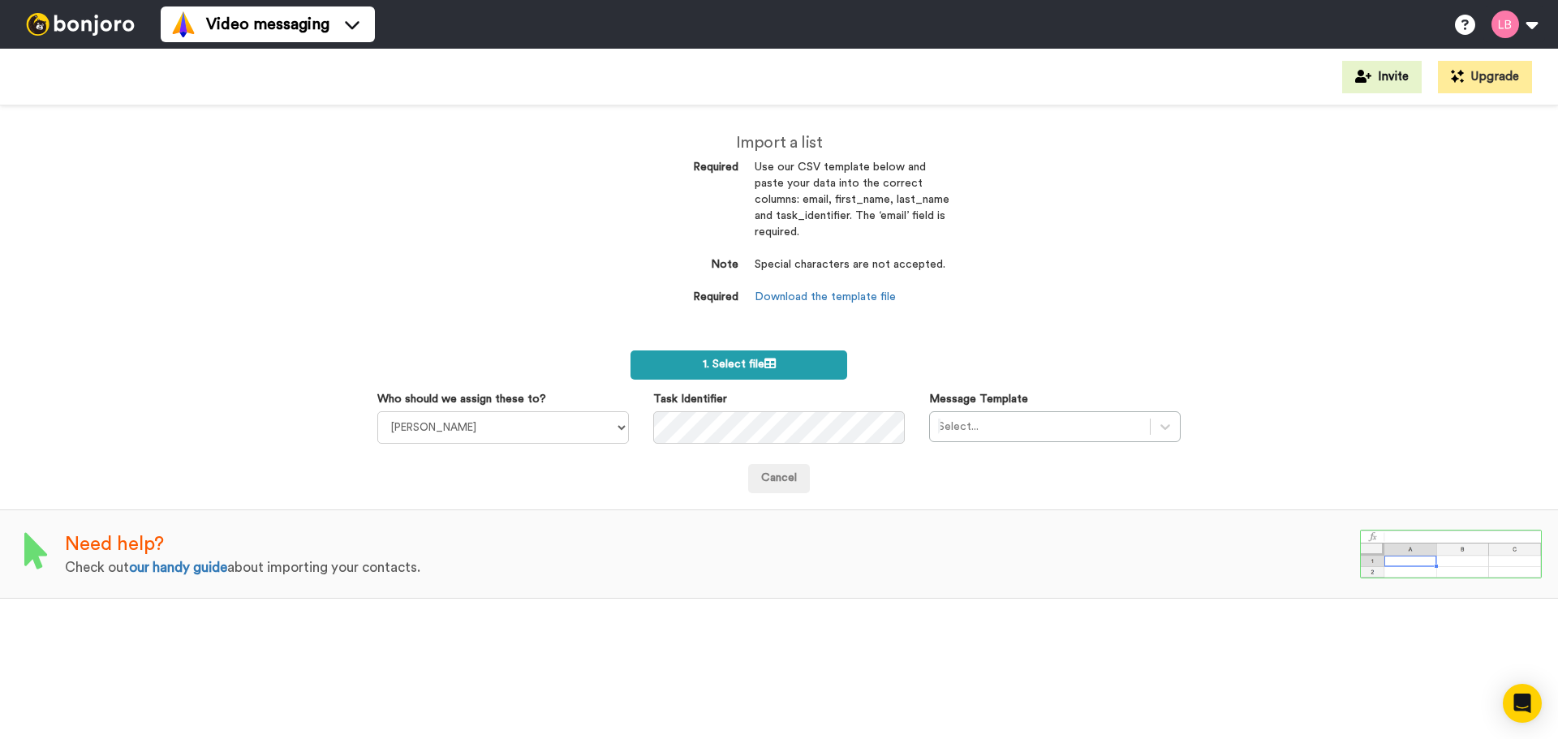
click at [745, 363] on span "1. Select file" at bounding box center [739, 364] width 73 height 11
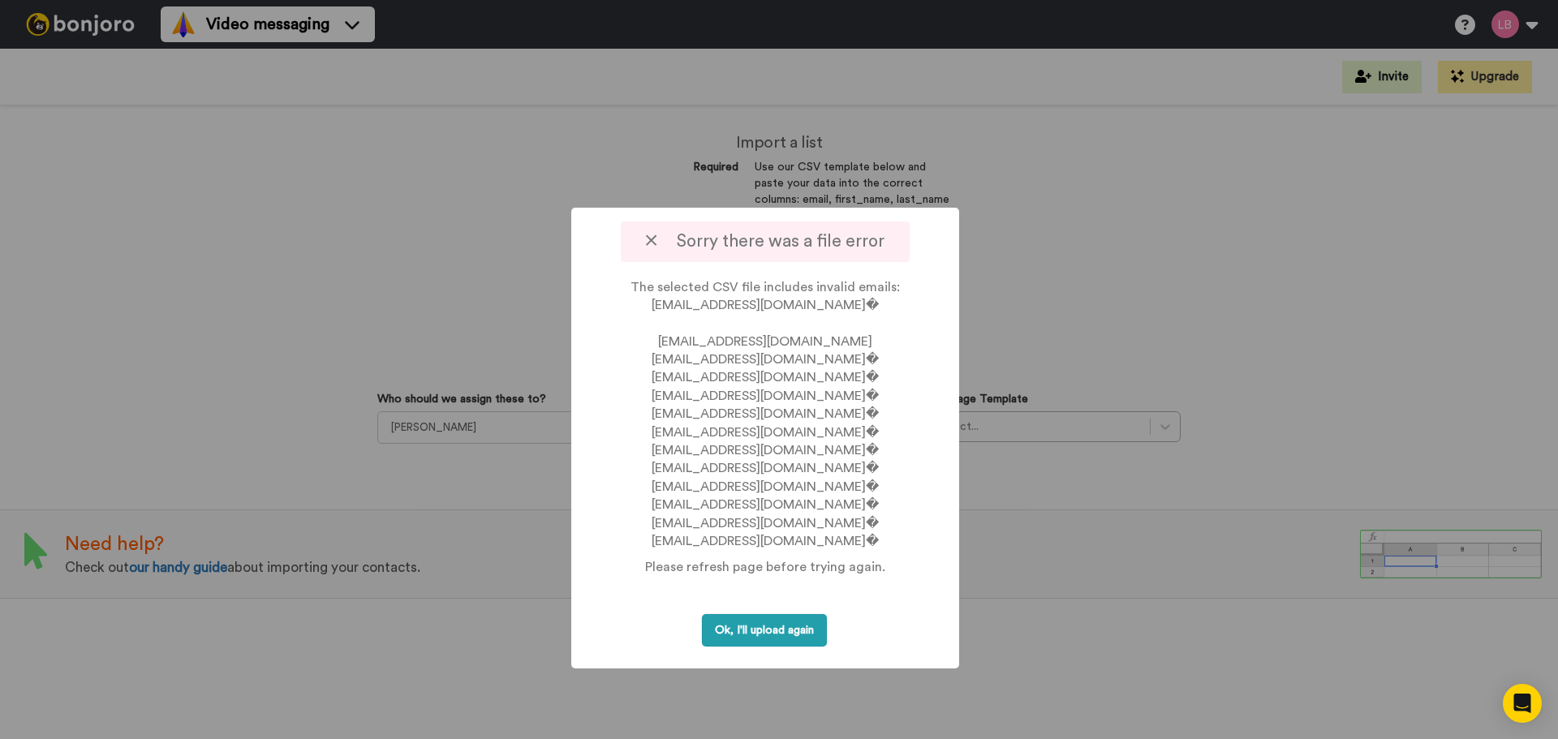
click at [737, 621] on button "Ok, I'll upload again" at bounding box center [764, 630] width 125 height 33
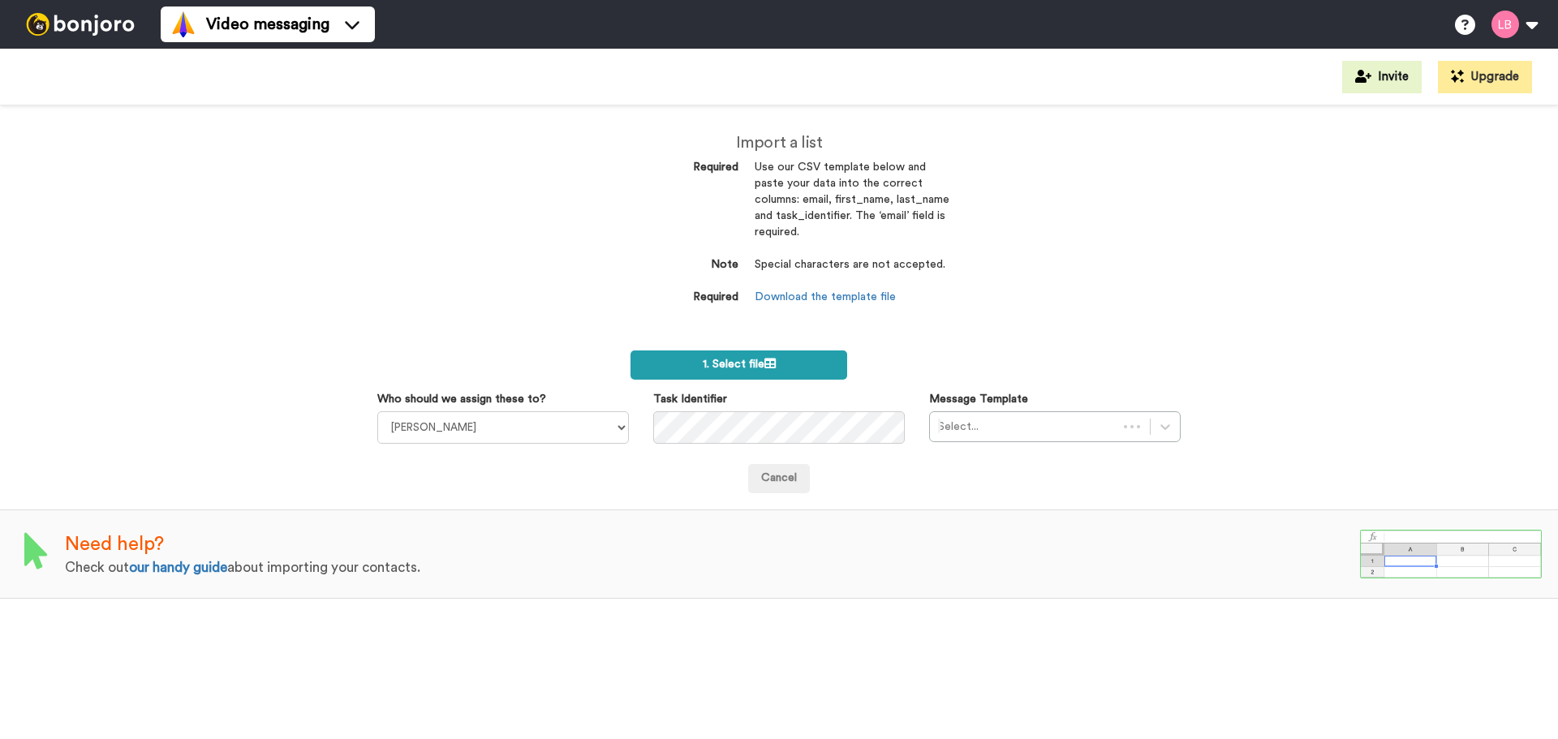
click at [755, 364] on span "1. Select file" at bounding box center [739, 364] width 73 height 11
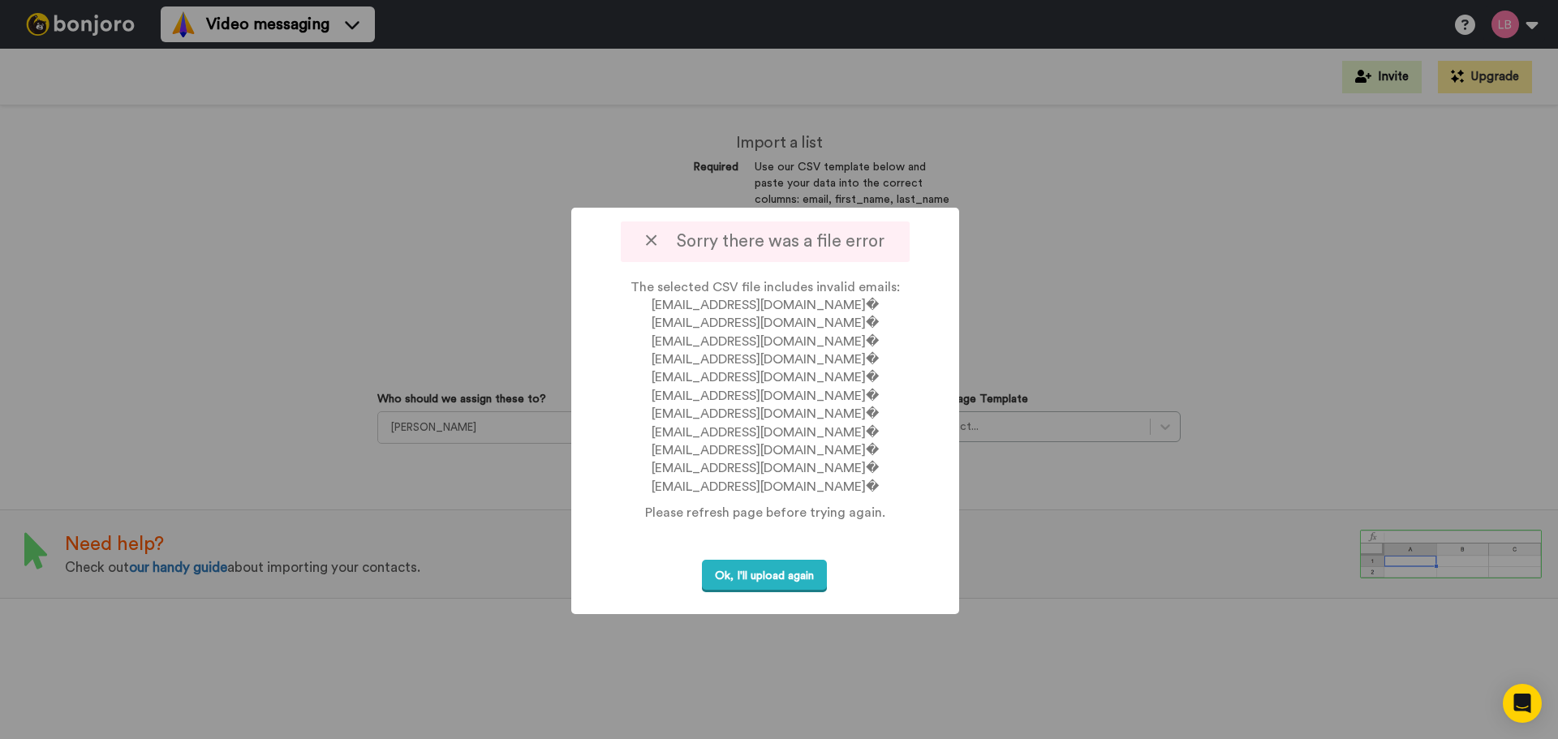
click at [859, 305] on p "The selected CSV file includes invalid emails: [EMAIL_ADDRESS][DOMAIN_NAME]� [E…" at bounding box center [765, 387] width 328 height 218
click at [856, 304] on p "The selected CSV file includes invalid emails: [EMAIL_ADDRESS][DOMAIN_NAME]� [E…" at bounding box center [765, 387] width 328 height 218
drag, startPoint x: 846, startPoint y: 302, endPoint x: 659, endPoint y: 302, distance: 187.4
click at [659, 302] on p "The selected CSV file includes invalid emails: vinuezajennifer077@gmail.com� ch…" at bounding box center [765, 387] width 328 height 218
copy p "vinuezajennifer077@gmail.com"
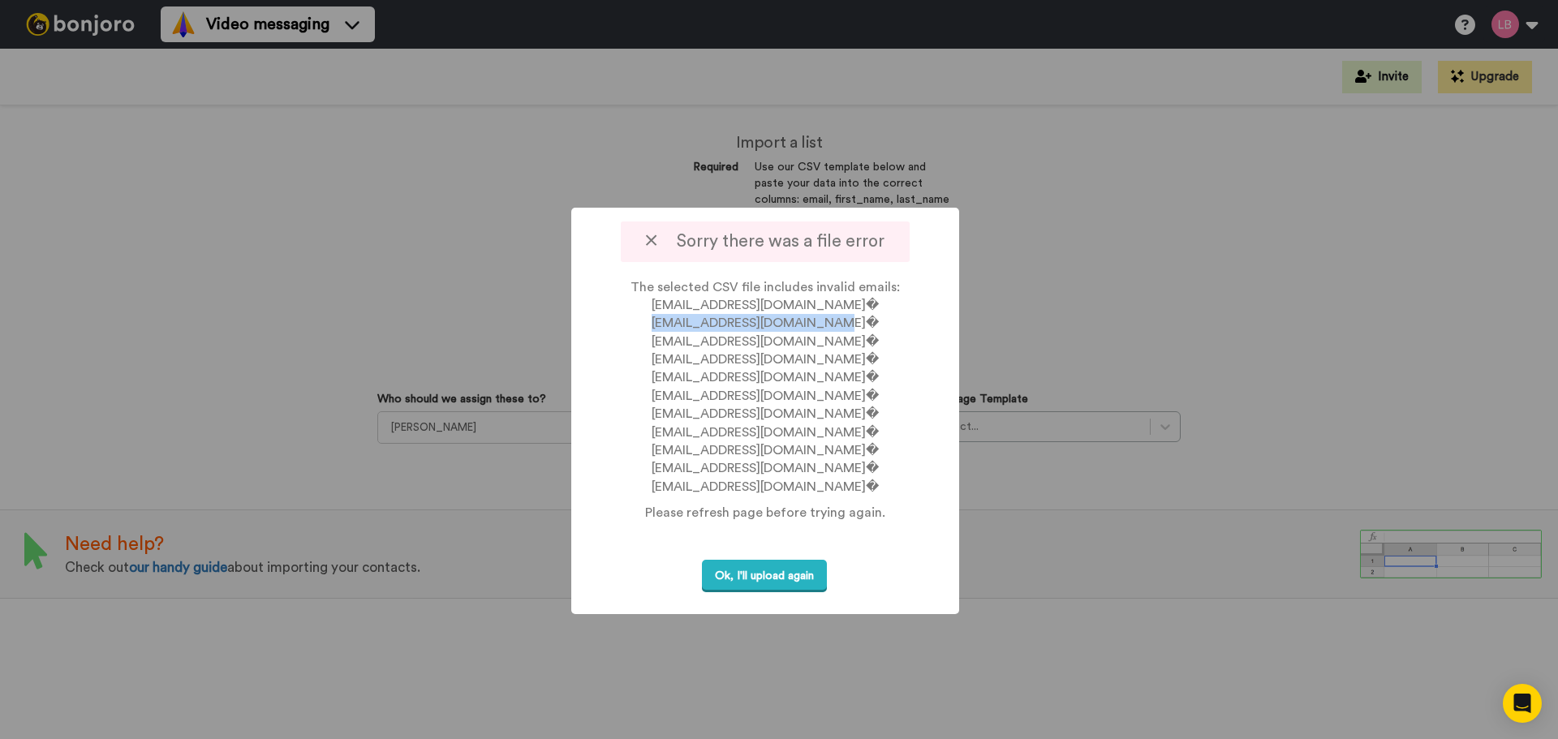
drag, startPoint x: 848, startPoint y: 324, endPoint x: 672, endPoint y: 323, distance: 176.1
click at [672, 323] on p "The selected CSV file includes invalid emails: vinuezajennifer077@gmail.com� ch…" at bounding box center [765, 387] width 328 height 218
copy p "chidomhosvabrita@gmail.com"
drag, startPoint x: 813, startPoint y: 337, endPoint x: 737, endPoint y: 337, distance: 75.5
click at [700, 334] on p "The selected CSV file includes invalid emails: vinuezajennifer077@gmail.com� ch…" at bounding box center [765, 387] width 328 height 218
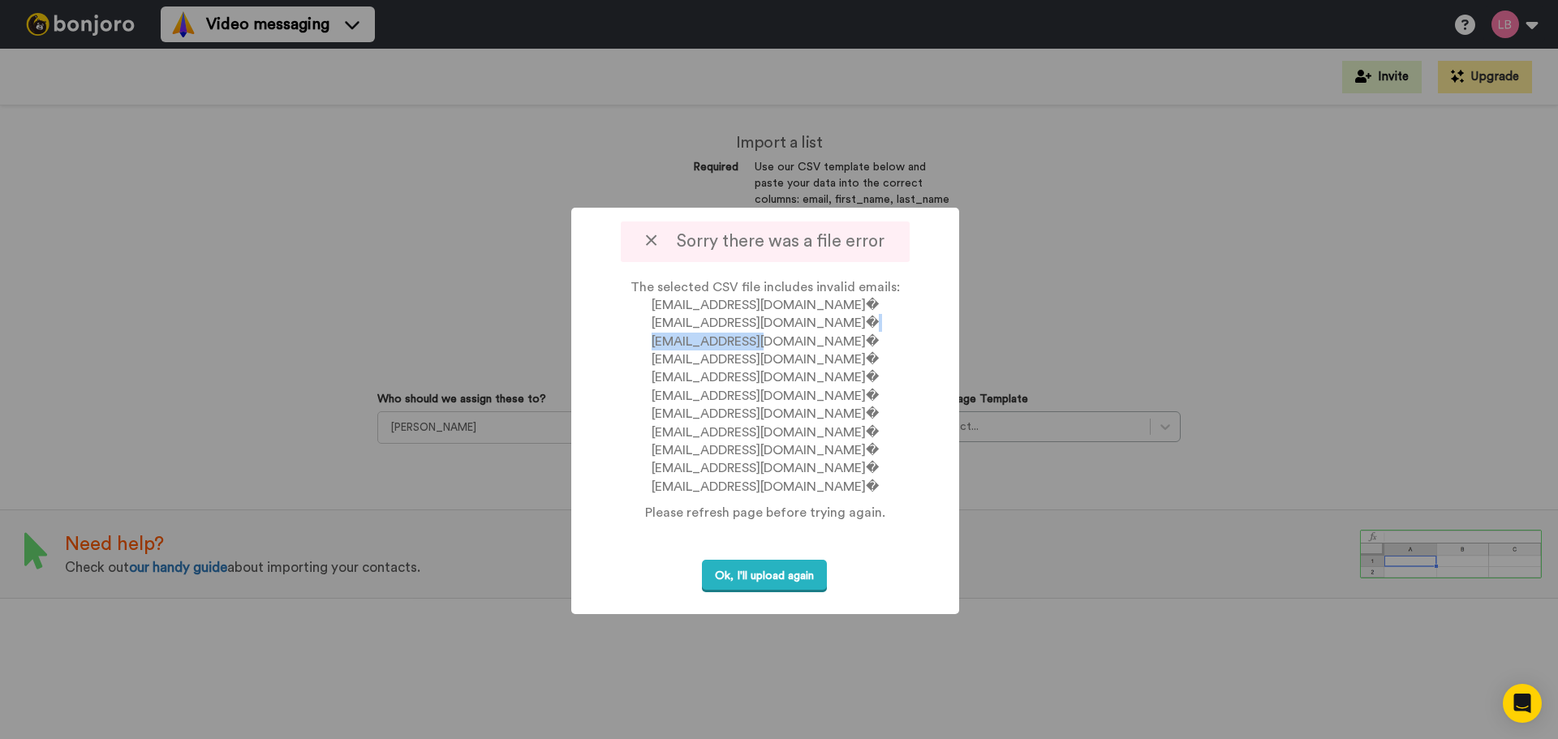
copy p "deneil_13@live.com"
drag, startPoint x: 837, startPoint y: 358, endPoint x: 675, endPoint y: 357, distance: 162.3
click at [675, 357] on p "The selected CSV file includes invalid emails: vinuezajennifer077@gmail.com� ch…" at bounding box center [765, 387] width 328 height 218
copy p "wilmakatlego34@gmail.com"
drag, startPoint x: 844, startPoint y: 414, endPoint x: 648, endPoint y: 412, distance: 195.5
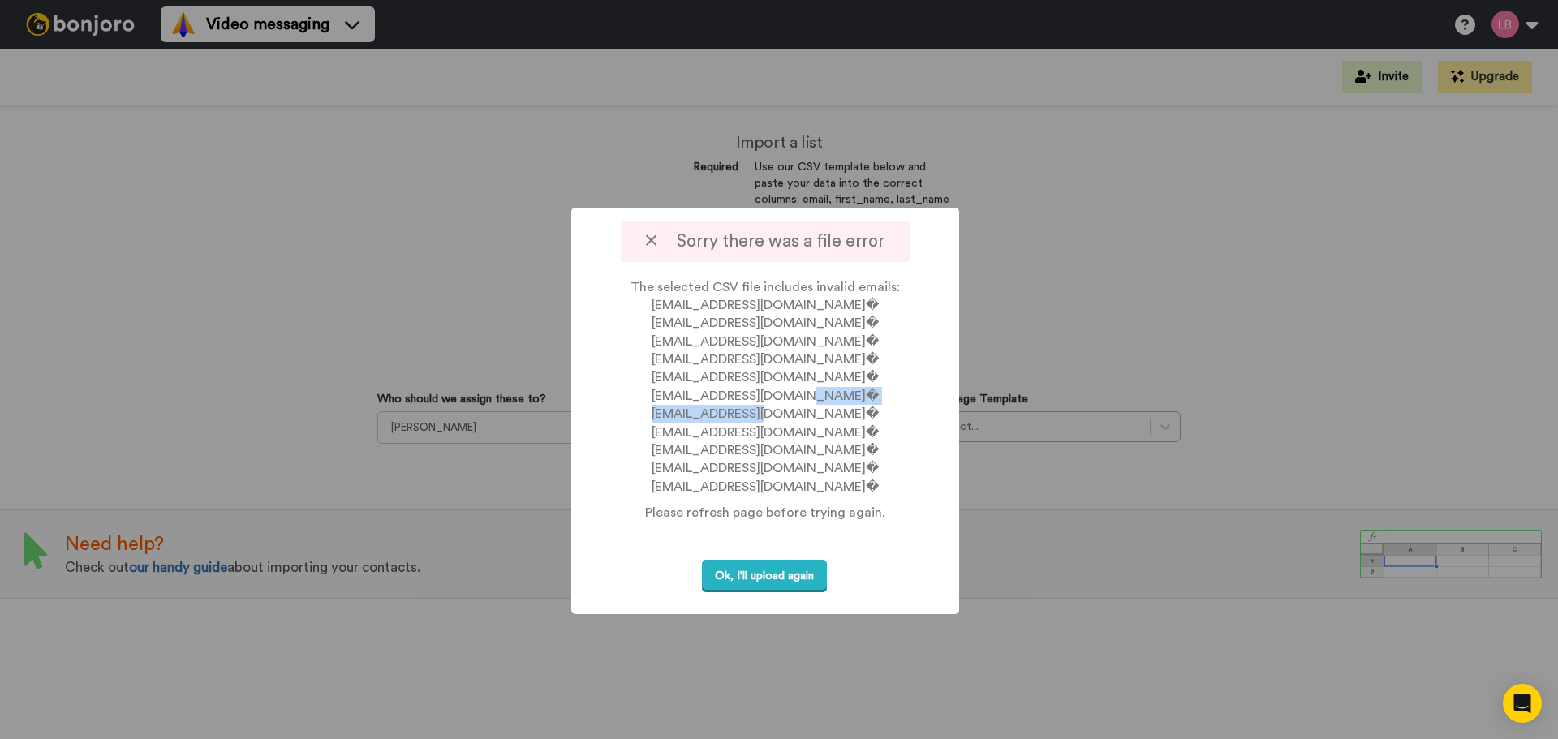
click at [648, 412] on p "The selected CSV file includes invalid emails: vinuezajennifer077@gmail.com� ch…" at bounding box center [765, 387] width 328 height 218
click at [774, 578] on button "Ok, I'll upload again" at bounding box center [764, 576] width 125 height 33
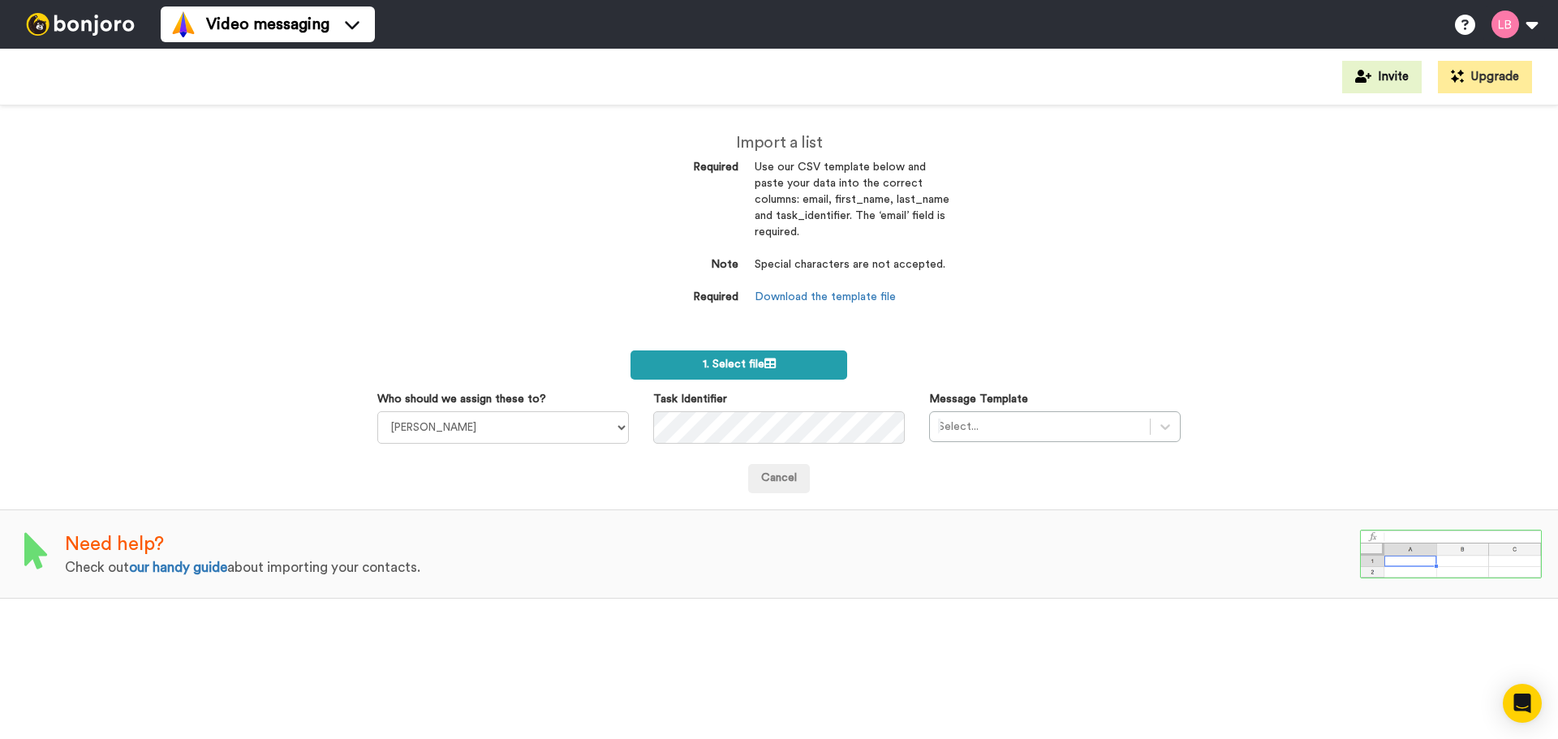
click at [802, 365] on label "1. Select file" at bounding box center [738, 364] width 217 height 29
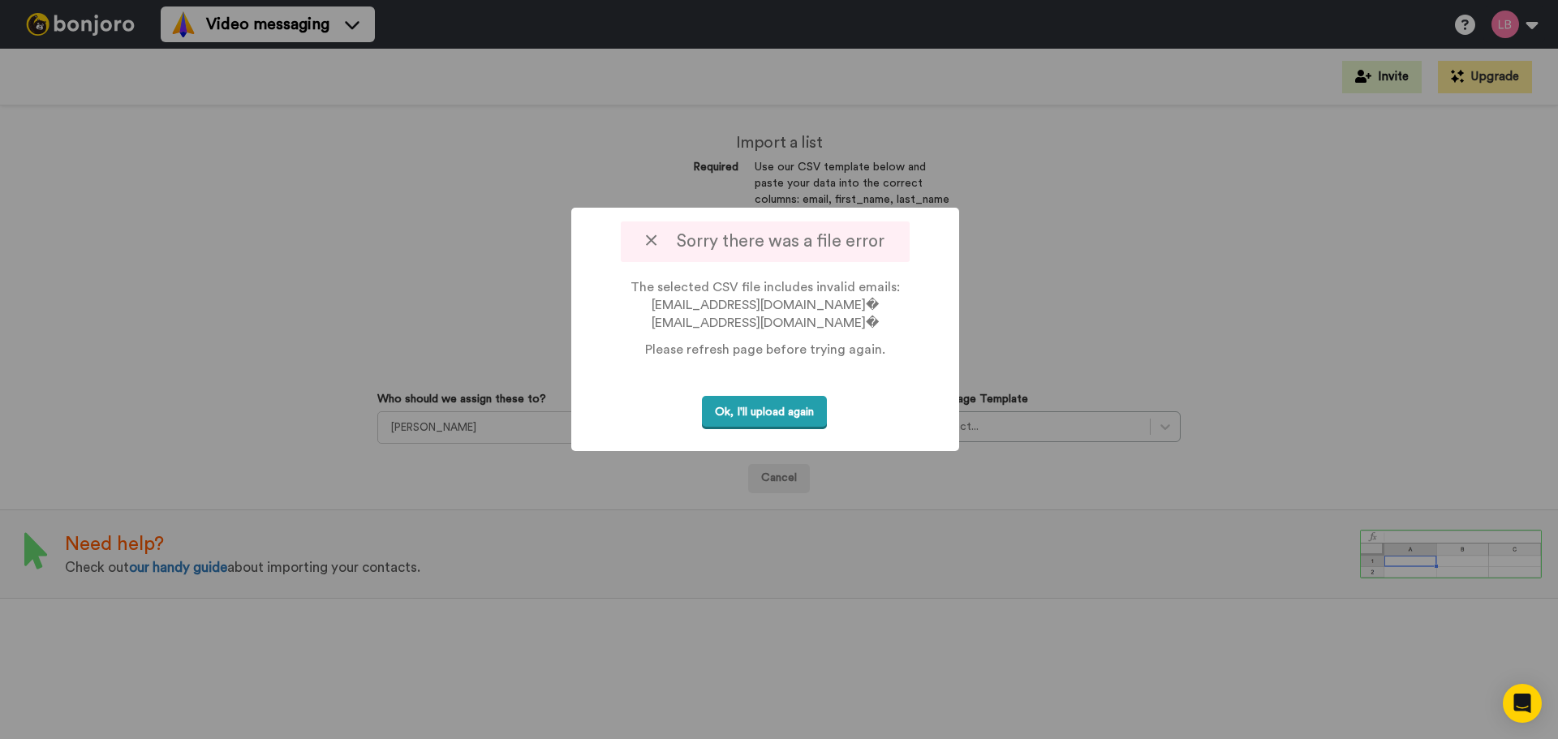
click at [736, 407] on button "Ok, I'll upload again" at bounding box center [764, 412] width 125 height 33
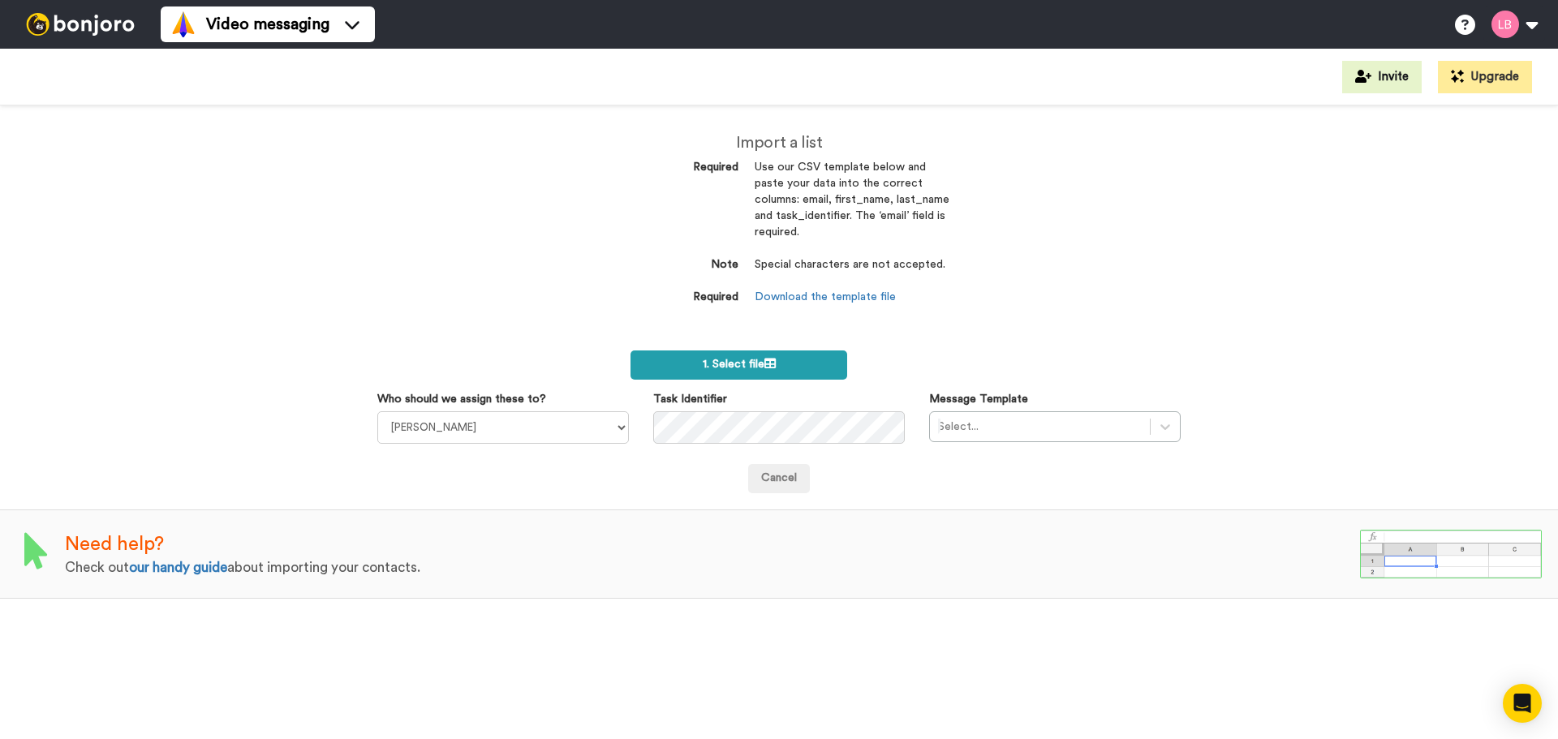
click at [778, 362] on label "1. Select file" at bounding box center [738, 364] width 217 height 29
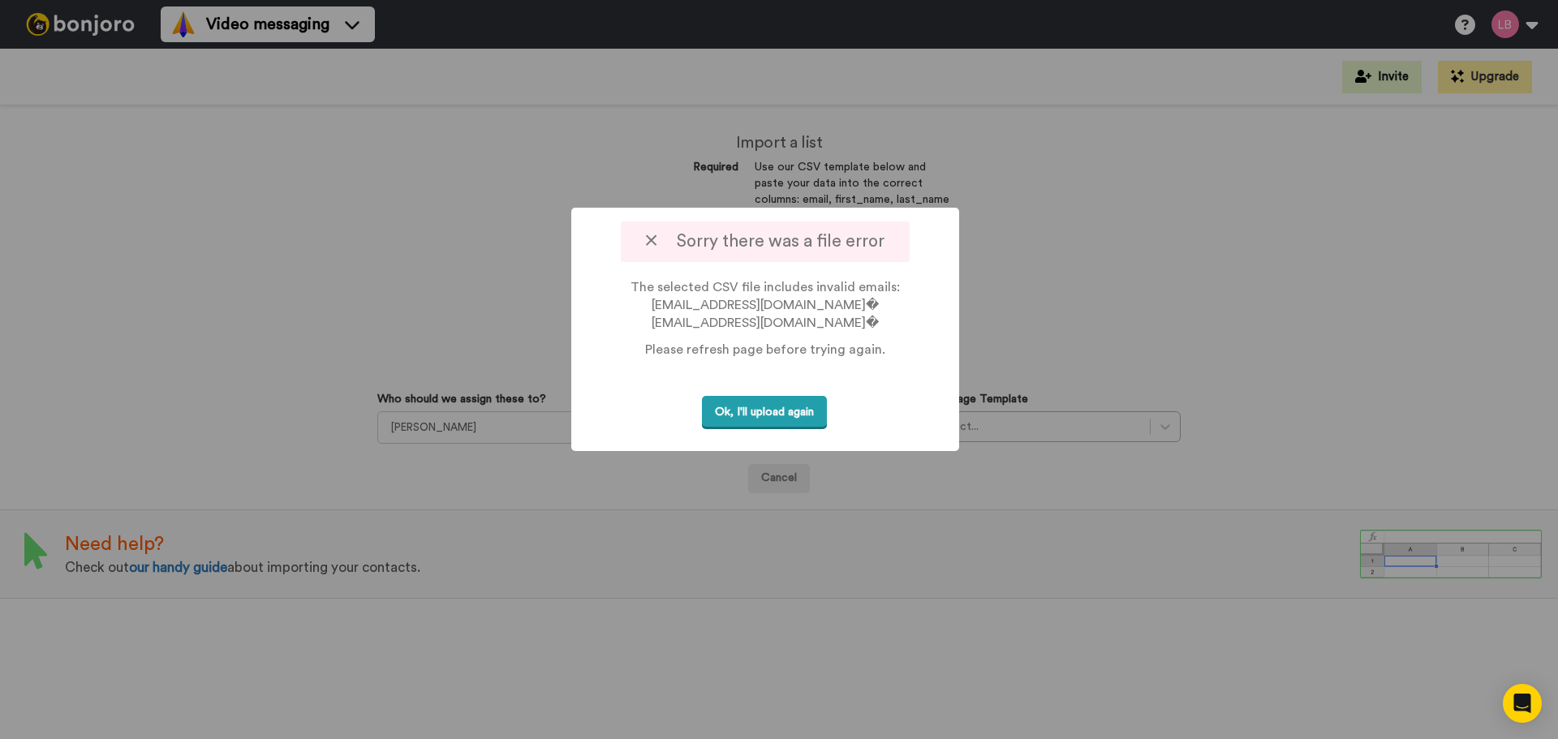
click at [799, 410] on button "Ok, I'll upload again" at bounding box center [764, 412] width 125 height 33
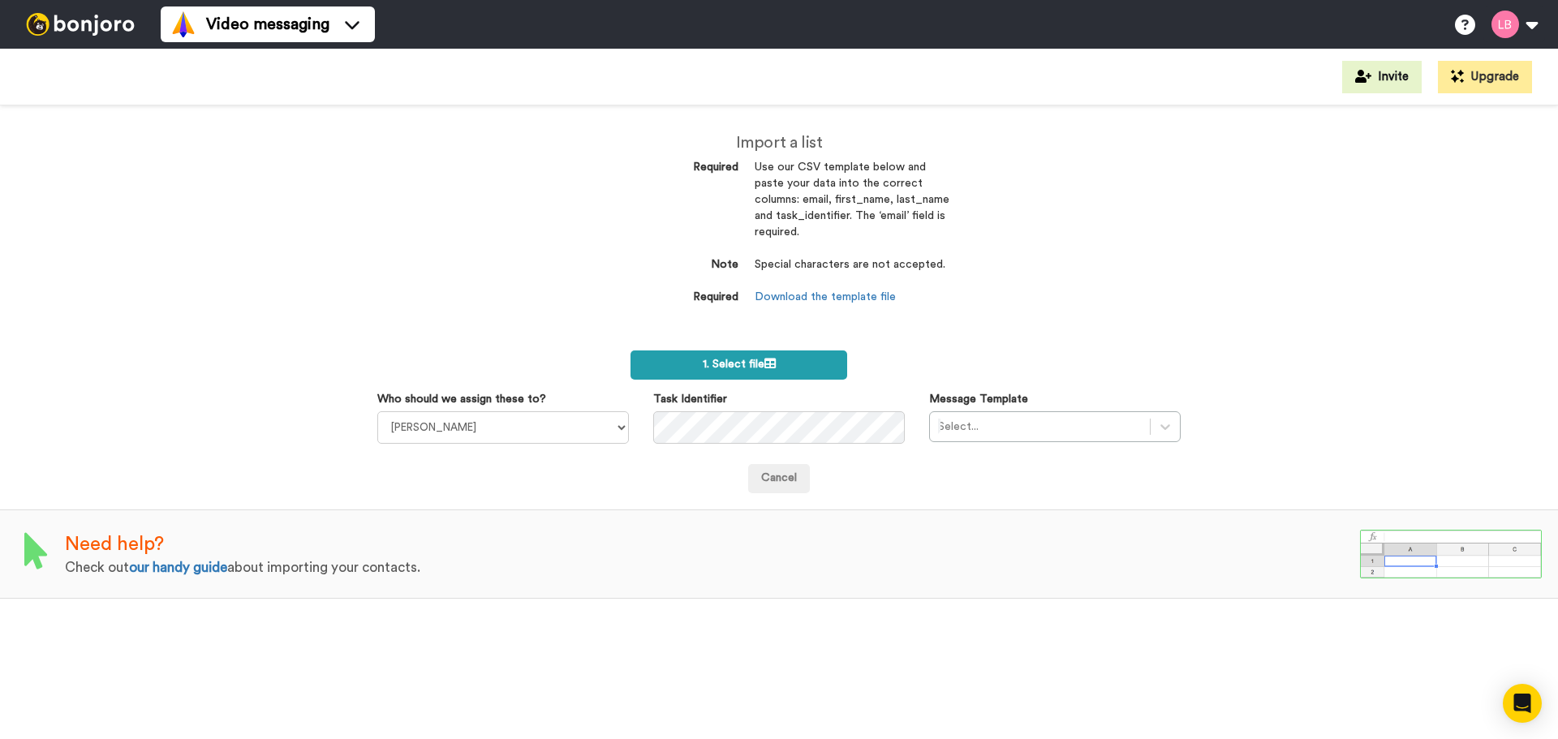
click at [784, 356] on label "1. Select file" at bounding box center [738, 364] width 217 height 29
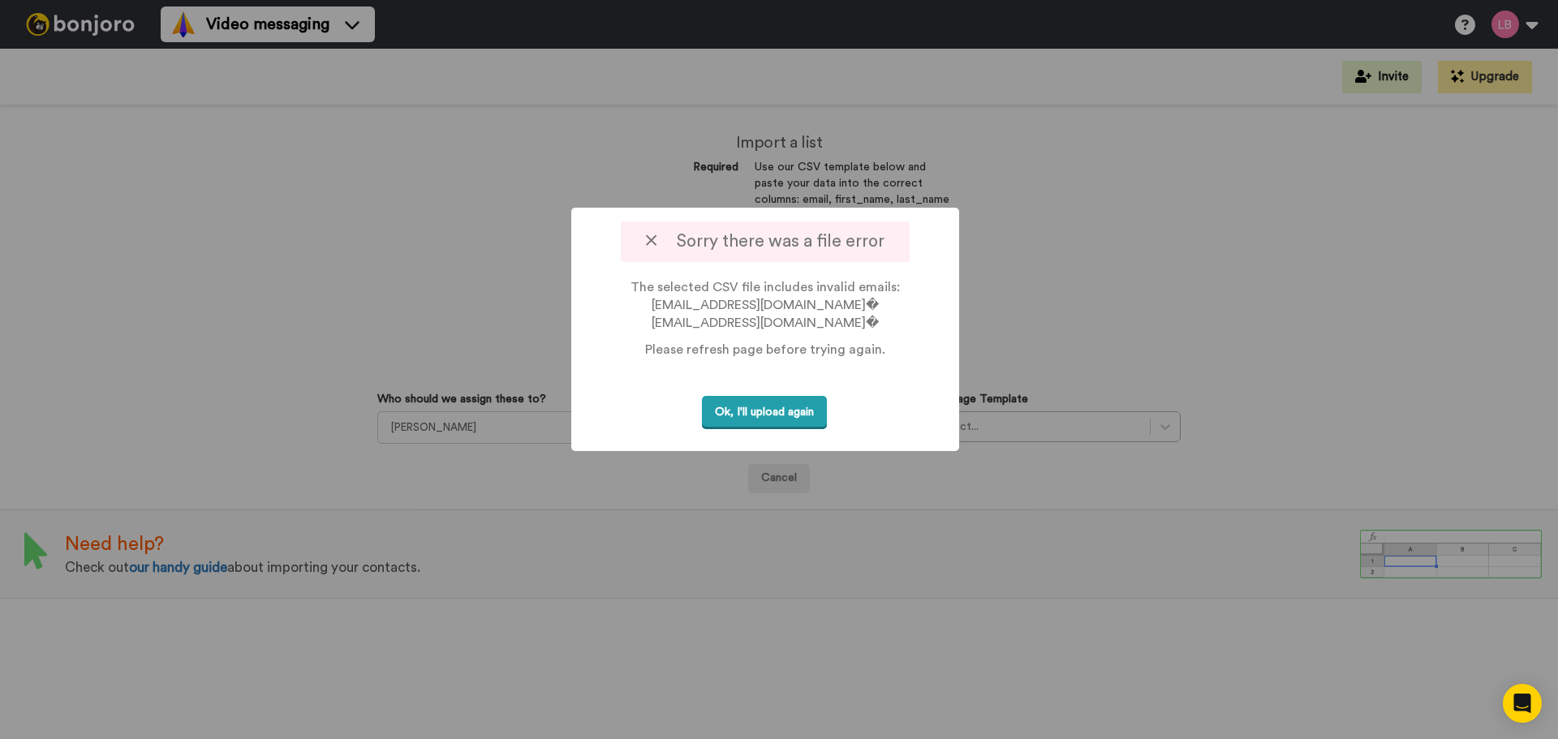
click at [755, 414] on button "Ok, I'll upload again" at bounding box center [764, 412] width 125 height 33
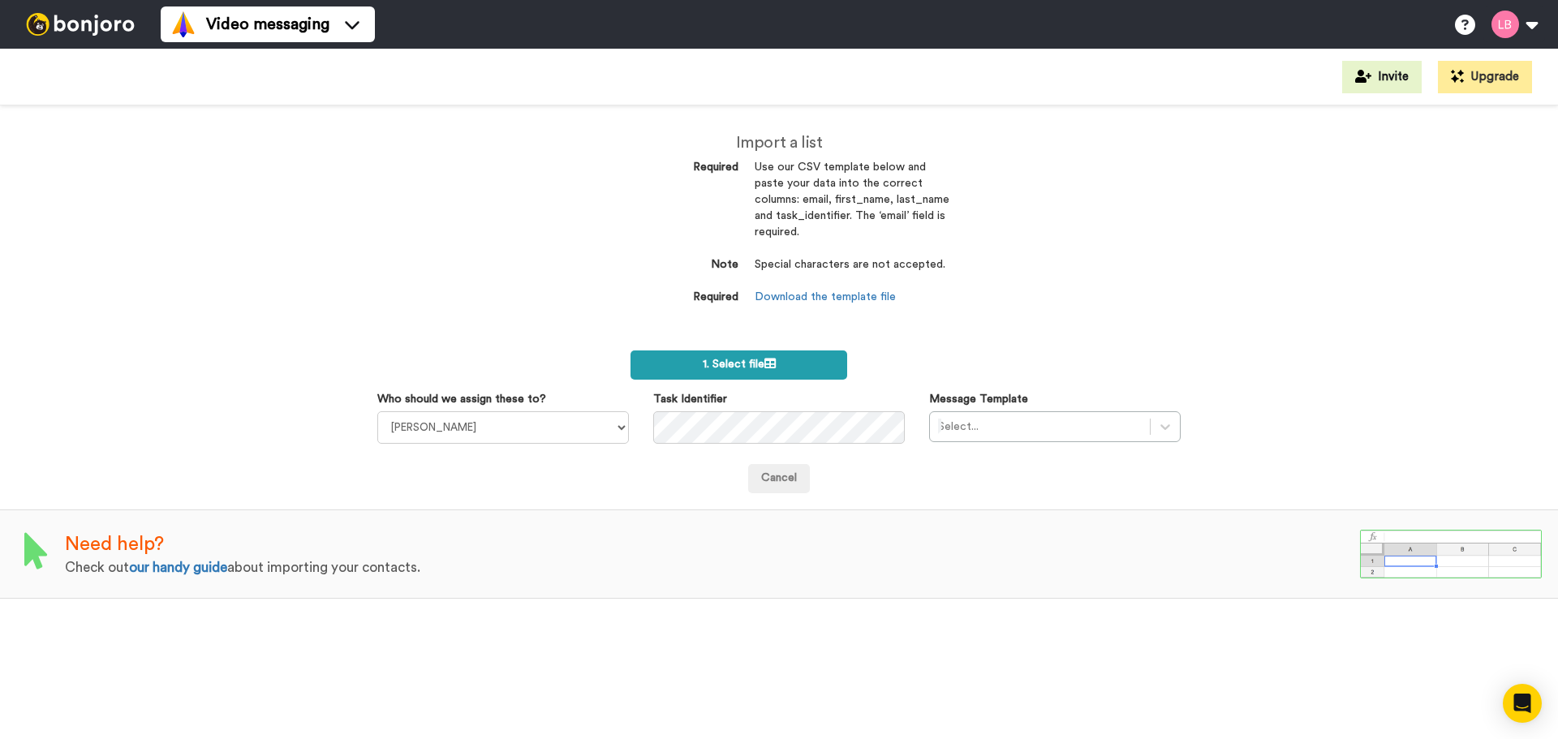
click at [767, 368] on icon at bounding box center [769, 363] width 11 height 11
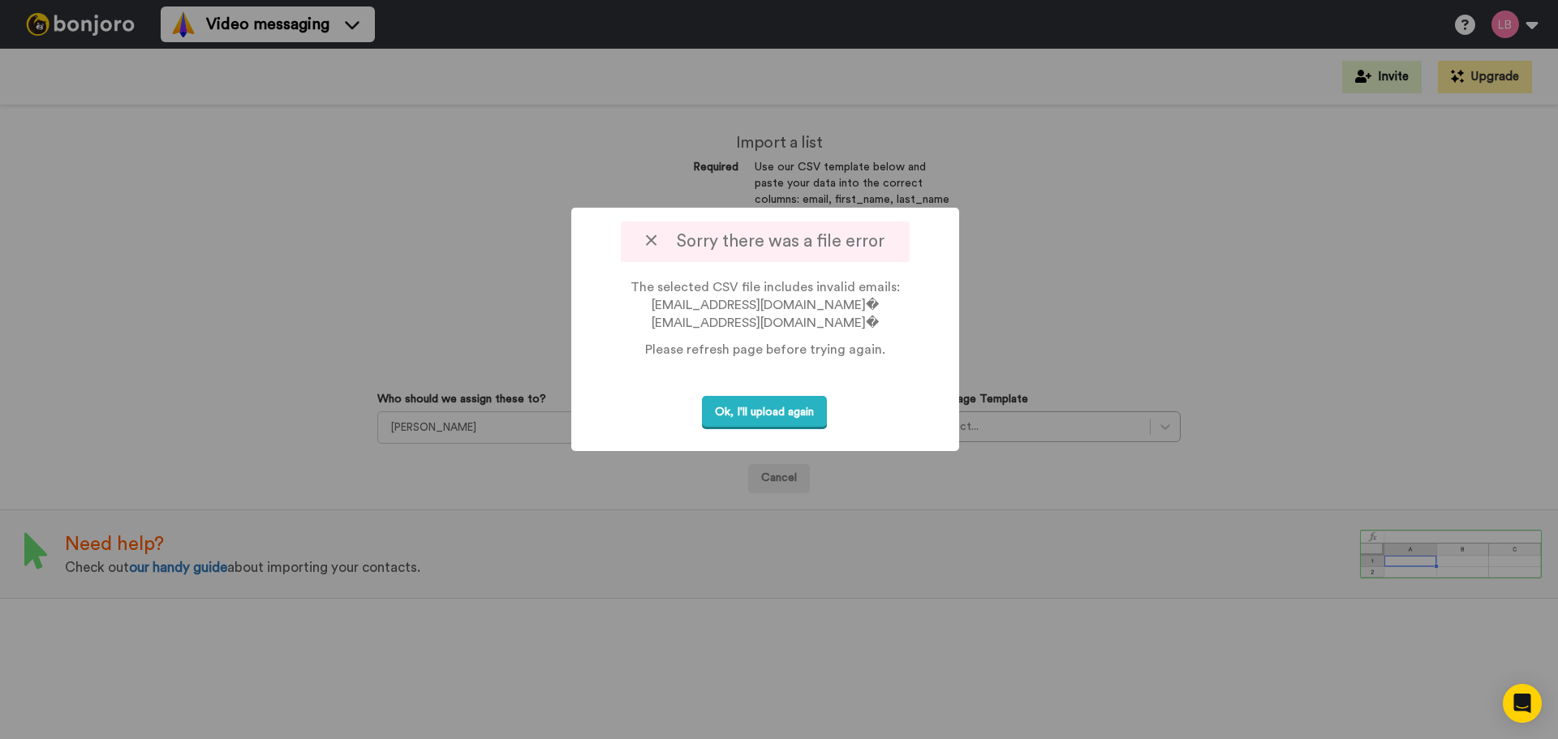
click at [672, 305] on p "The selected CSV file includes invalid emails: vinuezajennifer077@gmail.com� ch…" at bounding box center [765, 305] width 328 height 54
click at [862, 320] on p "The selected CSV file includes invalid emails: vinuezajennifer077@gmail.com� ch…" at bounding box center [765, 305] width 328 height 54
drag, startPoint x: 852, startPoint y: 307, endPoint x: 669, endPoint y: 298, distance: 183.6
click at [669, 298] on p "The selected CSV file includes invalid emails: vinuezajennifer077@gmail.com� ch…" at bounding box center [765, 305] width 328 height 54
copy p "vinuezajennifer077@gmail.com"
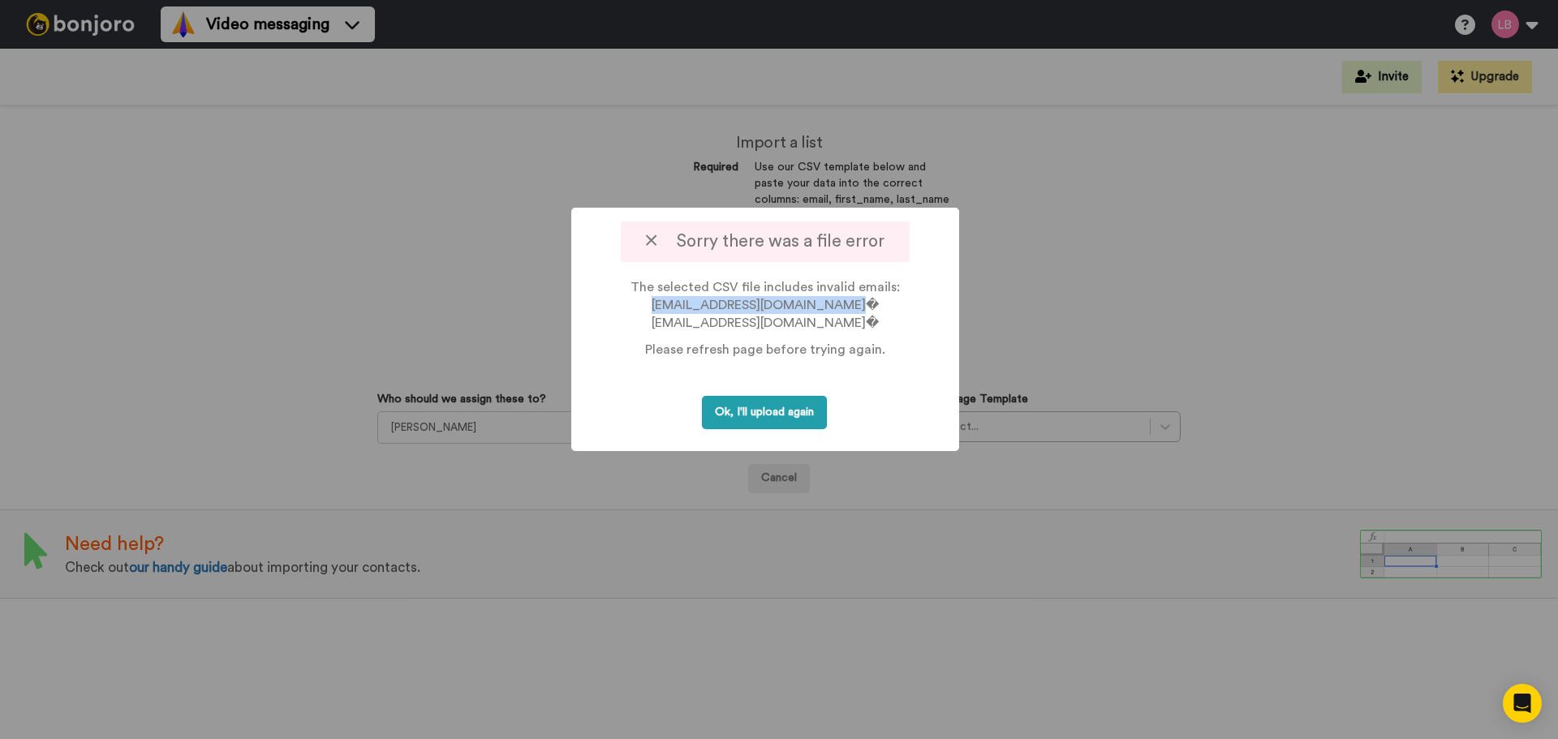
click at [812, 411] on button "Ok, I'll upload again" at bounding box center [764, 412] width 125 height 33
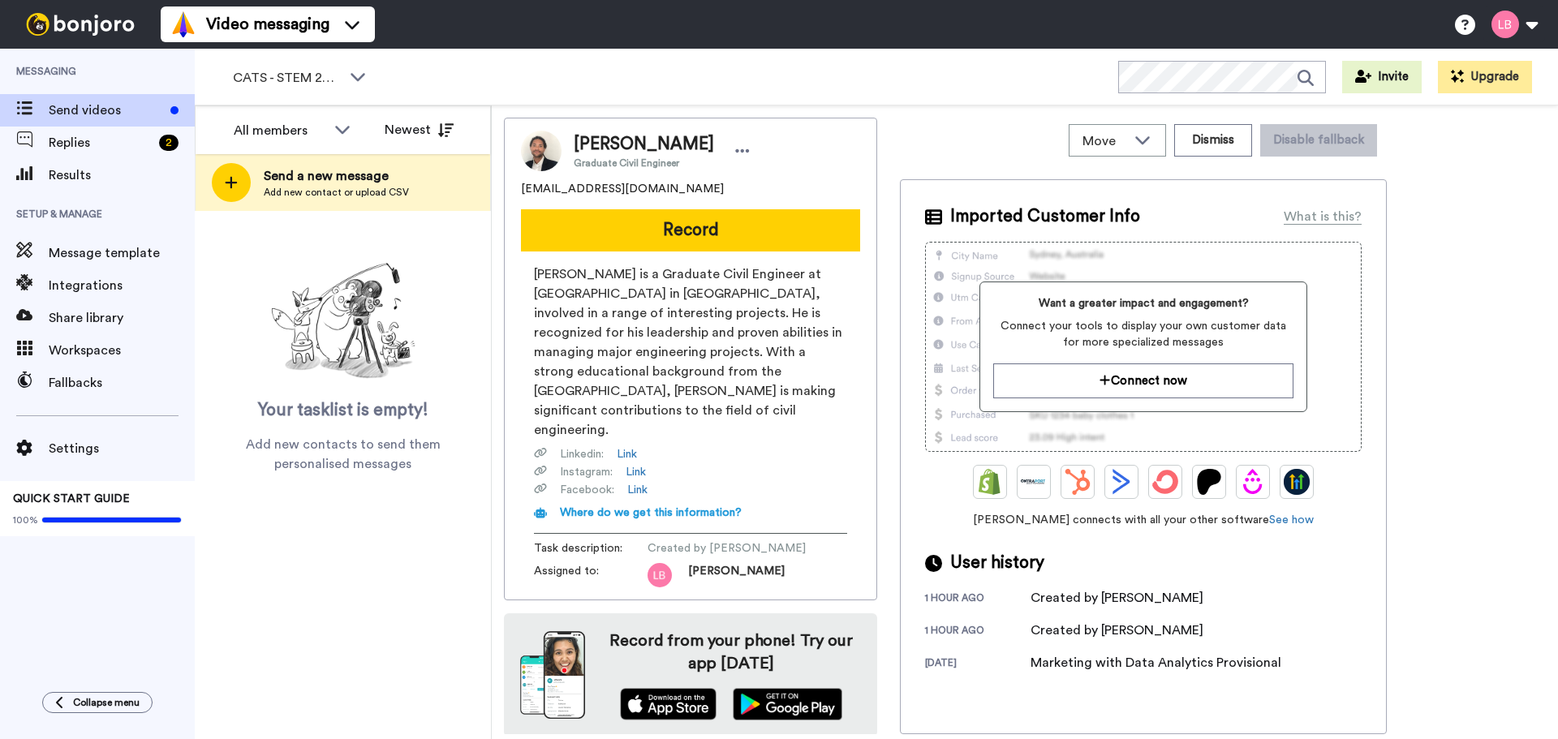
click at [388, 198] on span "Add new contact or upload CSV" at bounding box center [336, 192] width 145 height 13
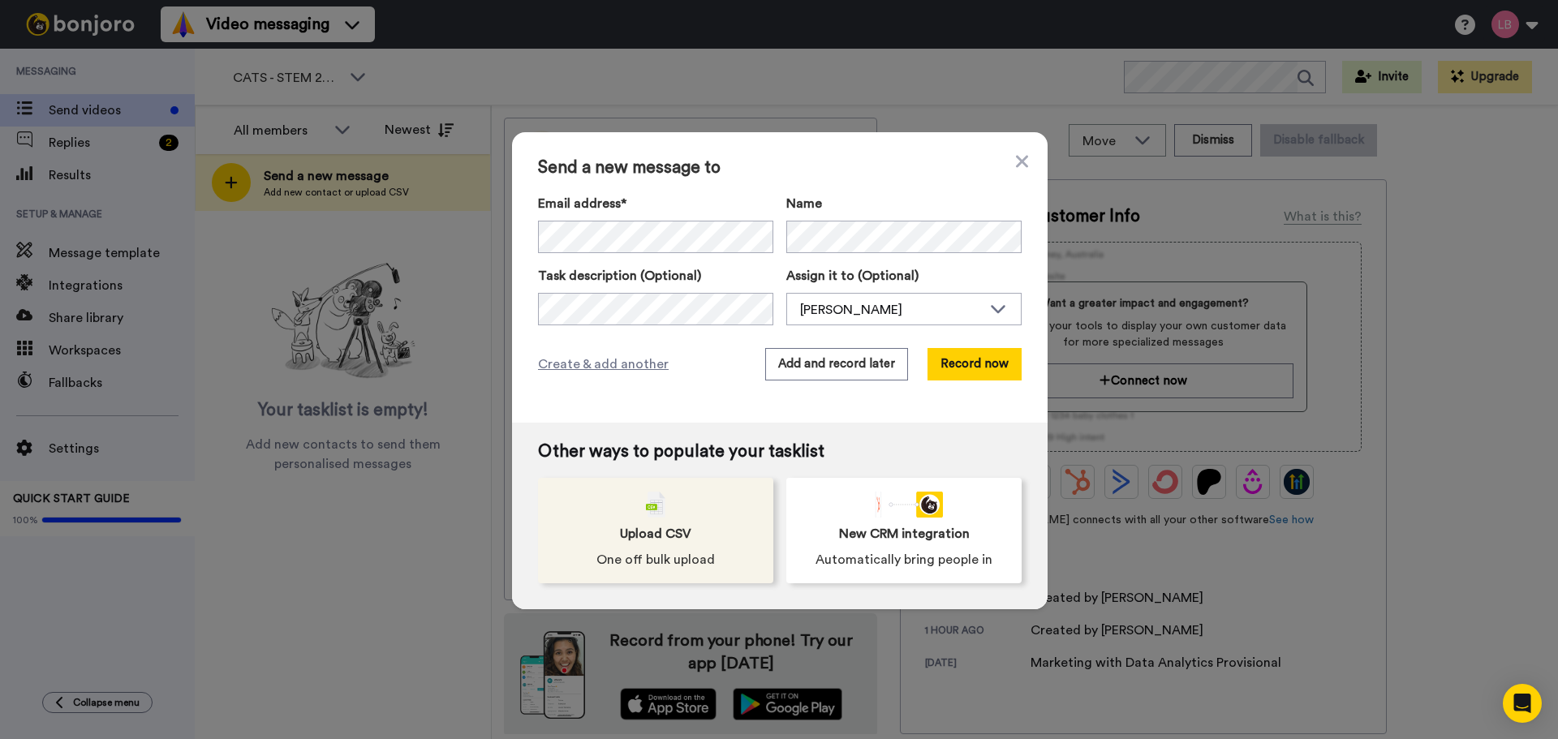
click at [668, 544] on div "Upload CSV One off bulk upload" at bounding box center [655, 530] width 235 height 105
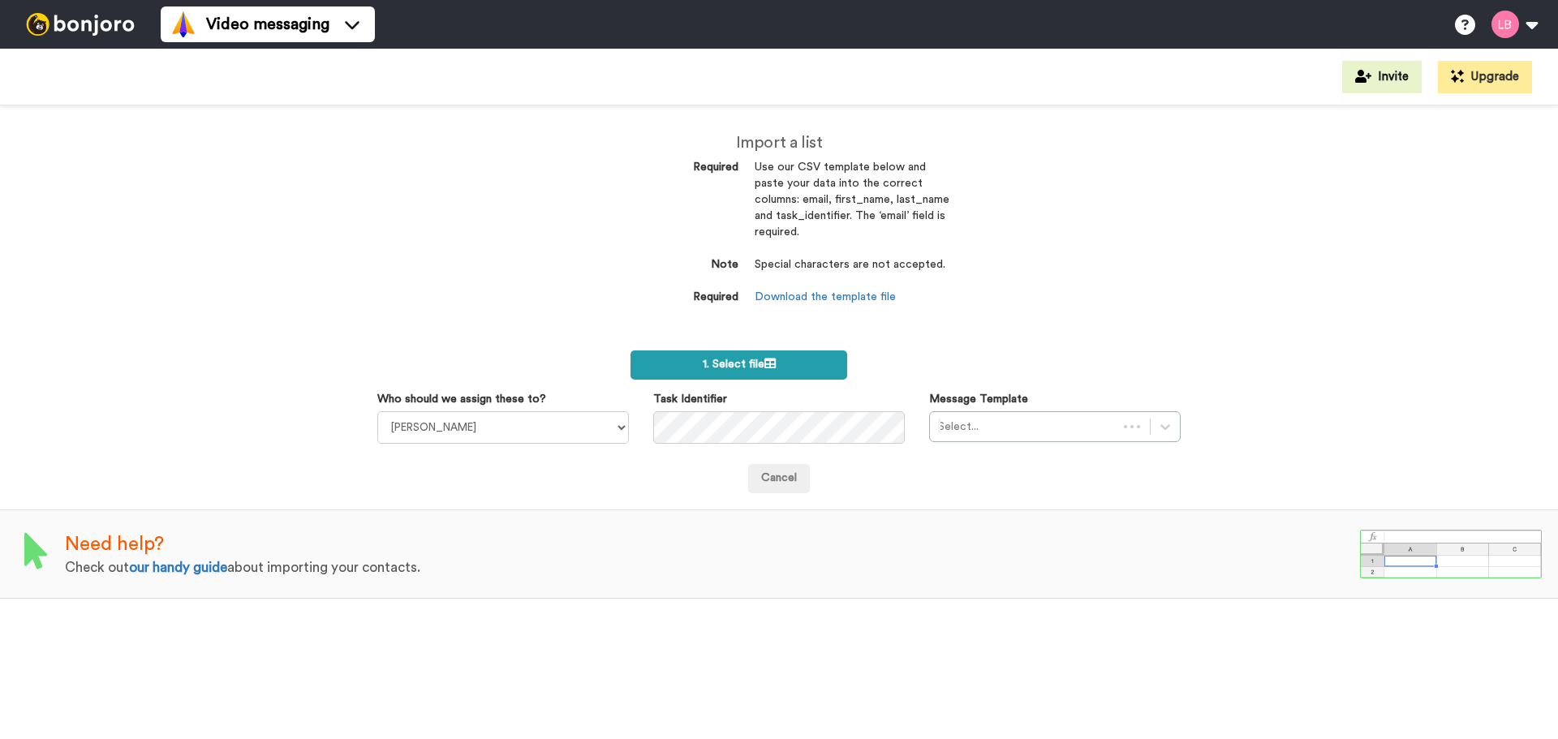
click at [741, 364] on span "1. Select file" at bounding box center [739, 364] width 73 height 11
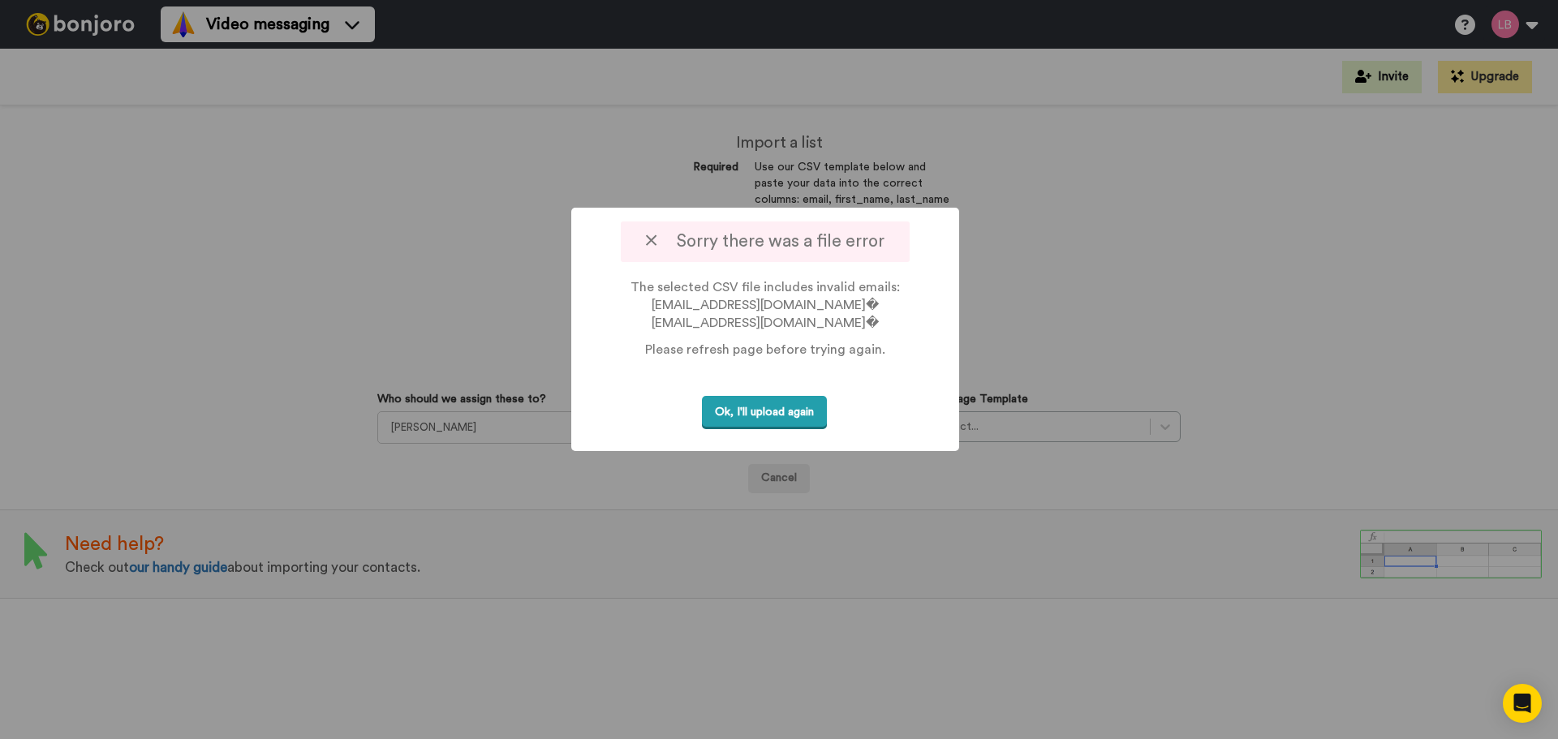
click at [760, 402] on button "Ok, I'll upload again" at bounding box center [764, 412] width 125 height 33
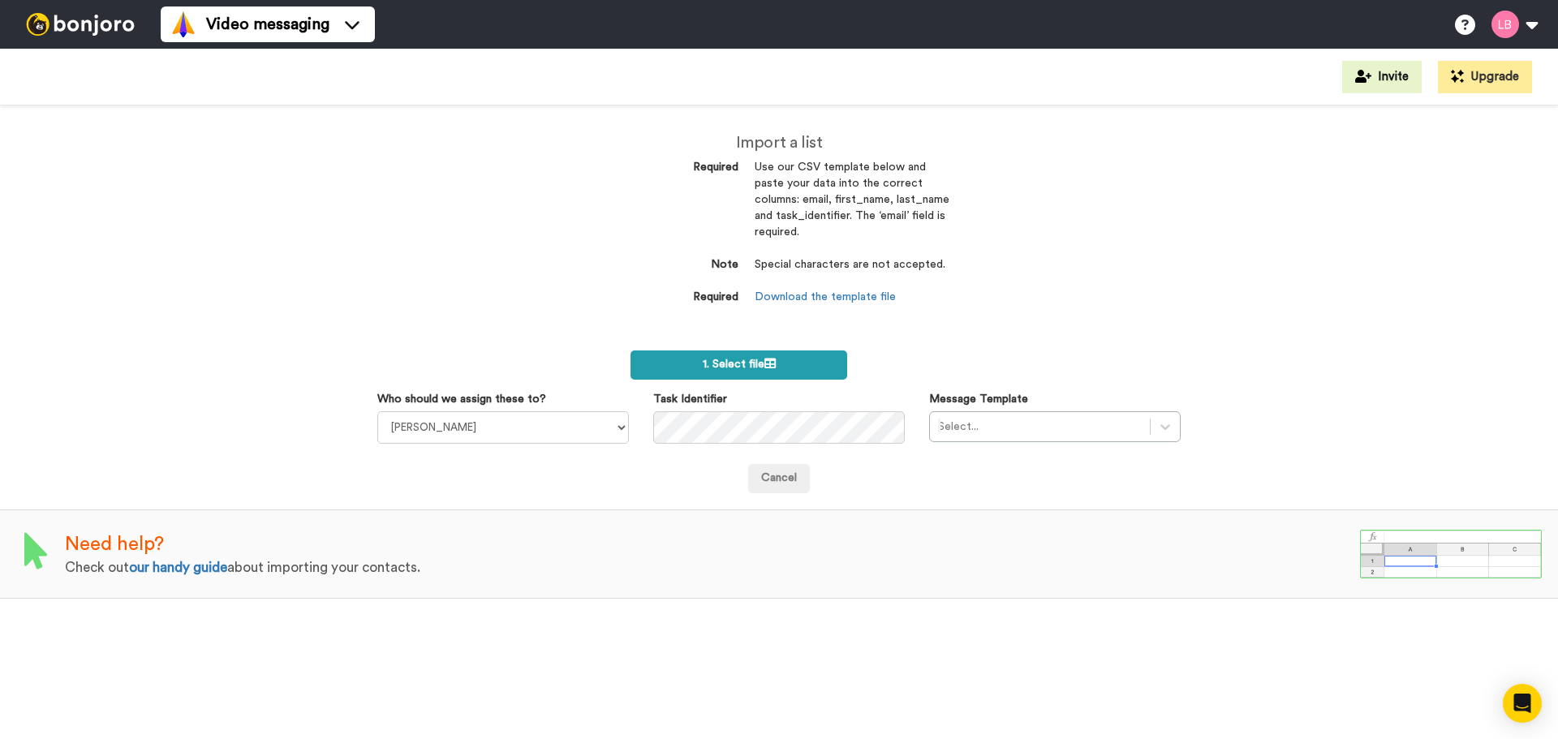
click at [768, 362] on icon at bounding box center [769, 363] width 11 height 11
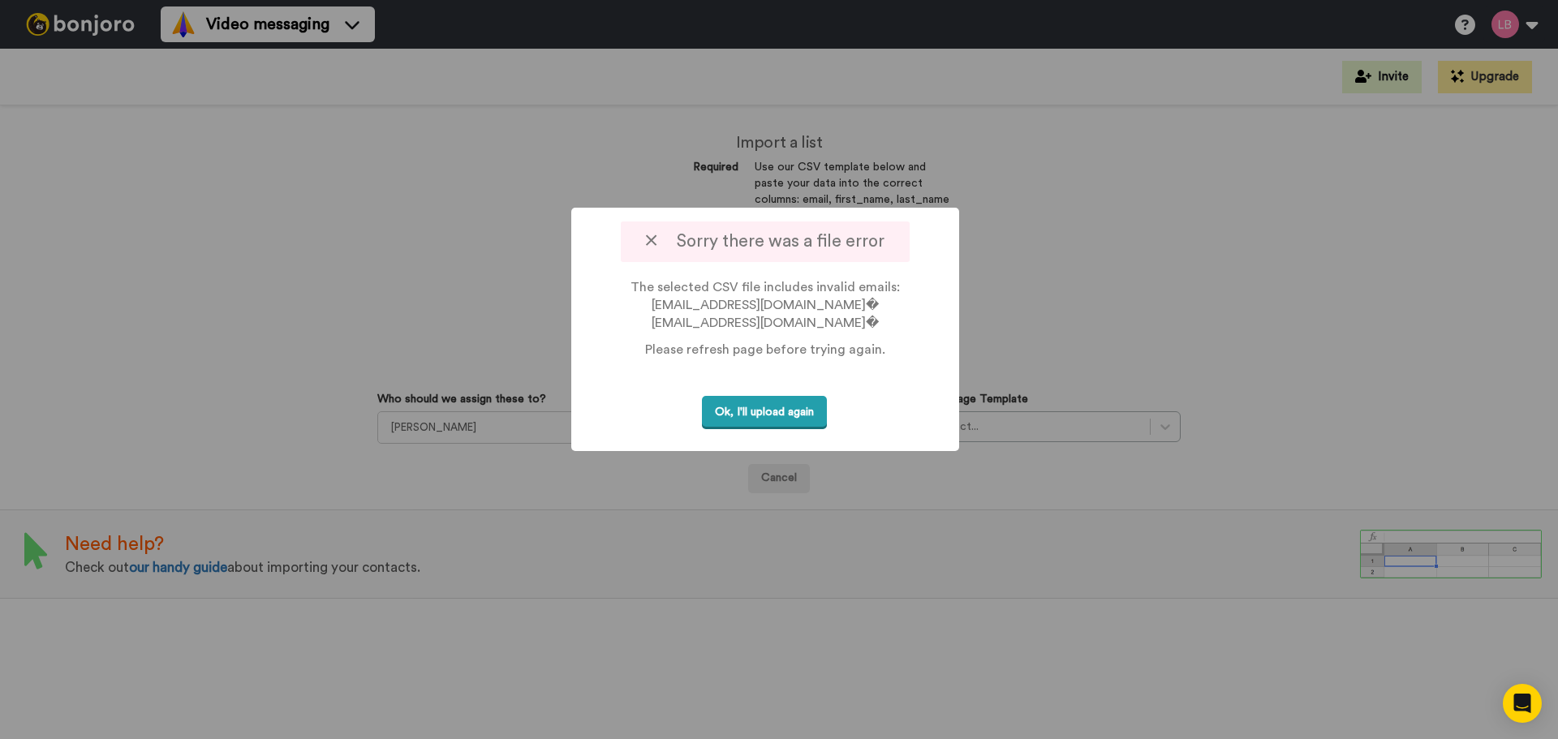
click at [749, 412] on button "Ok, I'll upload again" at bounding box center [764, 412] width 125 height 33
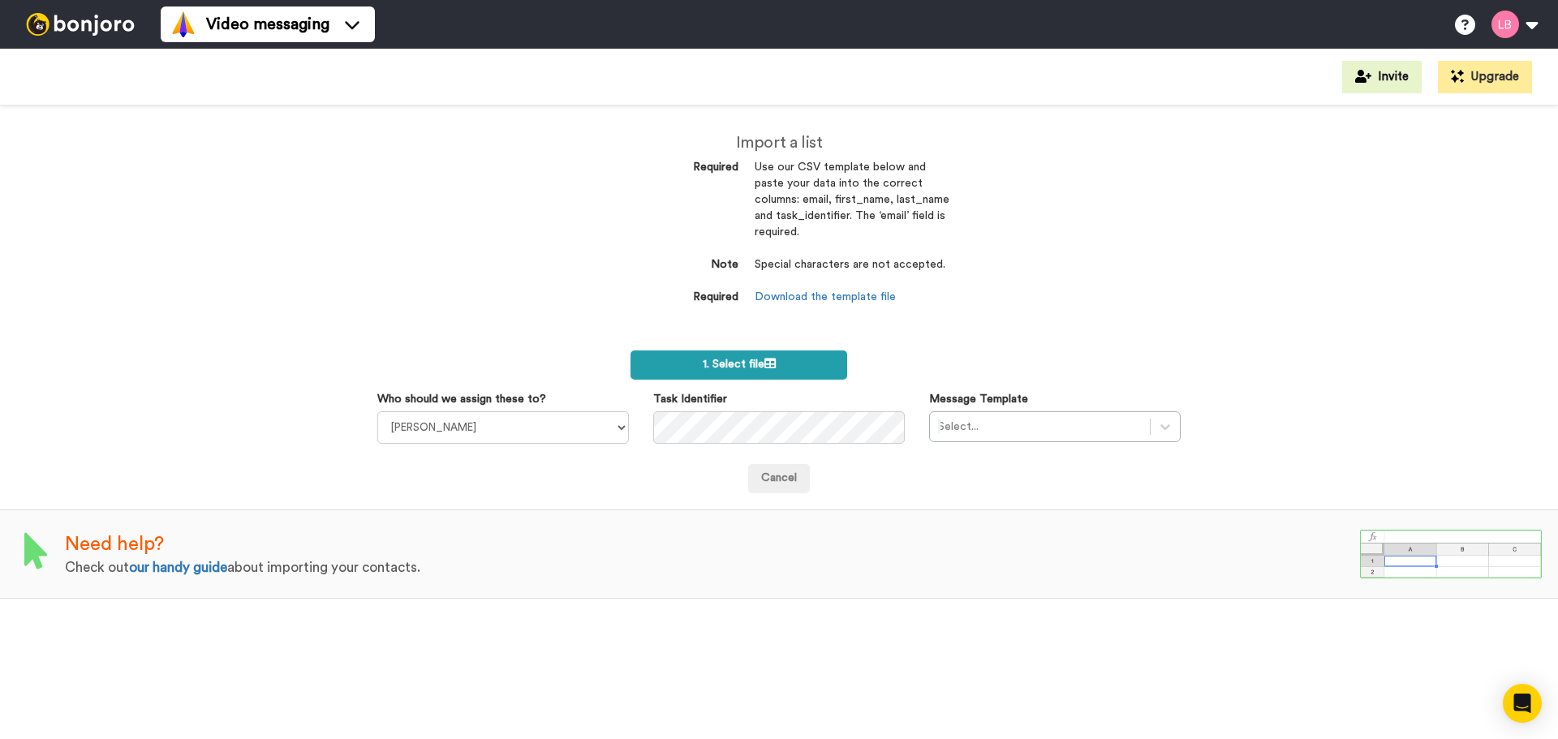
click at [762, 356] on label "1. Select file" at bounding box center [738, 364] width 217 height 29
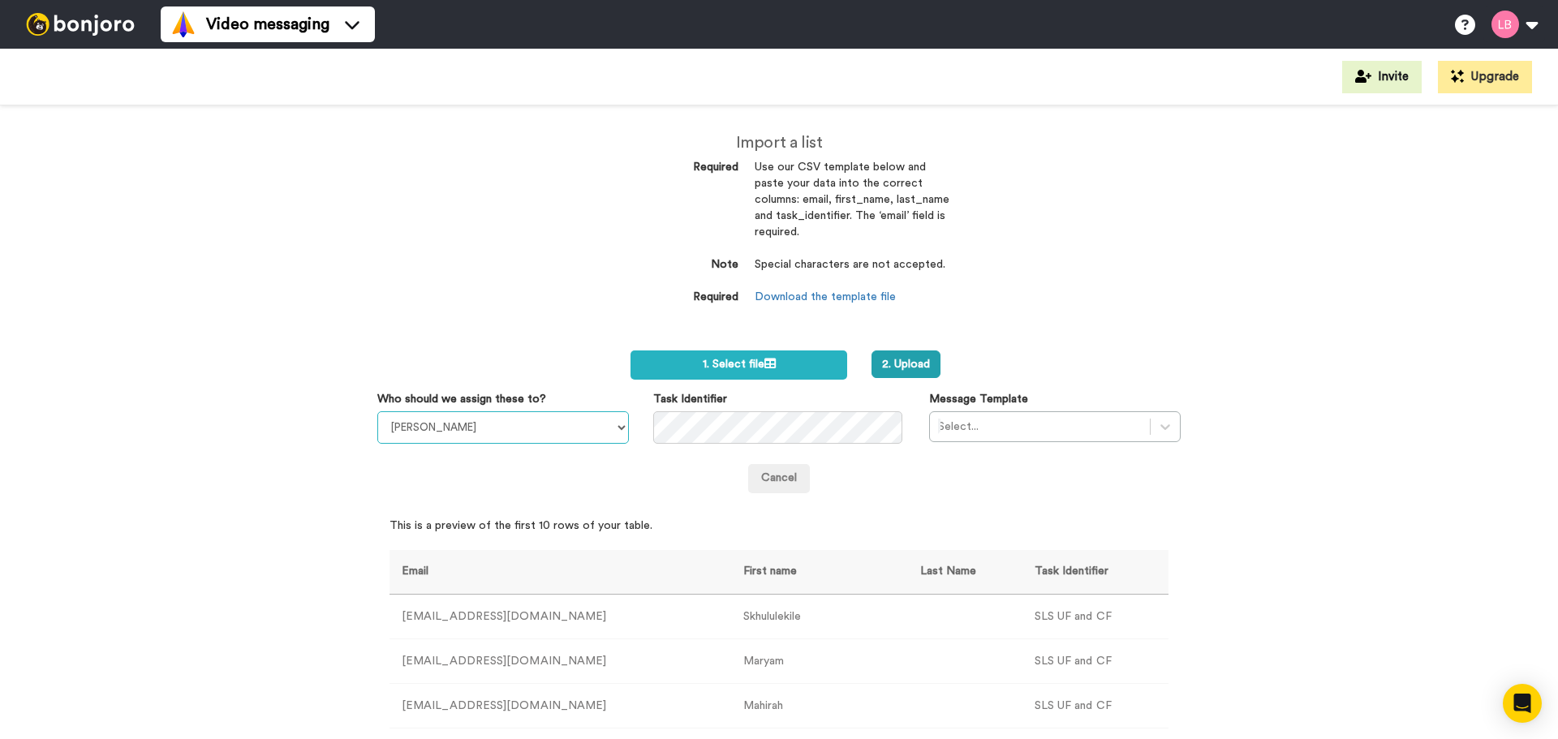
click at [556, 426] on select "[PERSON_NAME] [PERSON_NAME] [PERSON_NAME] [PERSON_NAME] [PERSON_NAME] [PERSON_N…" at bounding box center [503, 427] width 252 height 32
select select "cc989ea7-7c73-4554-85b5-d2c1a182fb38"
click at [377, 411] on select "[PERSON_NAME] [PERSON_NAME] [PERSON_NAME] [PERSON_NAME] [PERSON_NAME] [PERSON_N…" at bounding box center [503, 427] width 252 height 32
click at [1000, 429] on div at bounding box center [1040, 426] width 204 height 19
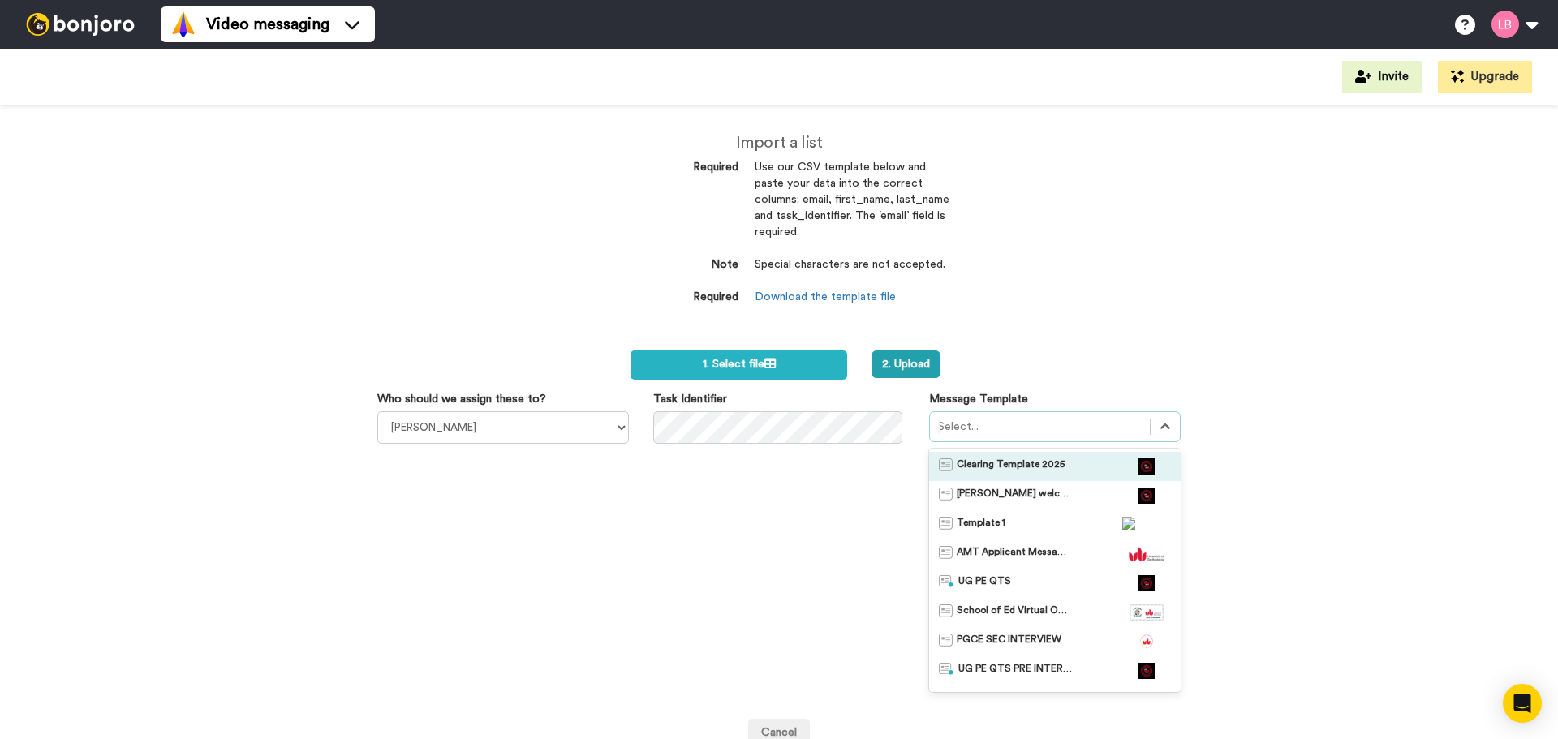
click at [1008, 467] on span "Clearing Template 2025" at bounding box center [1011, 466] width 108 height 16
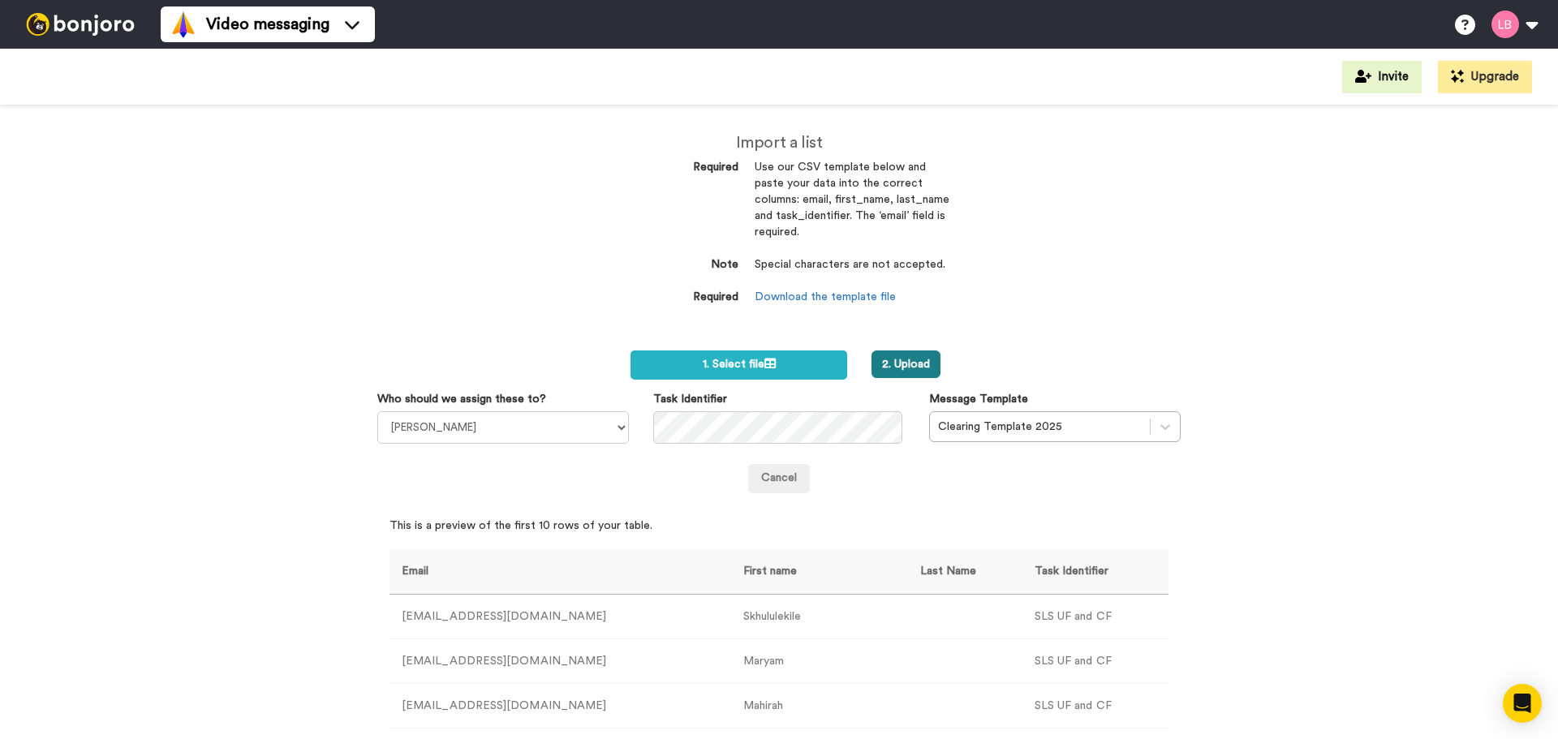
click at [907, 368] on button "2. Upload" at bounding box center [905, 364] width 69 height 28
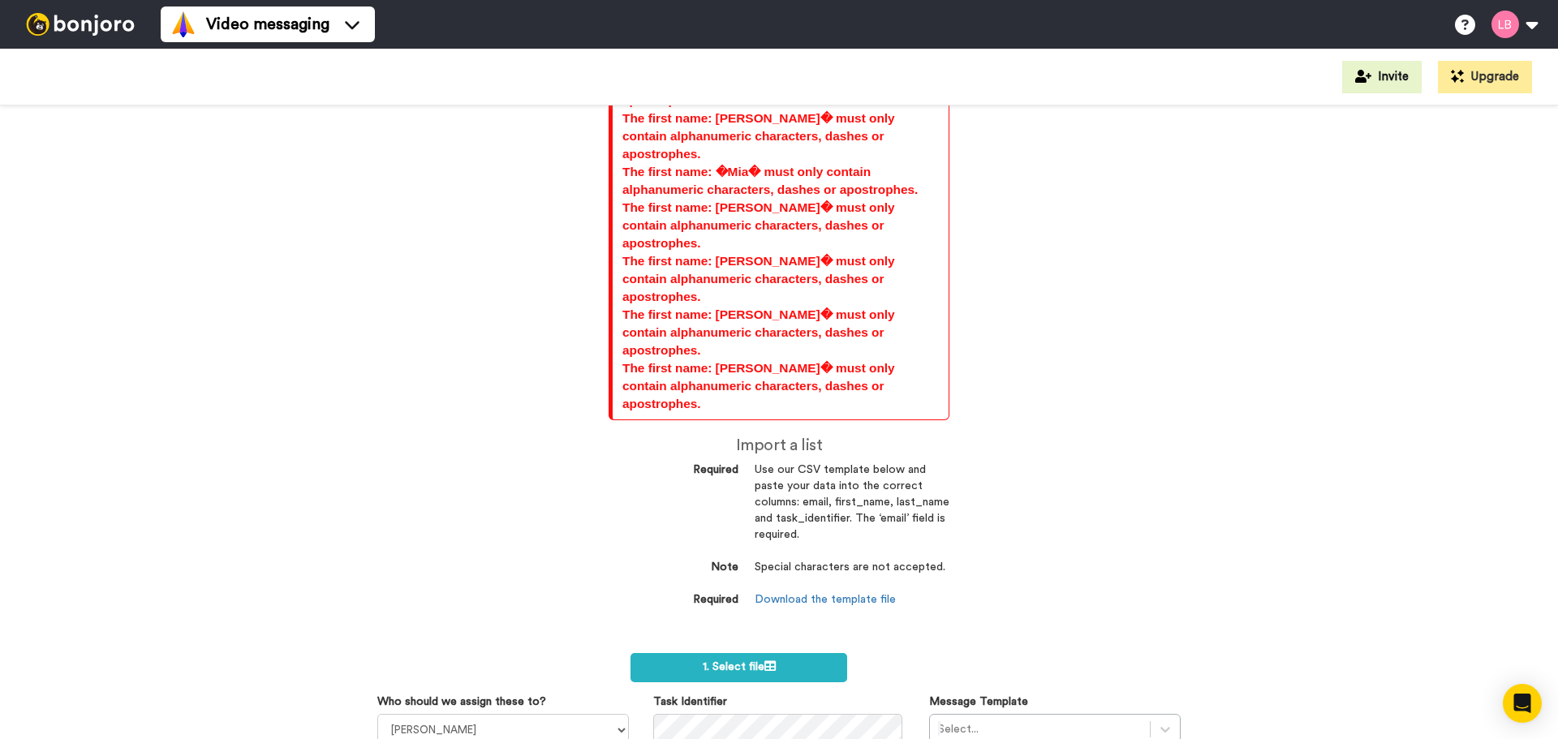
scroll to position [267, 0]
click at [767, 659] on icon at bounding box center [769, 664] width 11 height 11
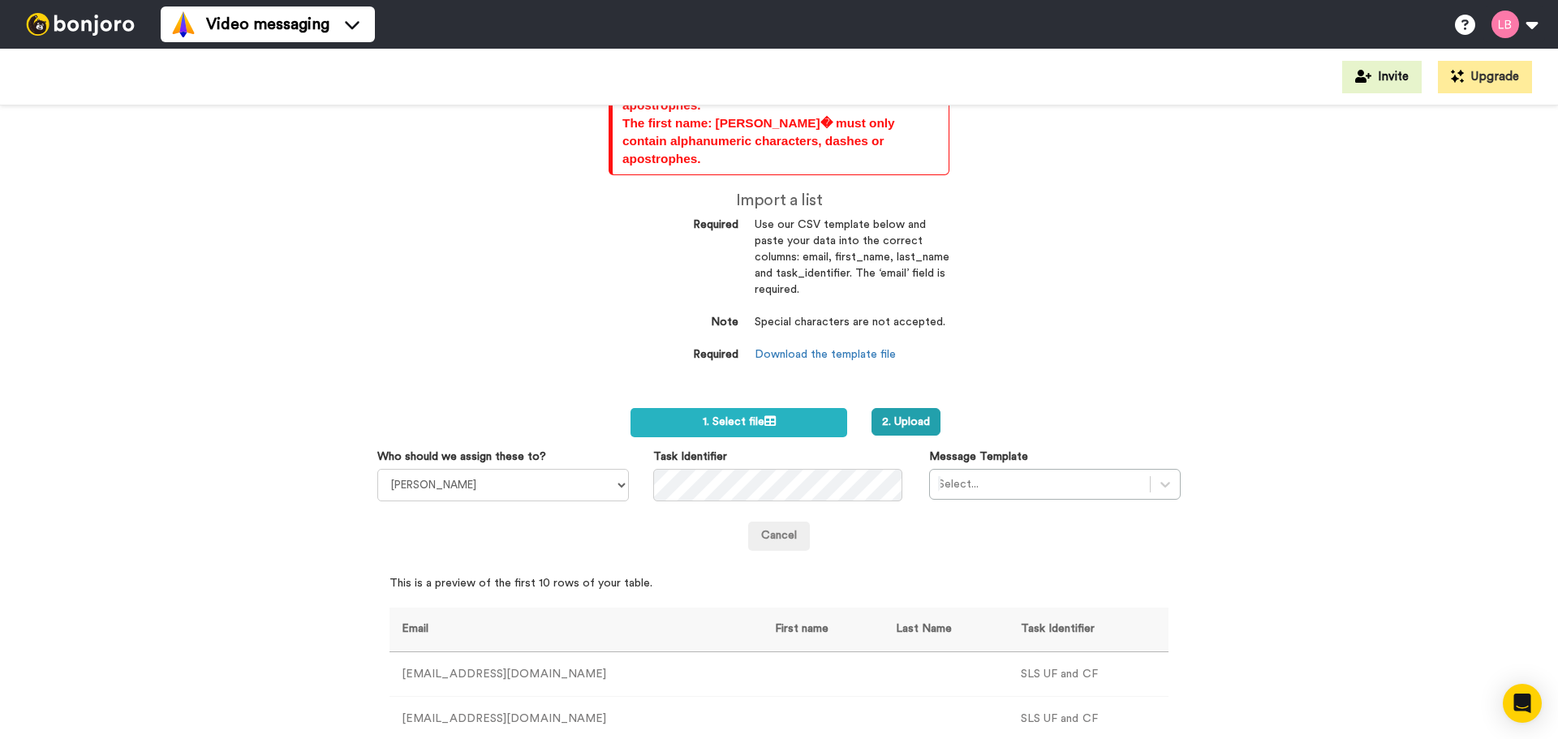
scroll to position [591, 0]
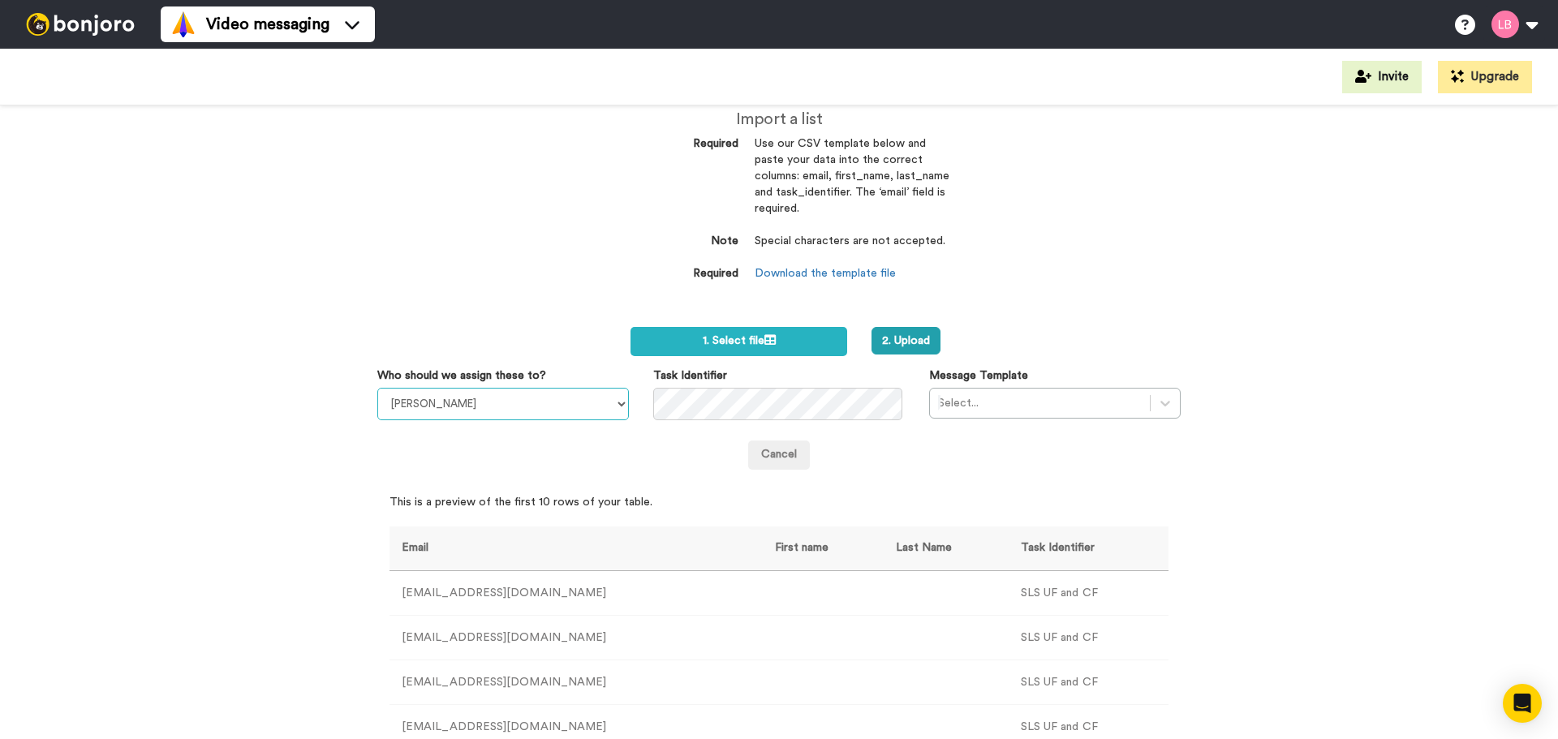
drag, startPoint x: 458, startPoint y: 244, endPoint x: 457, endPoint y: 226, distance: 18.7
click at [457, 388] on select "[PERSON_NAME] [PERSON_NAME] [PERSON_NAME] [PERSON_NAME] [PERSON_NAME] [PERSON_N…" at bounding box center [503, 404] width 252 height 32
select select "cc989ea7-7c73-4554-85b5-d2c1a182fb38"
click at [377, 388] on select "[PERSON_NAME] [PERSON_NAME] [PERSON_NAME] [PERSON_NAME] [PERSON_NAME] [PERSON_N…" at bounding box center [503, 404] width 252 height 32
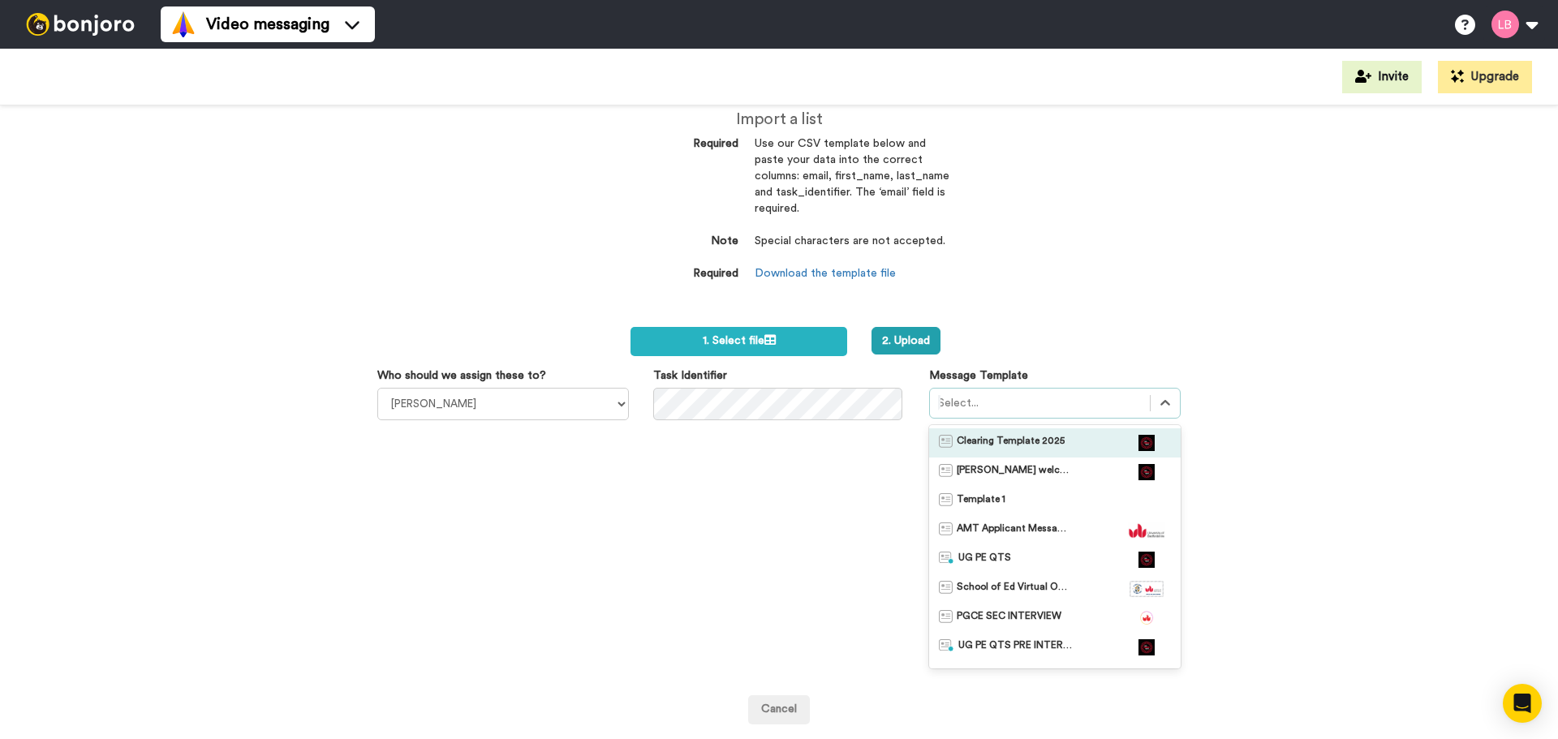
click at [1024, 393] on div at bounding box center [1040, 402] width 204 height 19
click at [1016, 435] on span "Clearing Template 2025" at bounding box center [1011, 443] width 108 height 16
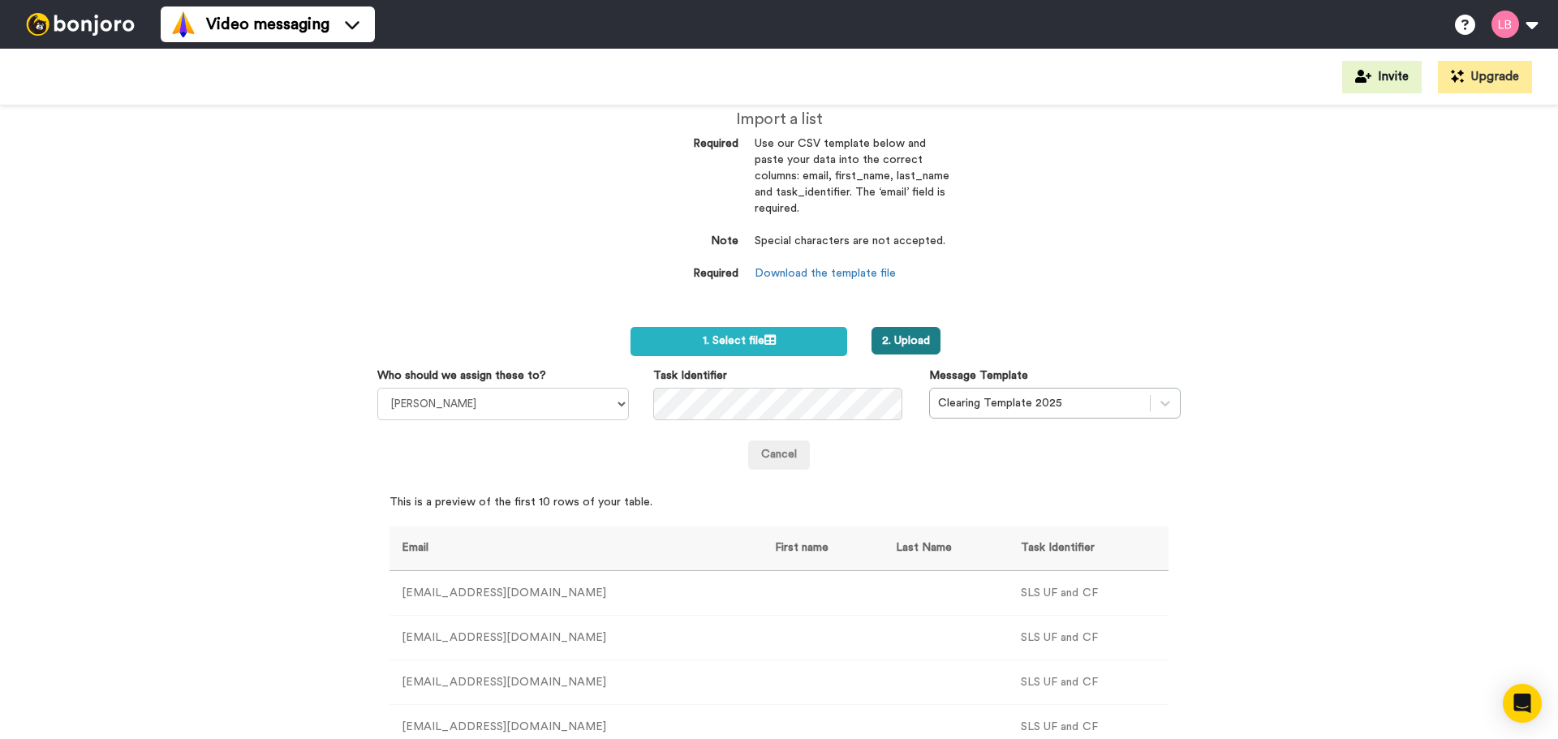
click at [907, 327] on button "2. Upload" at bounding box center [905, 341] width 69 height 28
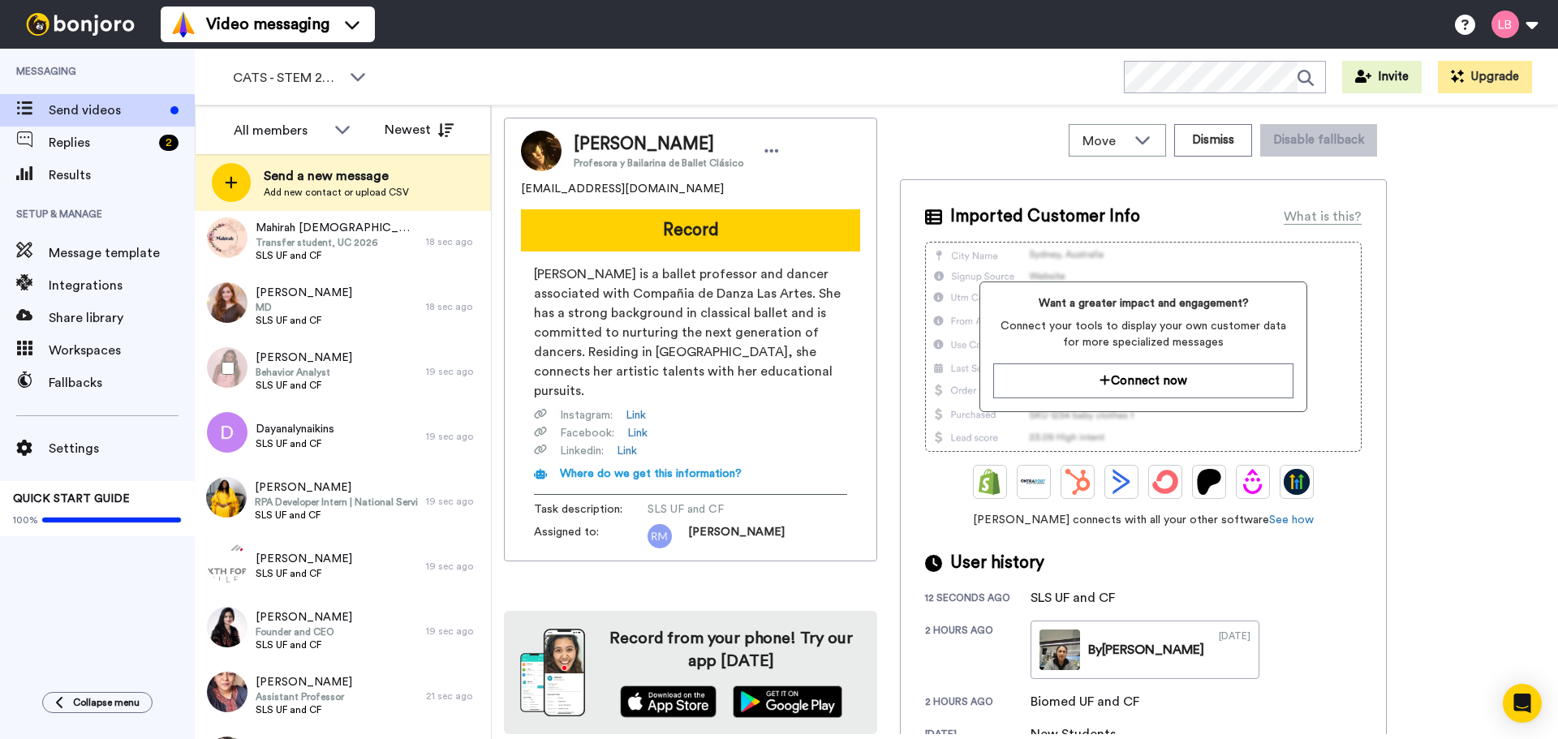
scroll to position [2863, 0]
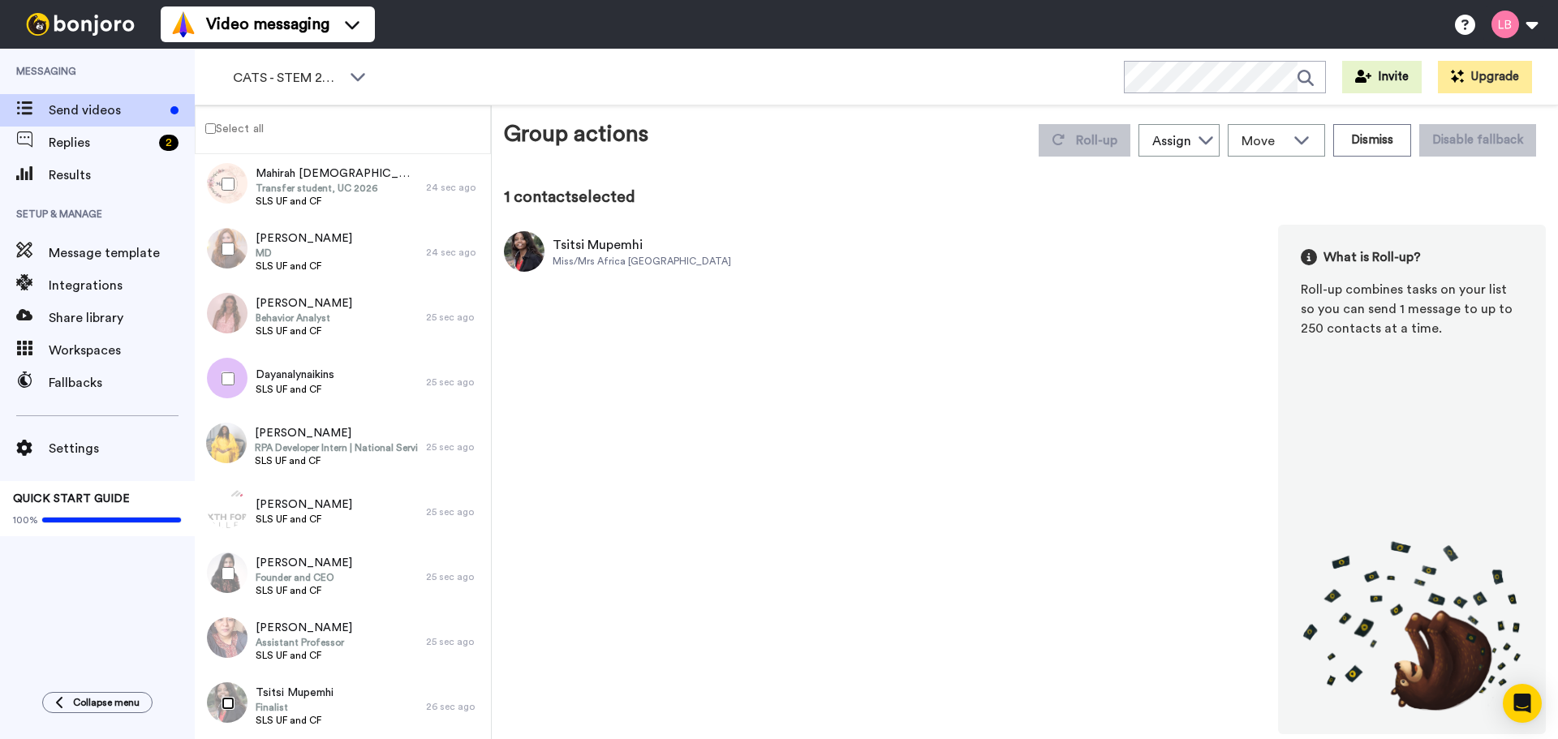
scroll to position [2806, 0]
click at [242, 133] on label "Select all" at bounding box center [230, 127] width 68 height 19
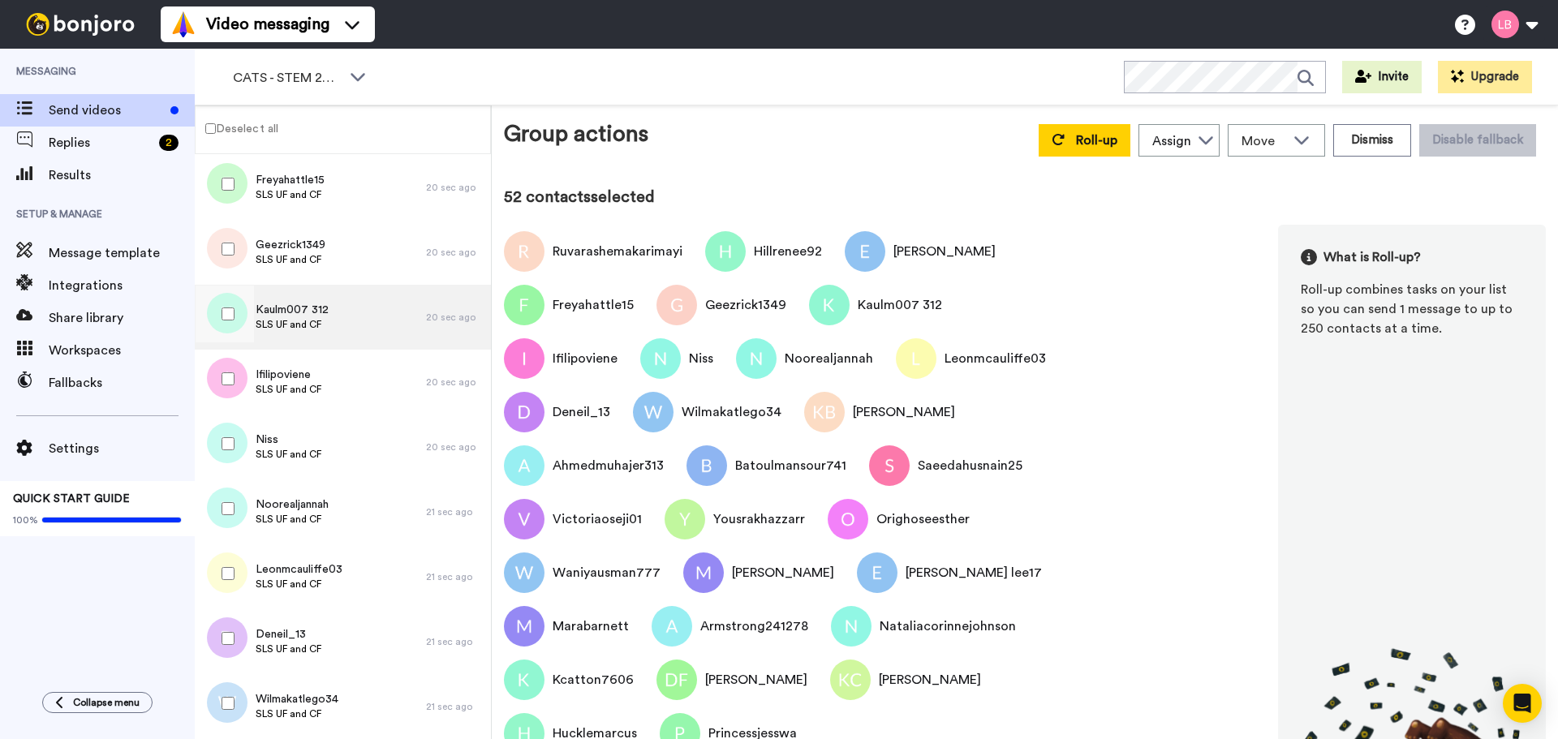
scroll to position [0, 0]
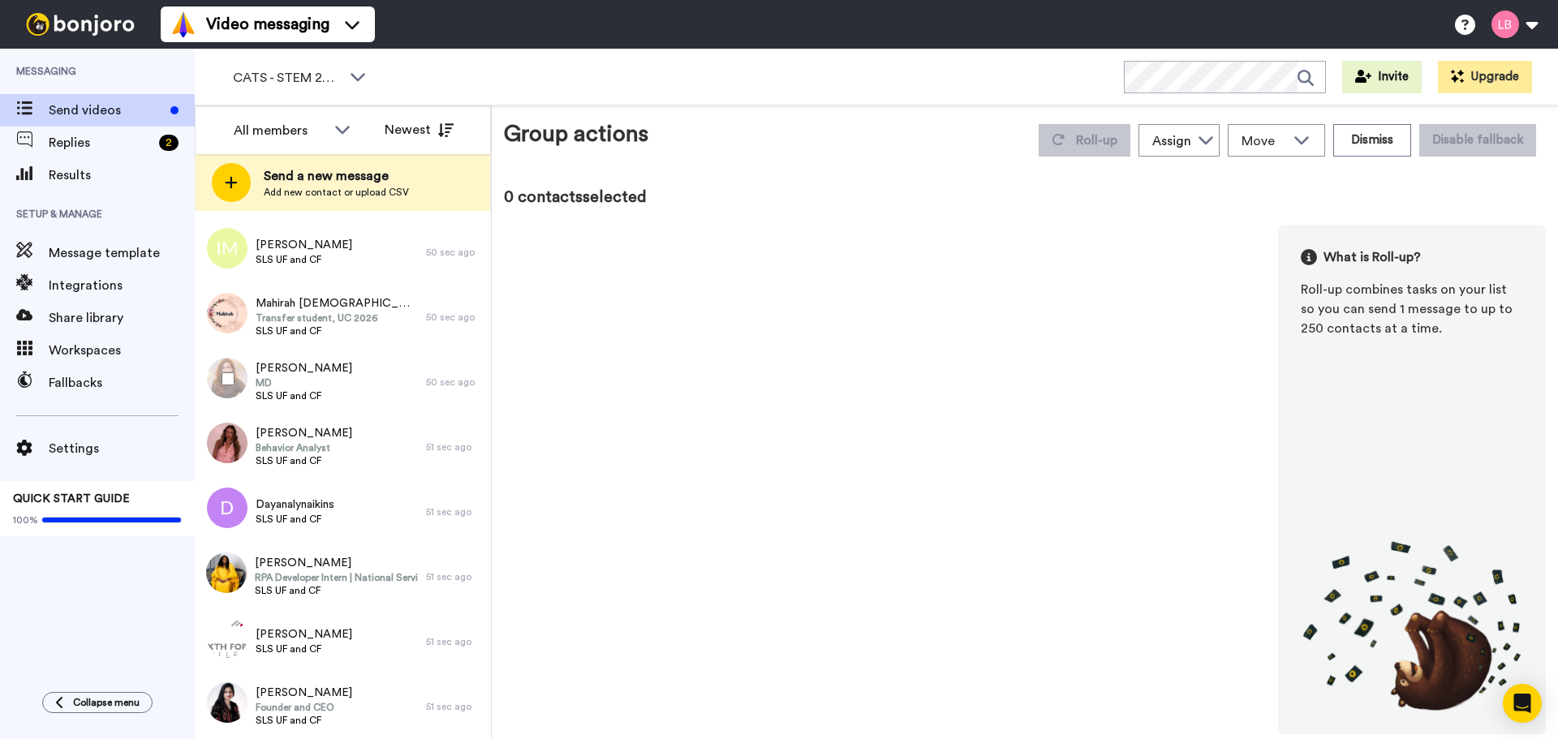
scroll to position [2863, 0]
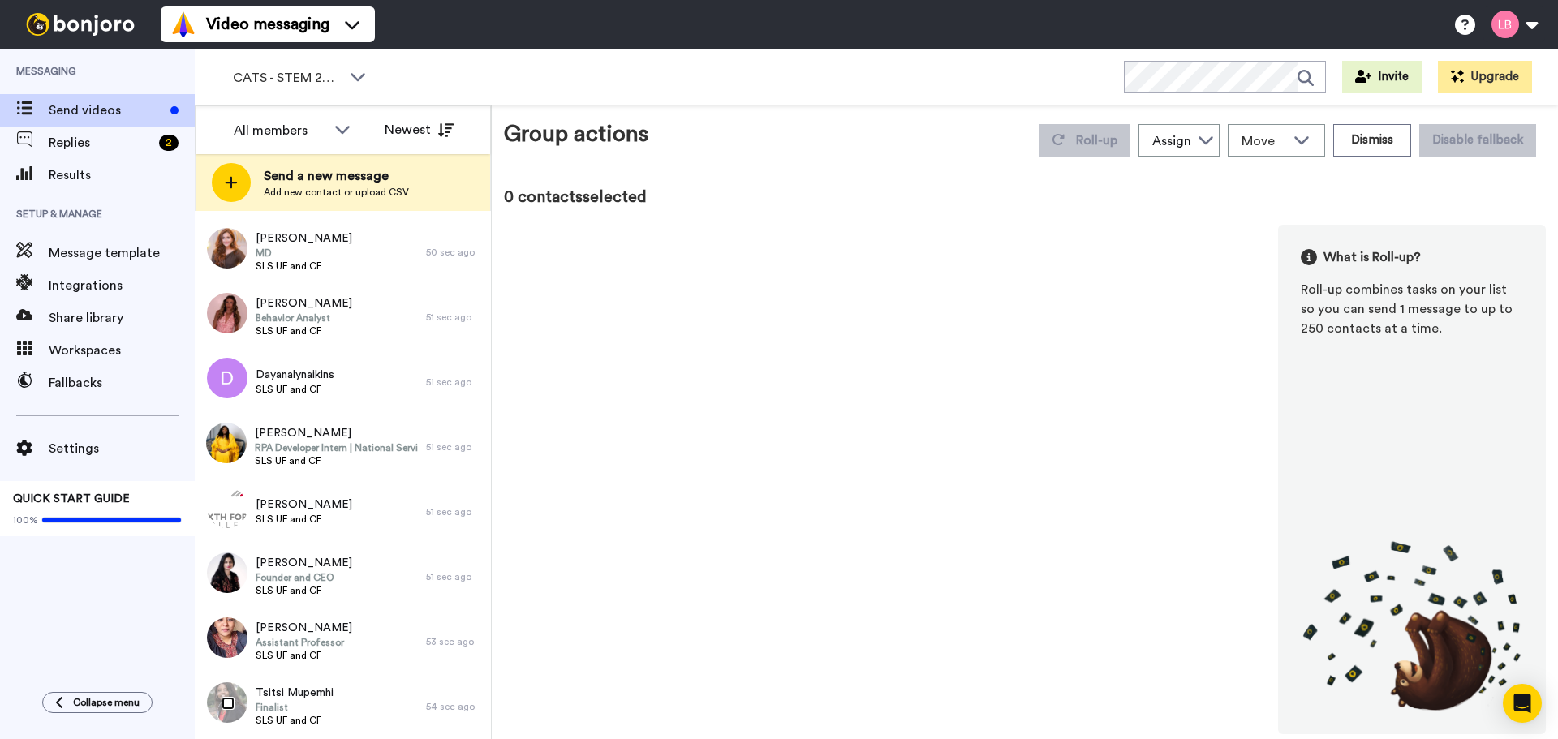
scroll to position [2806, 0]
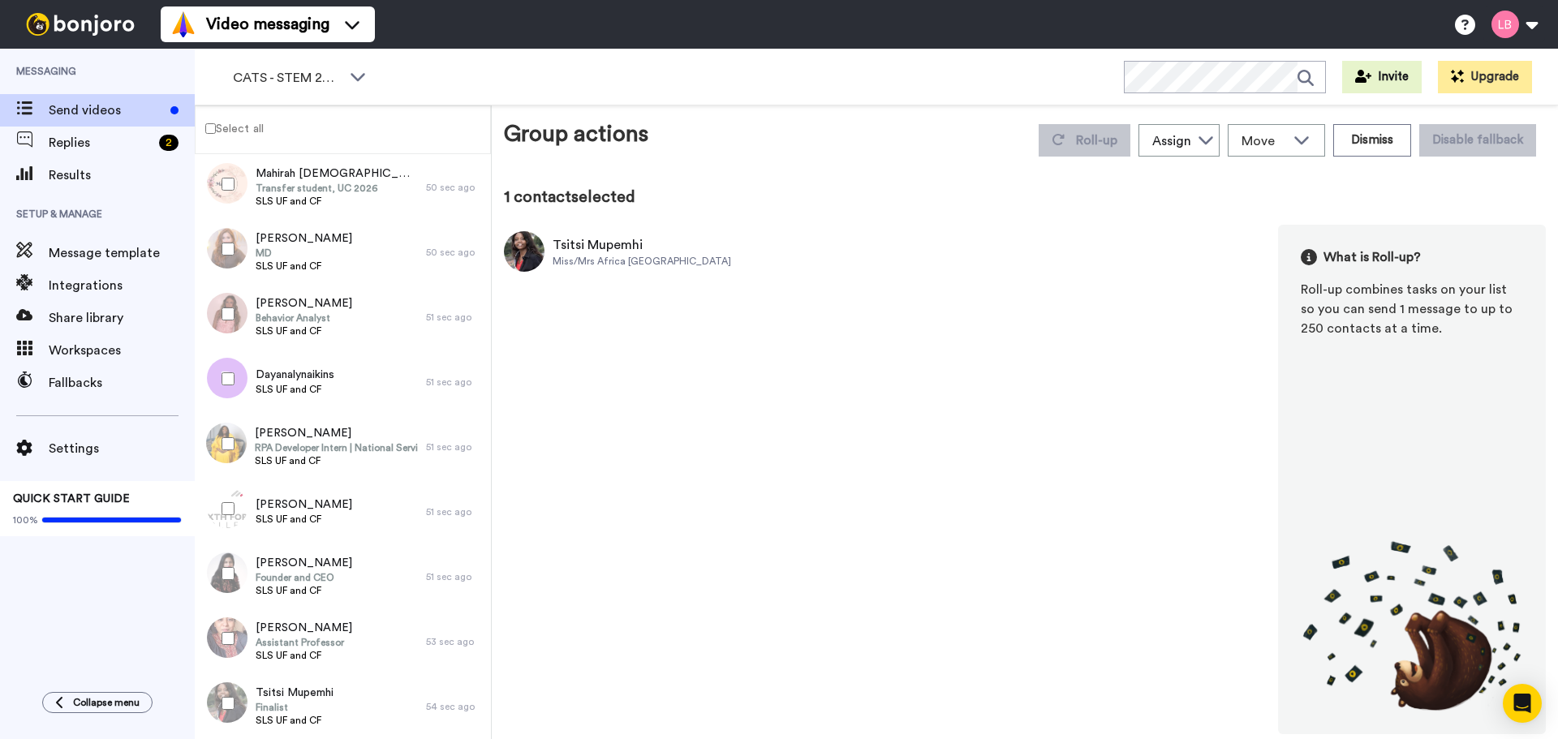
click at [240, 132] on label "Select all" at bounding box center [230, 127] width 68 height 19
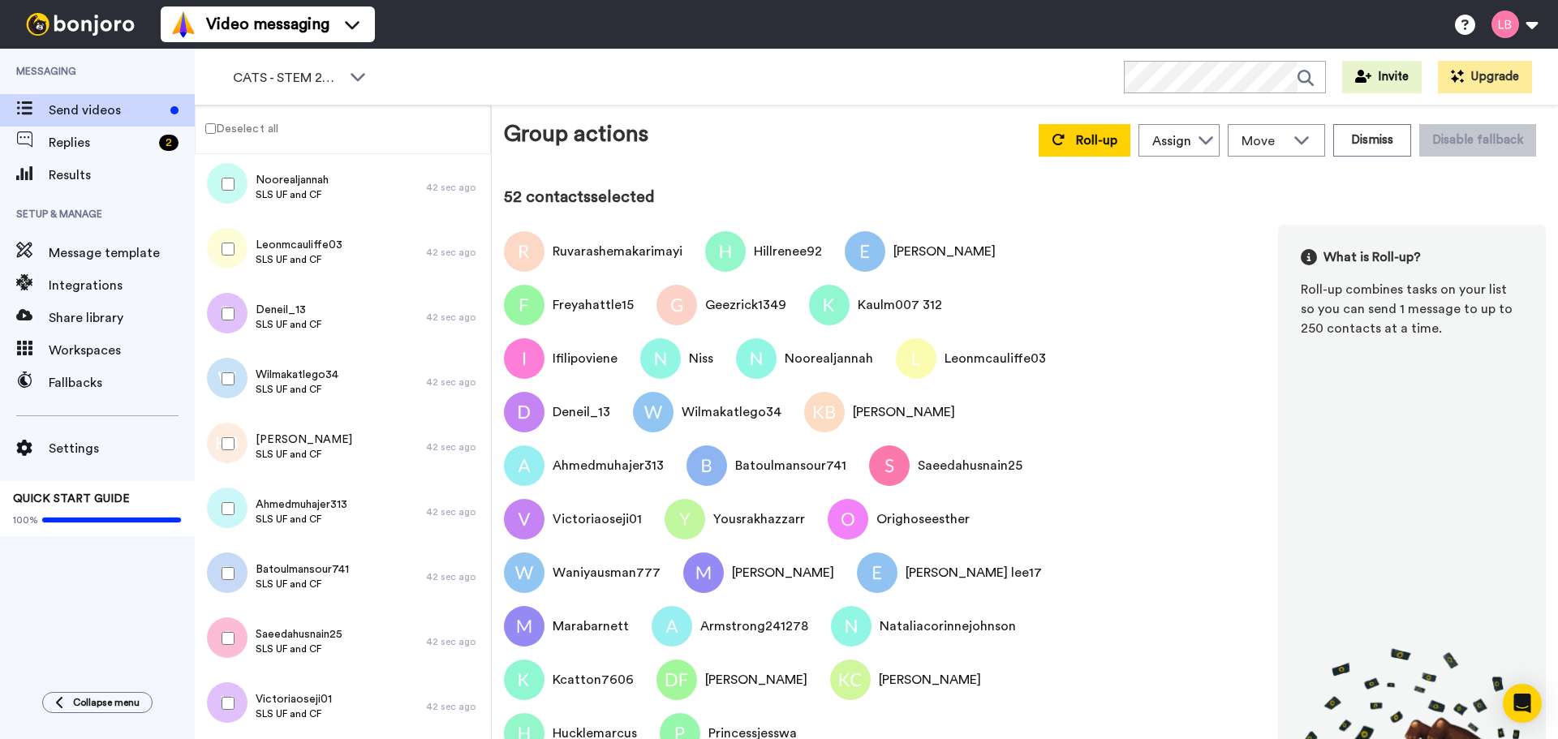
scroll to position [0, 0]
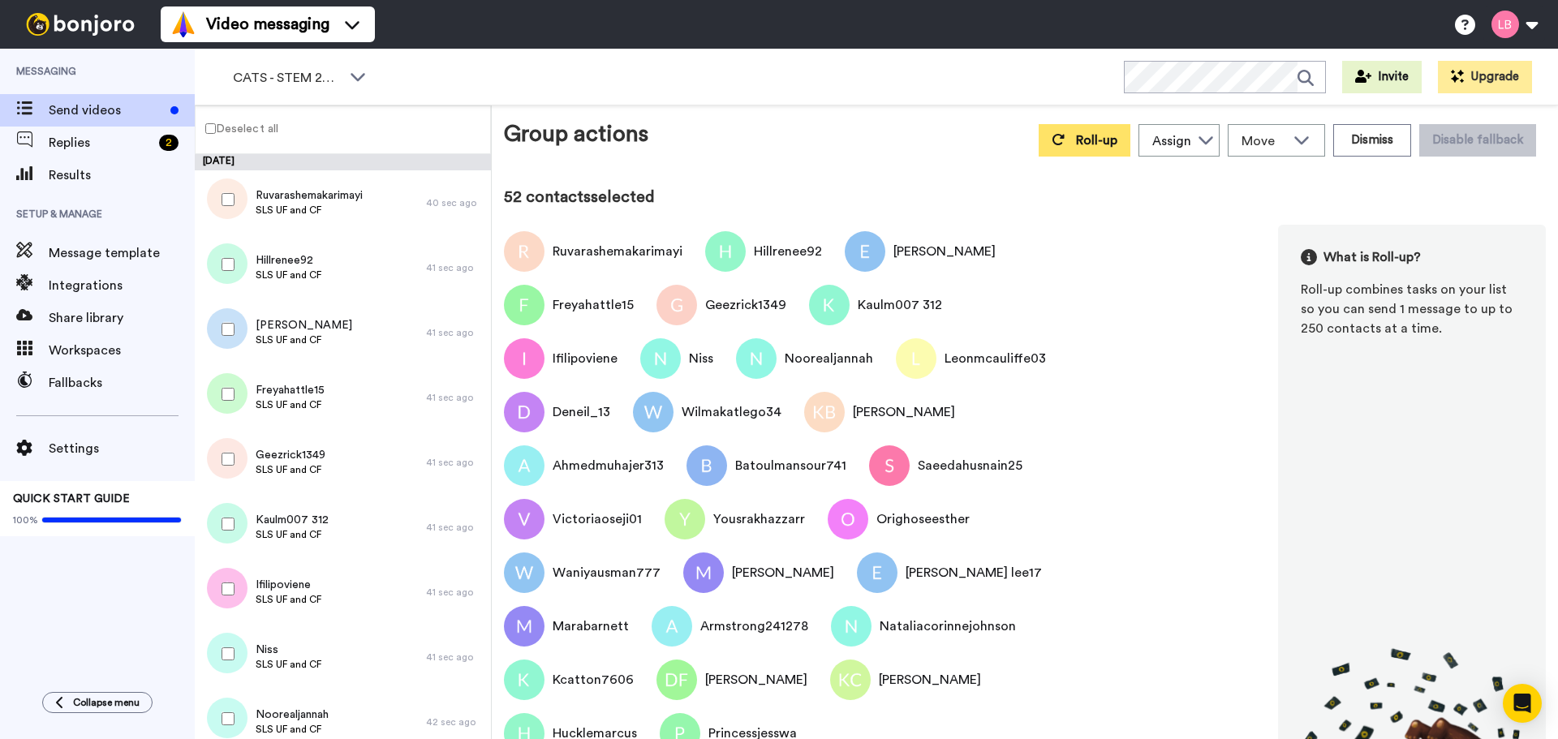
click at [1090, 139] on span "Roll-up" at bounding box center [1096, 140] width 41 height 13
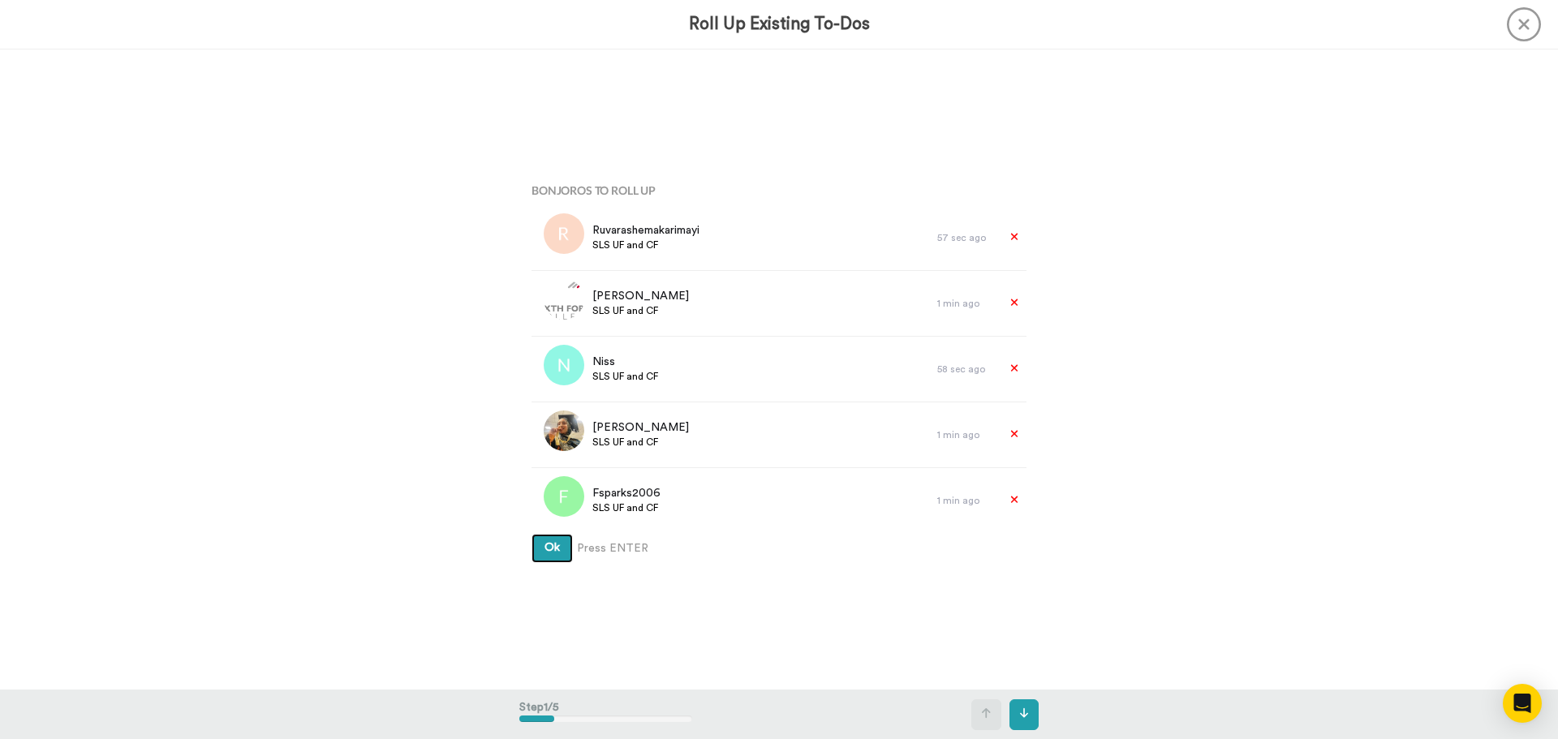
click at [555, 548] on span "Ok" at bounding box center [551, 547] width 15 height 11
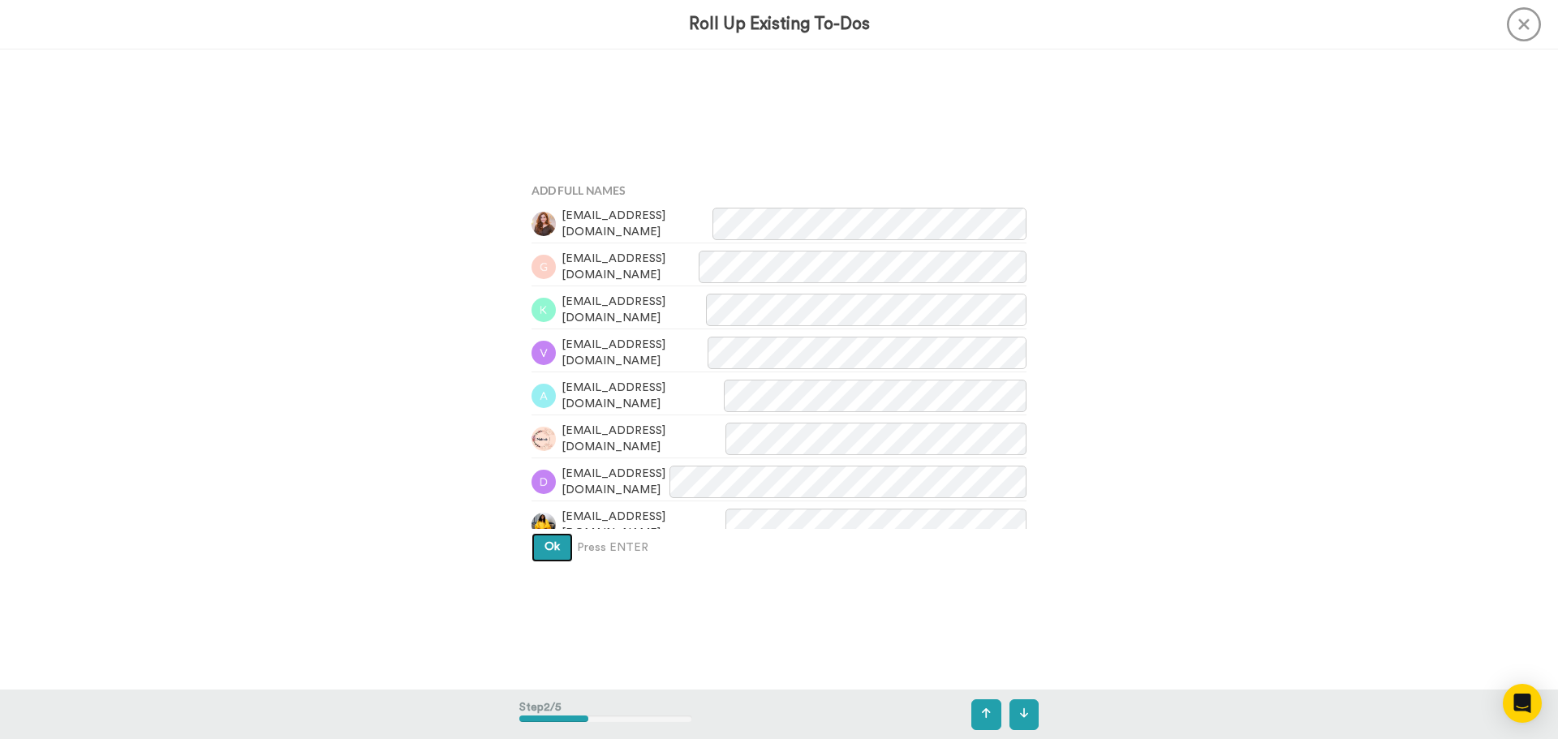
click at [552, 546] on span "Ok" at bounding box center [551, 546] width 15 height 11
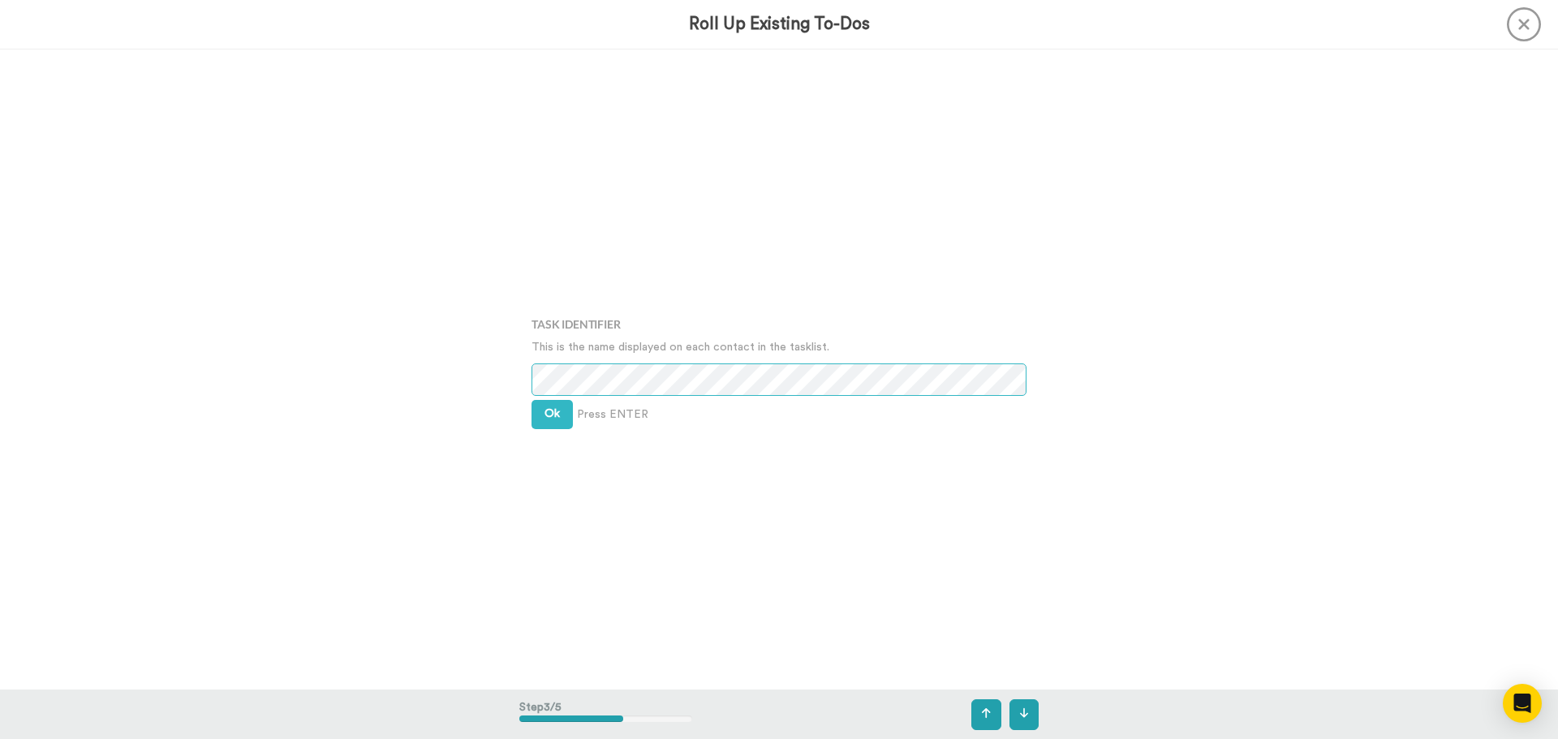
scroll to position [1282, 0]
click at [559, 419] on button "Ok" at bounding box center [551, 413] width 41 height 29
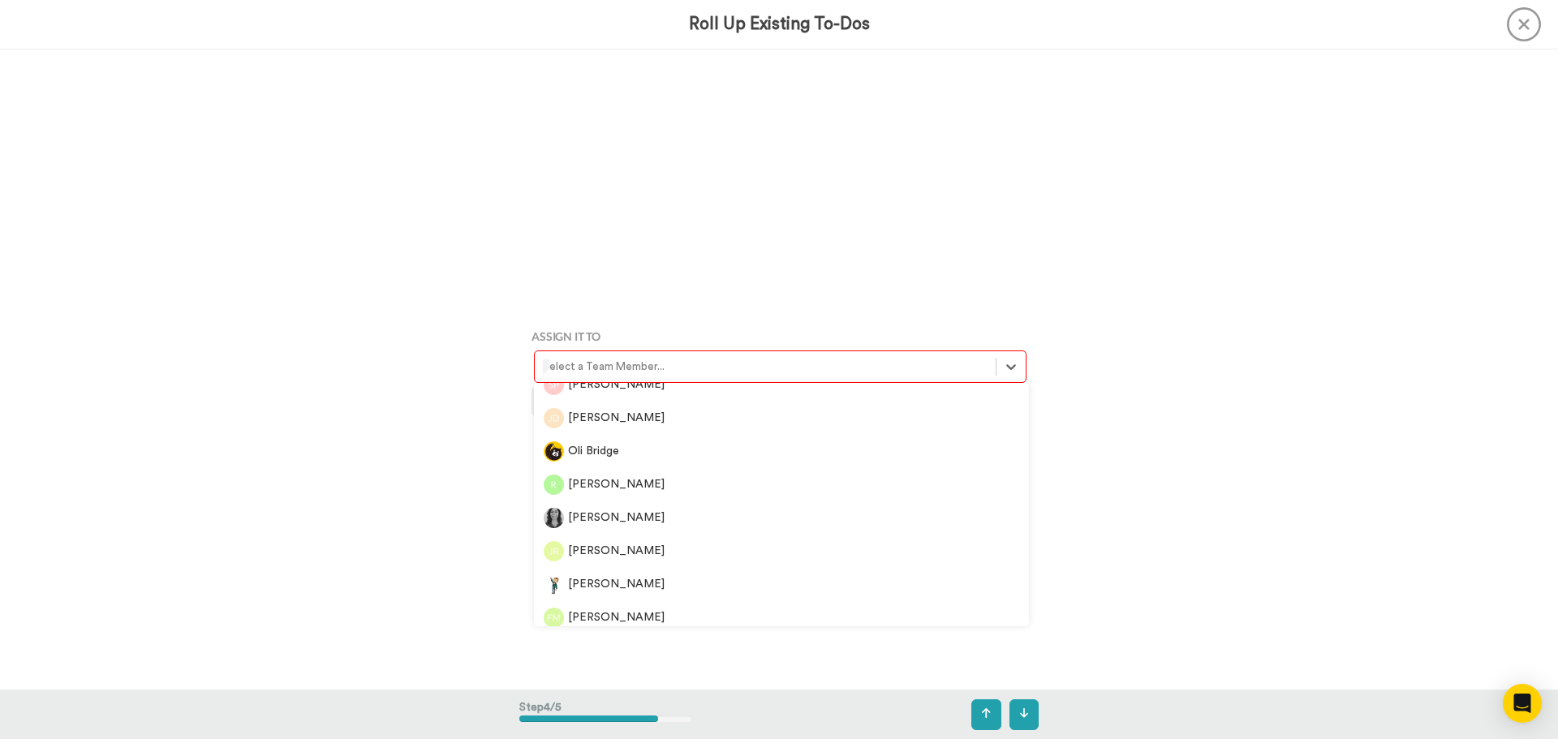
scroll to position [2779, 0]
click at [514, 362] on div "Bonjoros To Roll Up [PERSON_NAME] SLS UF and CF 57 sec ago Izza Amar SLS UF and…" at bounding box center [779, 369] width 1558 height 641
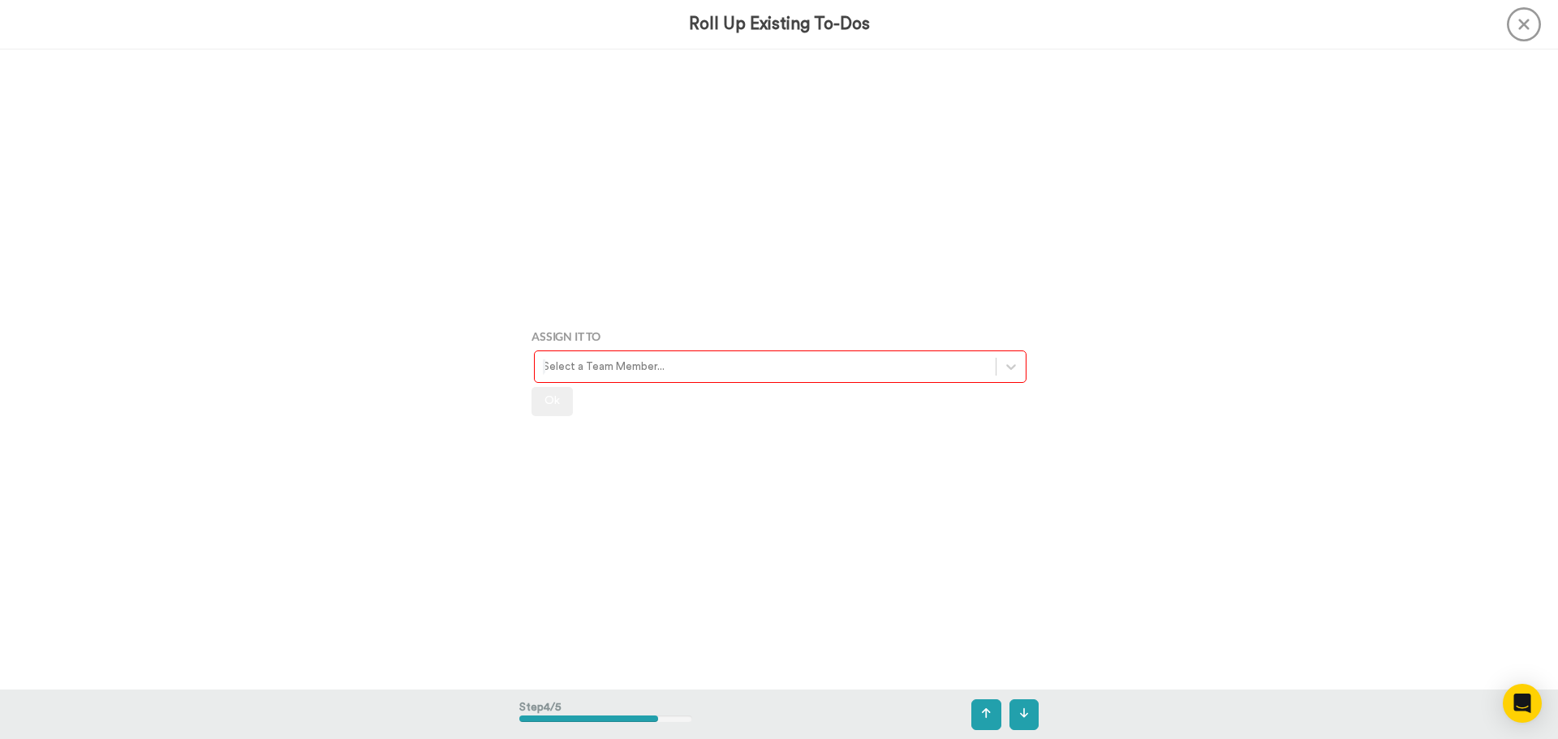
click at [619, 376] on div at bounding box center [765, 367] width 445 height 19
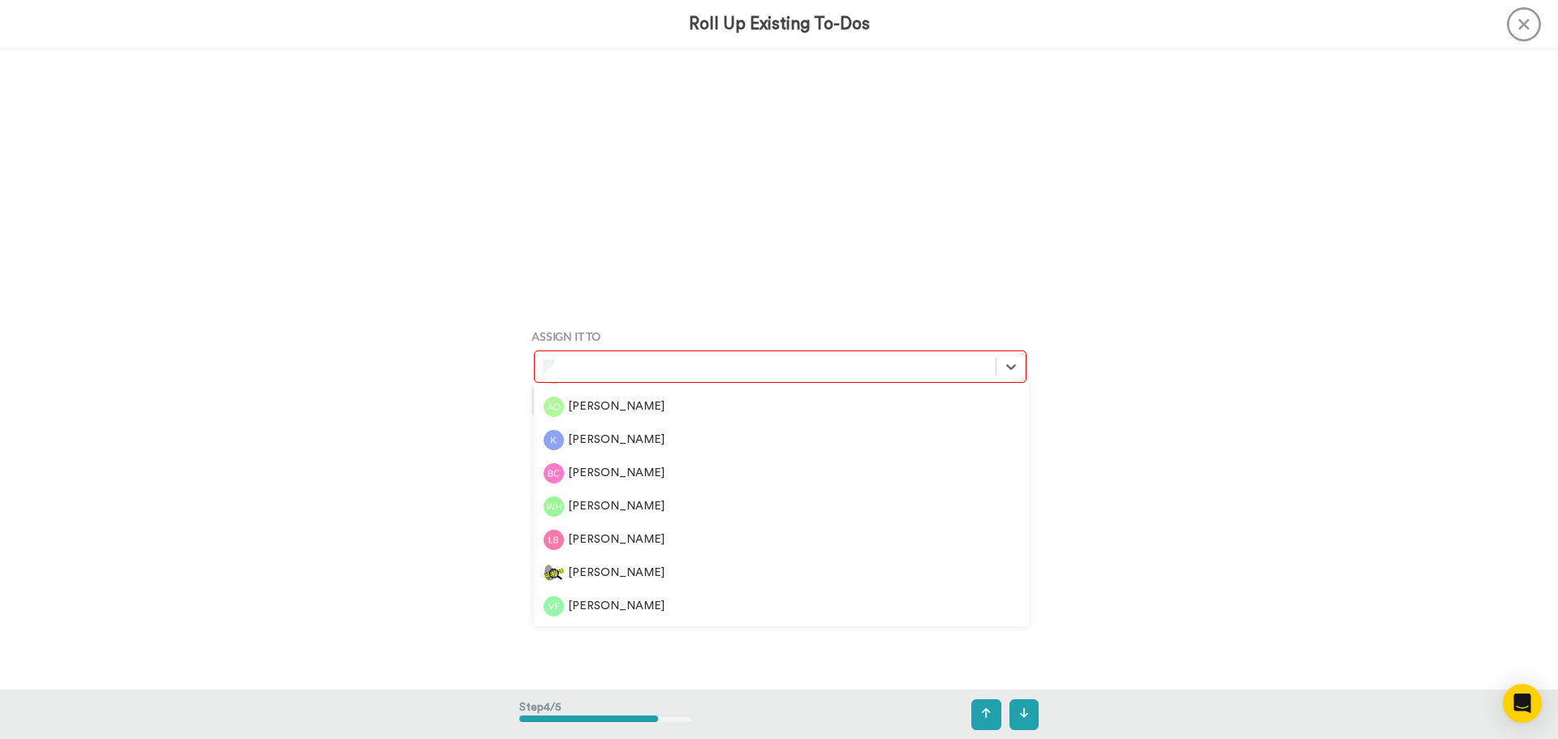
scroll to position [325, 0]
click at [604, 505] on div "[PERSON_NAME]" at bounding box center [781, 511] width 475 height 20
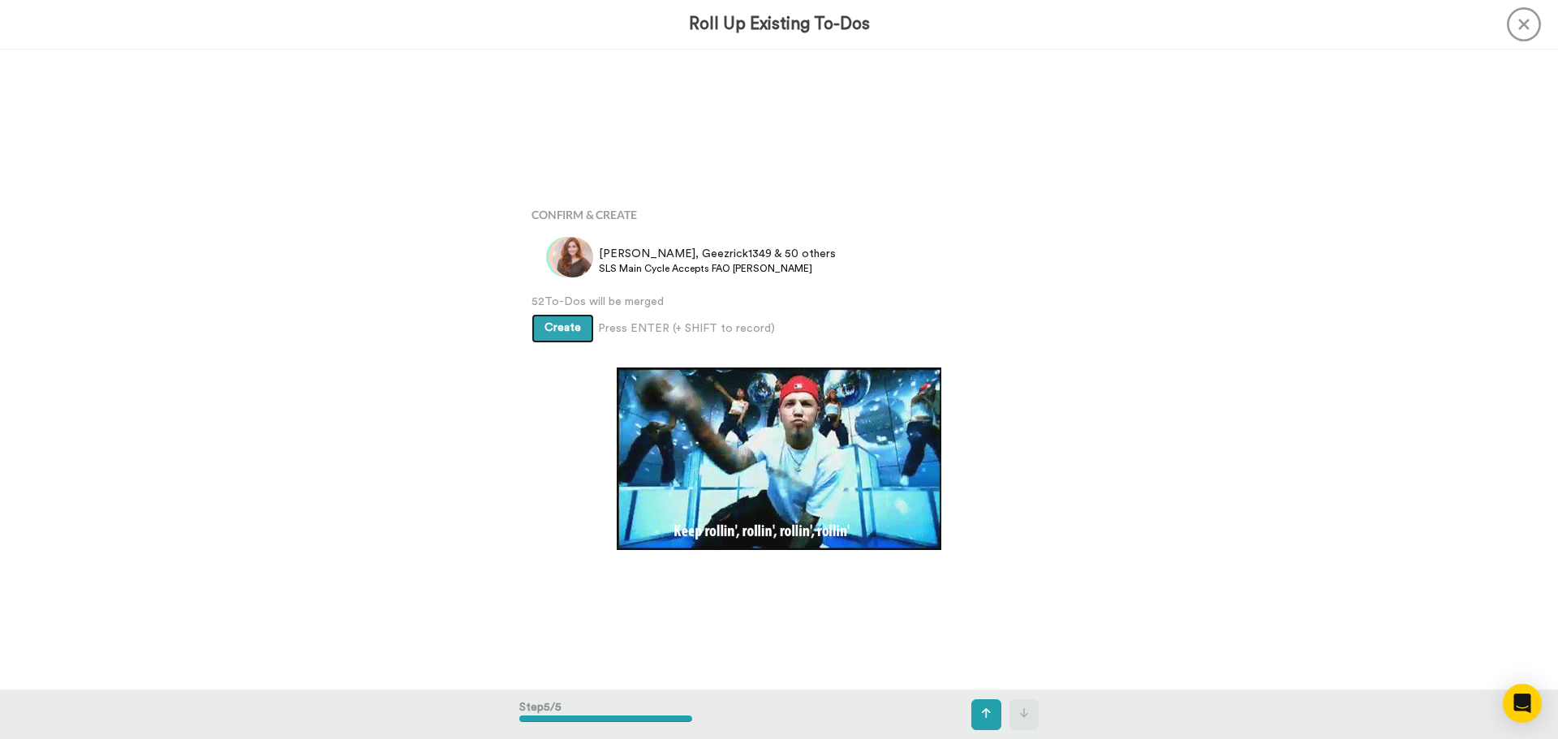
scroll to position [2562, 0]
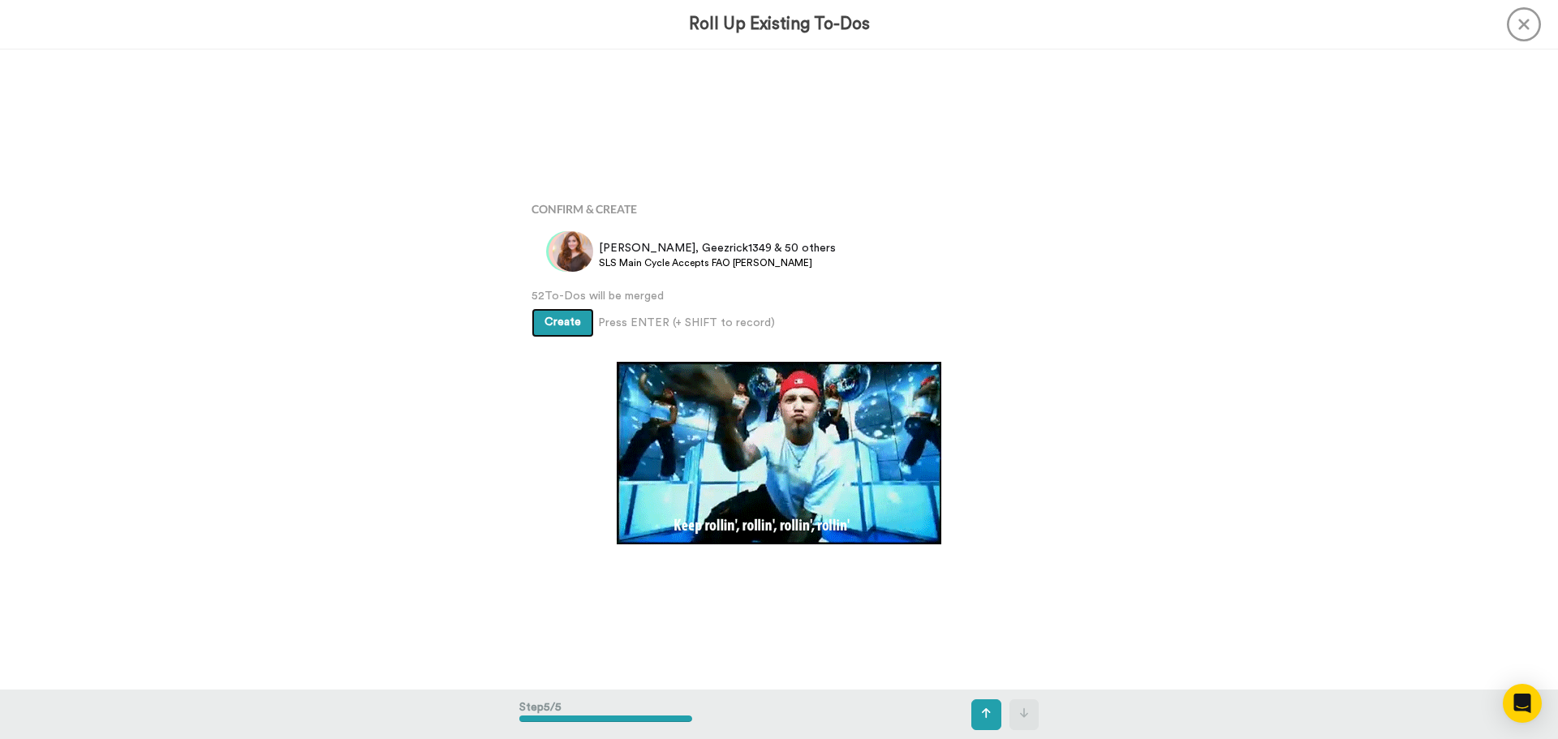
click at [557, 329] on button "Create" at bounding box center [562, 322] width 62 height 29
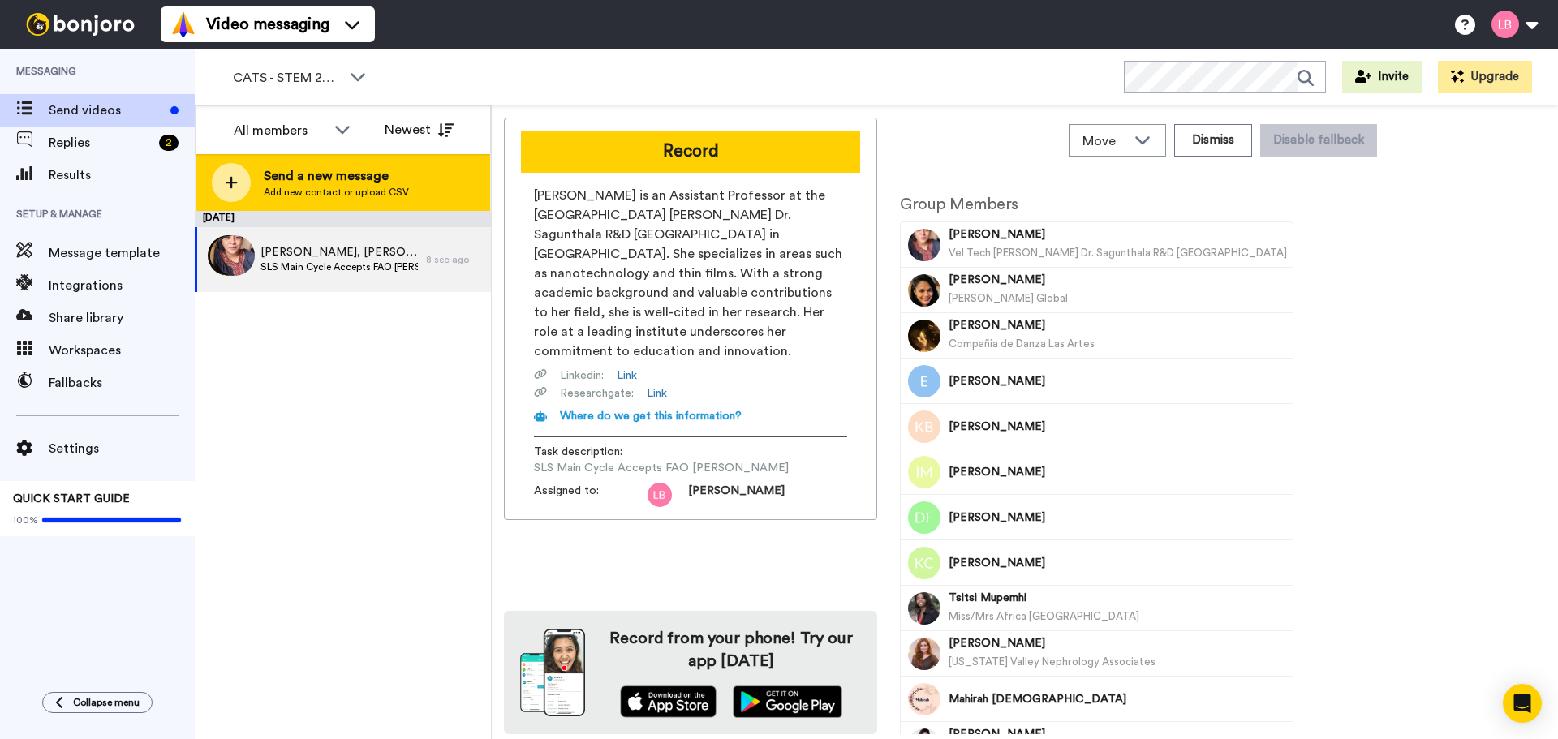
click at [246, 192] on div at bounding box center [231, 182] width 39 height 39
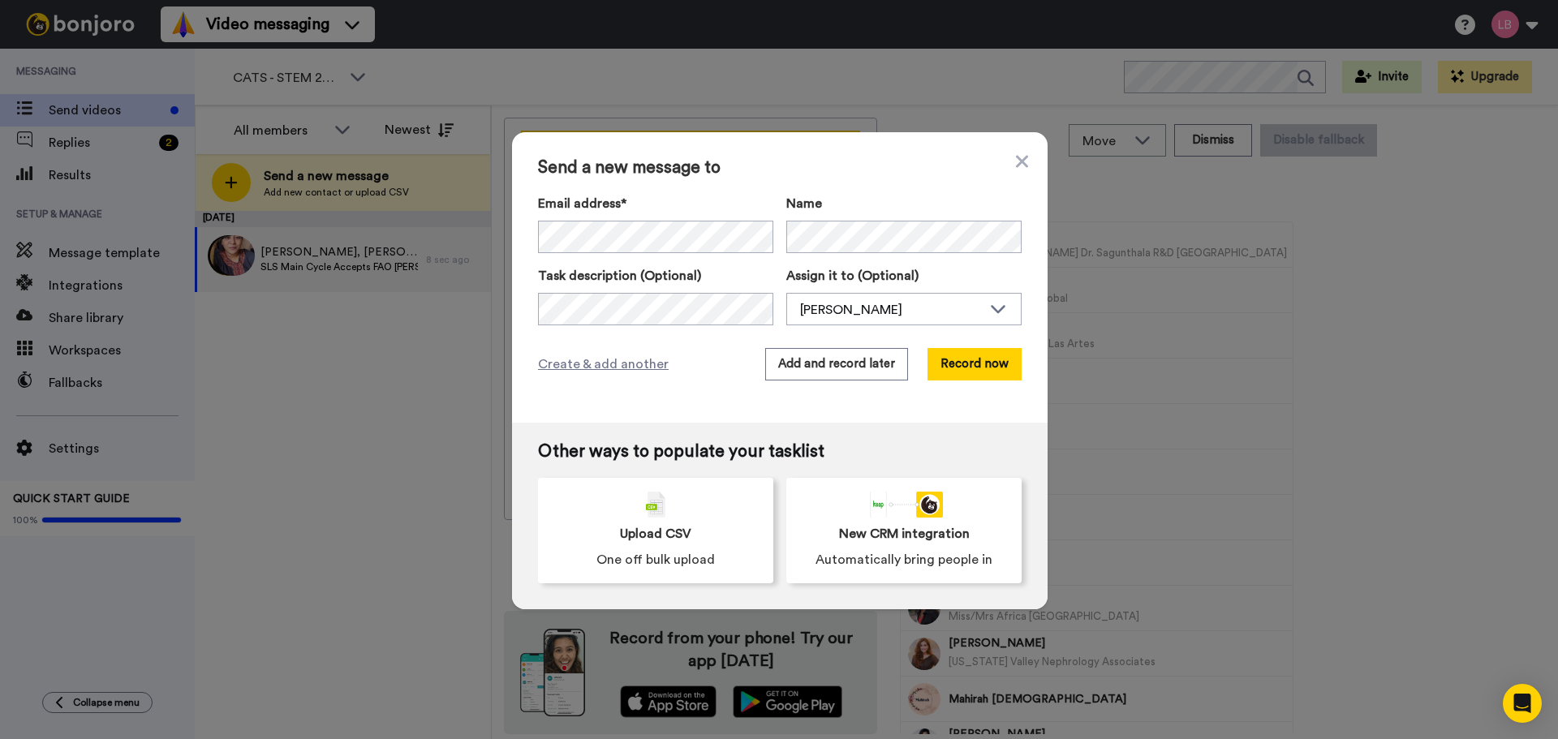
click at [1204, 451] on div "Send a new message to Email address* Ruvarashemakarimayi <[EMAIL_ADDRESS][DOMAI…" at bounding box center [779, 369] width 1558 height 739
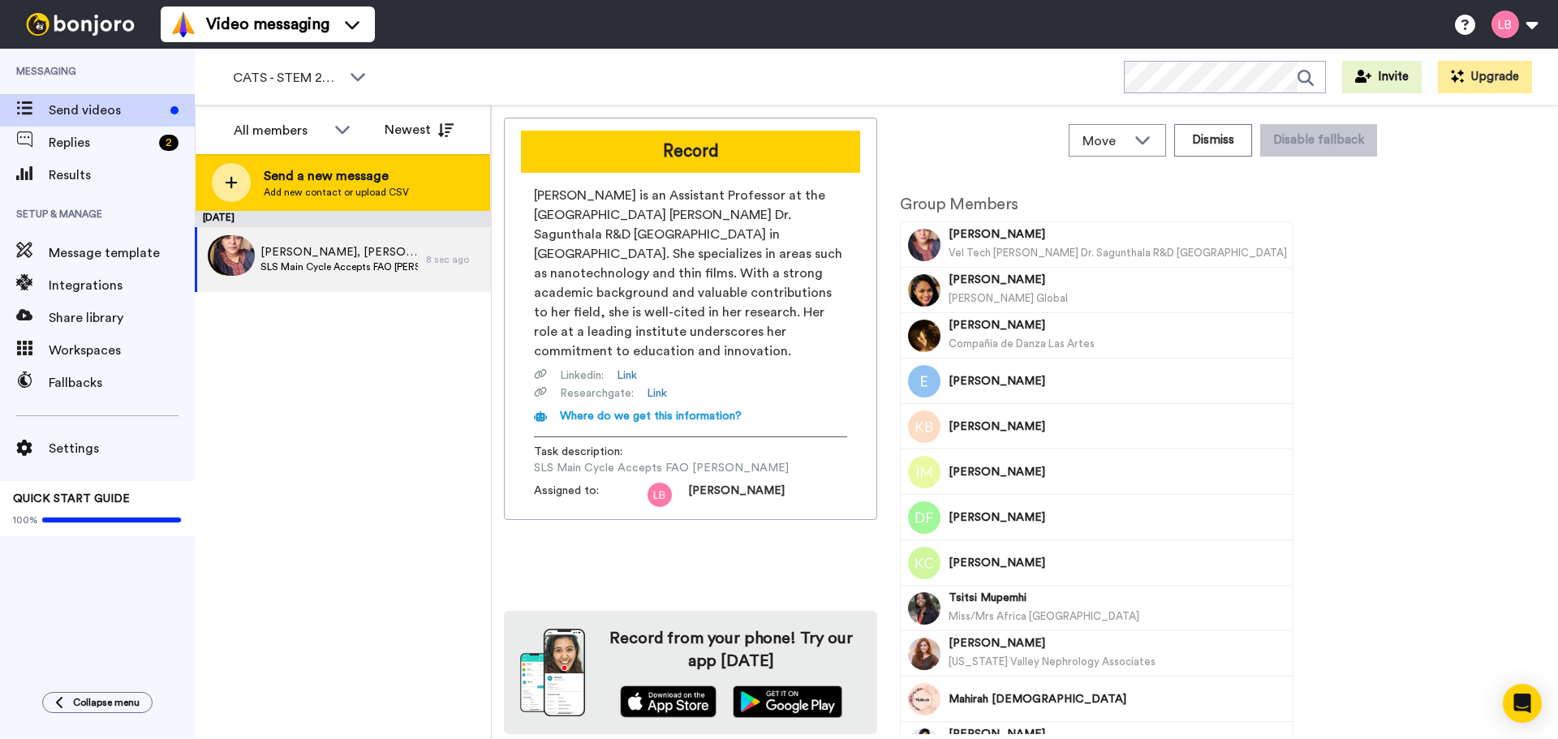
click at [227, 176] on icon at bounding box center [231, 182] width 13 height 15
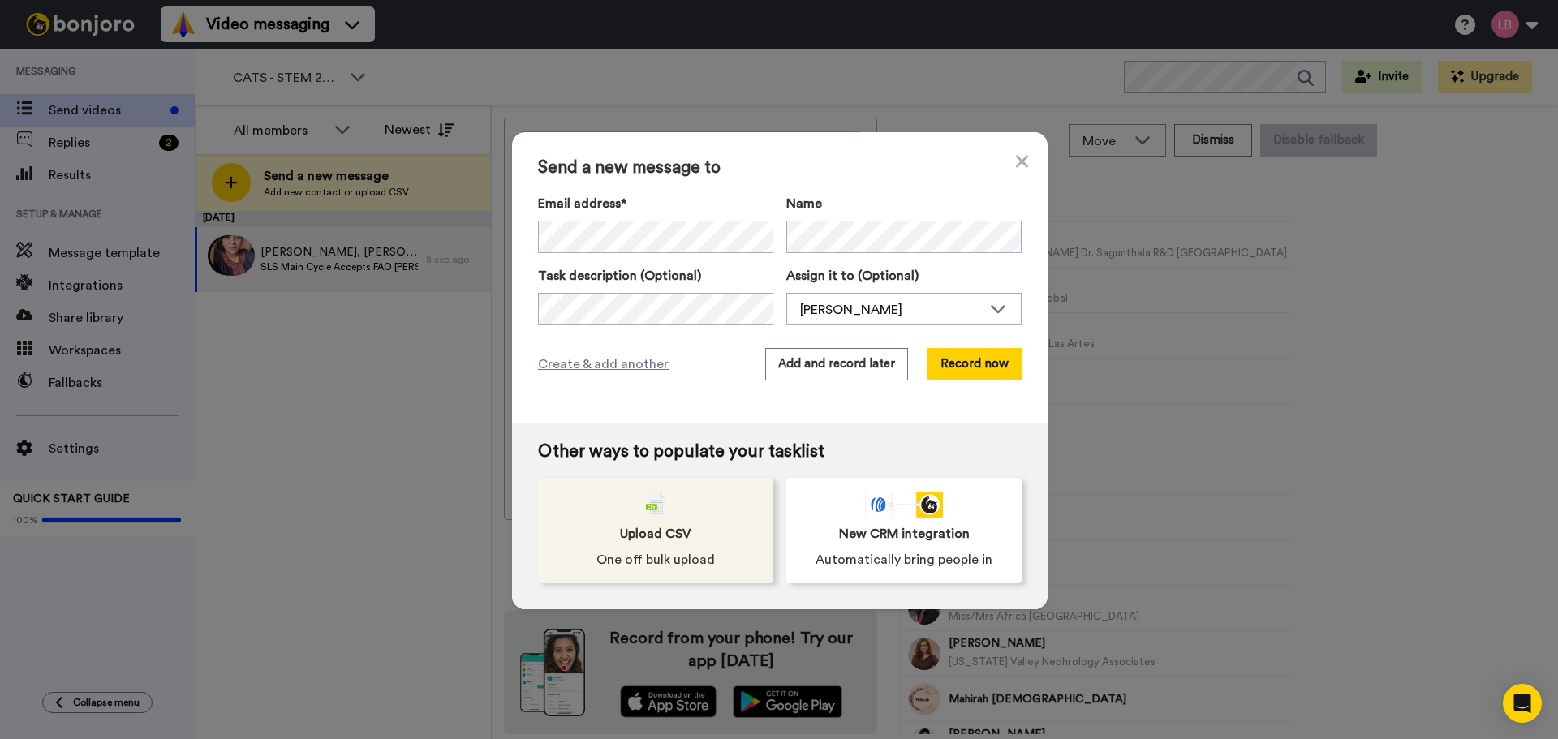
click at [706, 522] on div "Upload CSV One off bulk upload" at bounding box center [655, 530] width 235 height 105
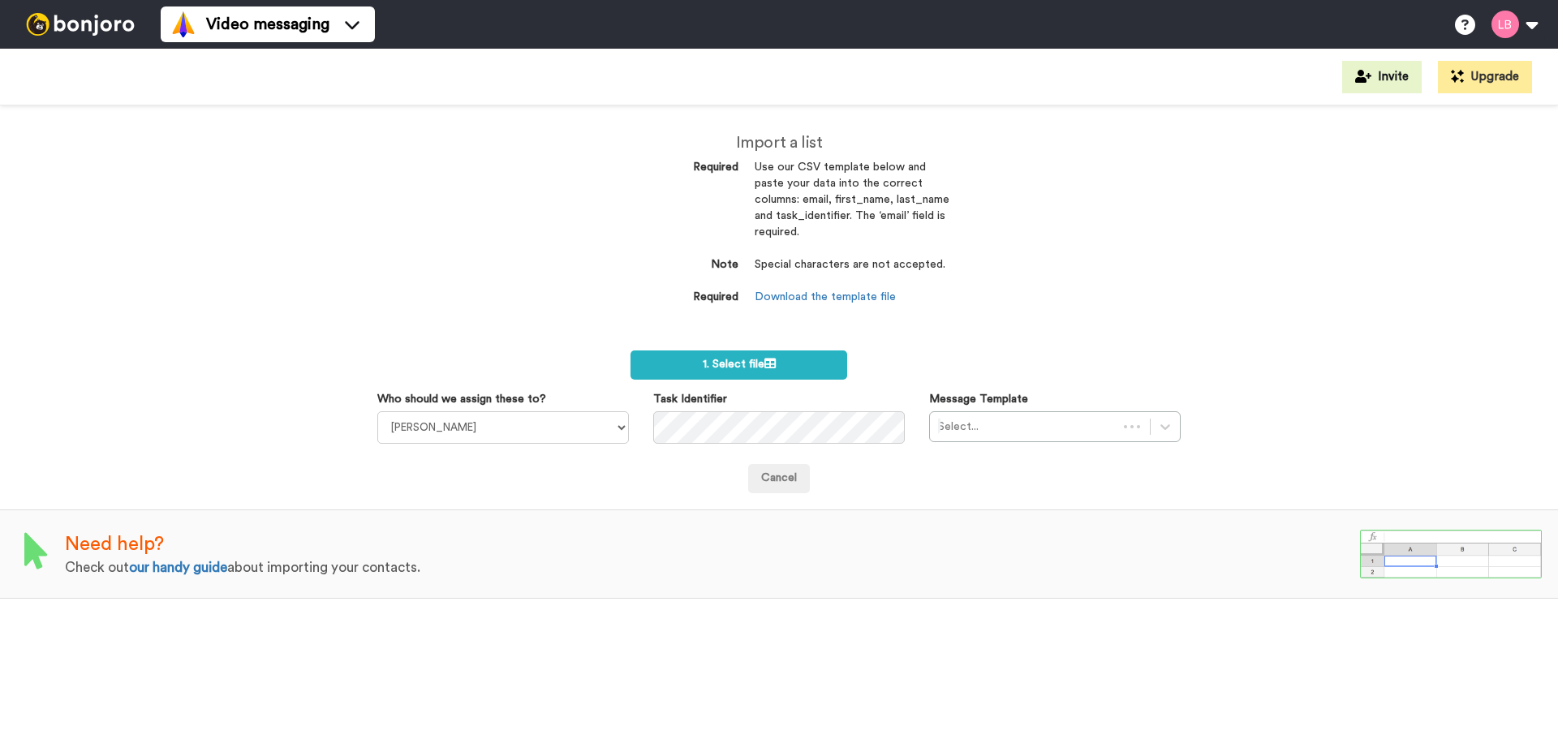
click at [693, 367] on label "1. Select file" at bounding box center [738, 364] width 217 height 29
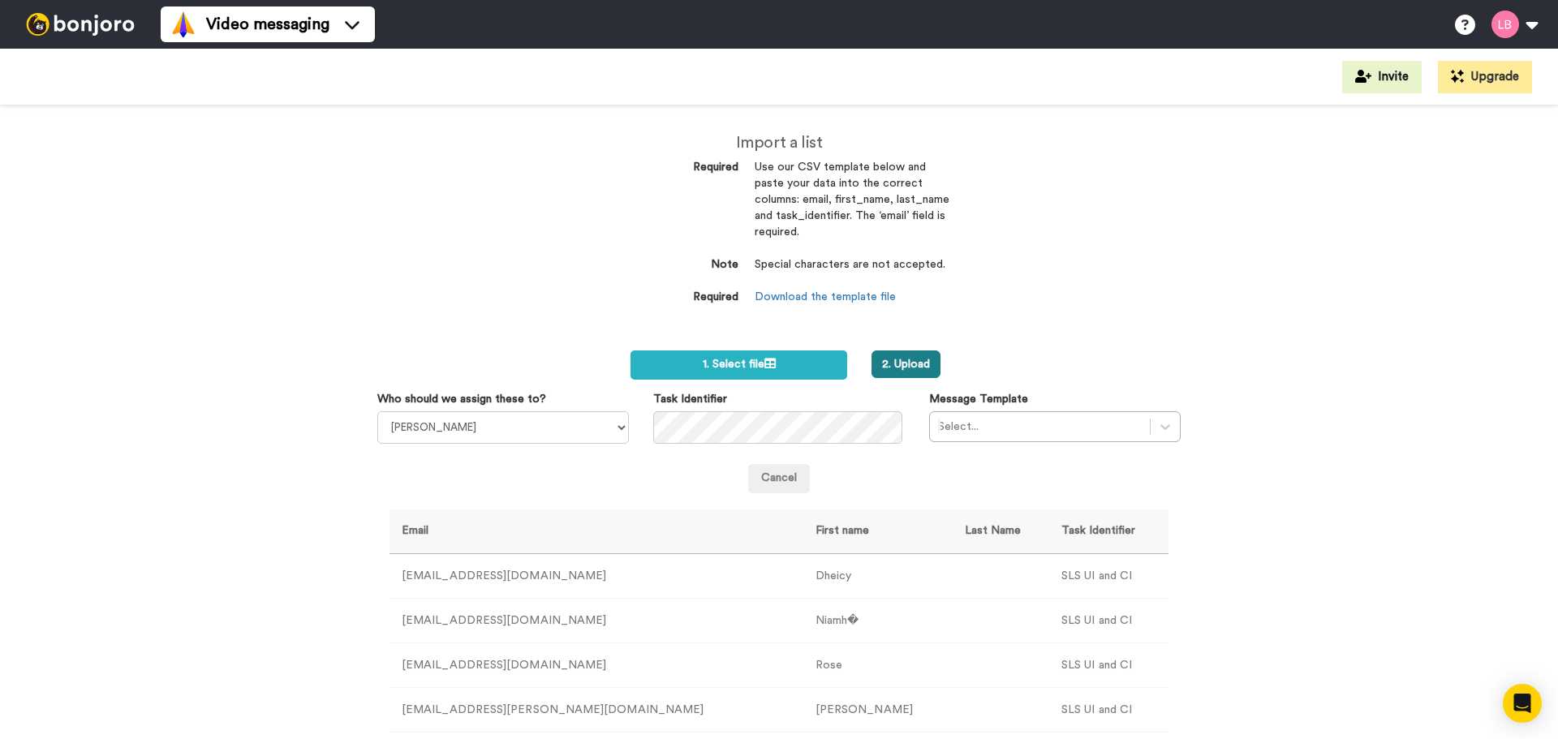
click at [905, 365] on button "2. Upload" at bounding box center [905, 364] width 69 height 28
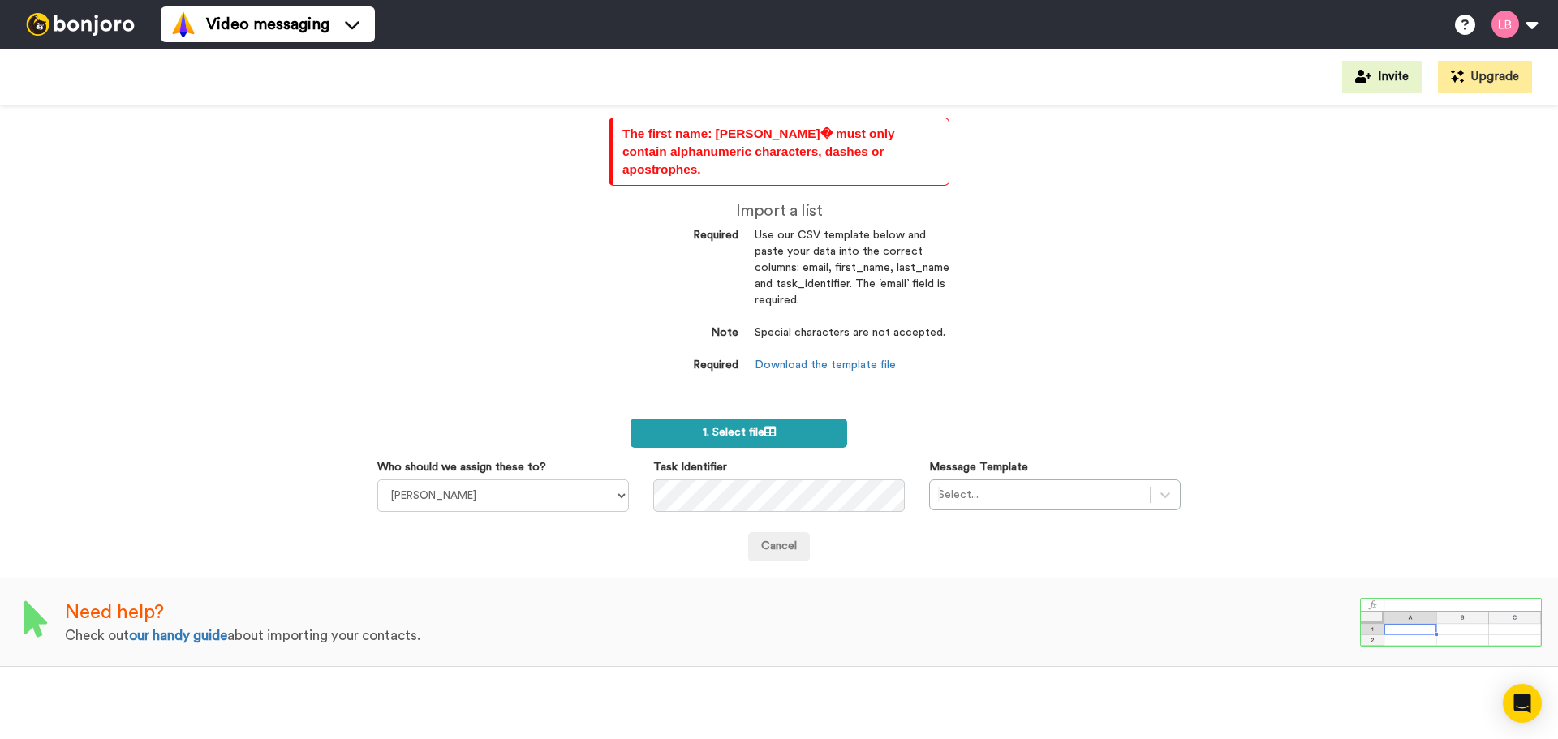
click at [789, 419] on label "1. Select file" at bounding box center [738, 433] width 217 height 29
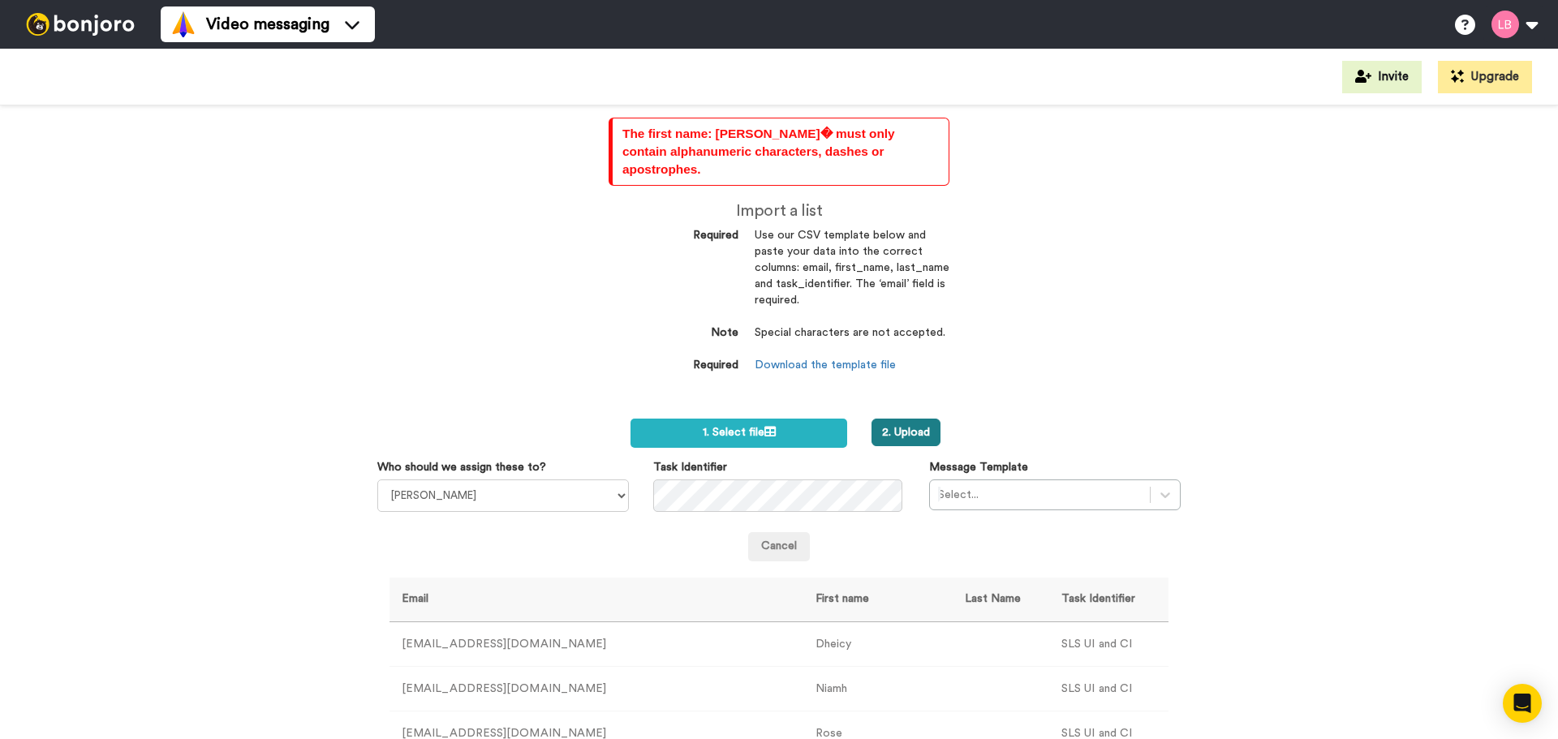
click at [905, 419] on button "2. Upload" at bounding box center [905, 433] width 69 height 28
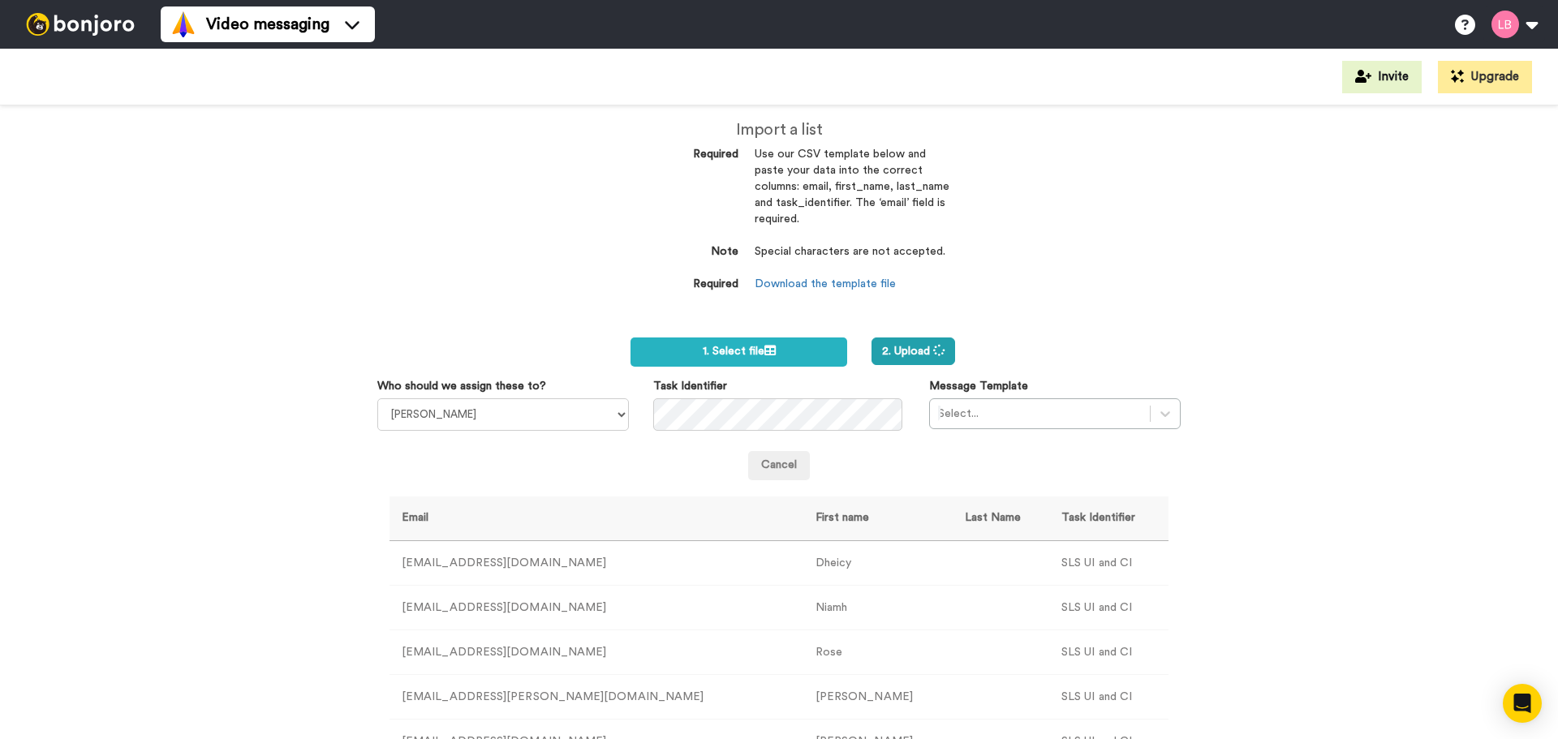
scroll to position [134, 0]
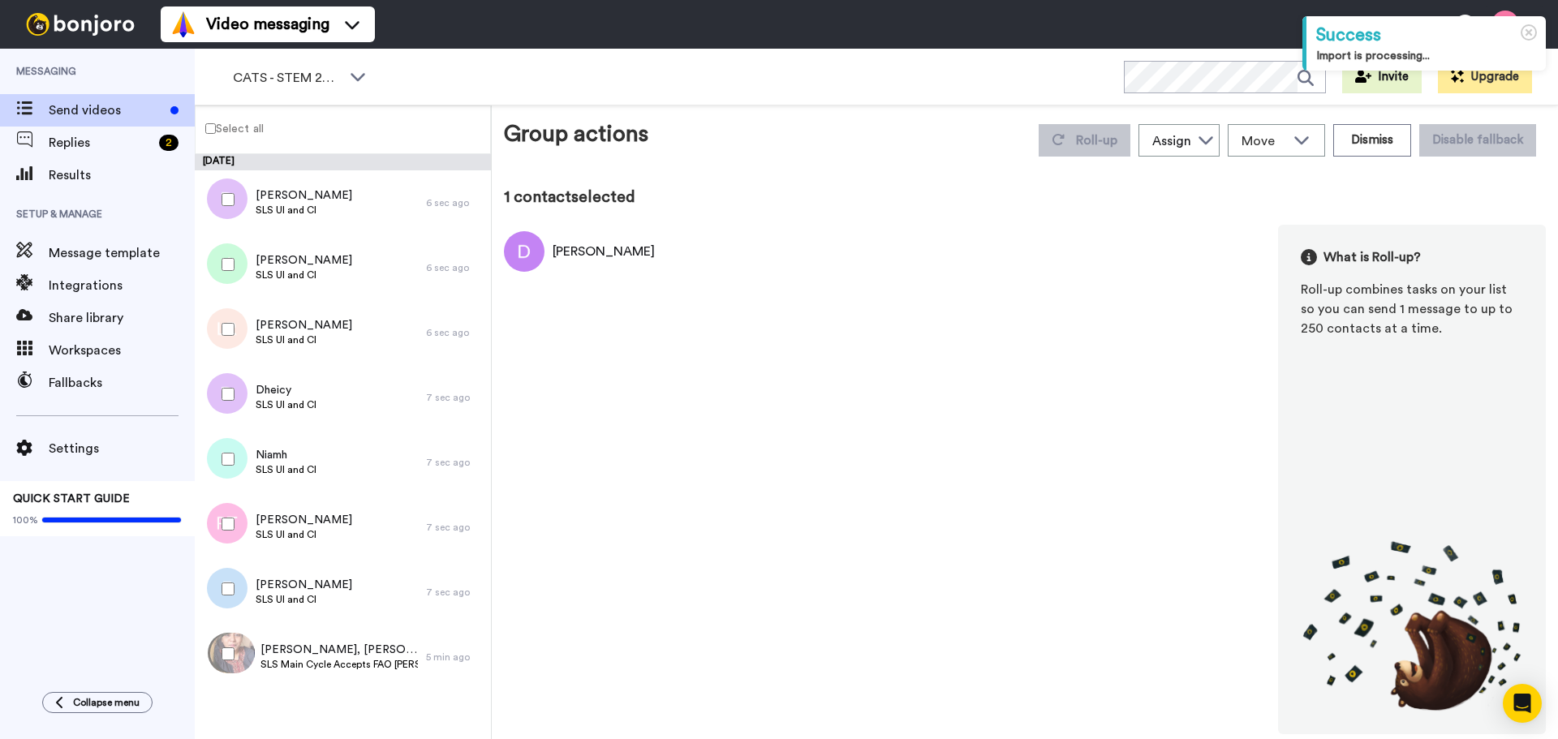
click at [224, 275] on div at bounding box center [225, 264] width 58 height 57
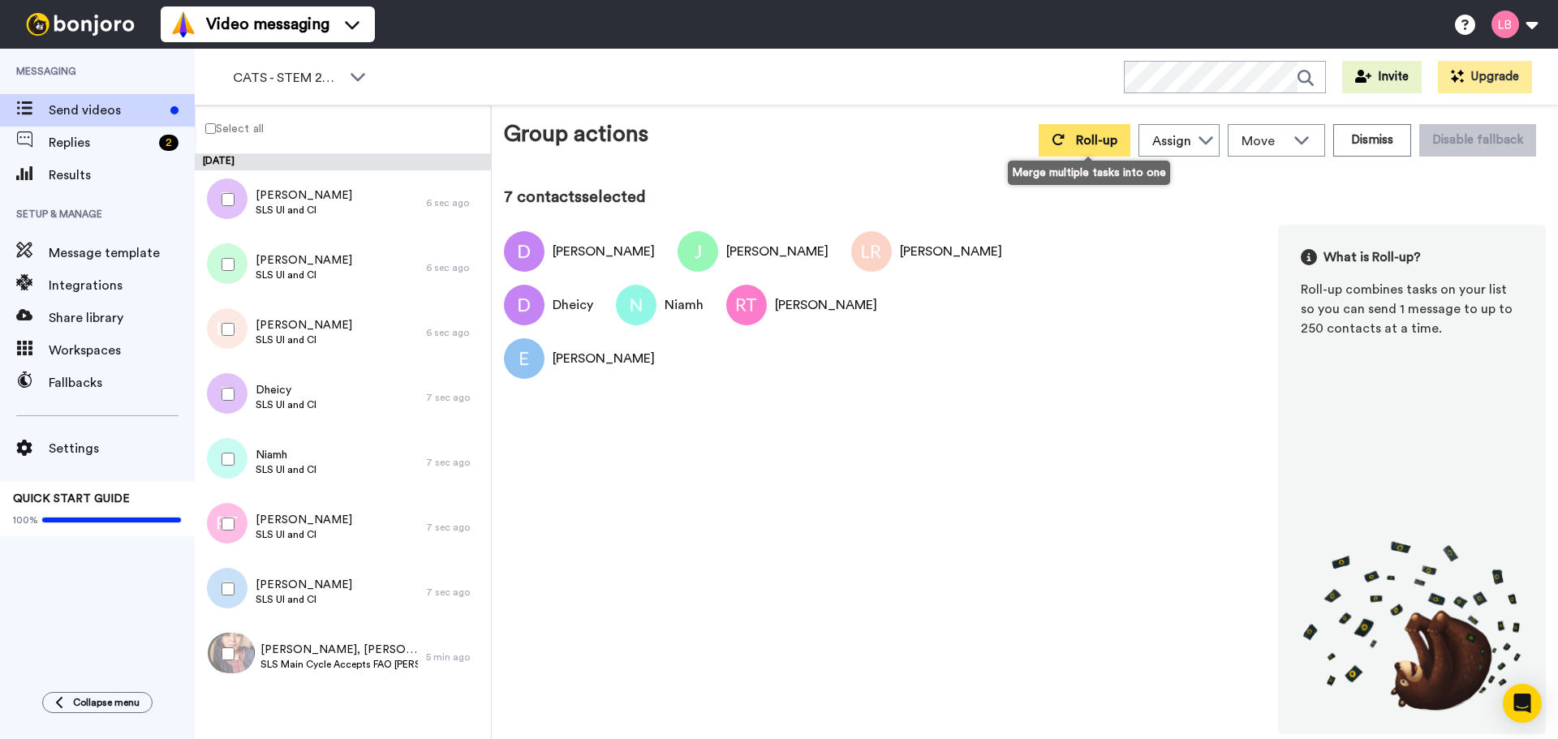
click at [1080, 145] on span "Roll-up" at bounding box center [1096, 140] width 41 height 13
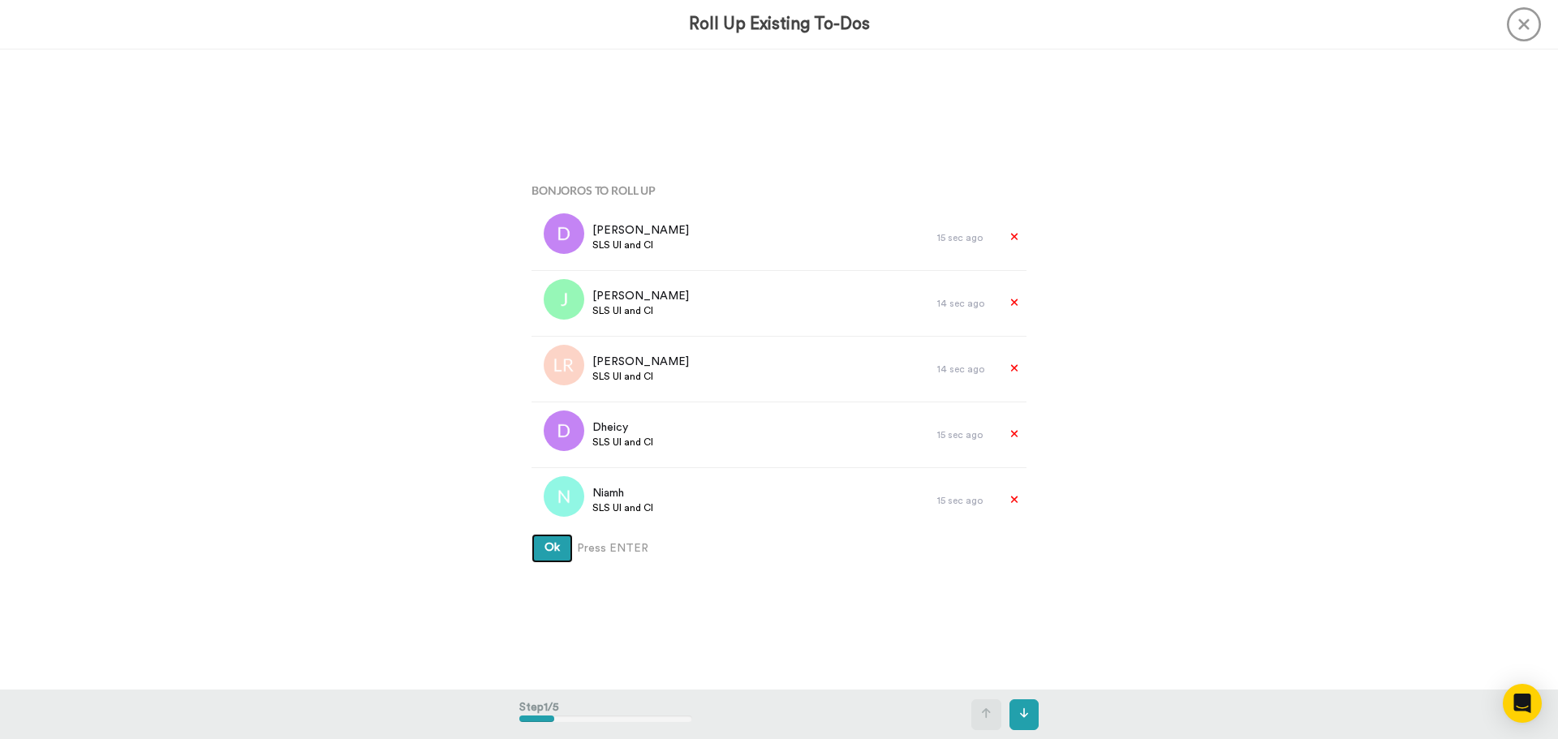
click at [544, 552] on span "Ok" at bounding box center [551, 547] width 15 height 11
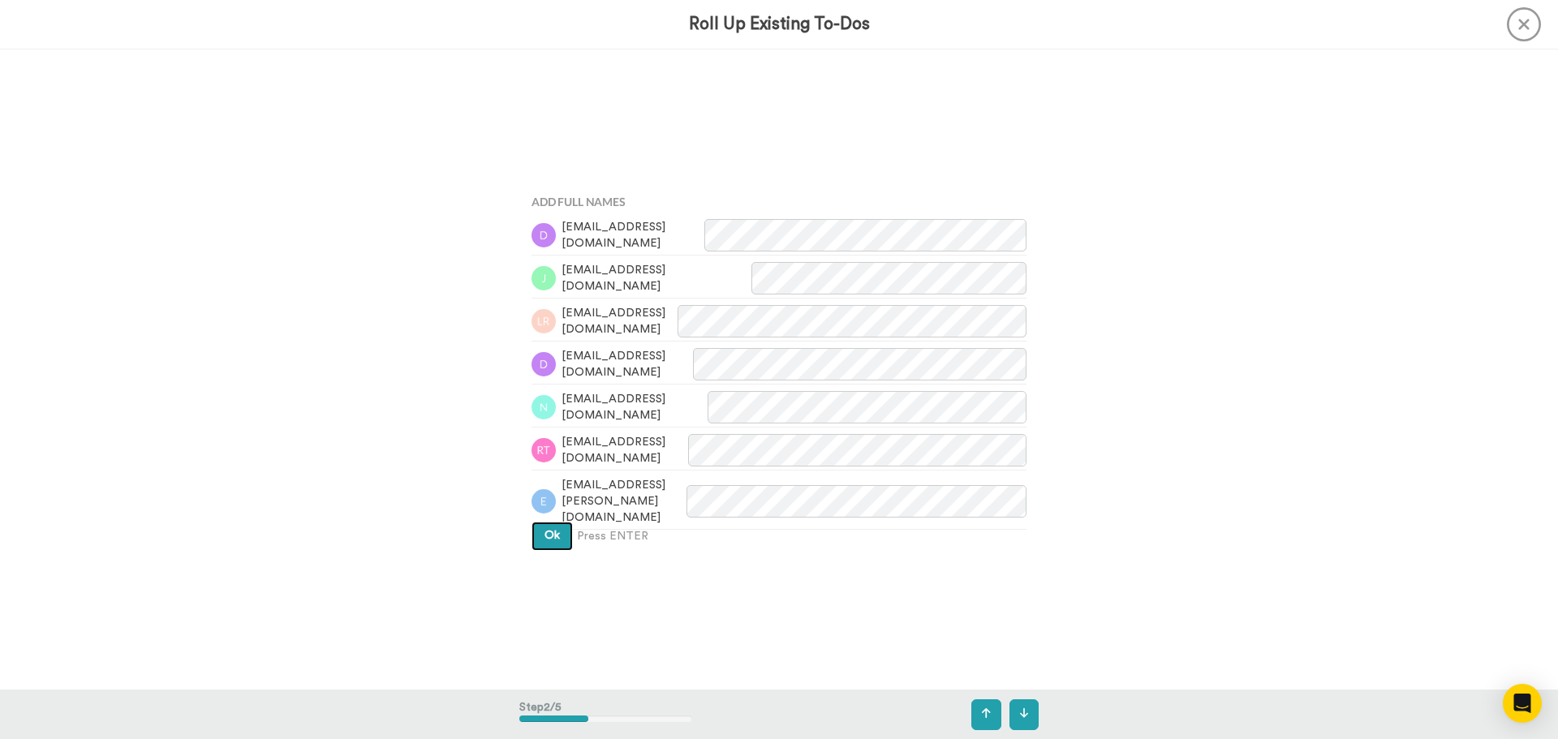
click at [544, 531] on span "Ok" at bounding box center [551, 535] width 15 height 11
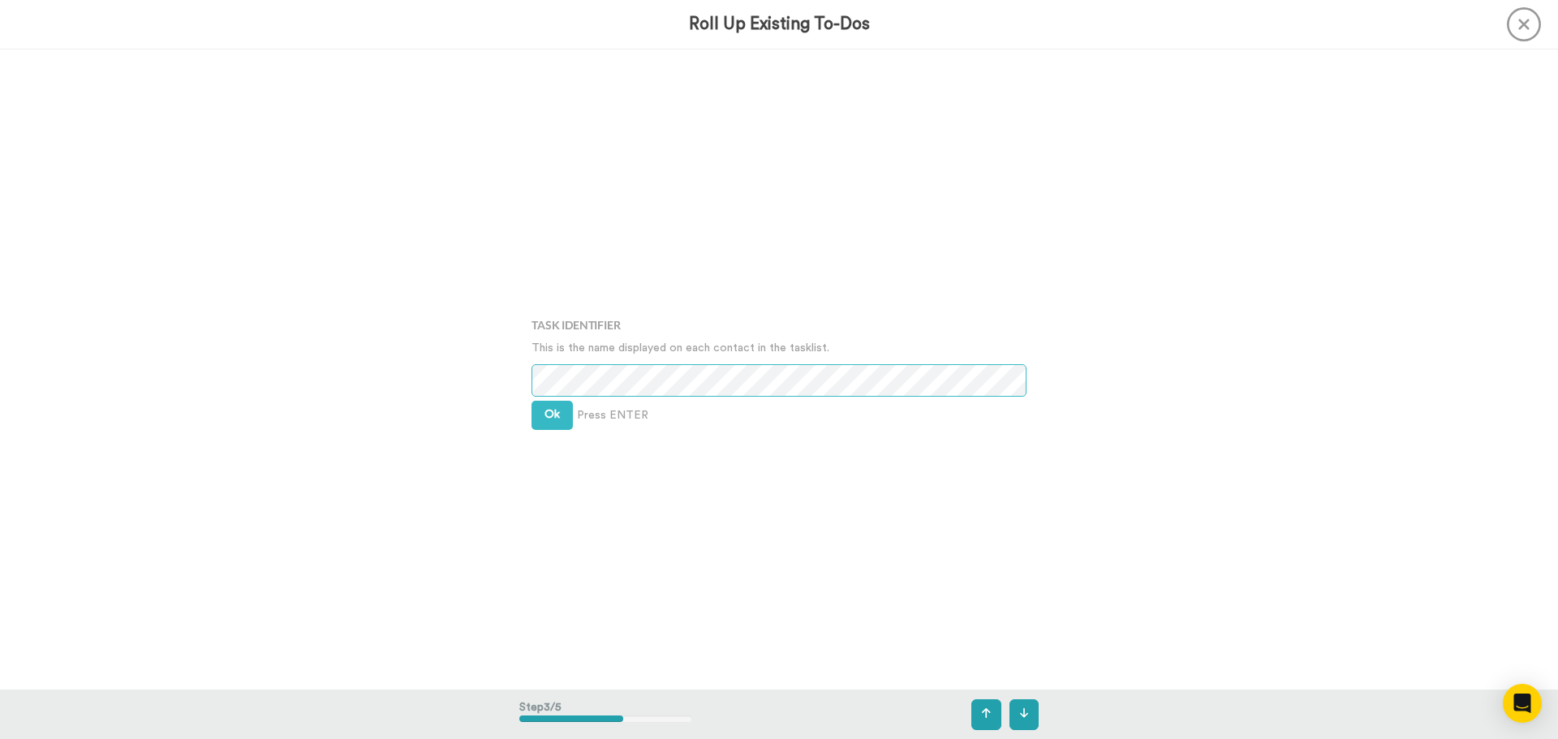
scroll to position [1282, 0]
click at [544, 424] on button "Ok" at bounding box center [551, 413] width 41 height 29
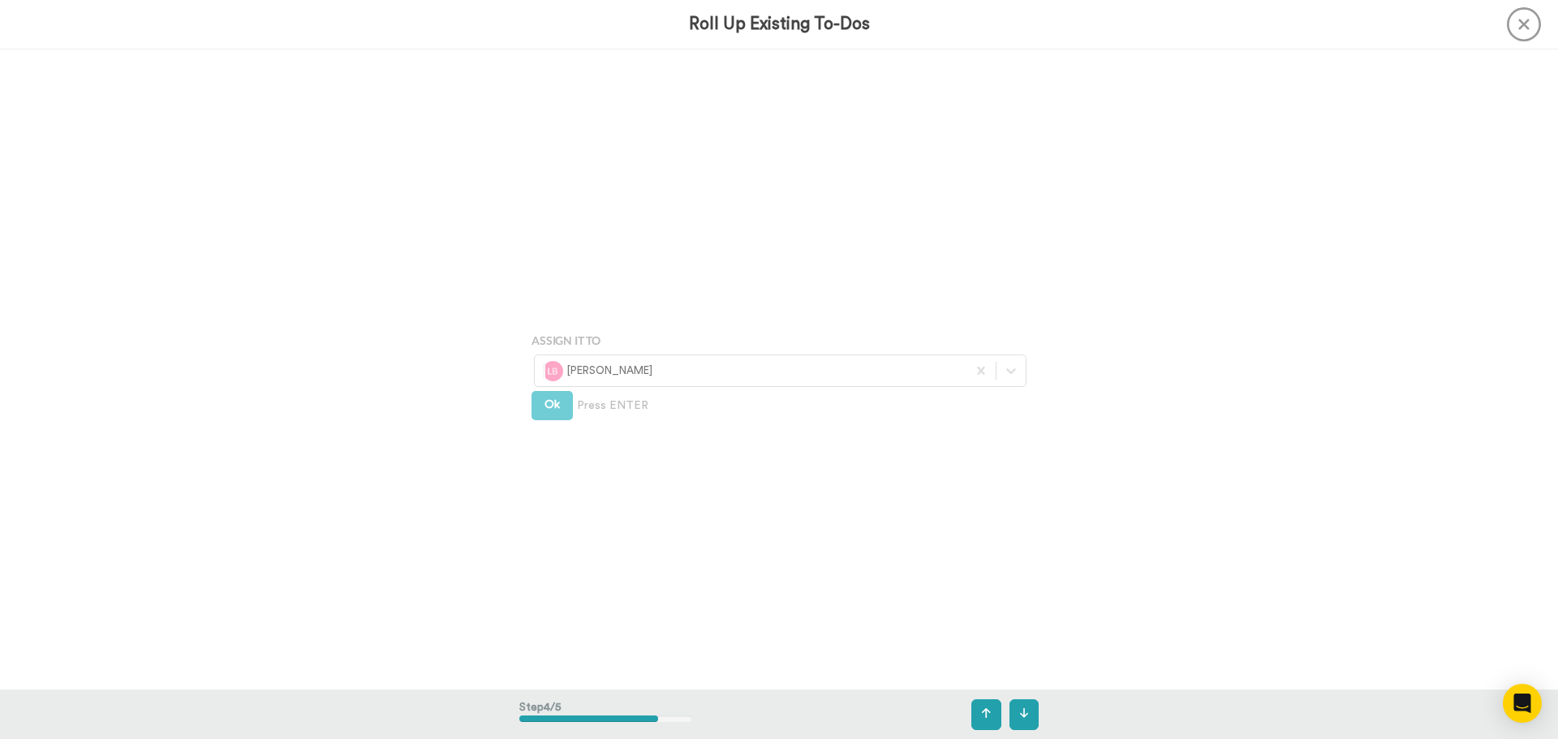
scroll to position [1922, 0]
click at [550, 408] on button "Ok" at bounding box center [551, 401] width 41 height 29
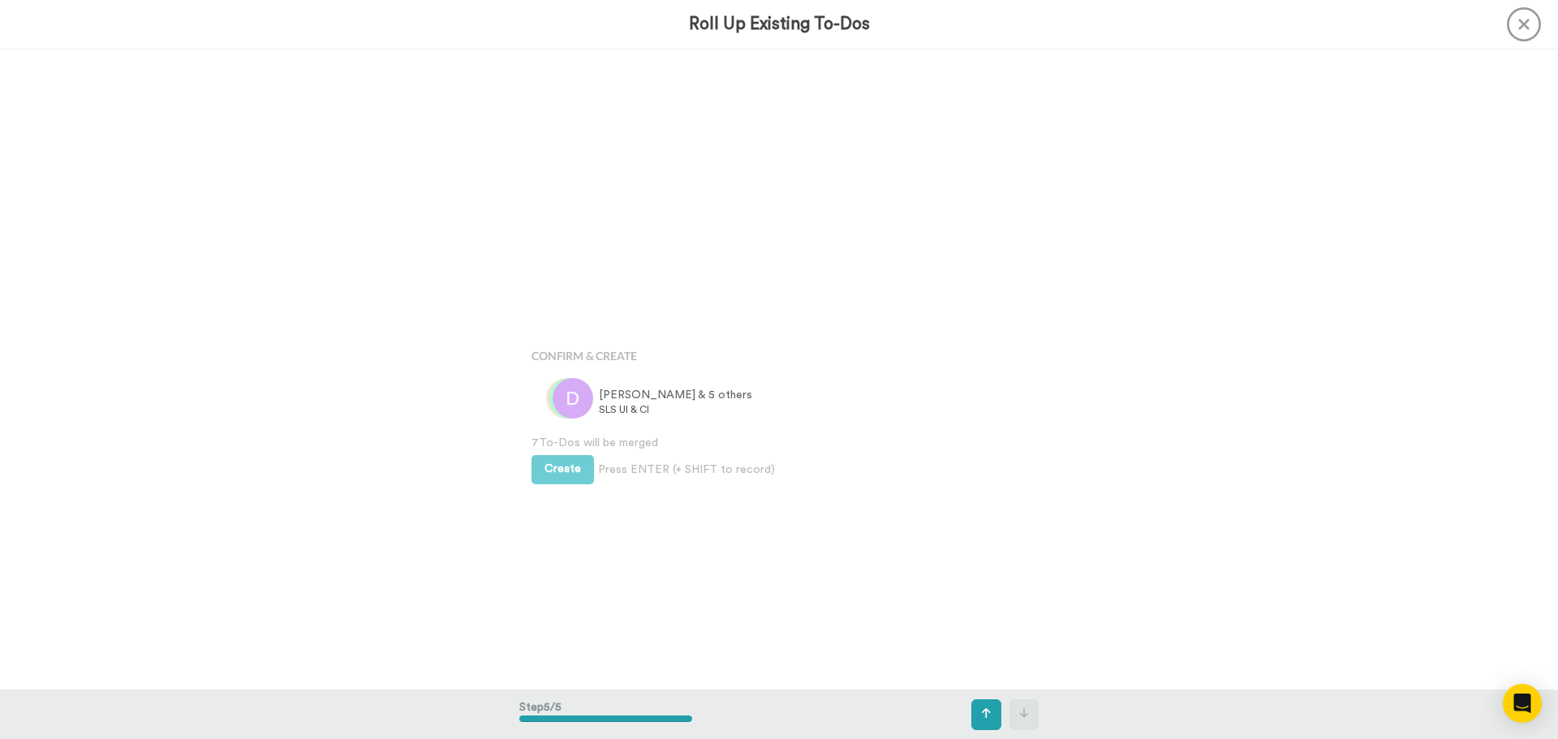
scroll to position [2562, 0]
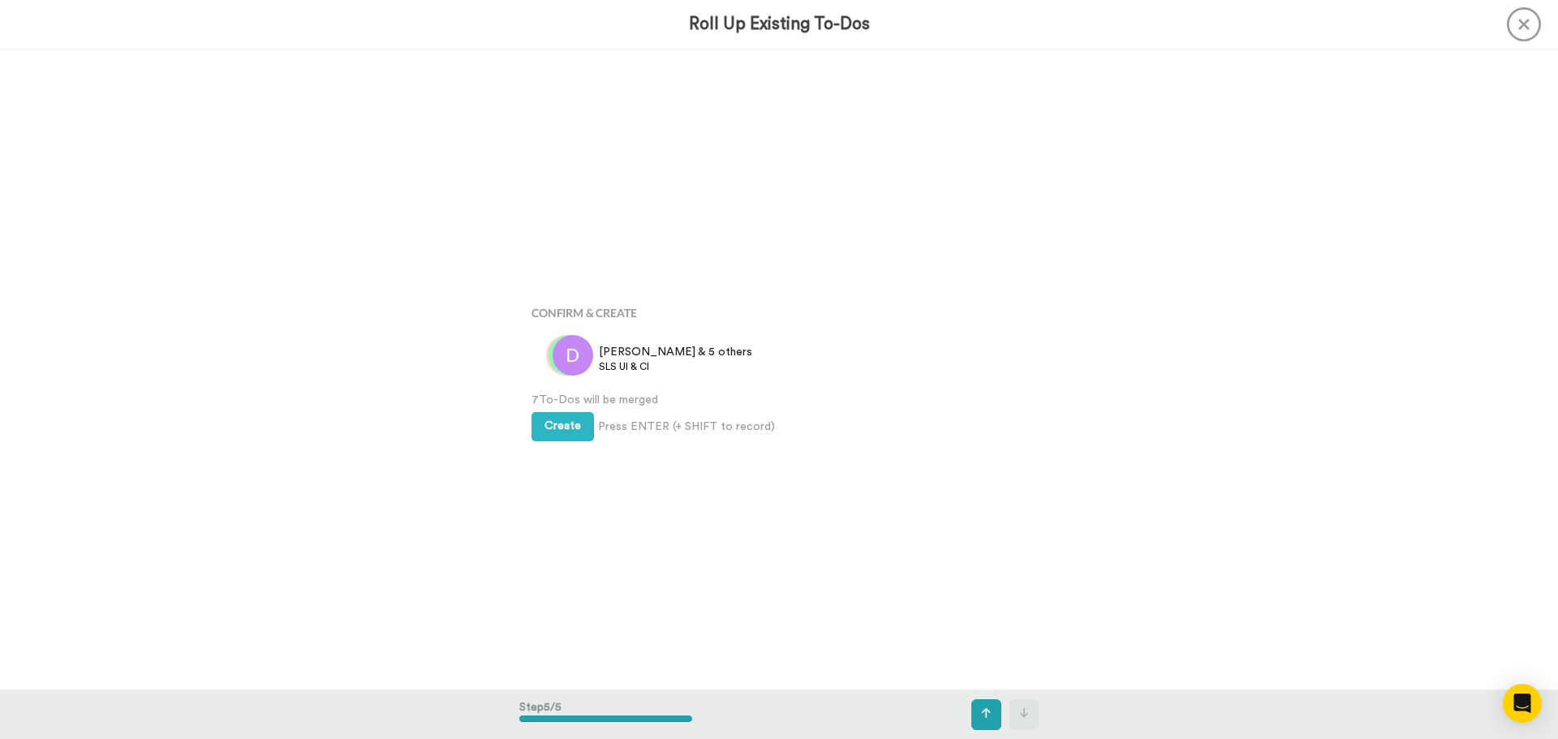
click at [550, 408] on div "Create Press ENTER (+ SHIFT to record) Create & Add Another" at bounding box center [778, 424] width 495 height 33
click at [553, 420] on span "Create" at bounding box center [562, 425] width 37 height 11
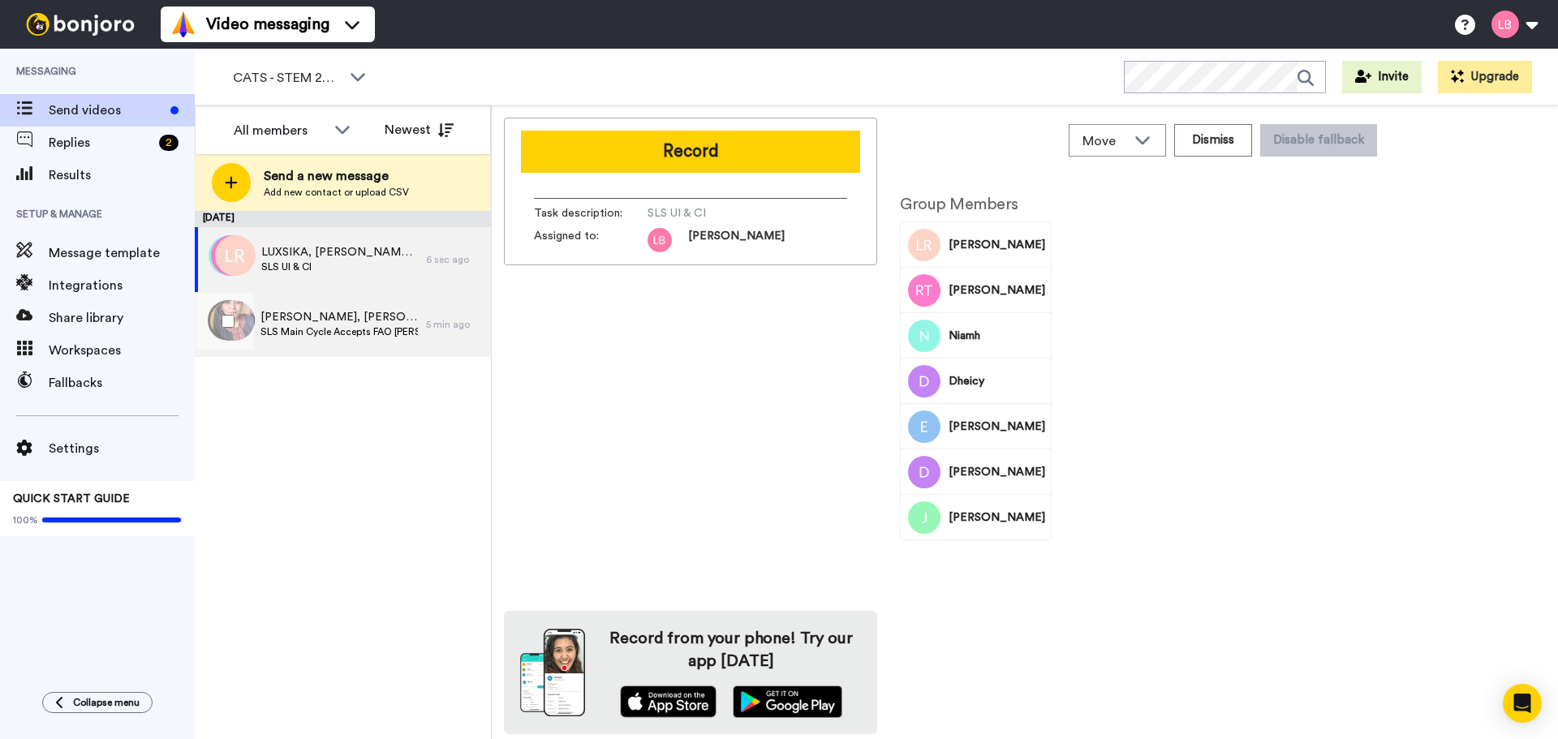
click at [304, 321] on span "[PERSON_NAME], [PERSON_NAME] & 50 others" at bounding box center [338, 317] width 157 height 16
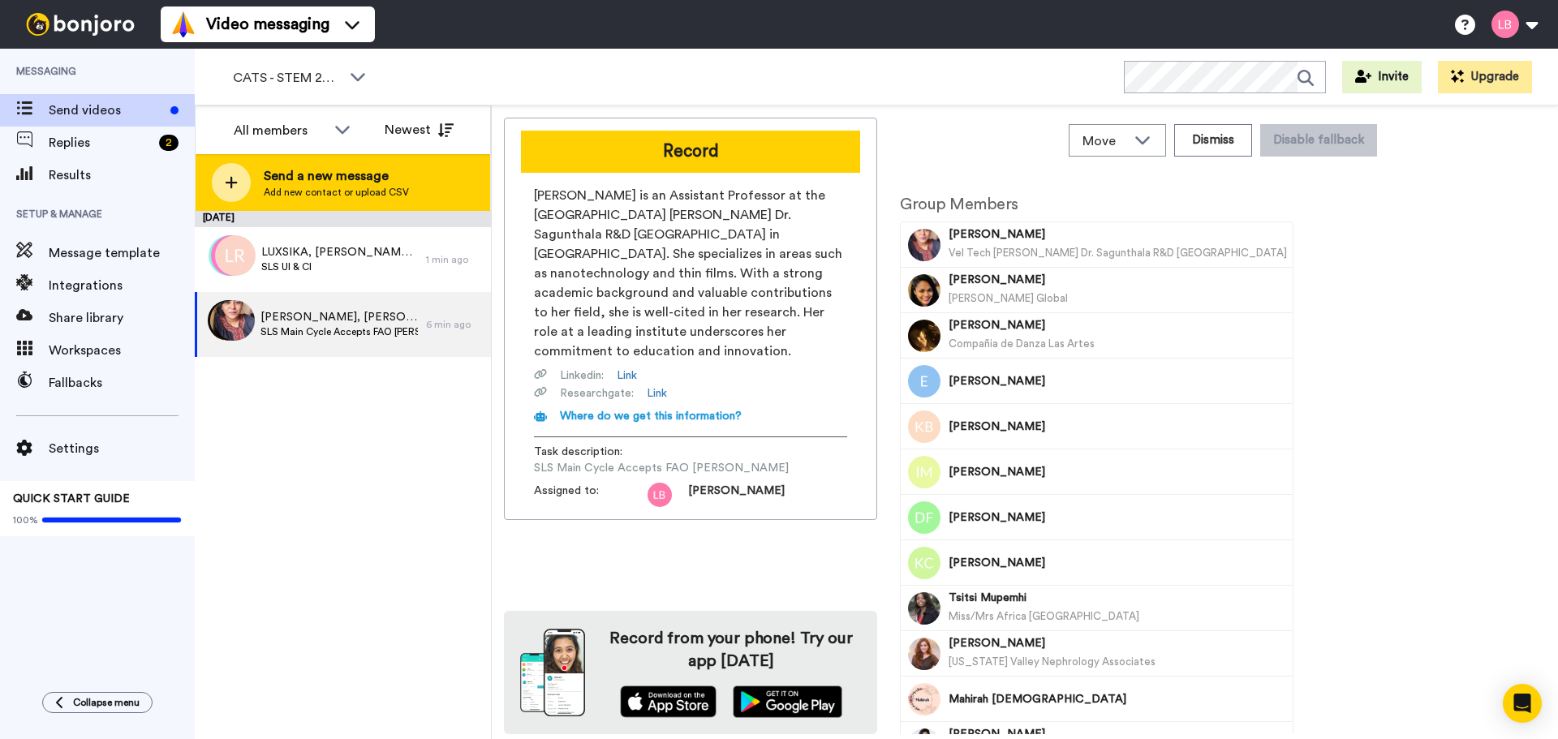
click at [290, 185] on span "Send a new message" at bounding box center [336, 175] width 145 height 19
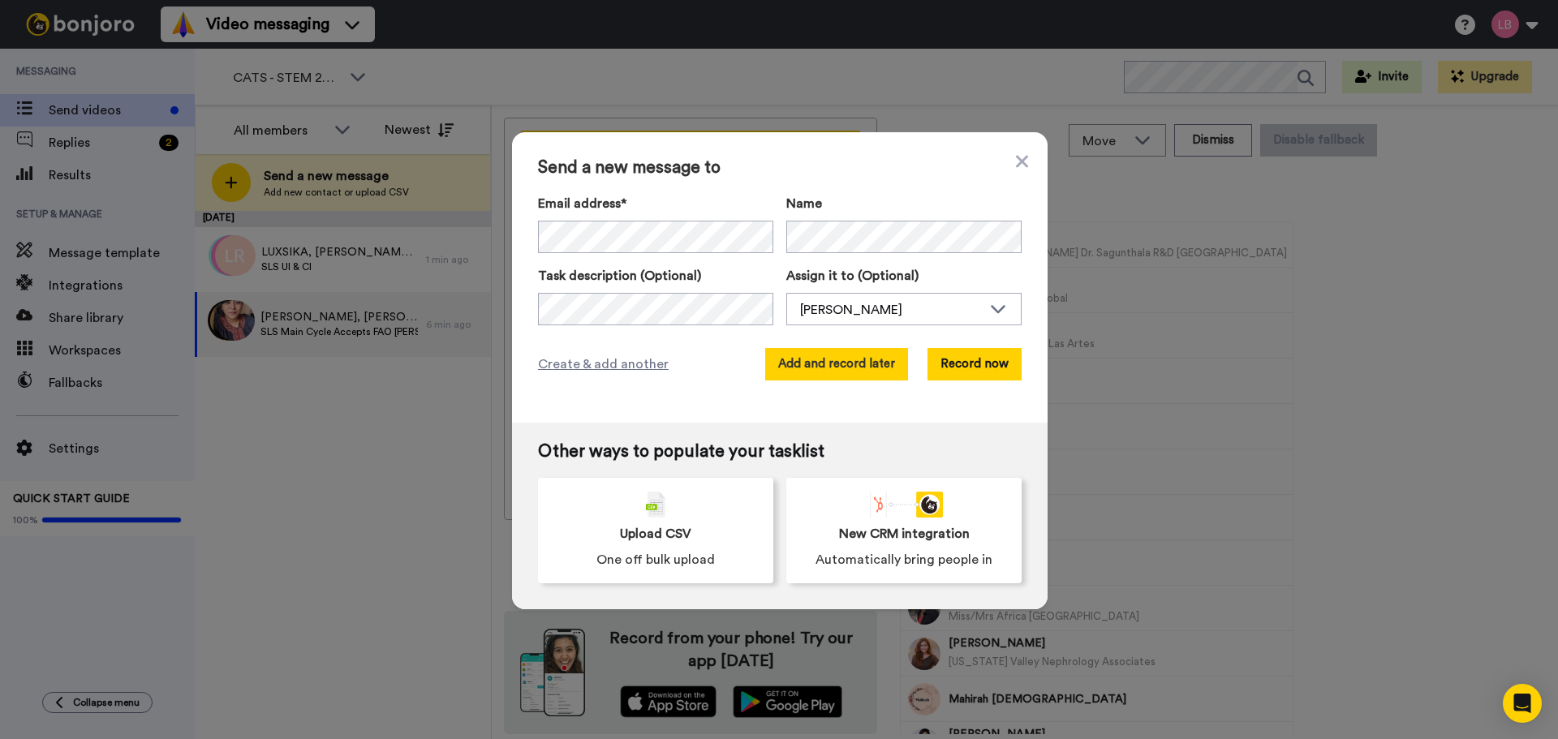
click at [779, 357] on button "Add and record later" at bounding box center [836, 364] width 143 height 32
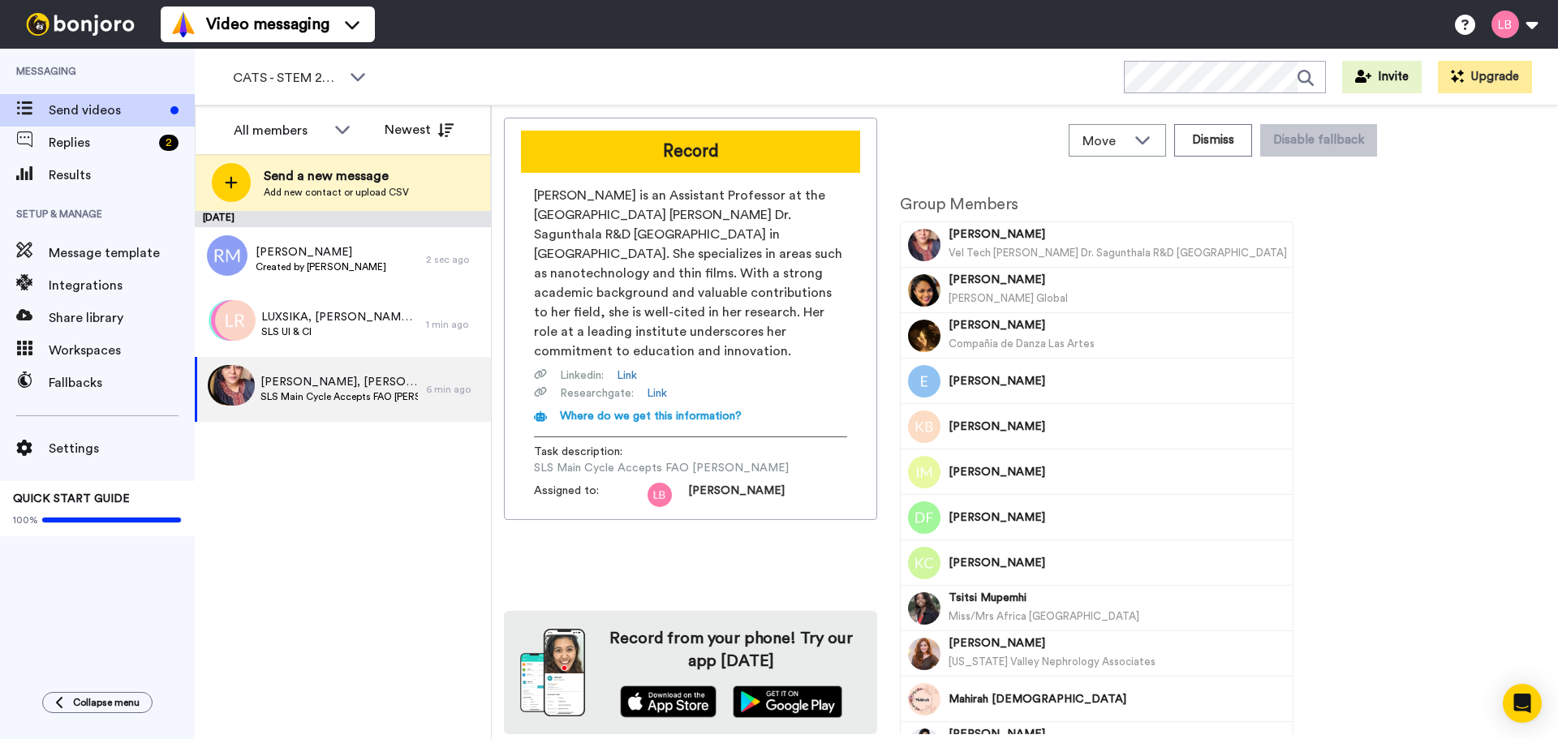
click at [311, 477] on div "August 14 Robin Maytum Created by Lee Bowling 2 sec ago LUXSIKA, Rose, Niamh & …" at bounding box center [343, 475] width 296 height 528
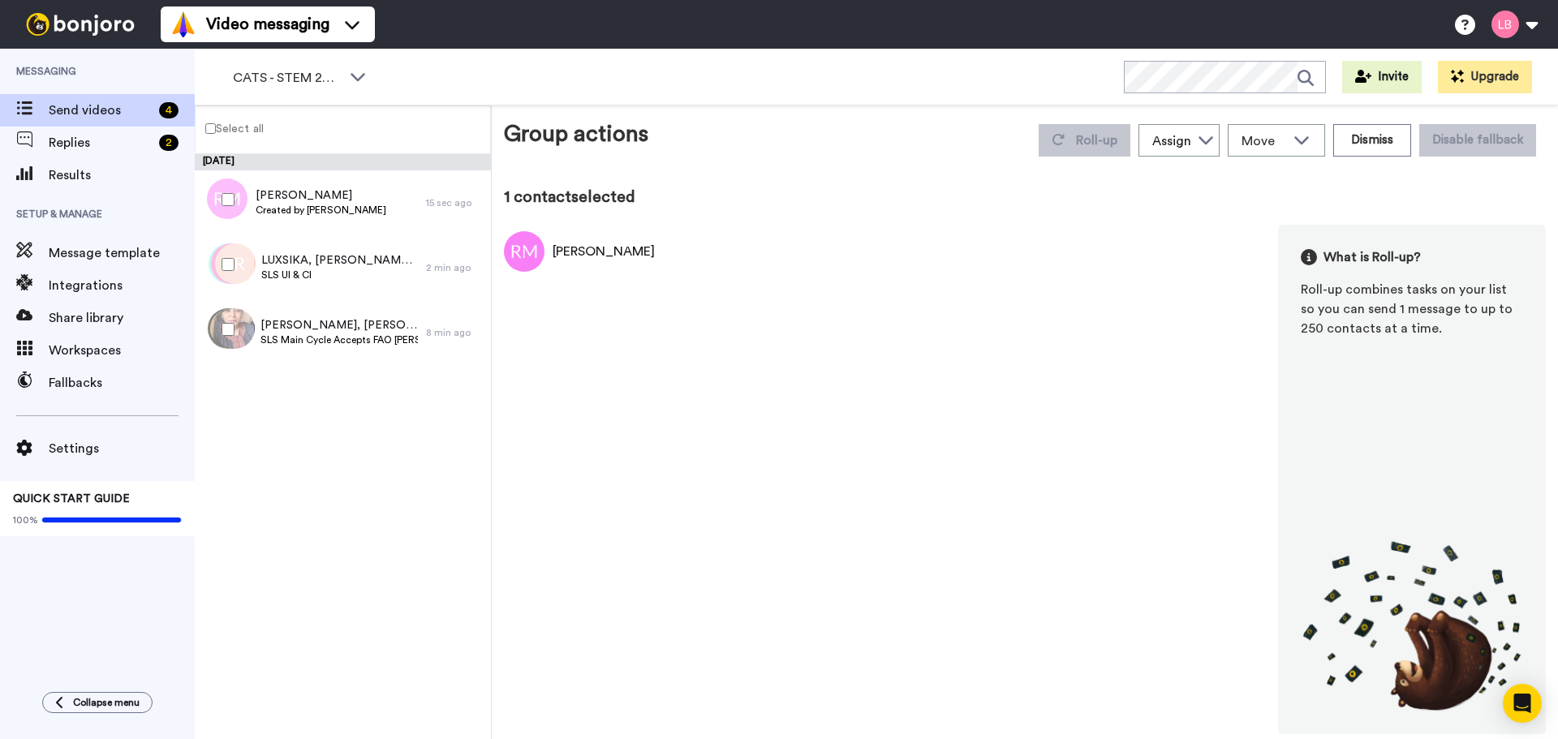
click at [355, 667] on div "[DATE] [PERSON_NAME] Created by [PERSON_NAME] 15 sec ago [PERSON_NAME], [PERSON…" at bounding box center [343, 446] width 296 height 585
click at [234, 179] on div at bounding box center [225, 199] width 58 height 57
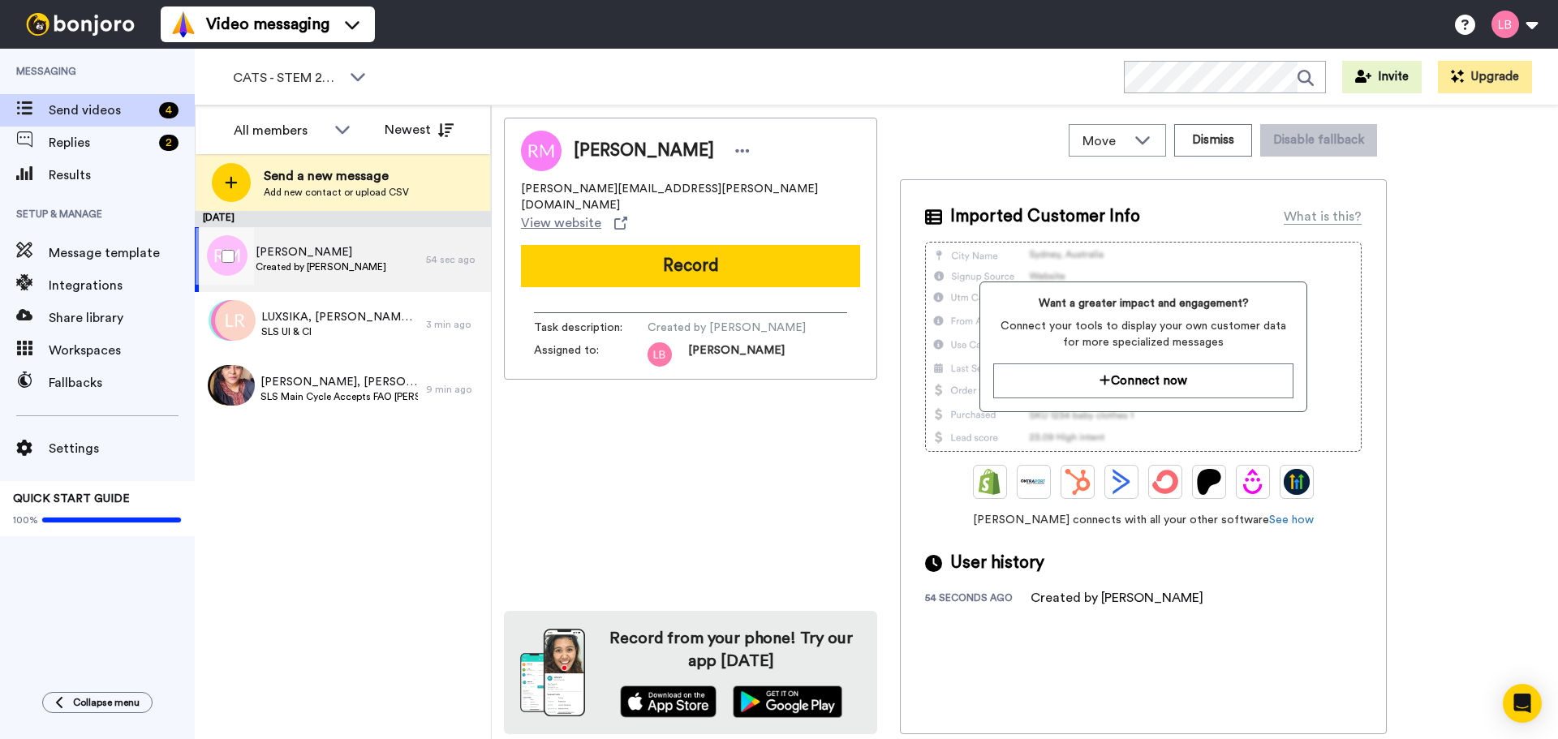
click at [234, 254] on div at bounding box center [225, 256] width 58 height 57
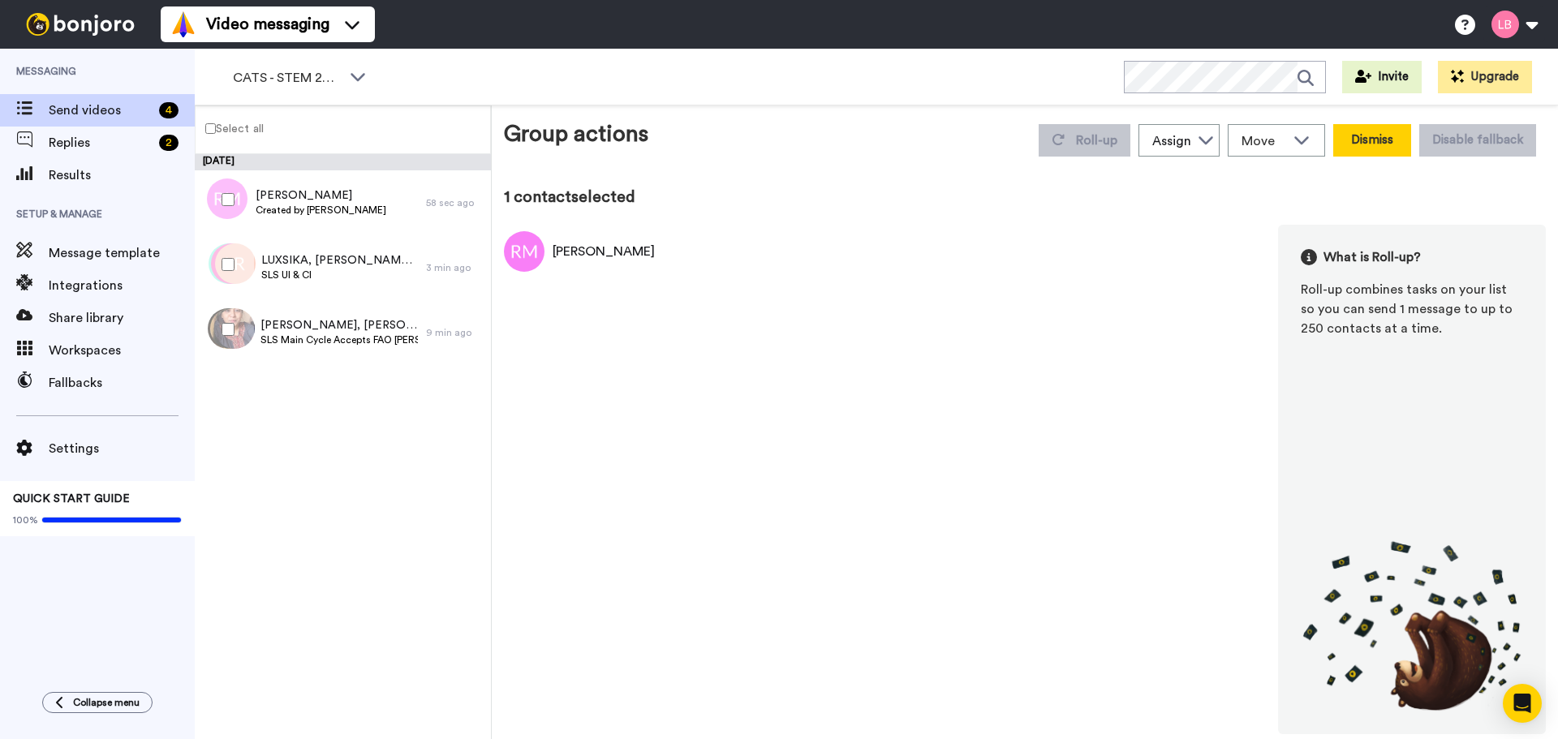
click at [1372, 137] on button "Dismiss" at bounding box center [1372, 140] width 78 height 32
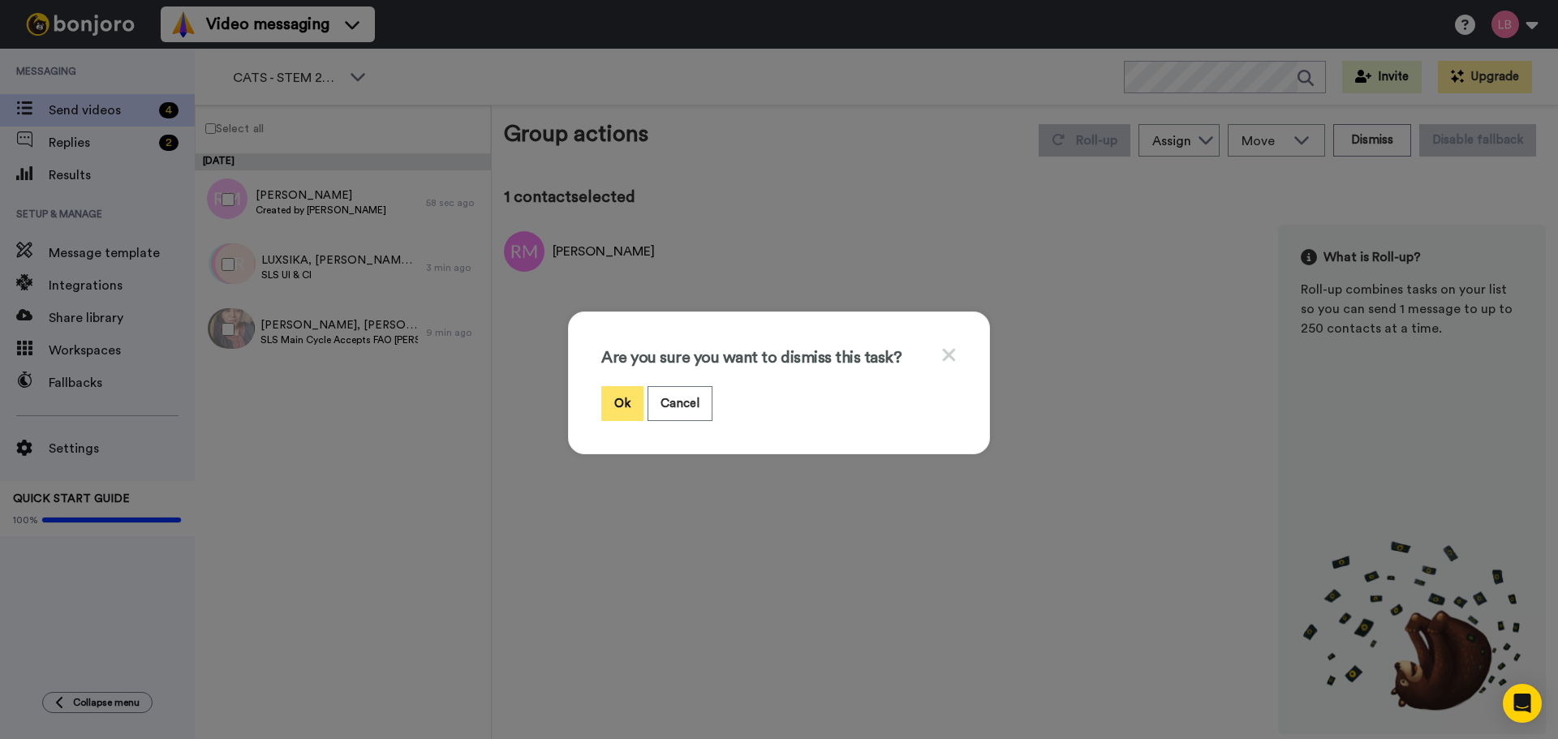
click at [610, 405] on button "Ok" at bounding box center [622, 403] width 42 height 35
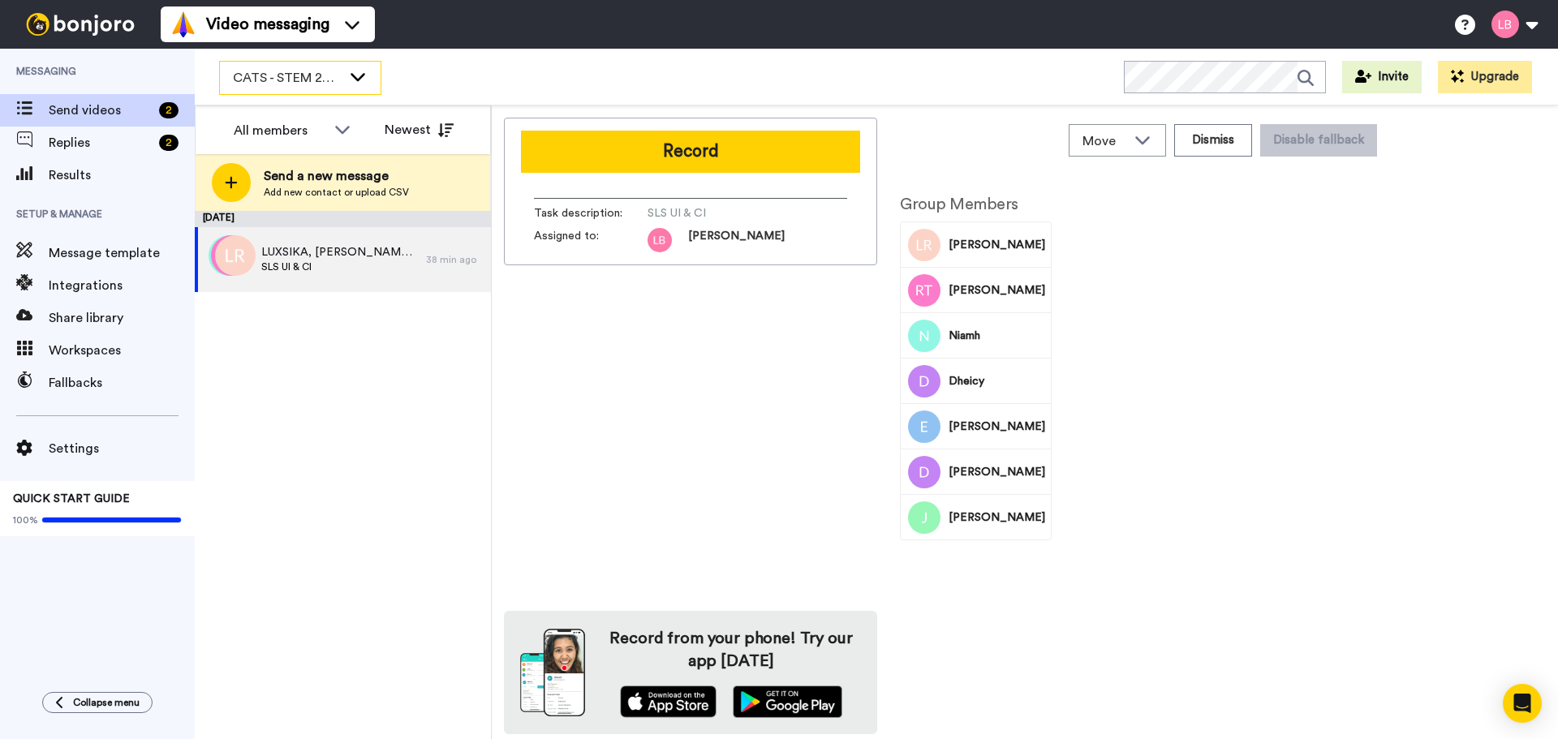
click at [277, 82] on span "CATS - STEM 2025" at bounding box center [287, 77] width 109 height 19
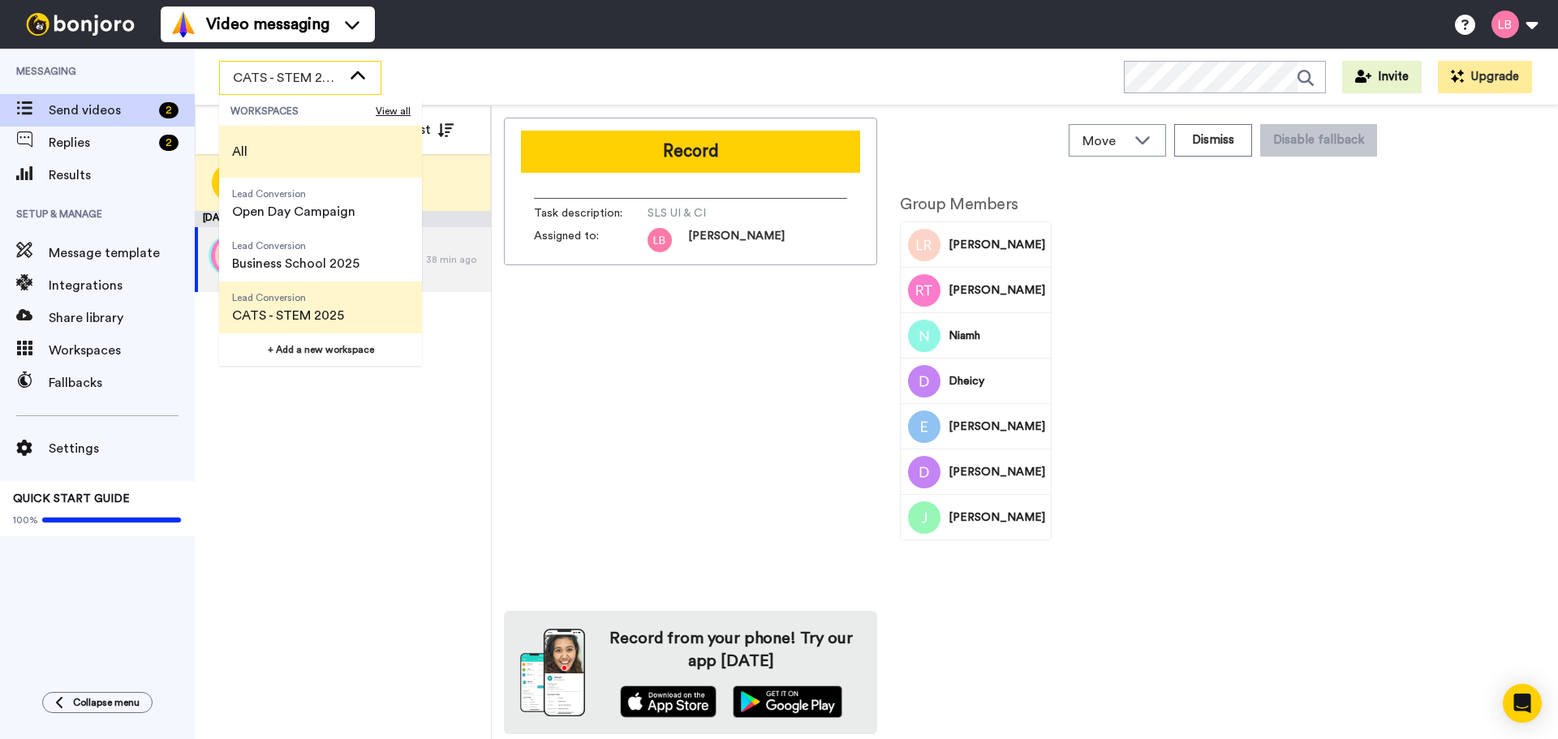
click at [256, 135] on span "All" at bounding box center [239, 152] width 41 height 52
